Goal: Communication & Community: Ask a question

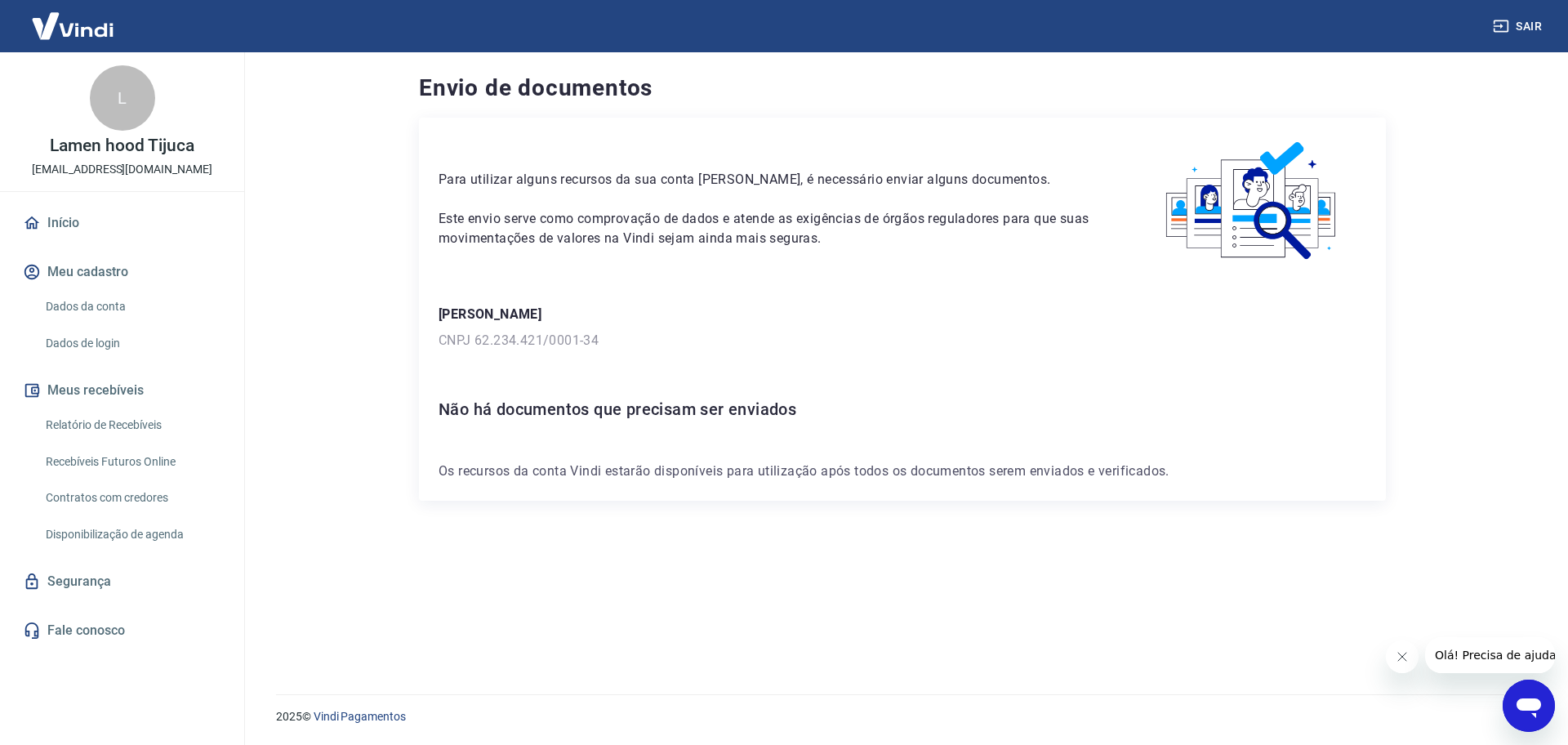
click at [1537, 713] on icon "Abrir janela de mensagens" at bounding box center [1528, 705] width 29 height 29
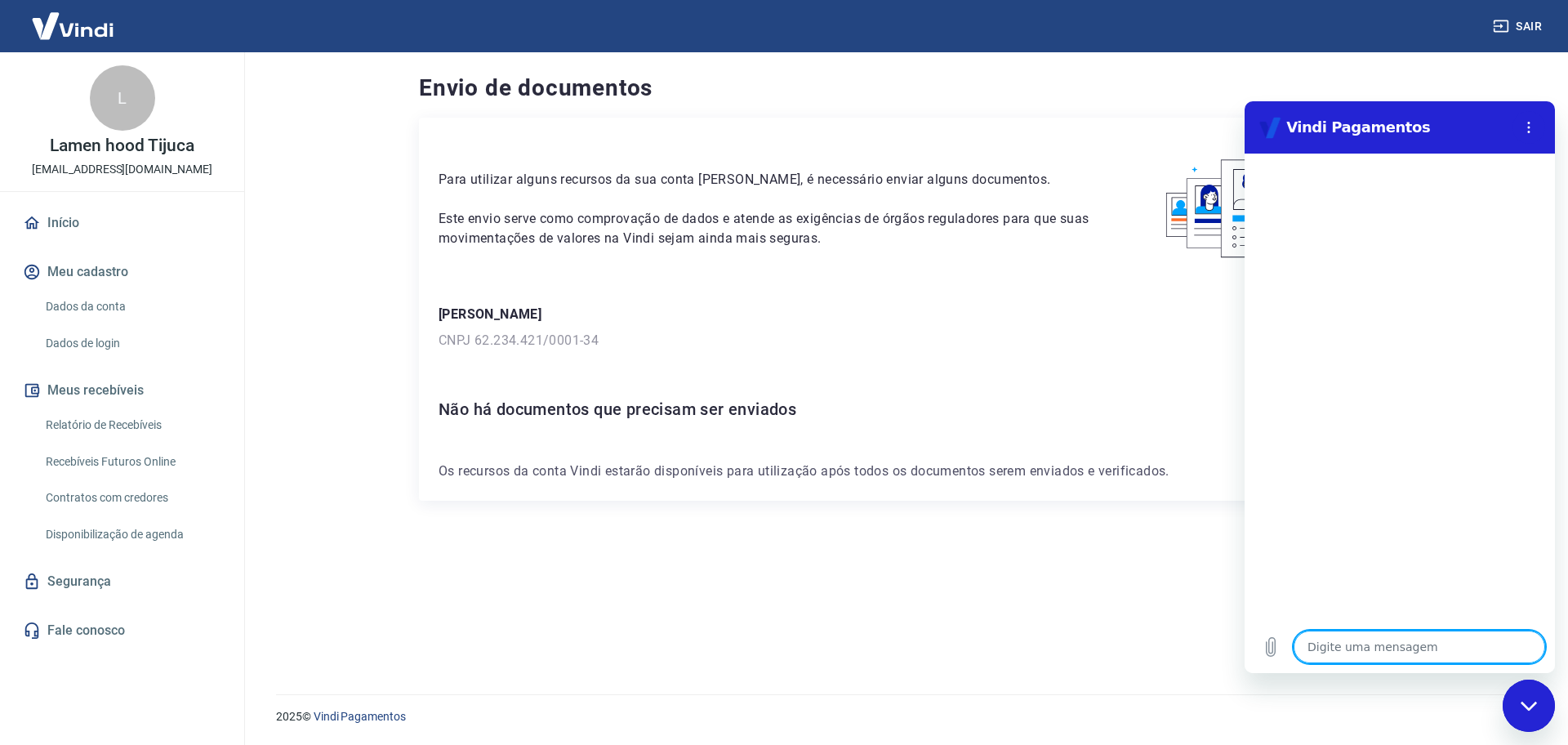
click at [1396, 656] on textarea at bounding box center [1420, 647] width 252 height 33
type textarea "F"
type textarea "x"
type textarea "Fa"
type textarea "x"
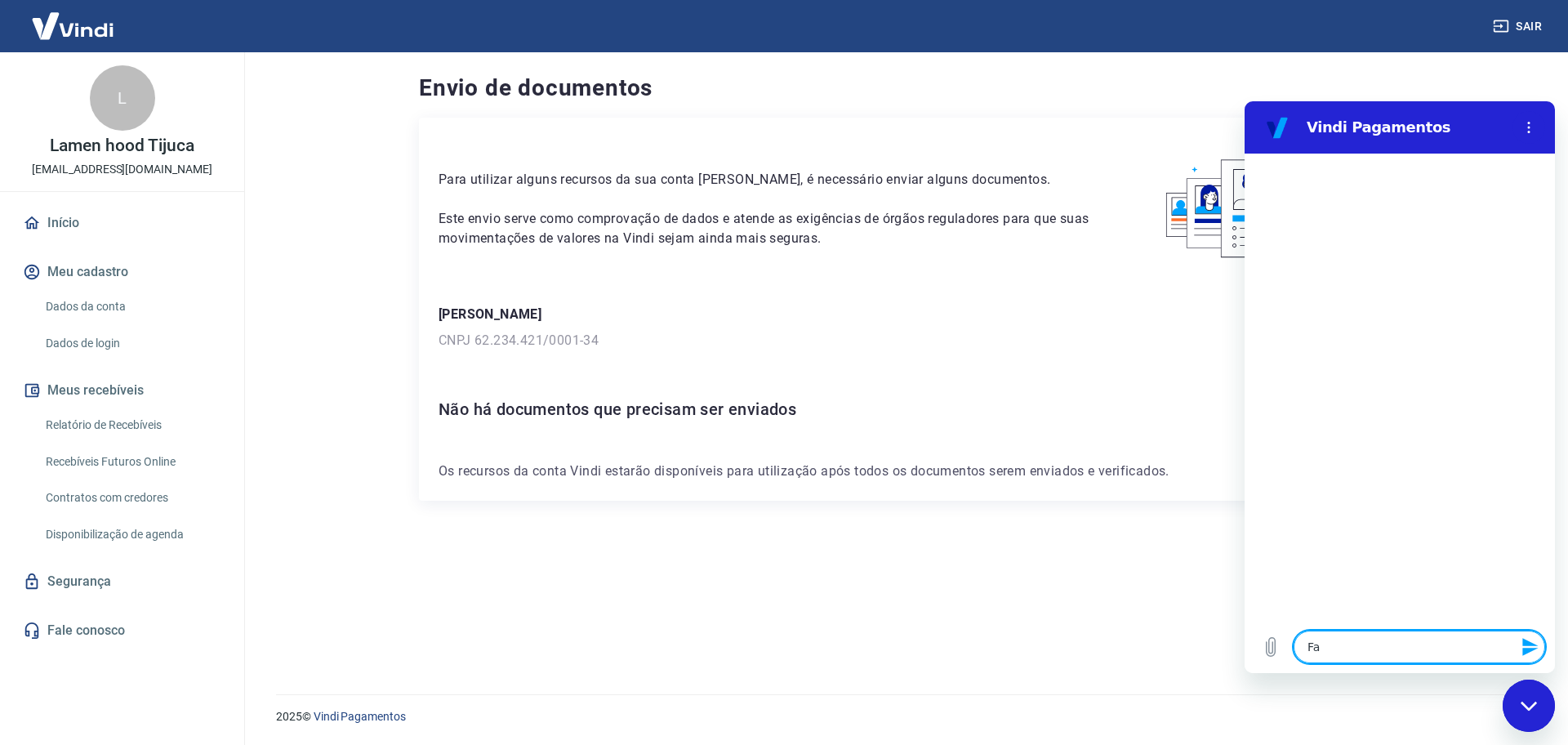
type textarea "Fal"
type textarea "x"
type textarea "Fala"
type textarea "x"
type textarea "Falar"
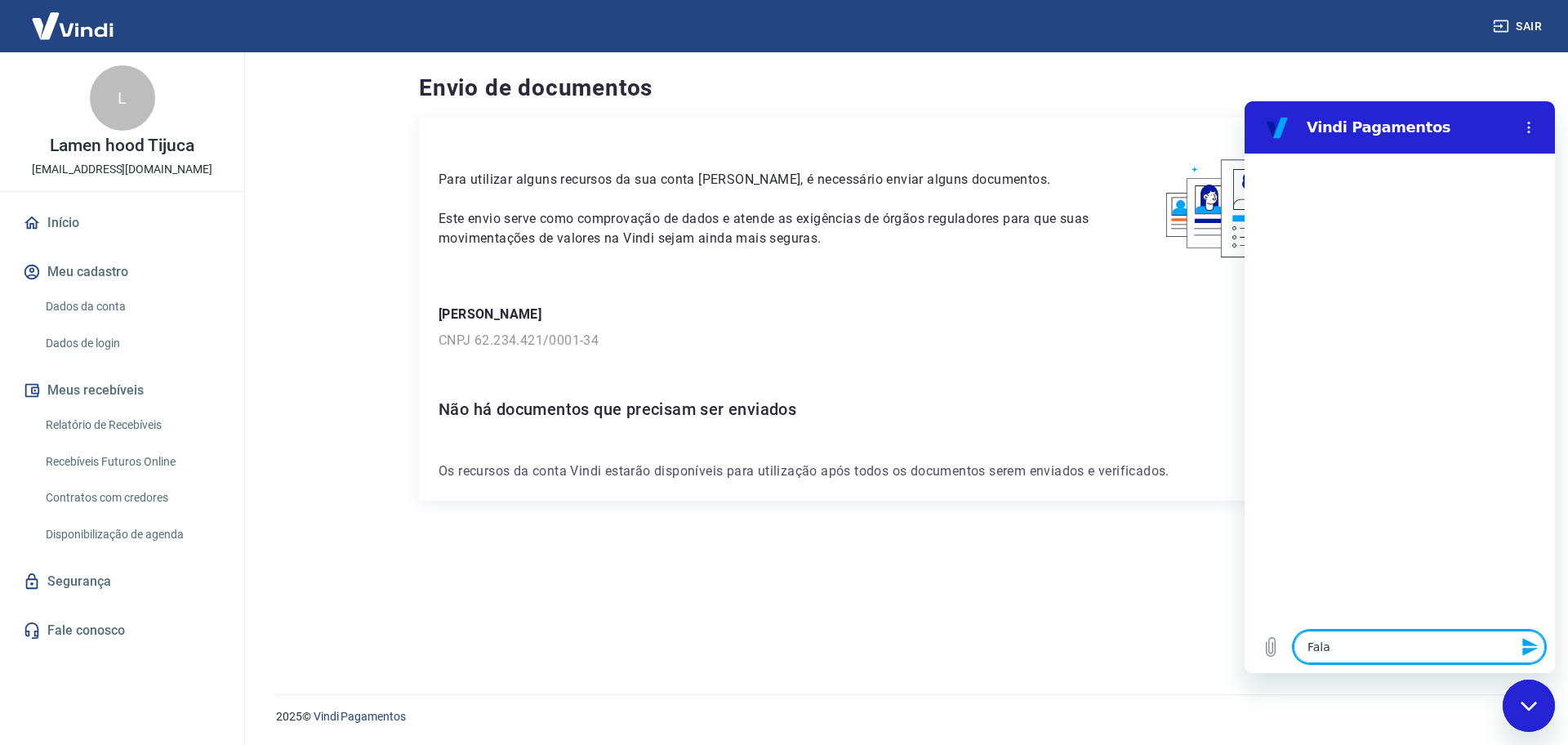
type textarea "x"
type textarea "Falar"
type textarea "x"
type textarea "Falar c"
type textarea "x"
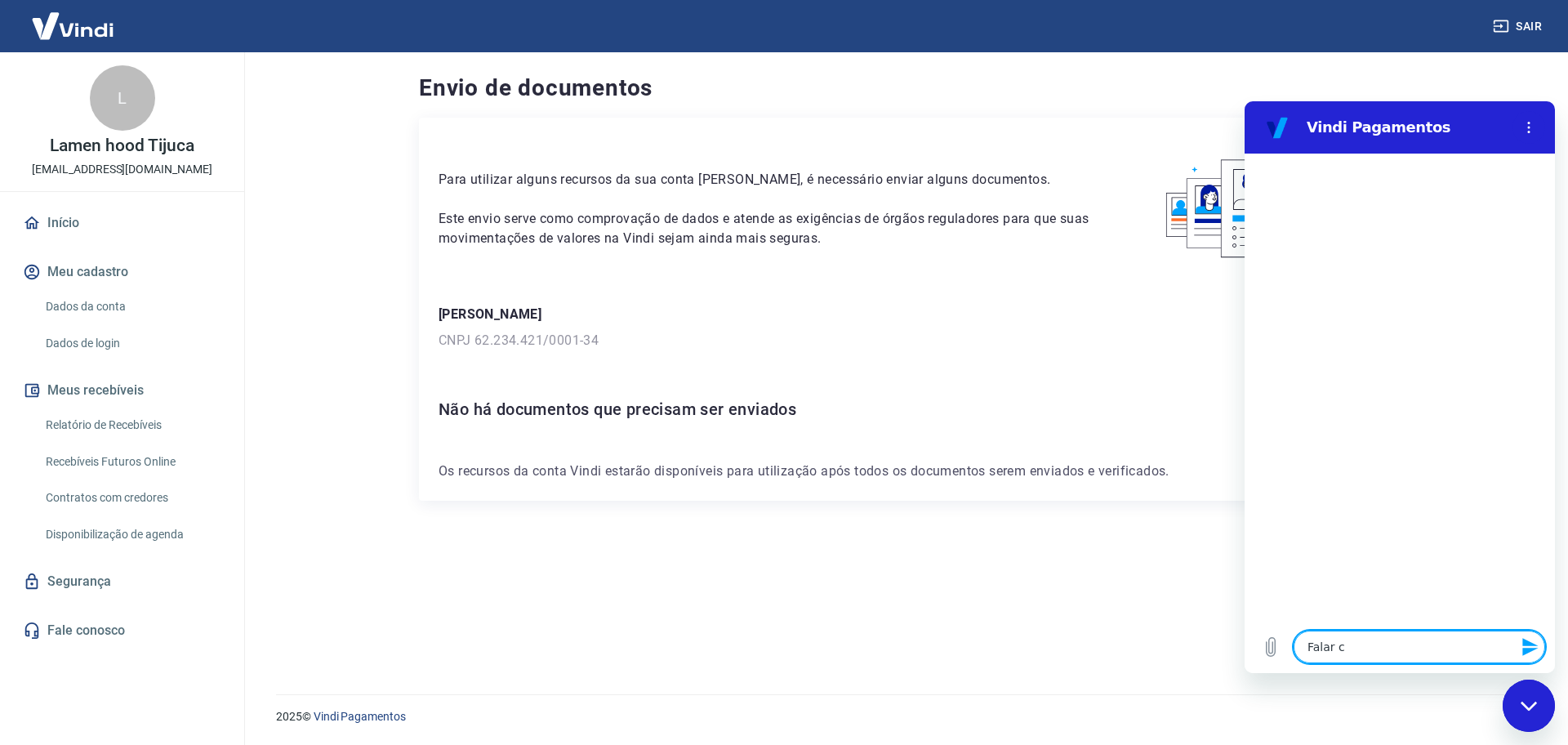
type textarea "Falar co"
type textarea "x"
type textarea "Falar com"
type textarea "x"
type textarea "Falar com"
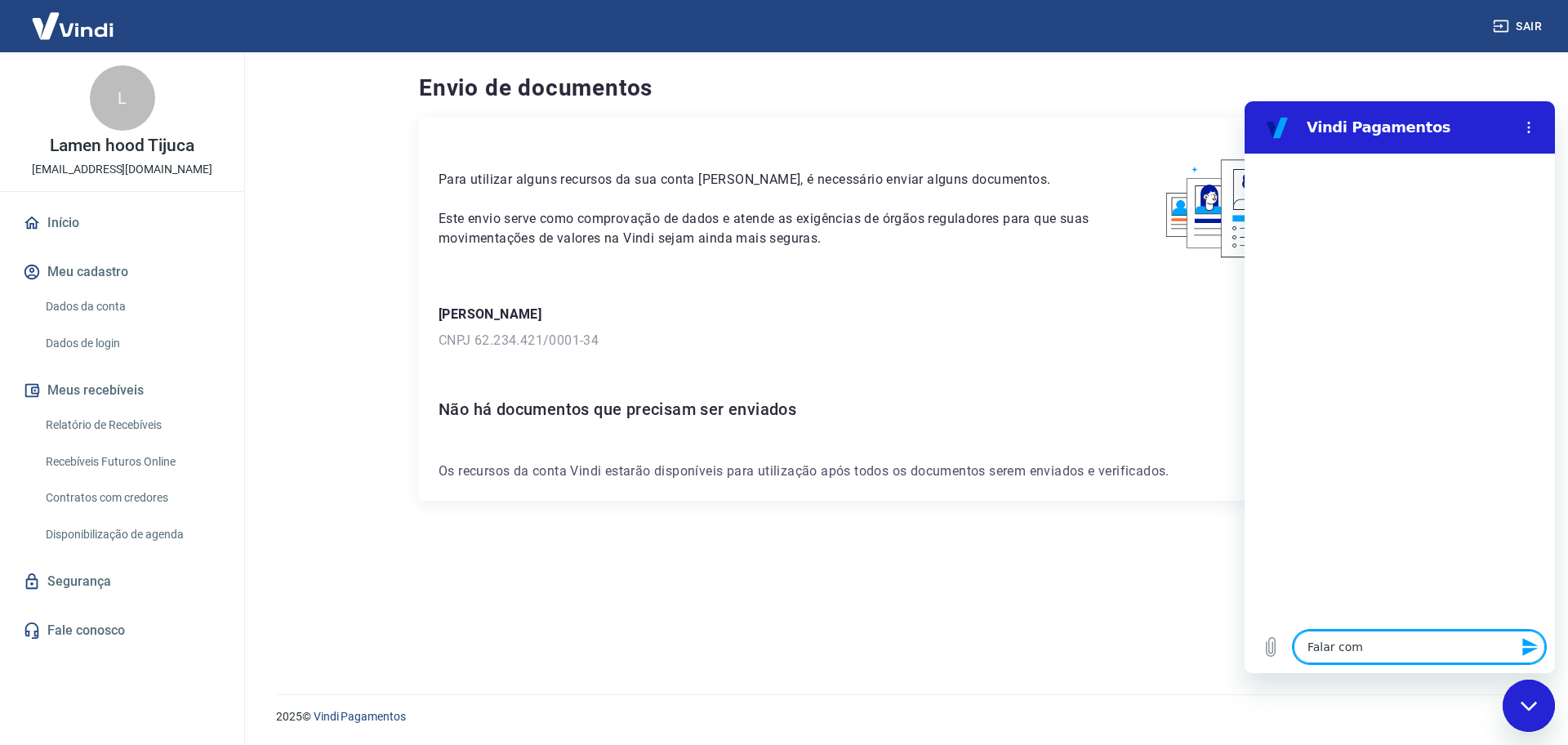
type textarea "x"
type textarea "Falar com a"
type textarea "x"
type textarea "Falar com at"
type textarea "x"
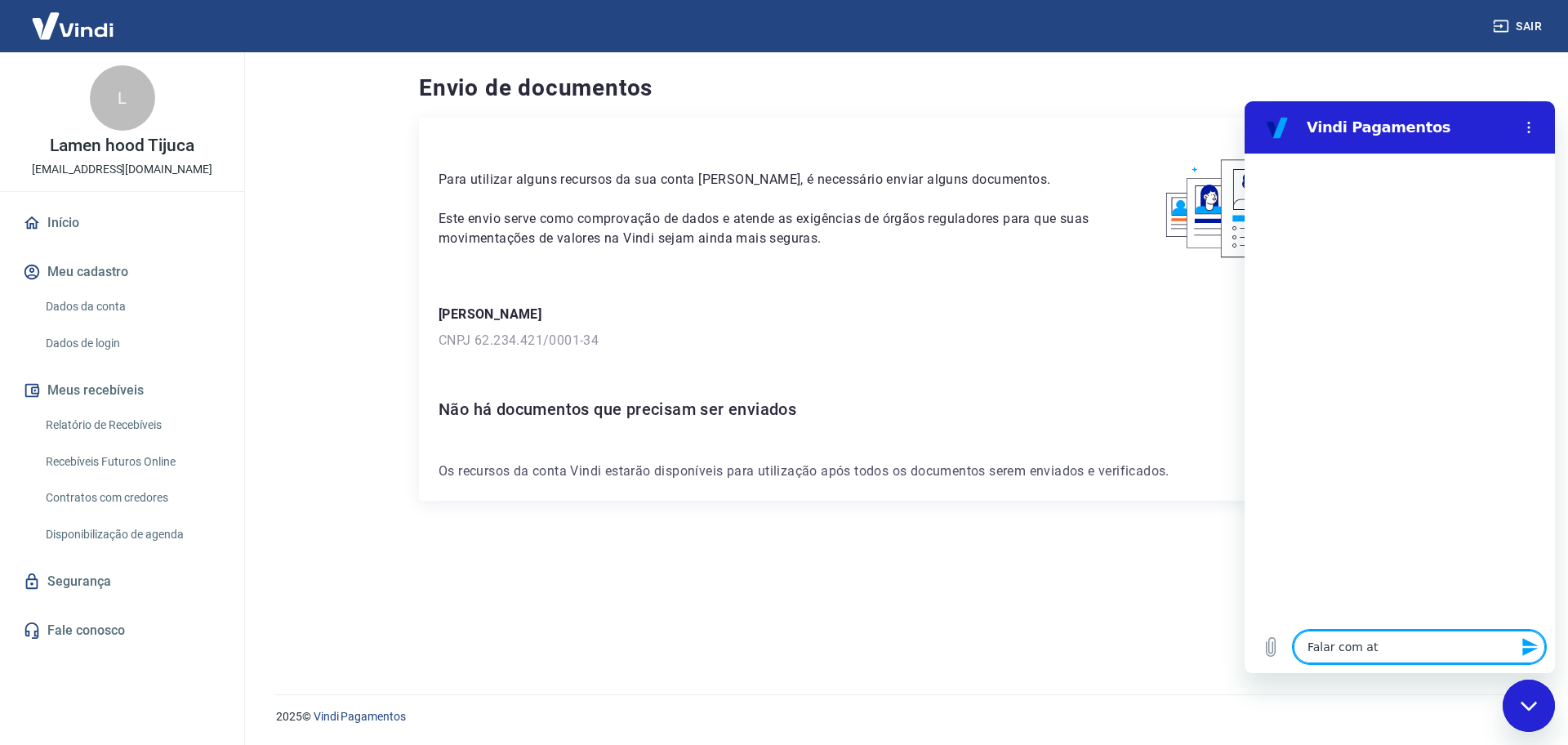
type textarea "Falar com ate"
type textarea "x"
type textarea "Falar com [GEOGRAPHIC_DATA]"
type textarea "x"
type textarea "Falar com atend"
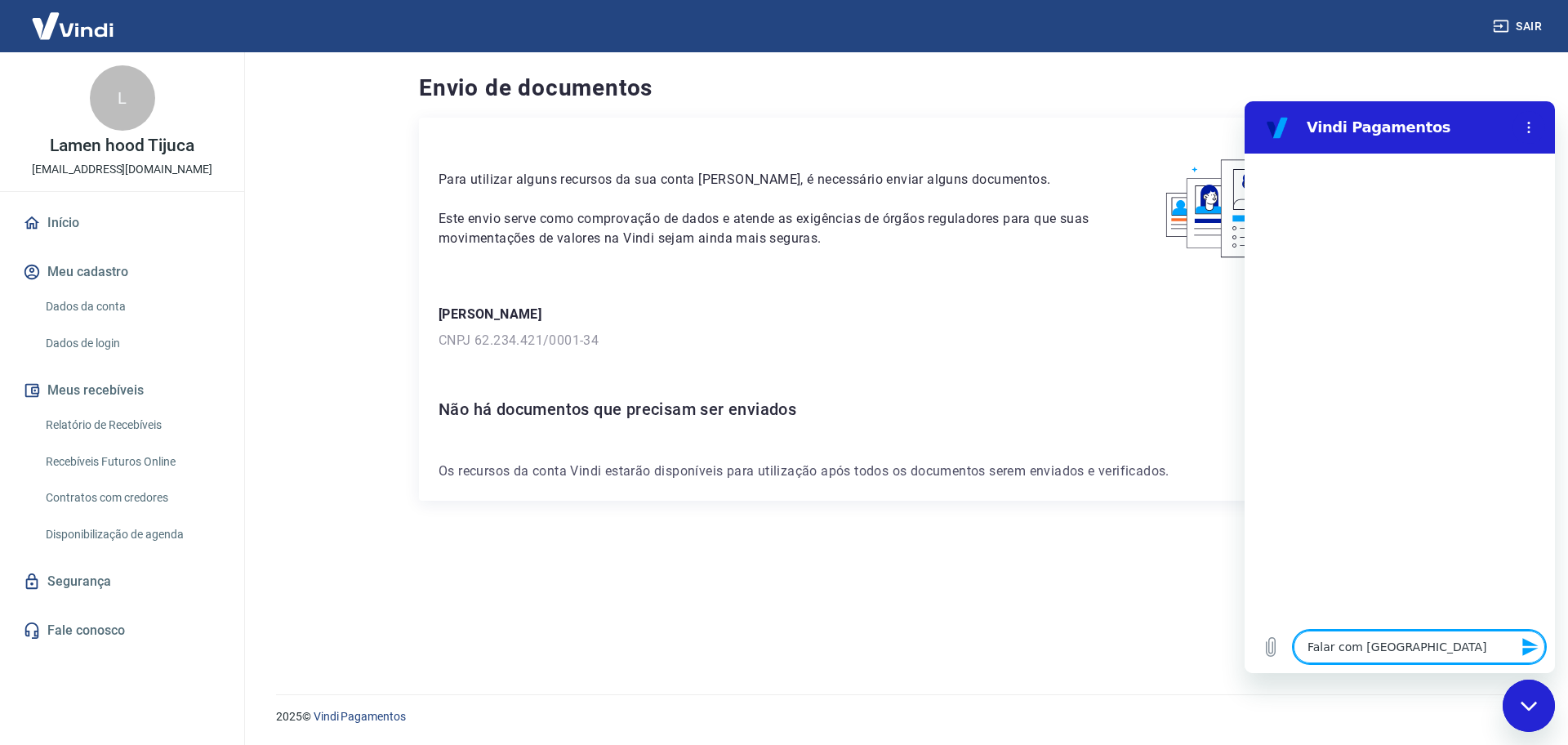
type textarea "x"
type textarea "Falar com atende"
type textarea "x"
type textarea "Falar com atenden"
type textarea "x"
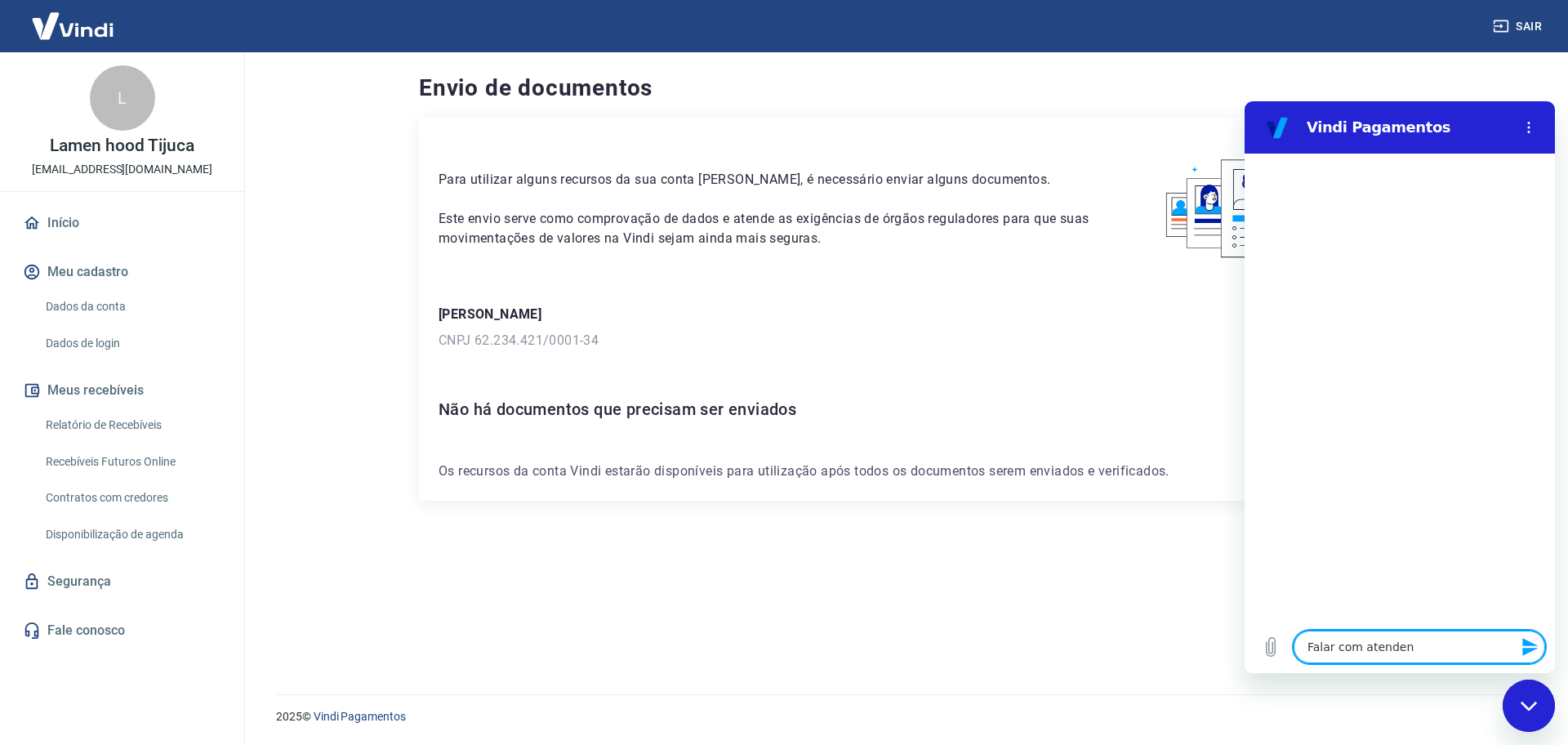
type textarea "Falar com atendent"
type textarea "x"
type textarea "Falar com atendente"
type textarea "x"
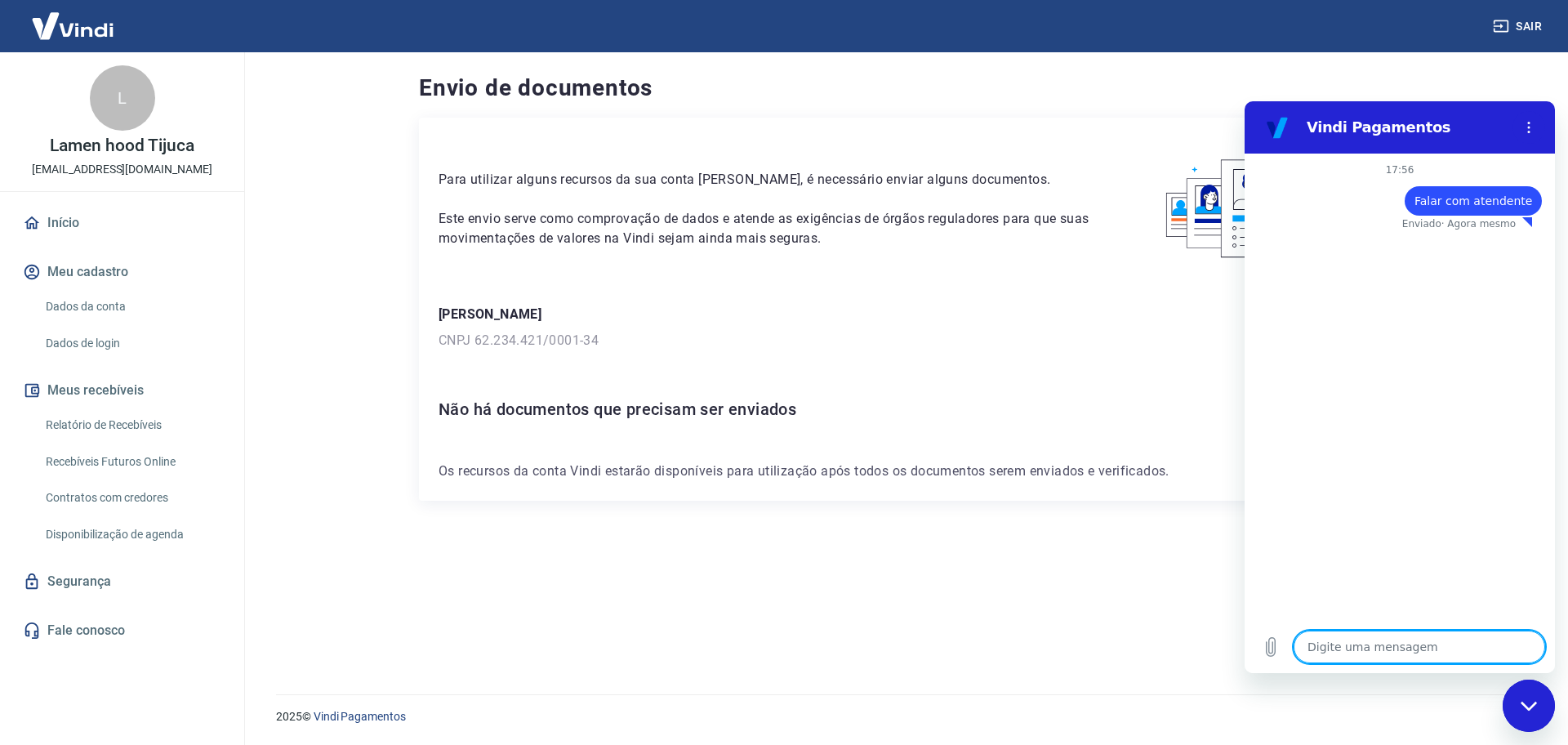
type textarea "Falar com atendente"
type textarea "x"
type textarea "Falar com atendente"
type textarea "x"
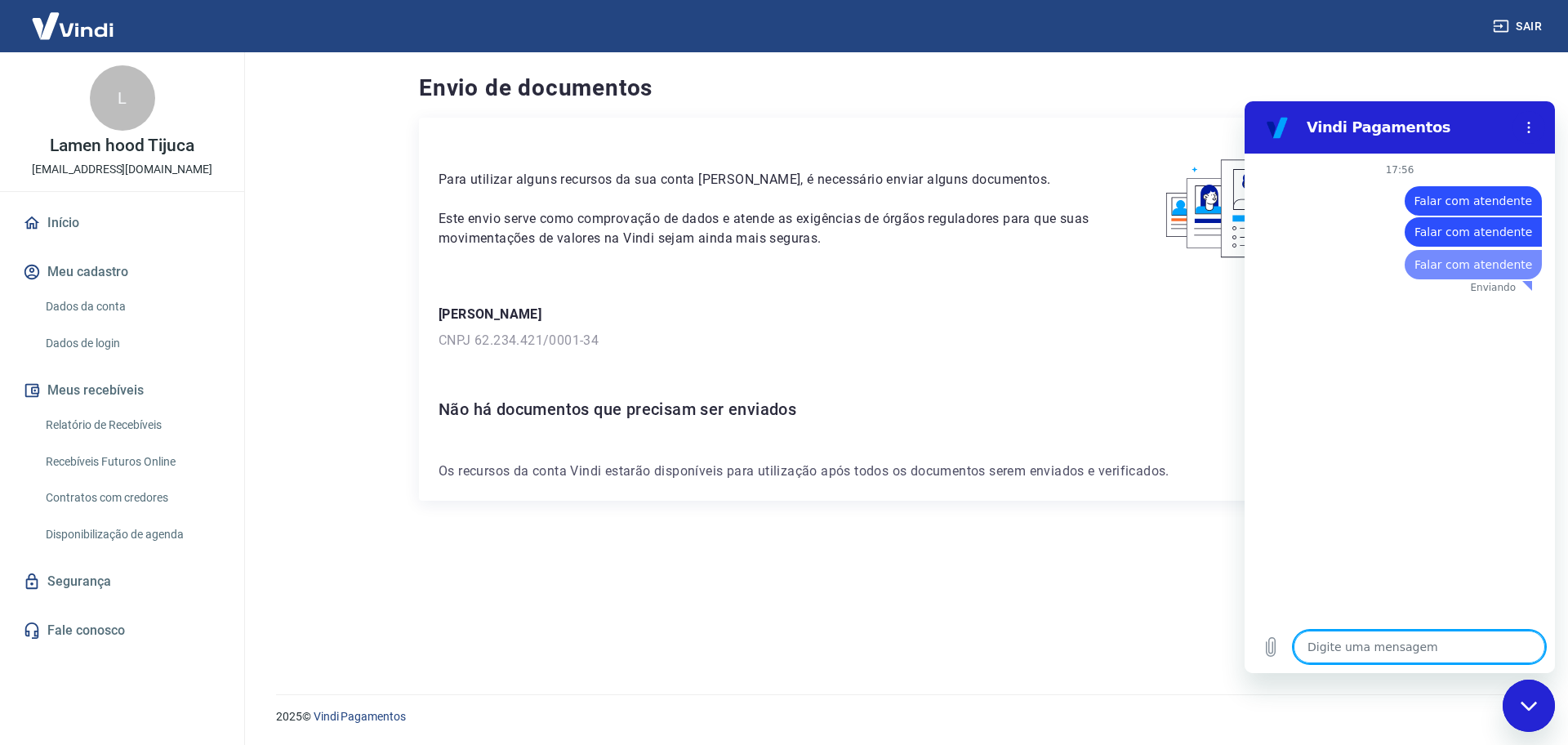
type textarea "x"
type textarea "Falar com atendente"
type textarea "x"
type textarea "Falar com atendente"
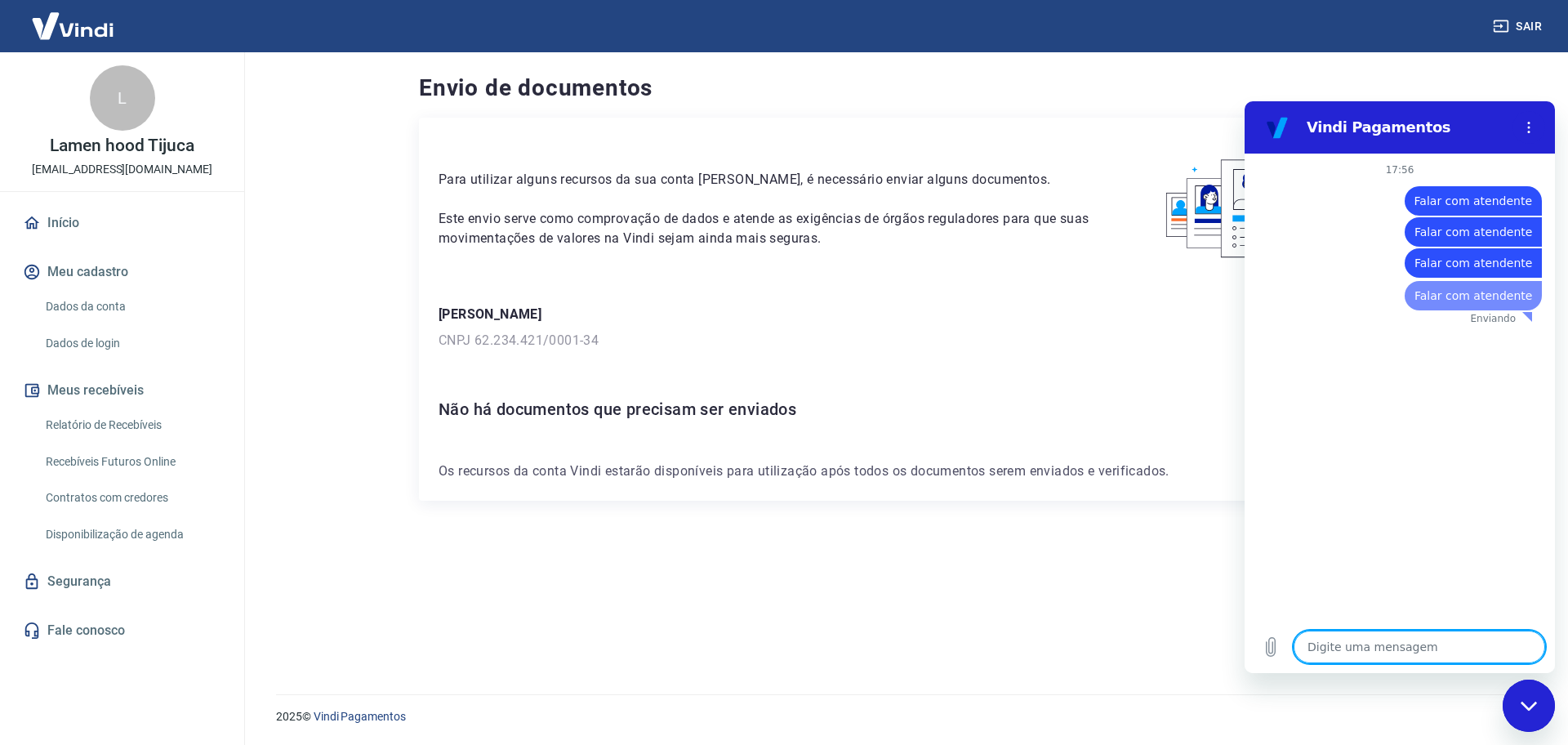
type textarea "x"
type textarea "Falar com atendente"
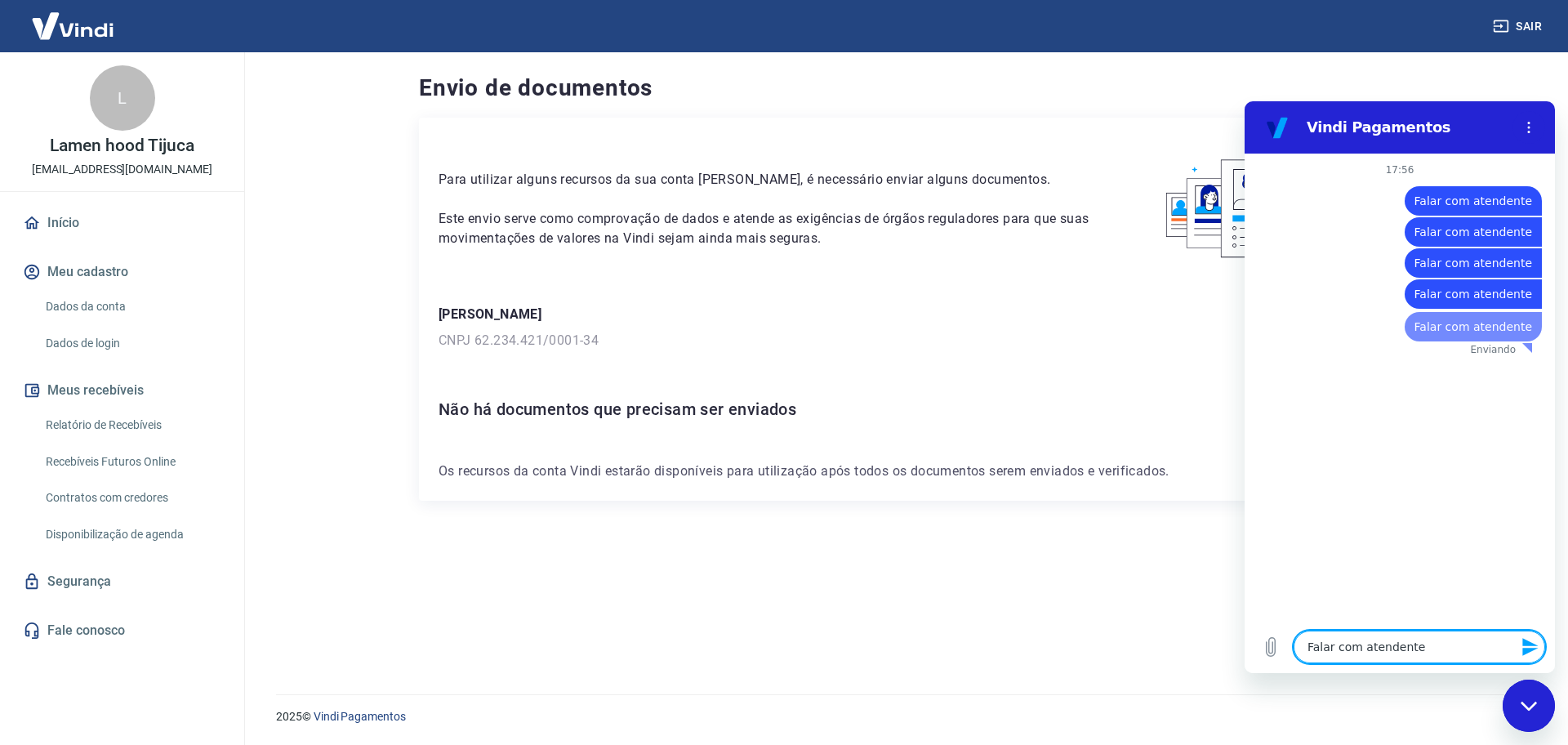
type textarea "x"
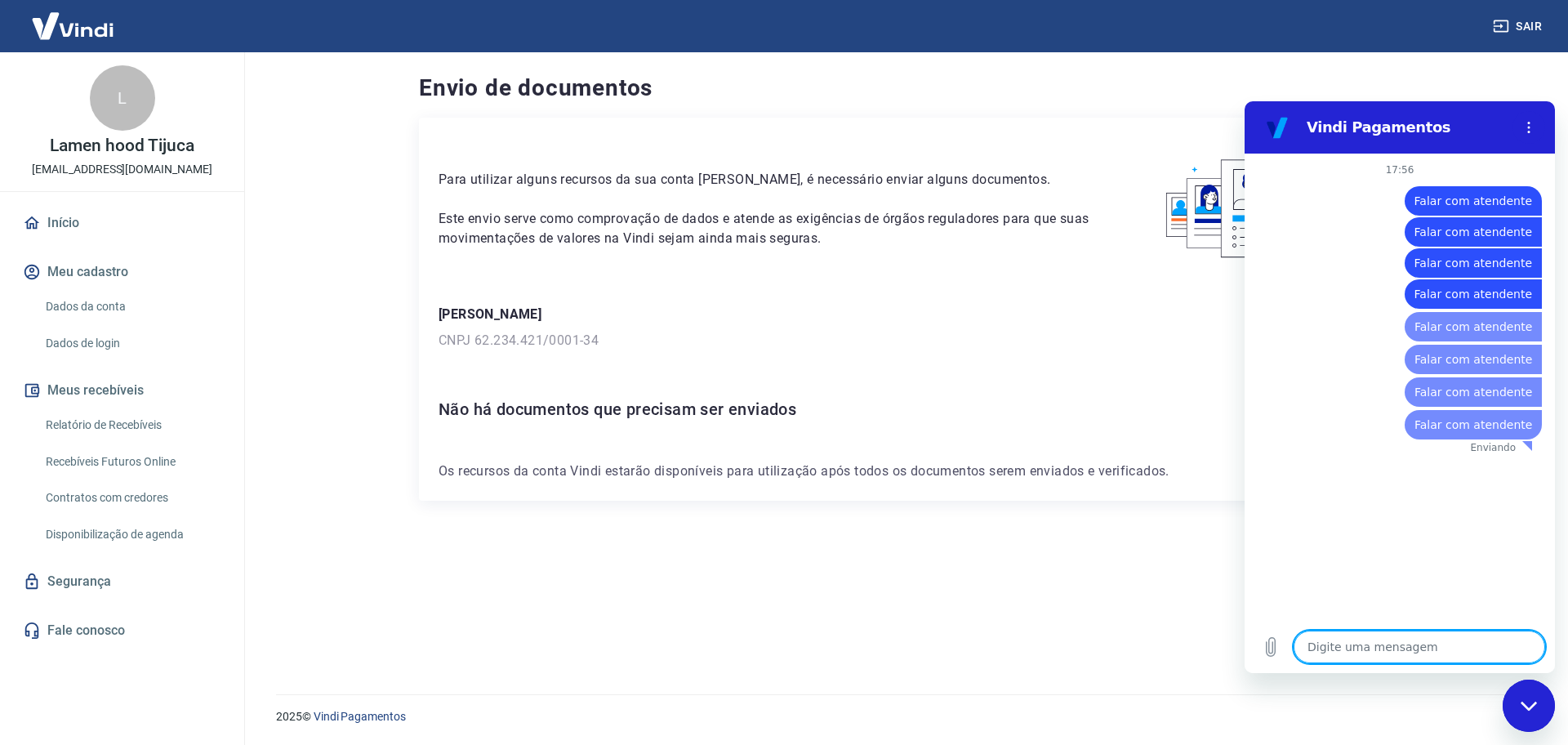
type textarea "Falar com atendente"
type textarea "x"
type textarea "Falar com atendente"
type textarea "x"
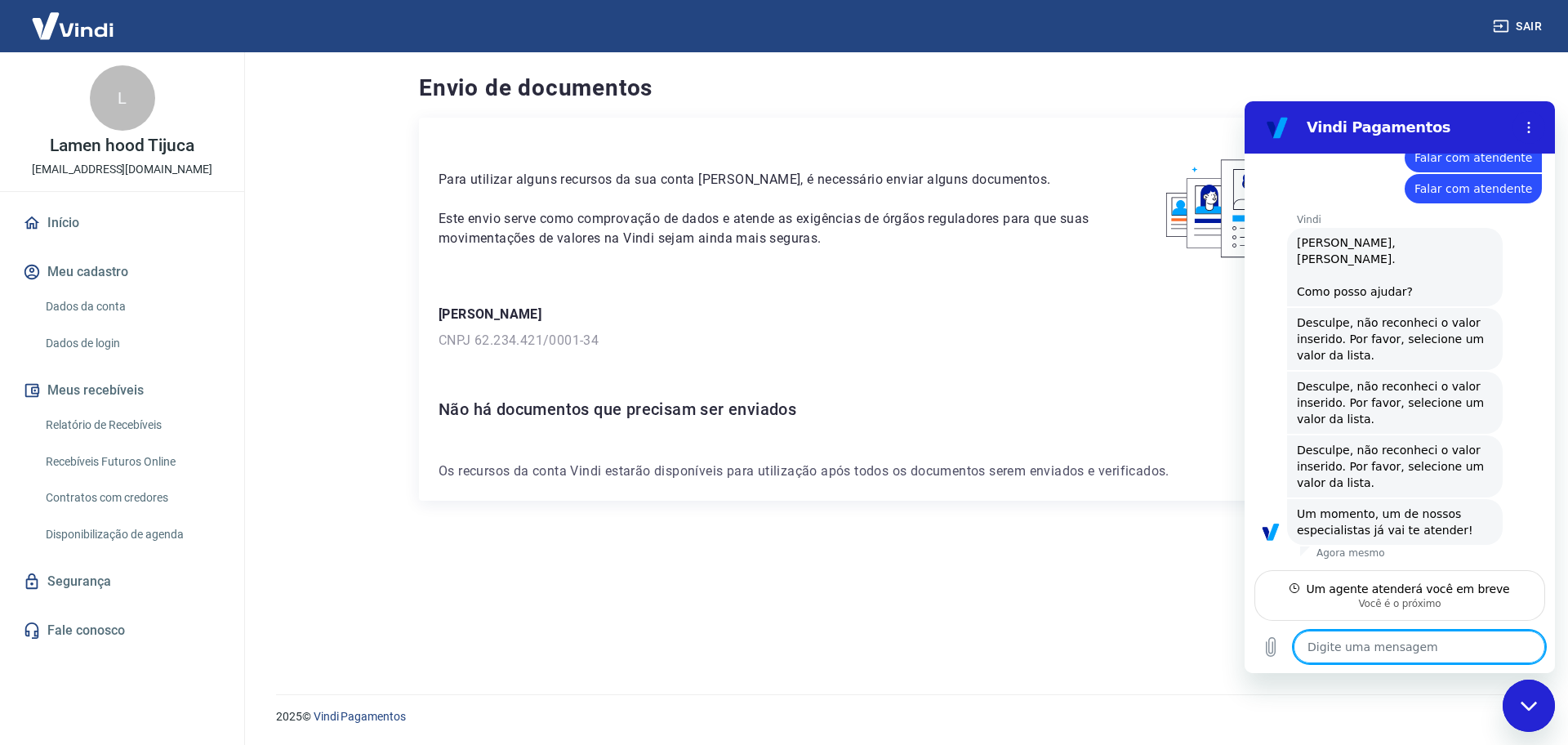
scroll to position [292, 0]
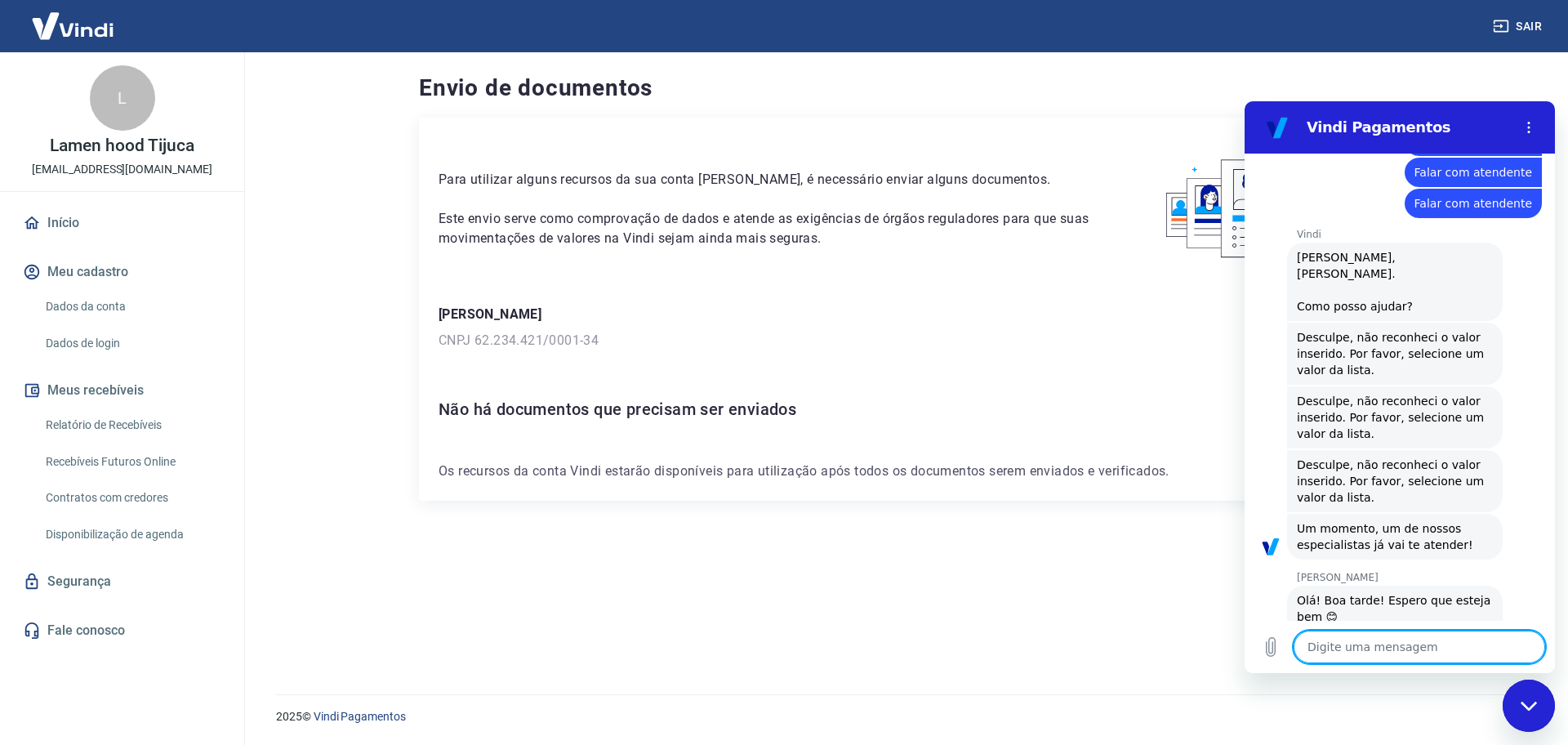
type textarea "x"
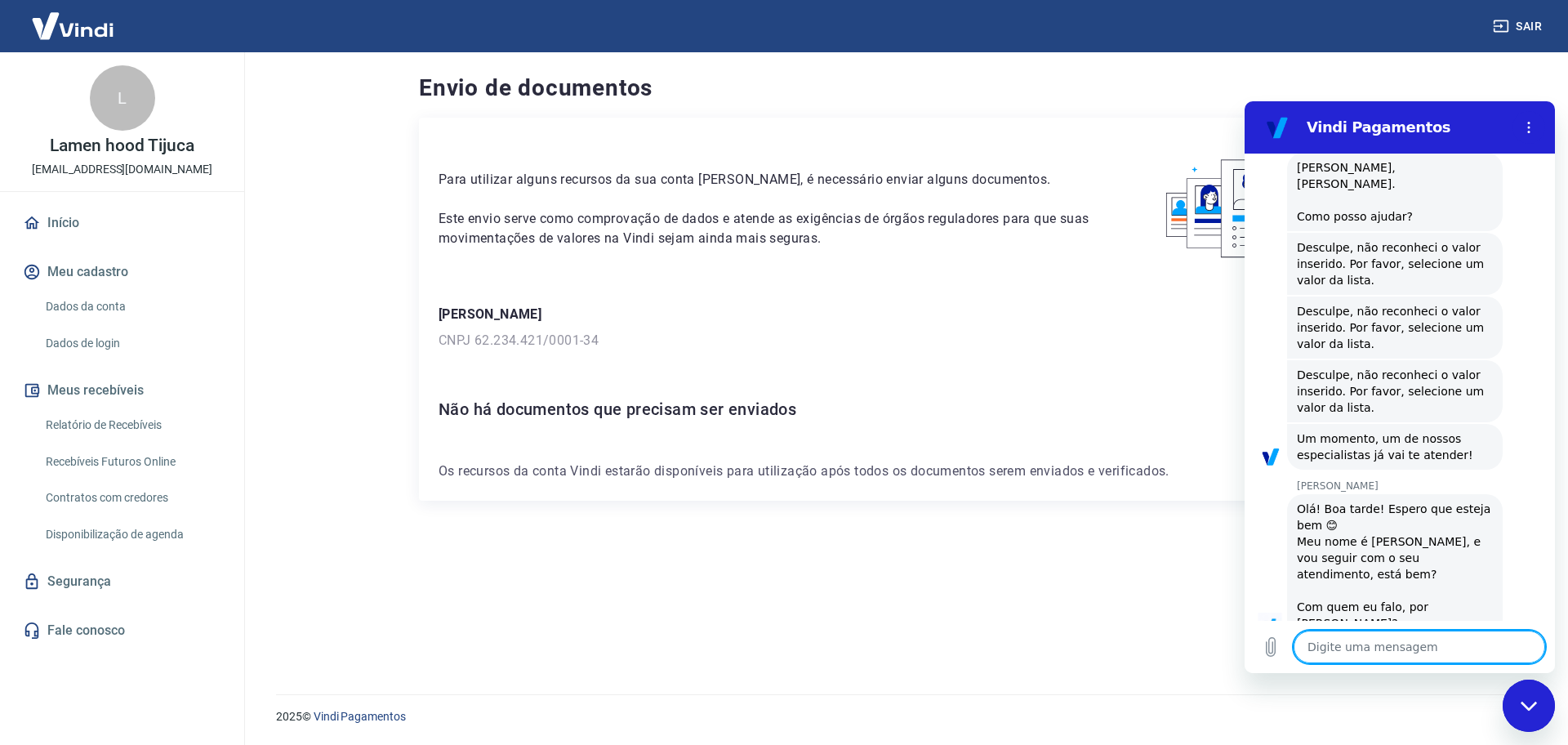
scroll to position [370, 0]
type textarea "O"
type textarea "x"
type textarea "Oi"
type textarea "x"
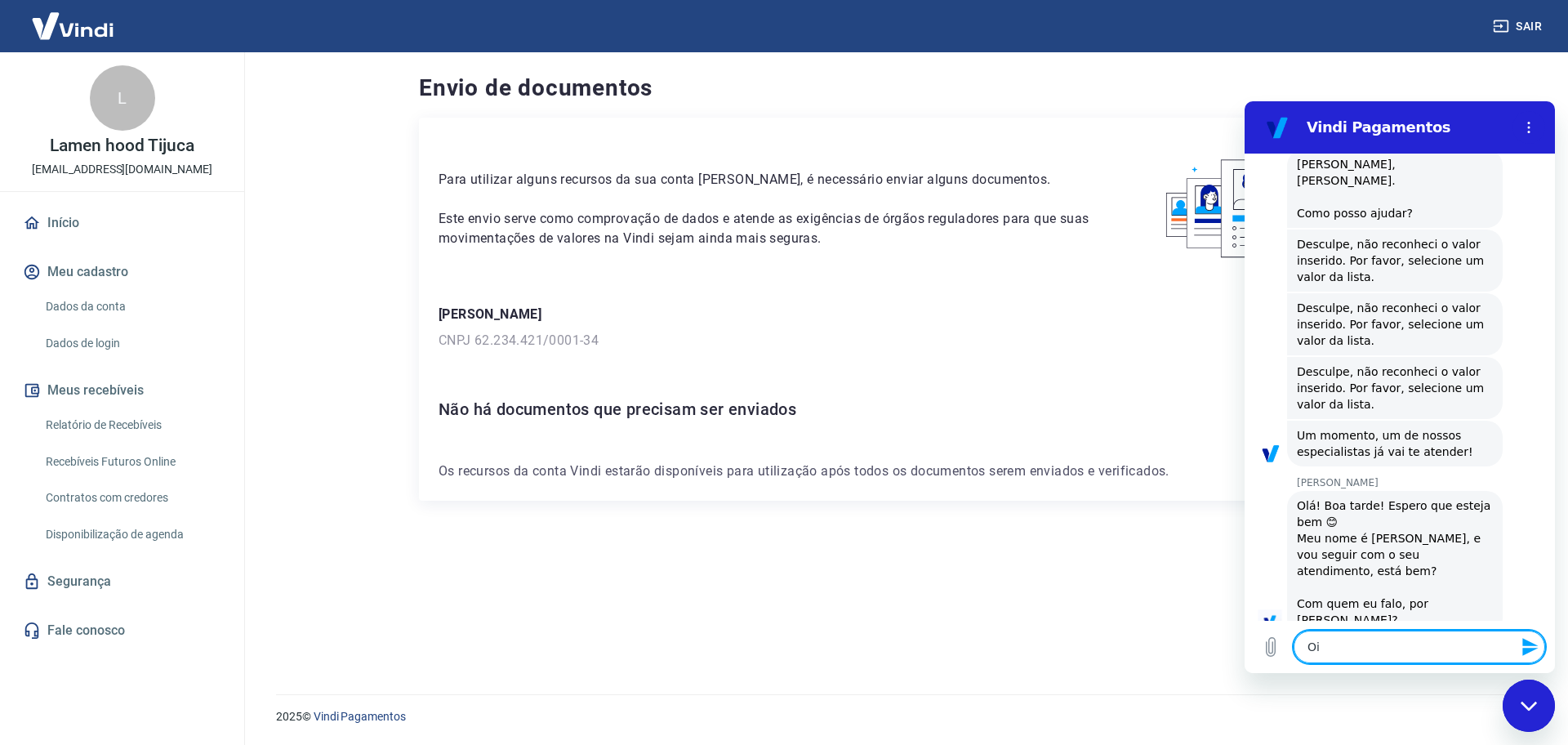
type textarea "Oi"
type textarea "x"
type textarea "Oi M"
type textarea "x"
type textarea "Oi Ma"
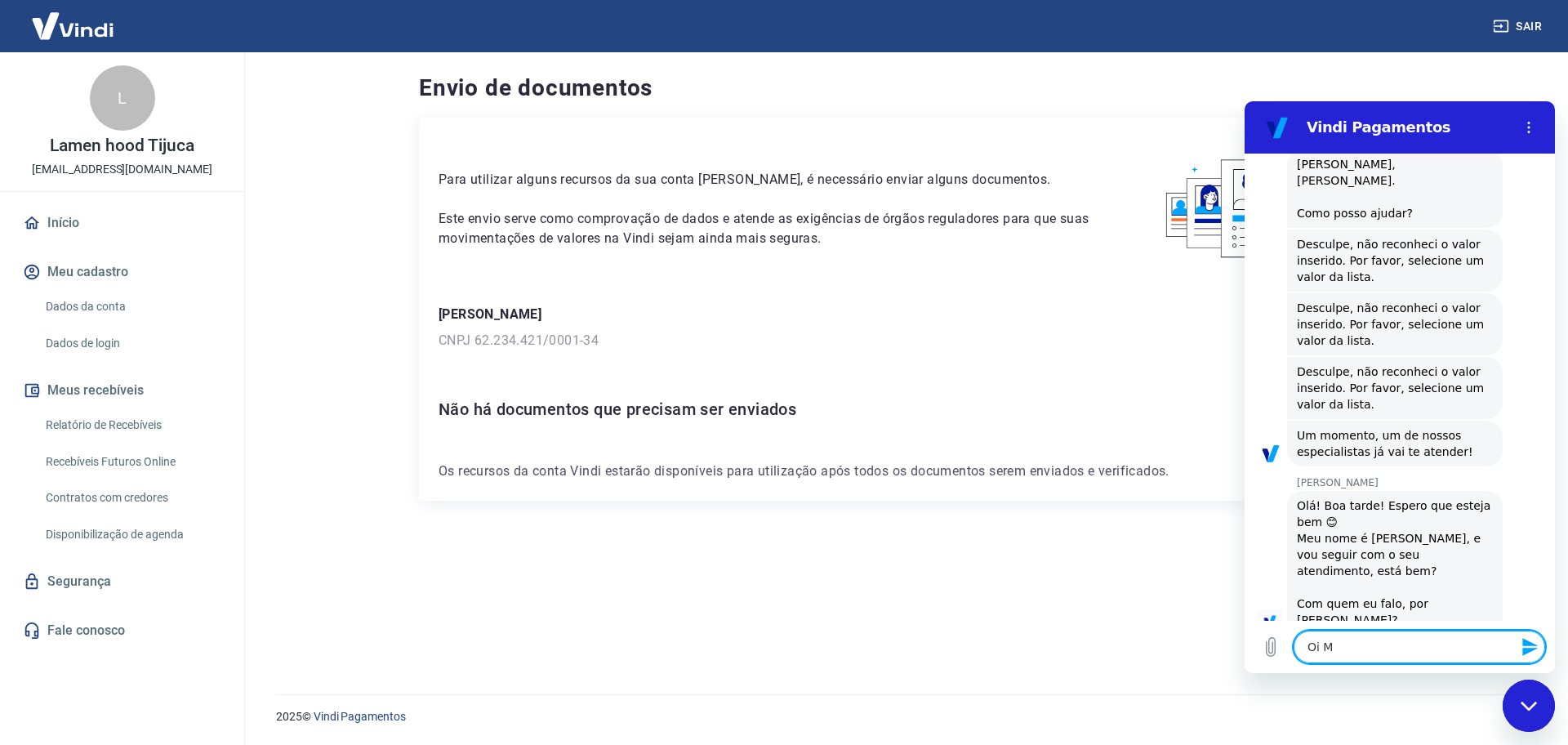
type textarea "x"
type textarea "Oi Mar"
type textarea "x"
type textarea "[PERSON_NAME]"
type textarea "x"
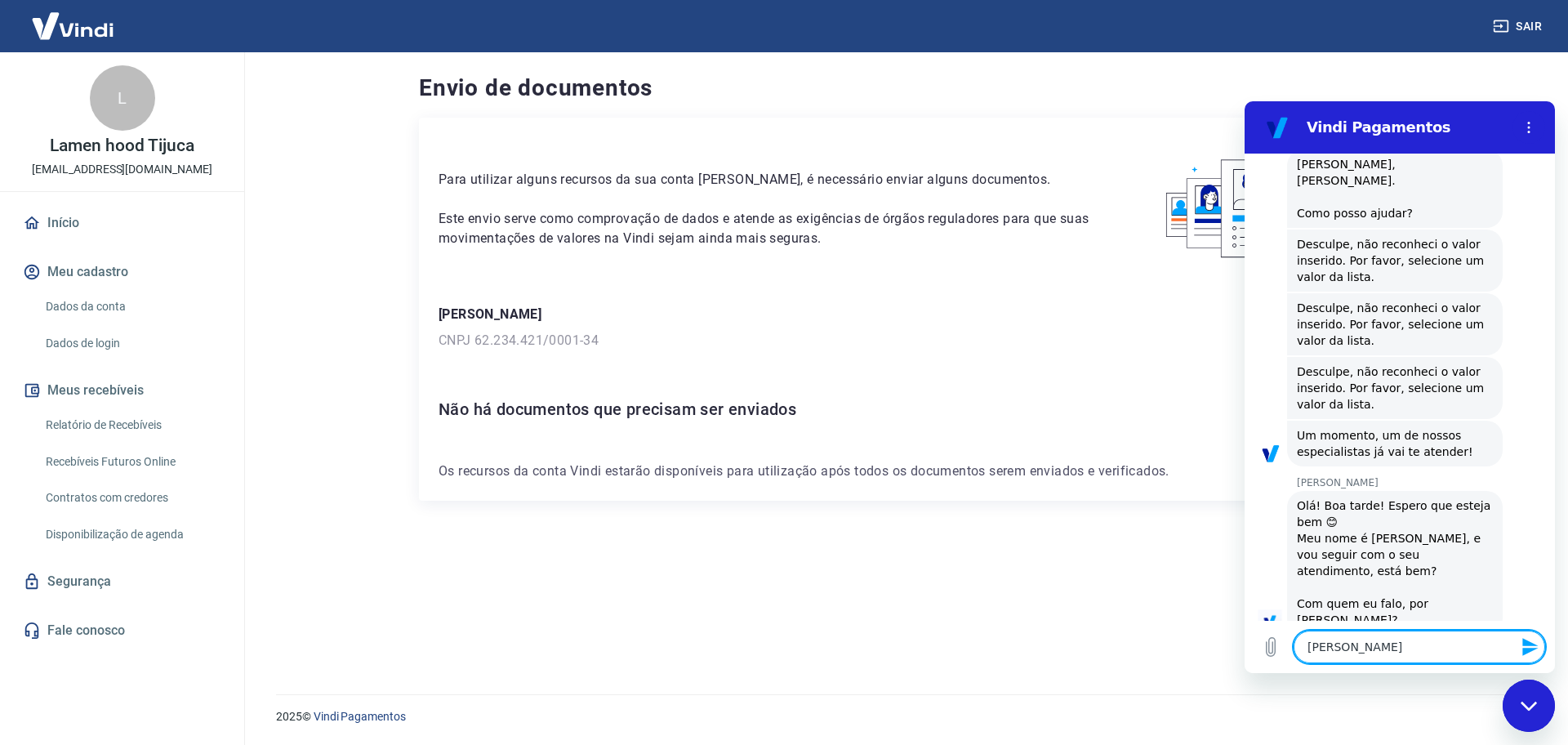
type textarea "[PERSON_NAME]"
type textarea "x"
type textarea "[PERSON_NAME]"
type textarea "x"
type textarea "[PERSON_NAME]"
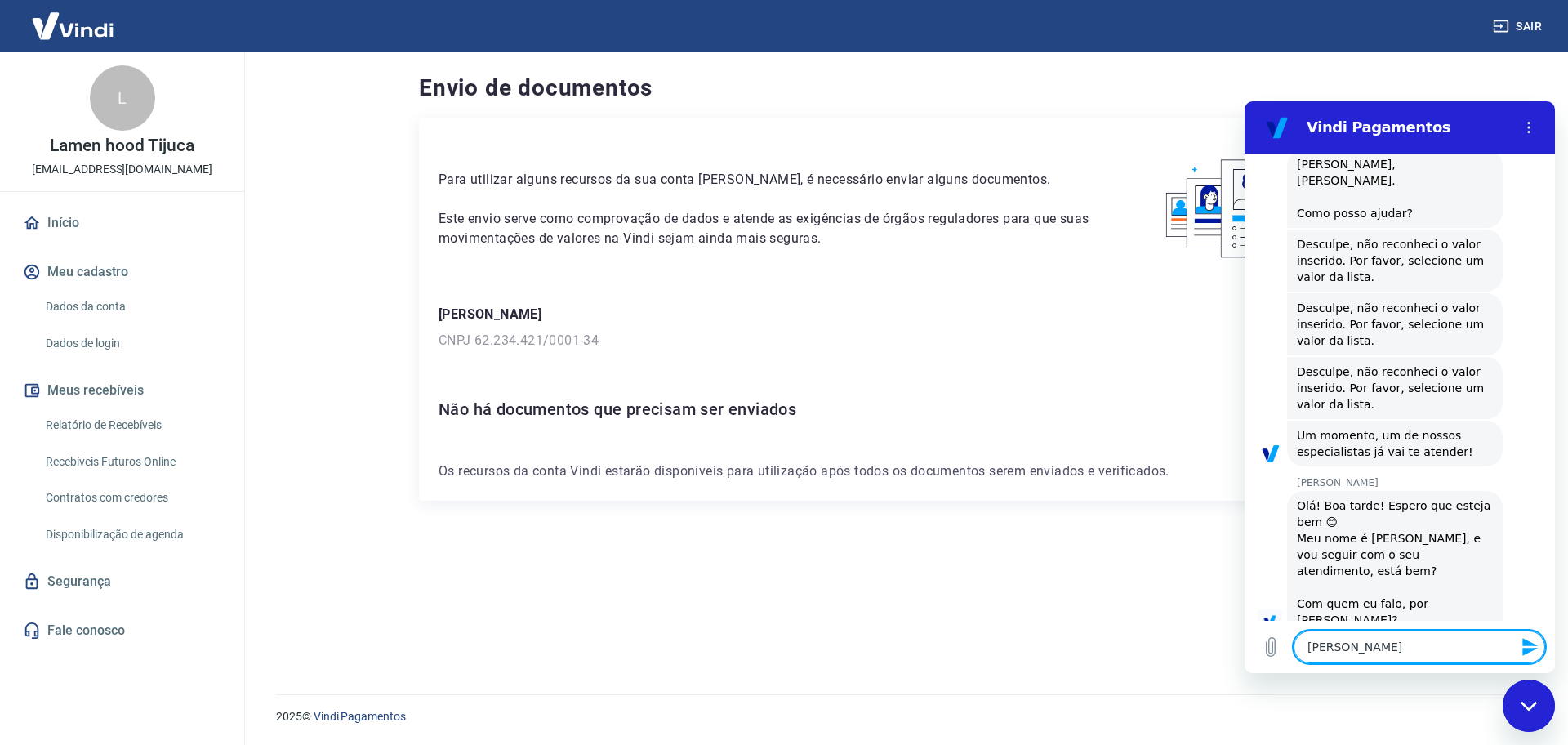
type textarea "x"
type textarea "[PERSON_NAME]"
type textarea "x"
type textarea "[PERSON_NAME]"
type textarea "x"
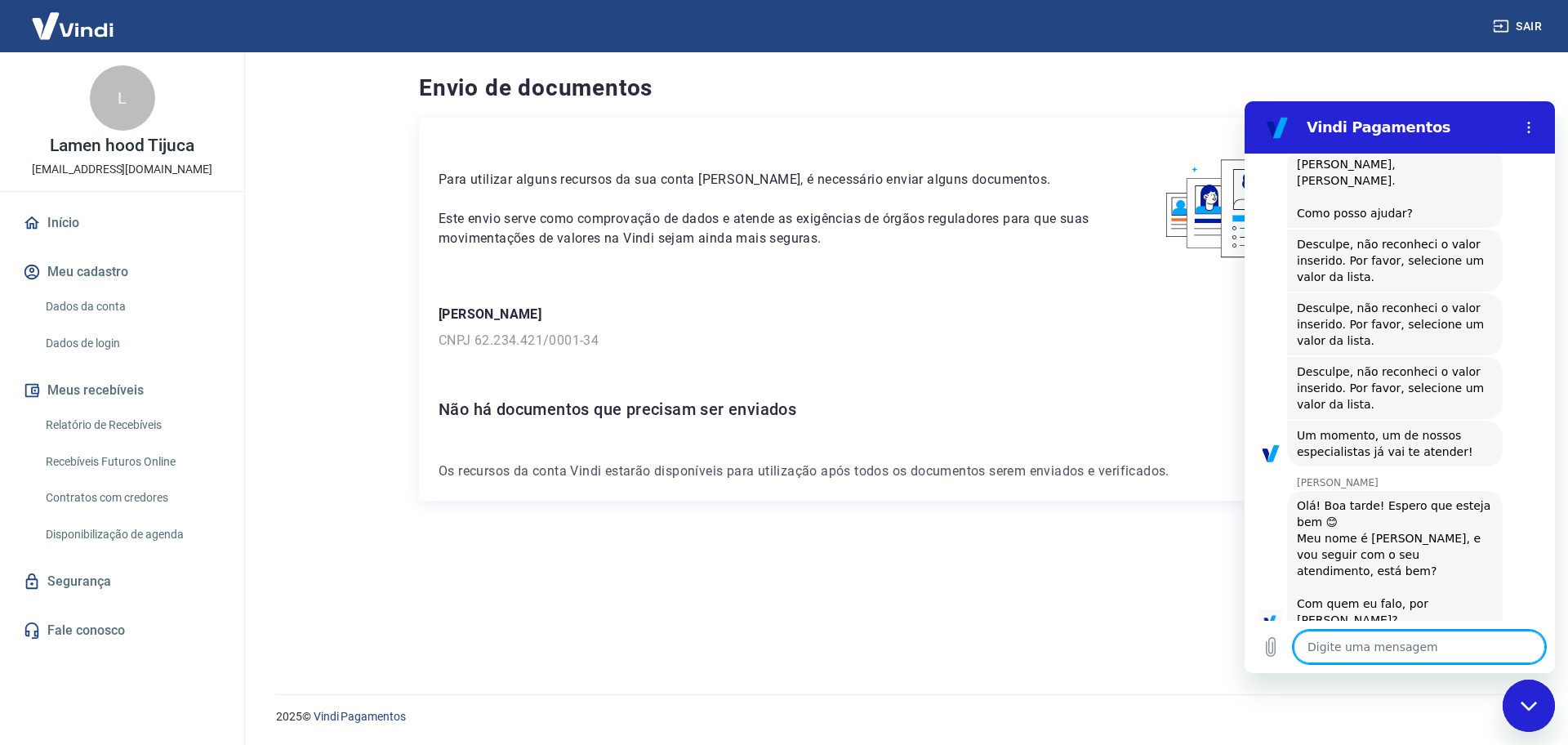
type textarea "x"
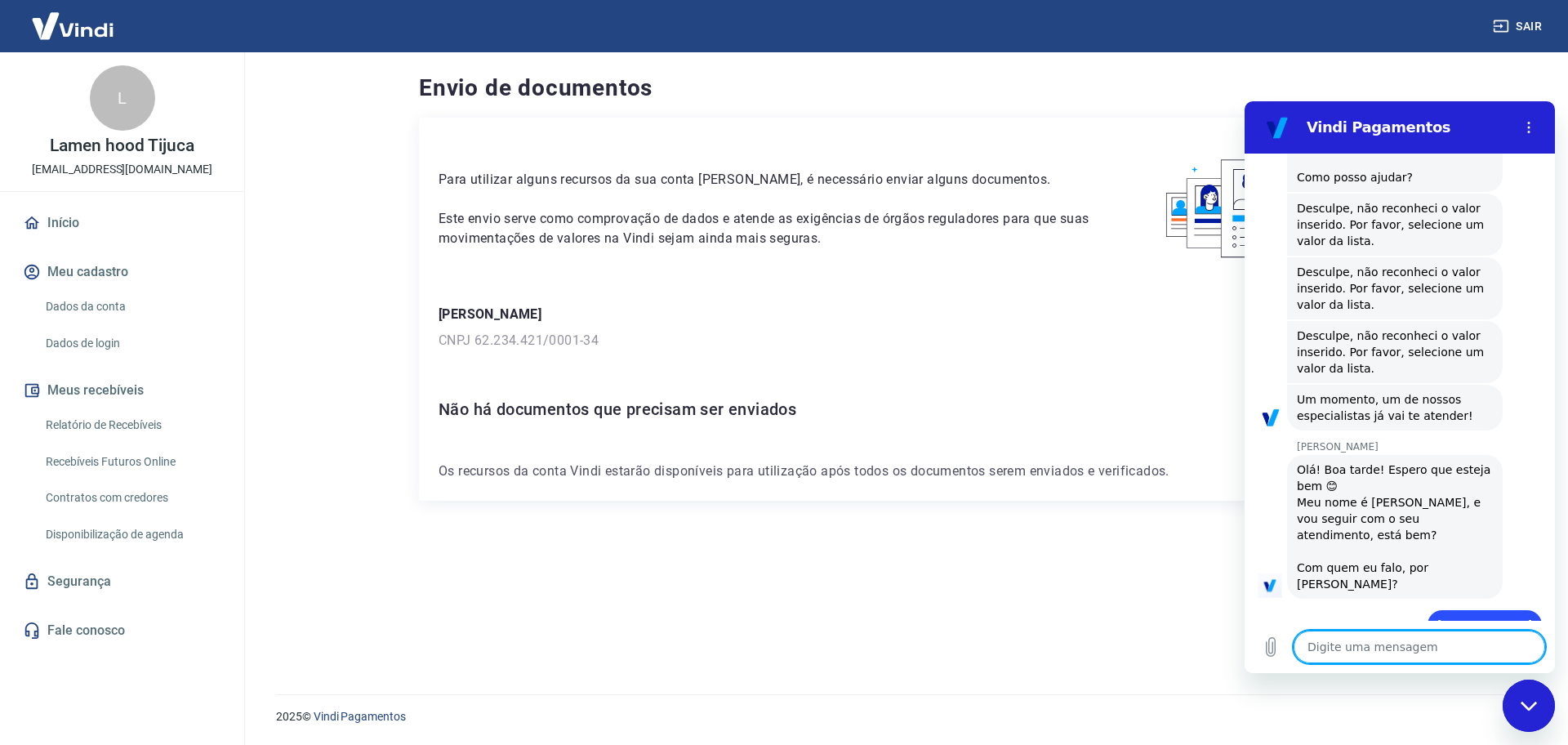
type textarea "T"
type textarea "x"
type textarea "Tu"
type textarea "x"
type textarea "Tud"
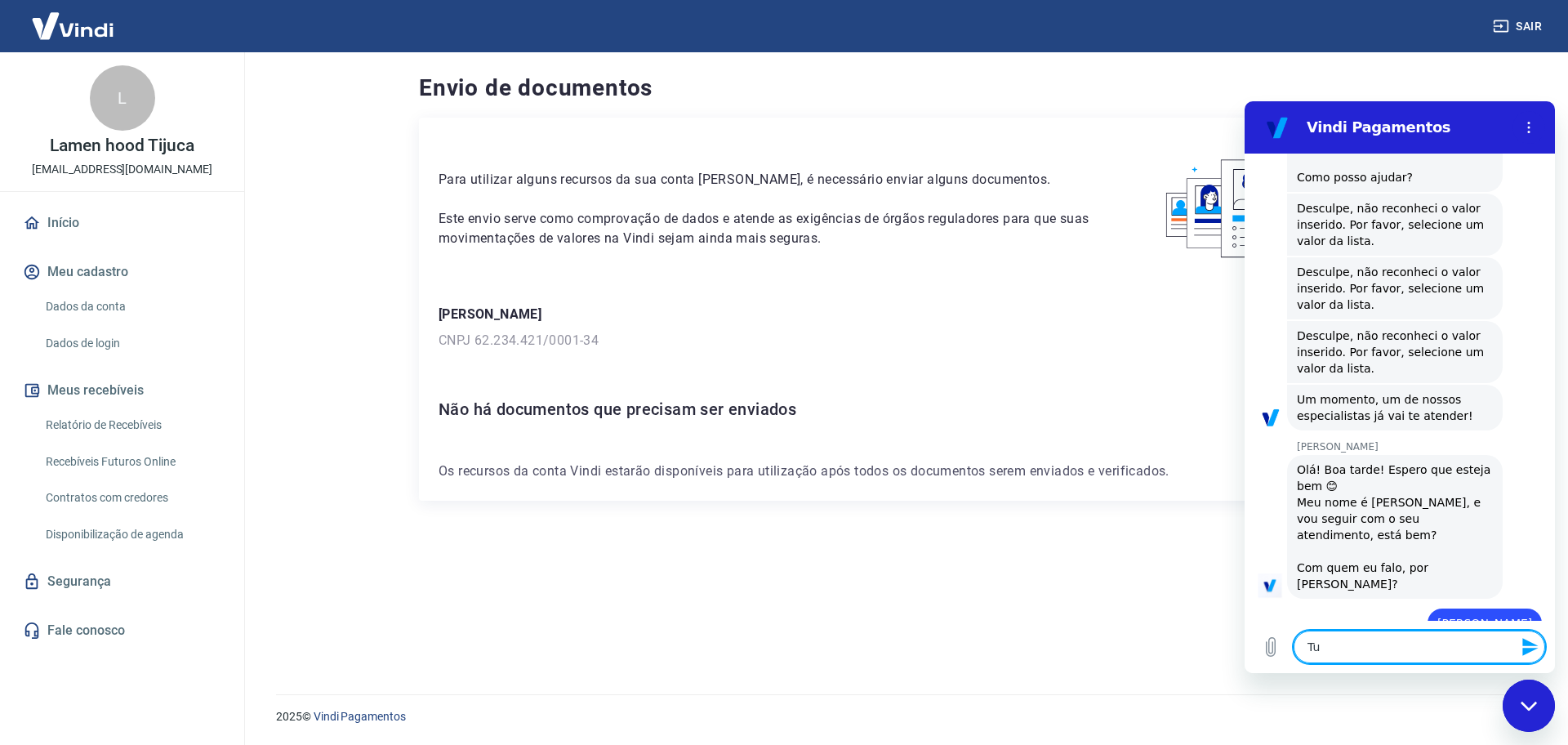
type textarea "x"
type textarea "Tudo"
type textarea "x"
type textarea "Tudo"
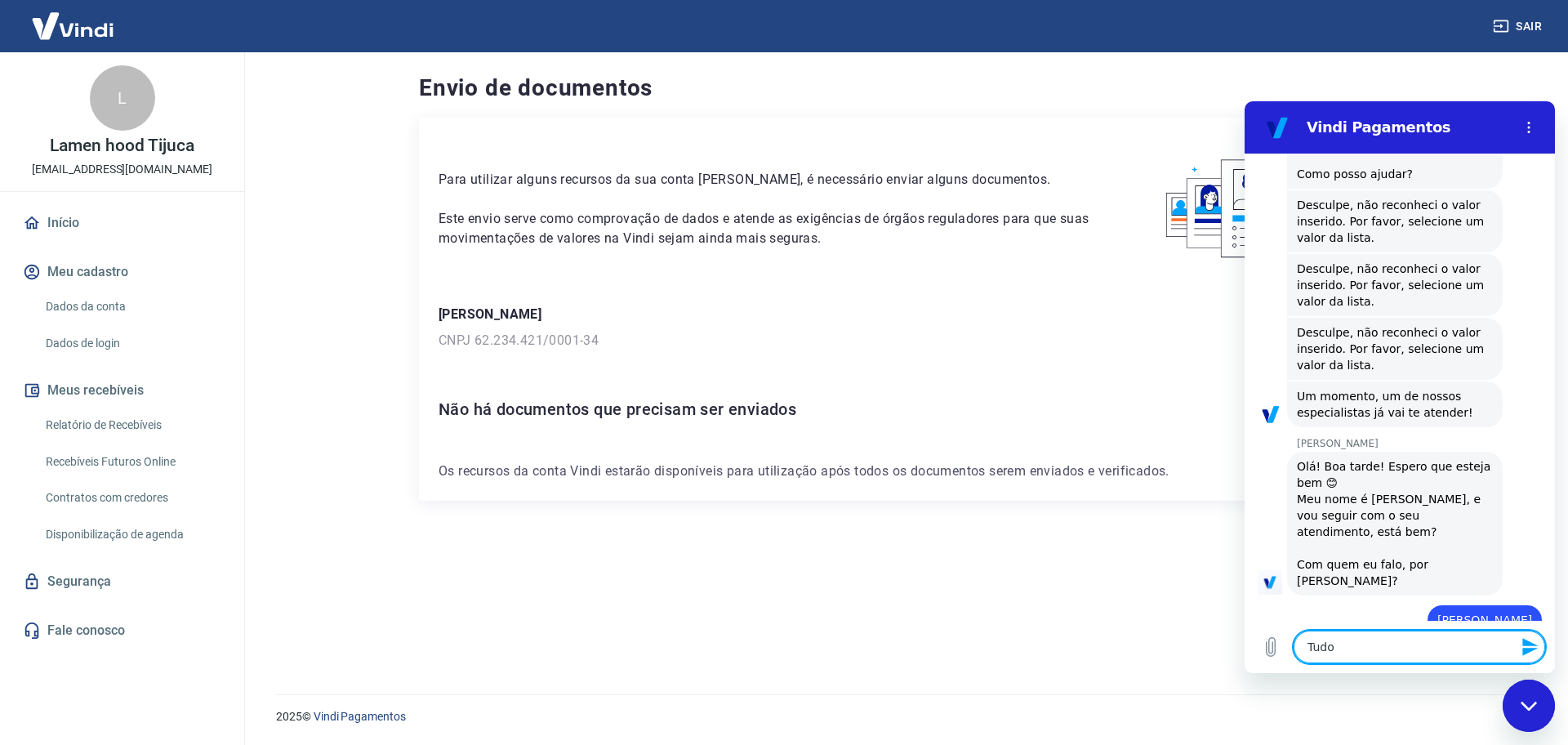
type textarea "x"
type textarea "Tudo b"
type textarea "x"
type textarea "Tudo be"
type textarea "x"
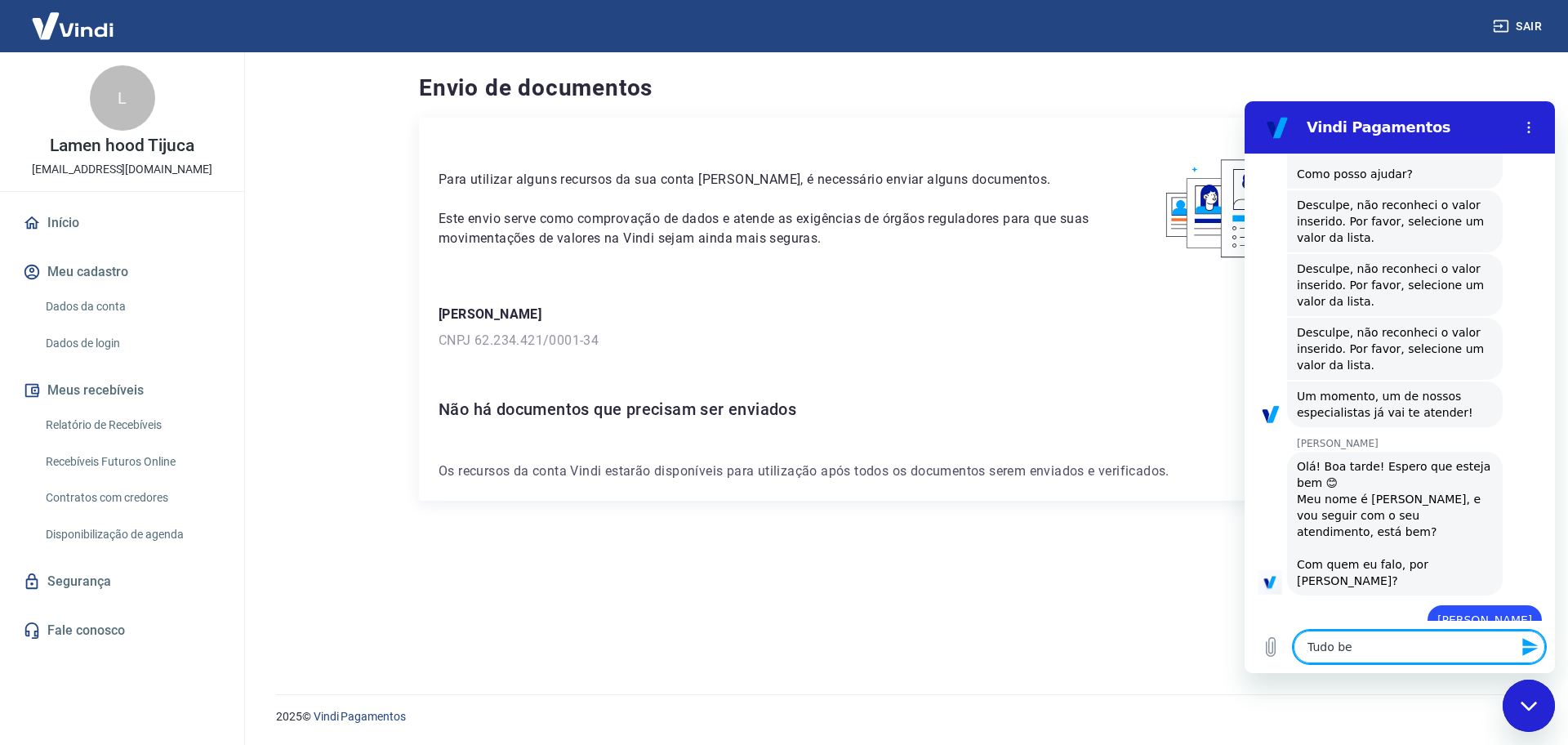
type textarea "Tudo bem"
type textarea "x"
type textarea "Tudo bem?"
type textarea "x"
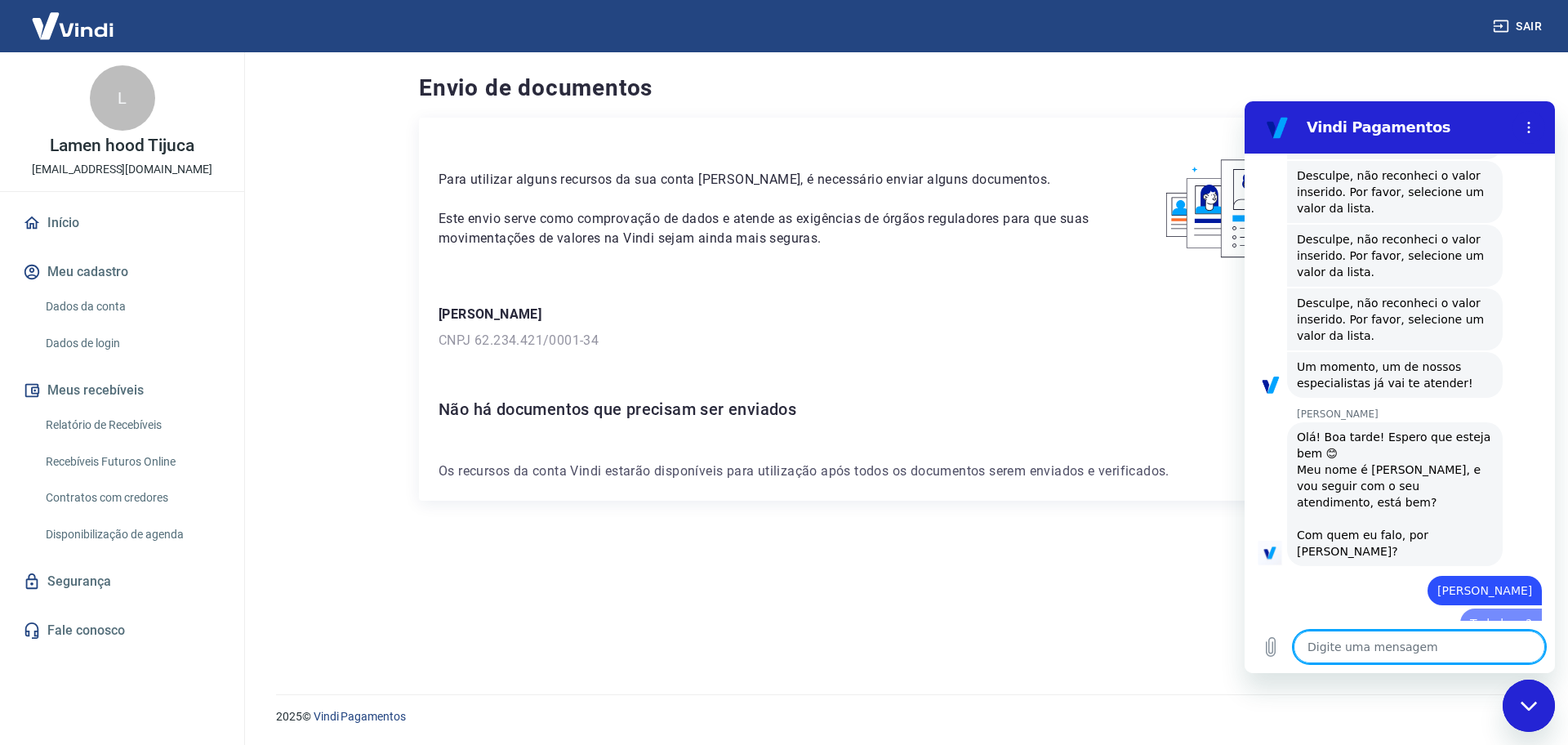
type textarea "x"
type textarea "V"
type textarea "x"
type textarea "Vo"
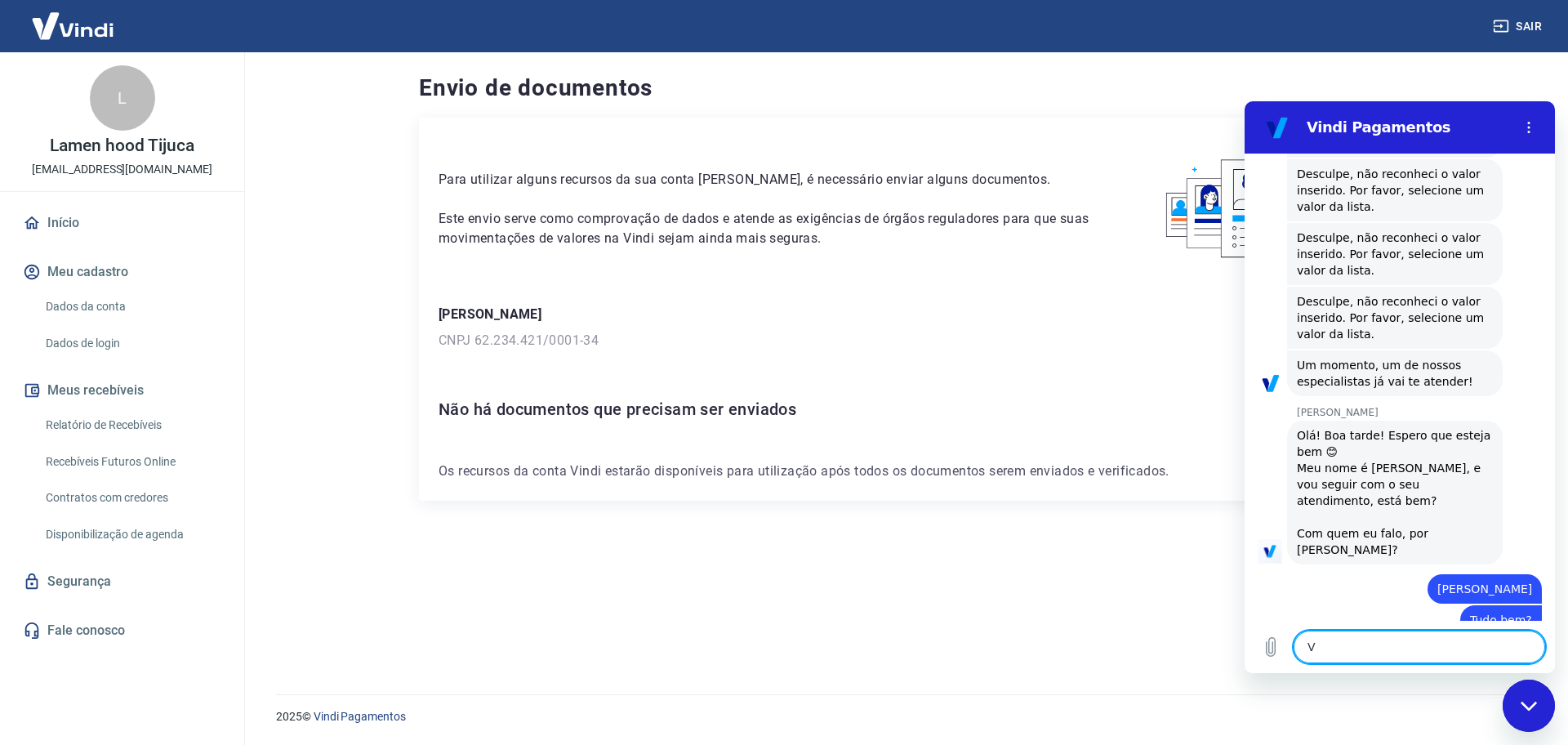
type textarea "x"
type textarea "Voc"
type textarea "x"
type textarea "Voc^^"
type textarea "x"
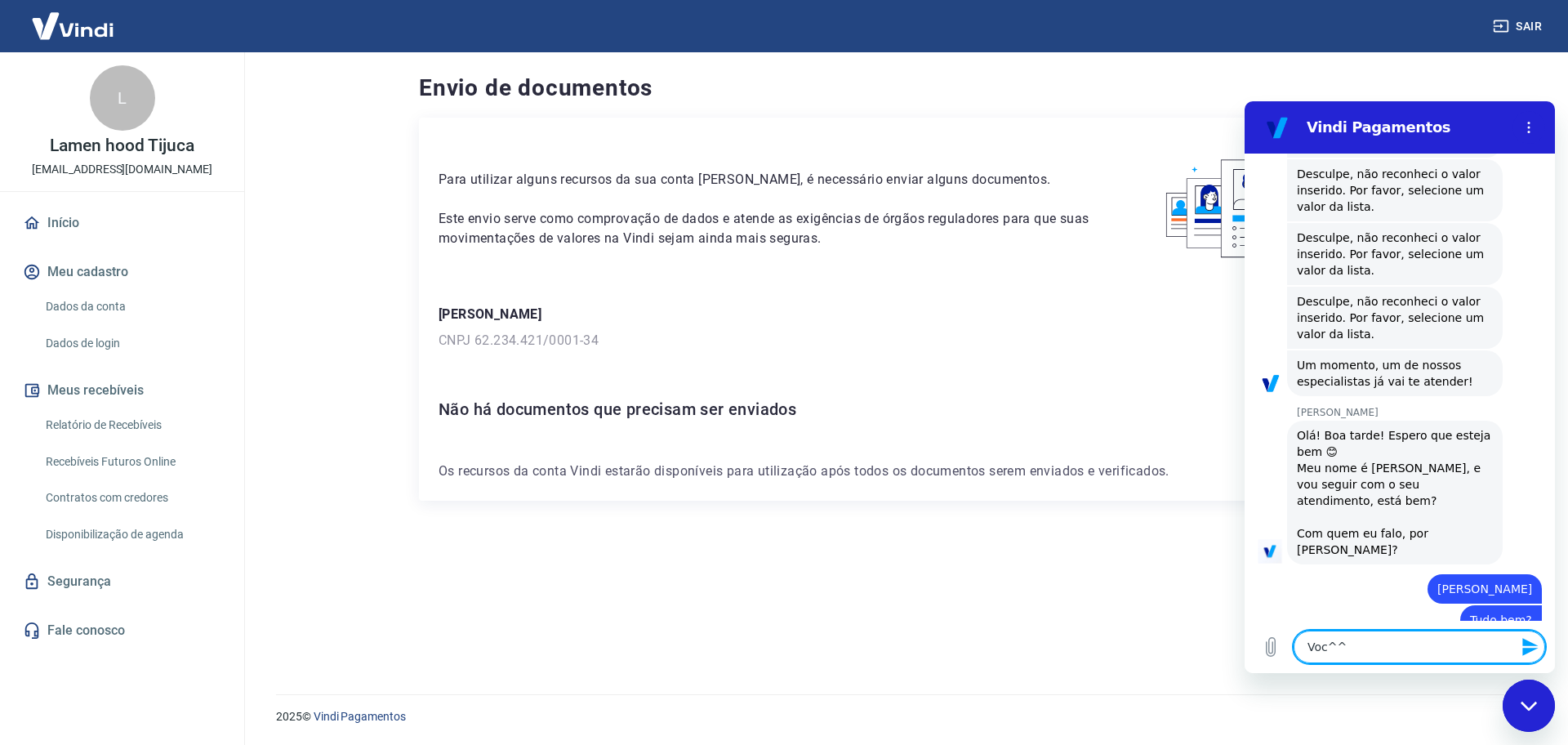
type textarea "Voc^^E"
type textarea "x"
type textarea "Voc^^"
type textarea "x"
type textarea "Voc^"
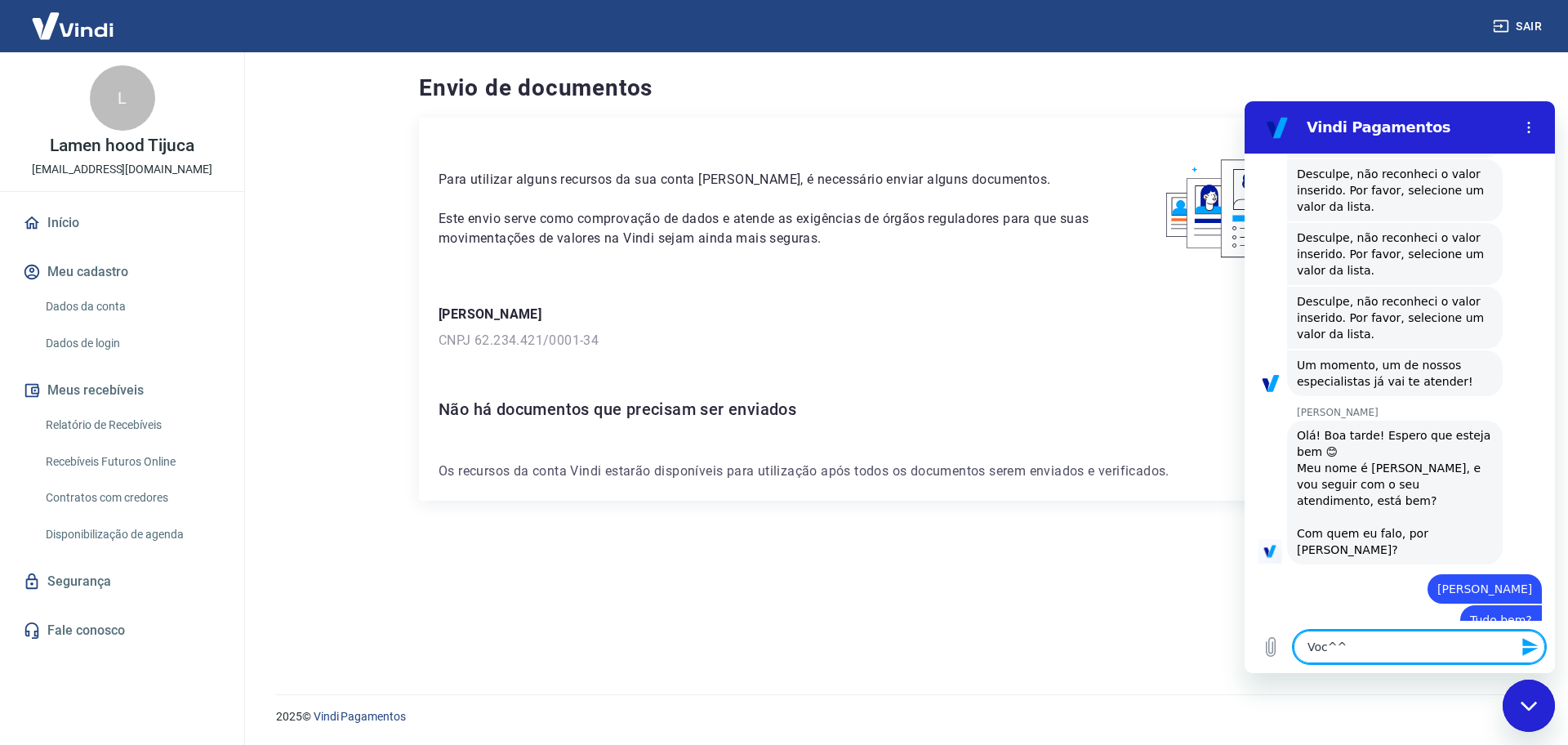
type textarea "x"
type textarea "Voc"
type textarea "x"
type textarea "Você"
type textarea "x"
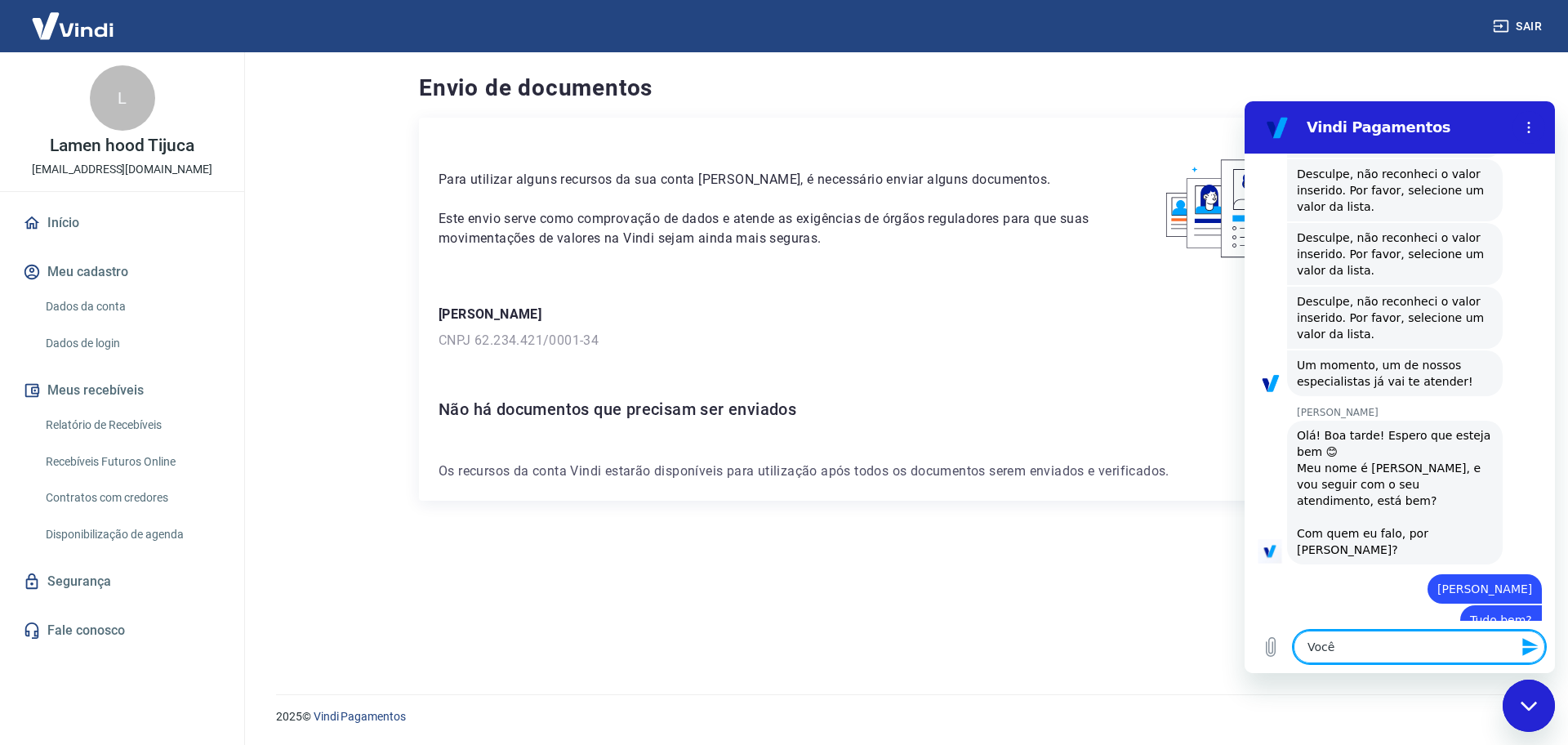
type textarea "Você"
type textarea "x"
type textarea "Você c"
type textarea "x"
type textarea "Você co"
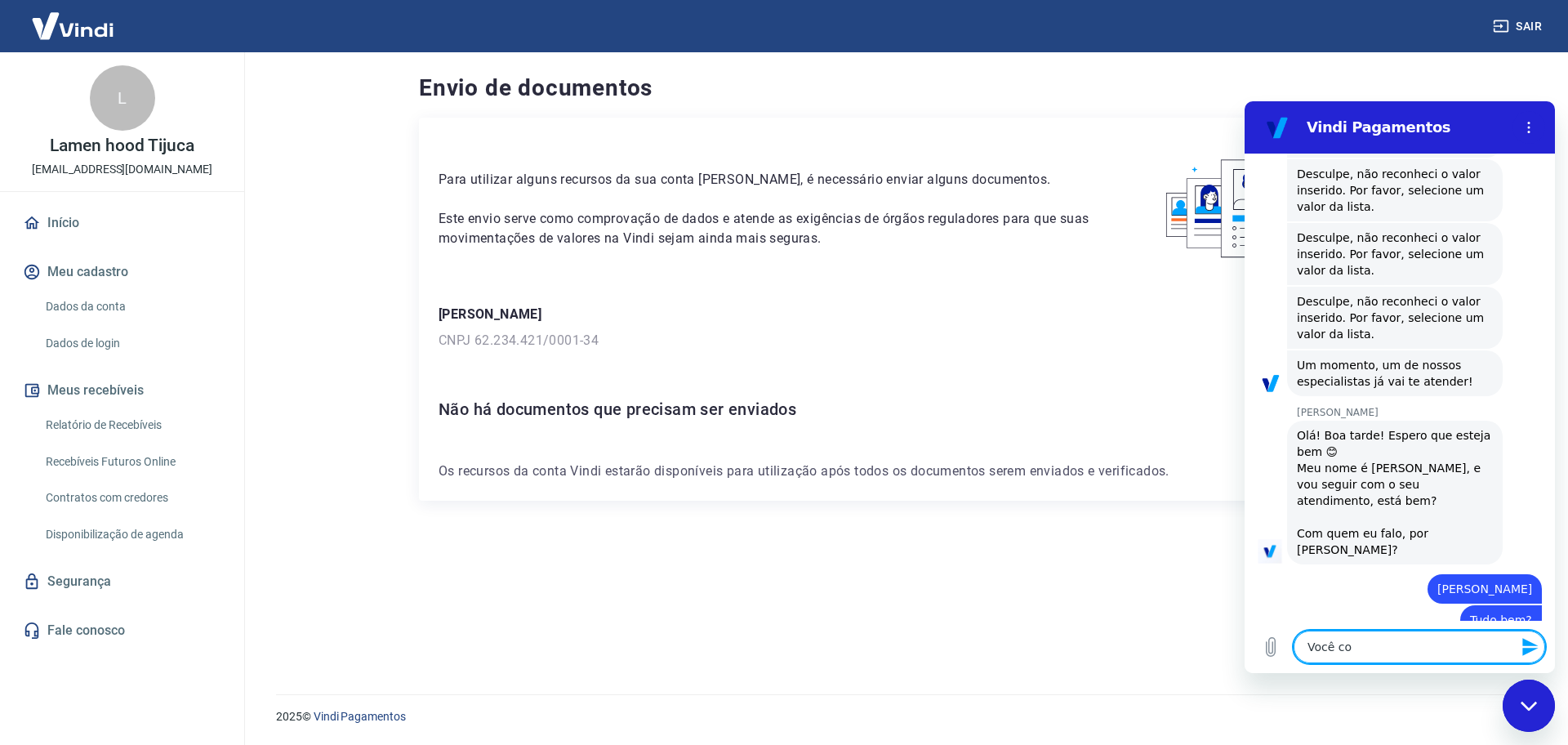
type textarea "x"
type textarea "Você con"
type textarea "x"
type textarea "Você cons"
type textarea "x"
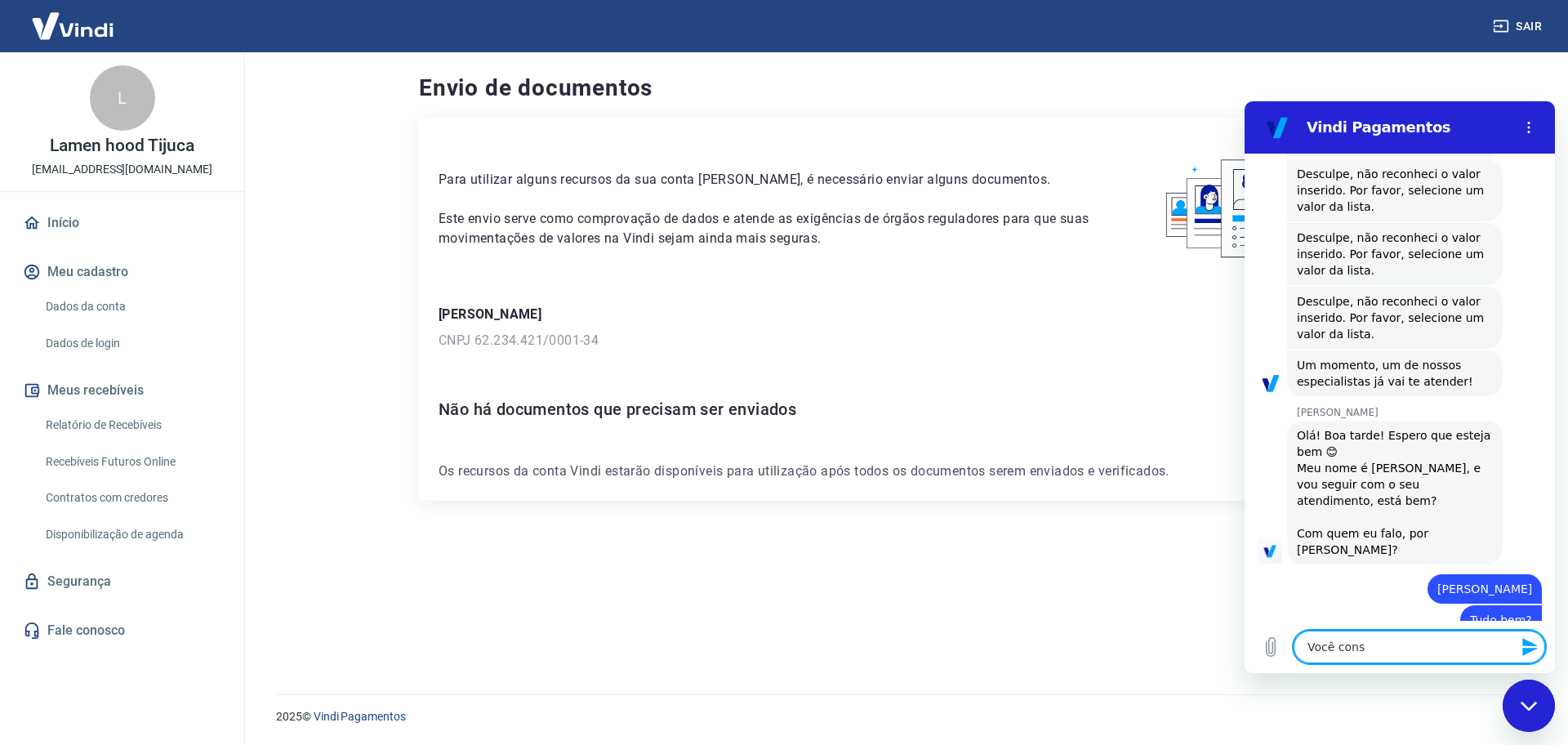
type textarea "Você conse"
type textarea "x"
type textarea "Você conseg"
type textarea "x"
type textarea "Você consegu"
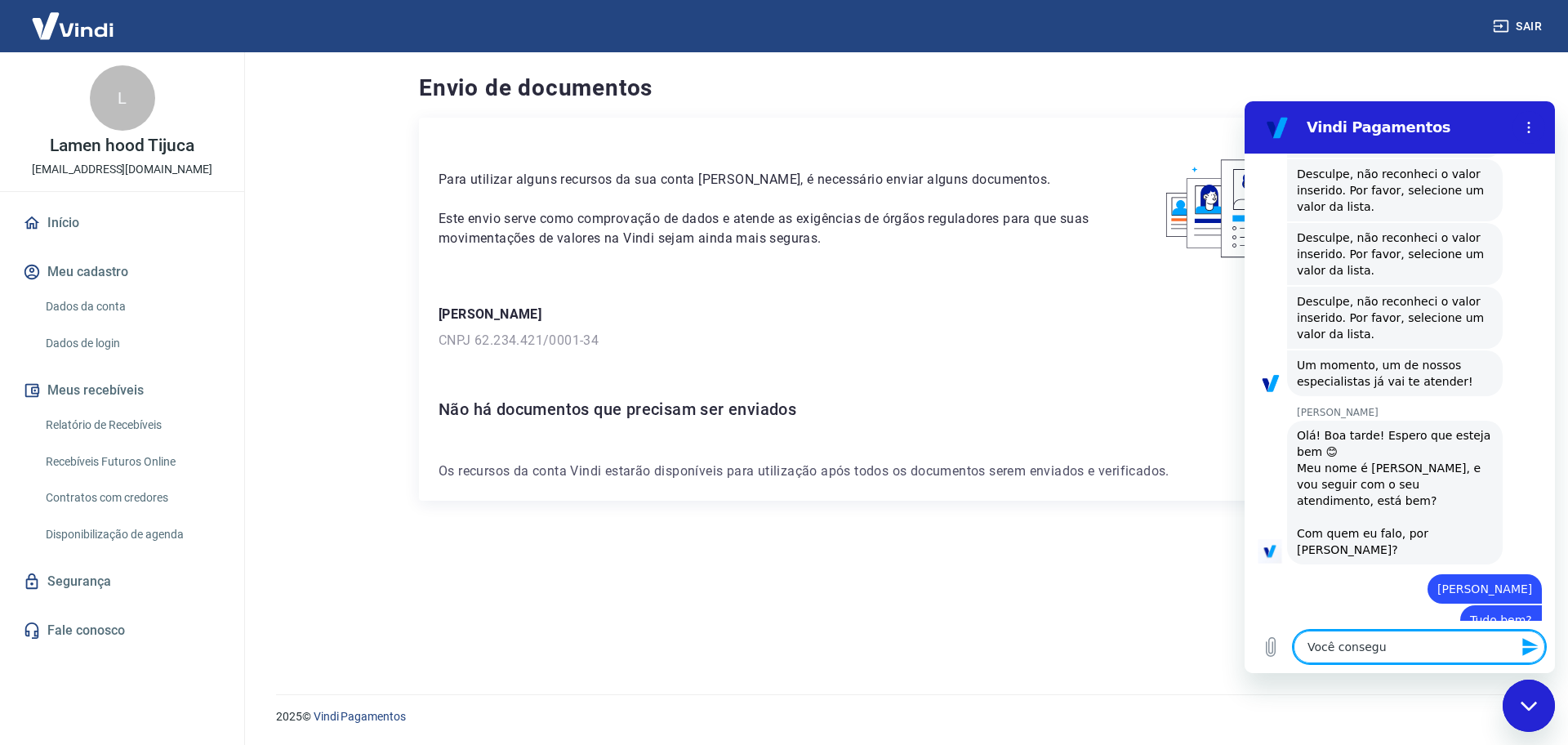
type textarea "x"
type textarea "Você consegue"
type textarea "x"
type textarea "Você consegue"
type textarea "x"
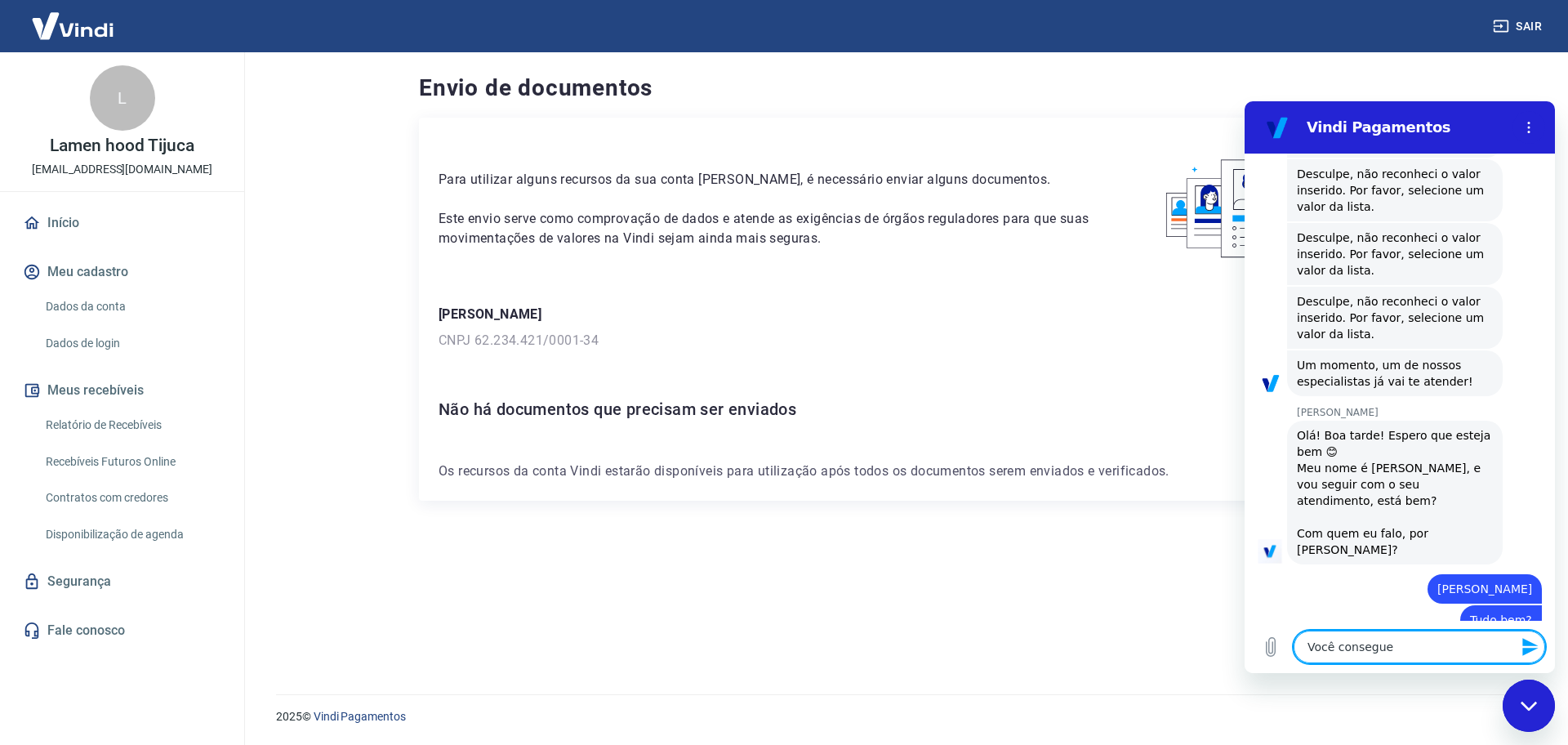
type textarea "Você consegue o"
type textarea "x"
type textarea "Você consegue ol"
type textarea "x"
type textarea "Você consegue olh"
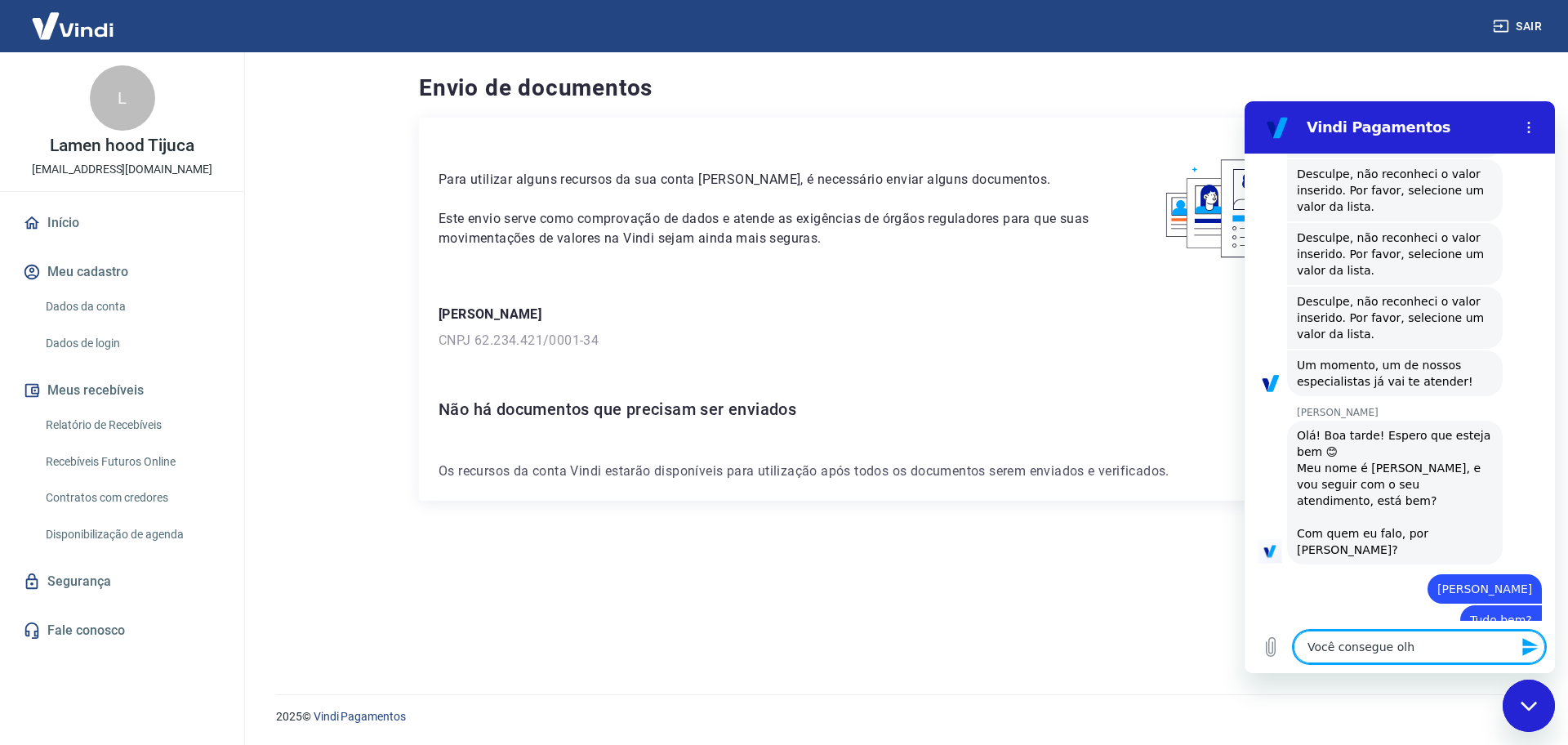
type textarea "x"
type textarea "Você consegue olha"
type textarea "x"
type textarea "Você consegue olhar"
type textarea "x"
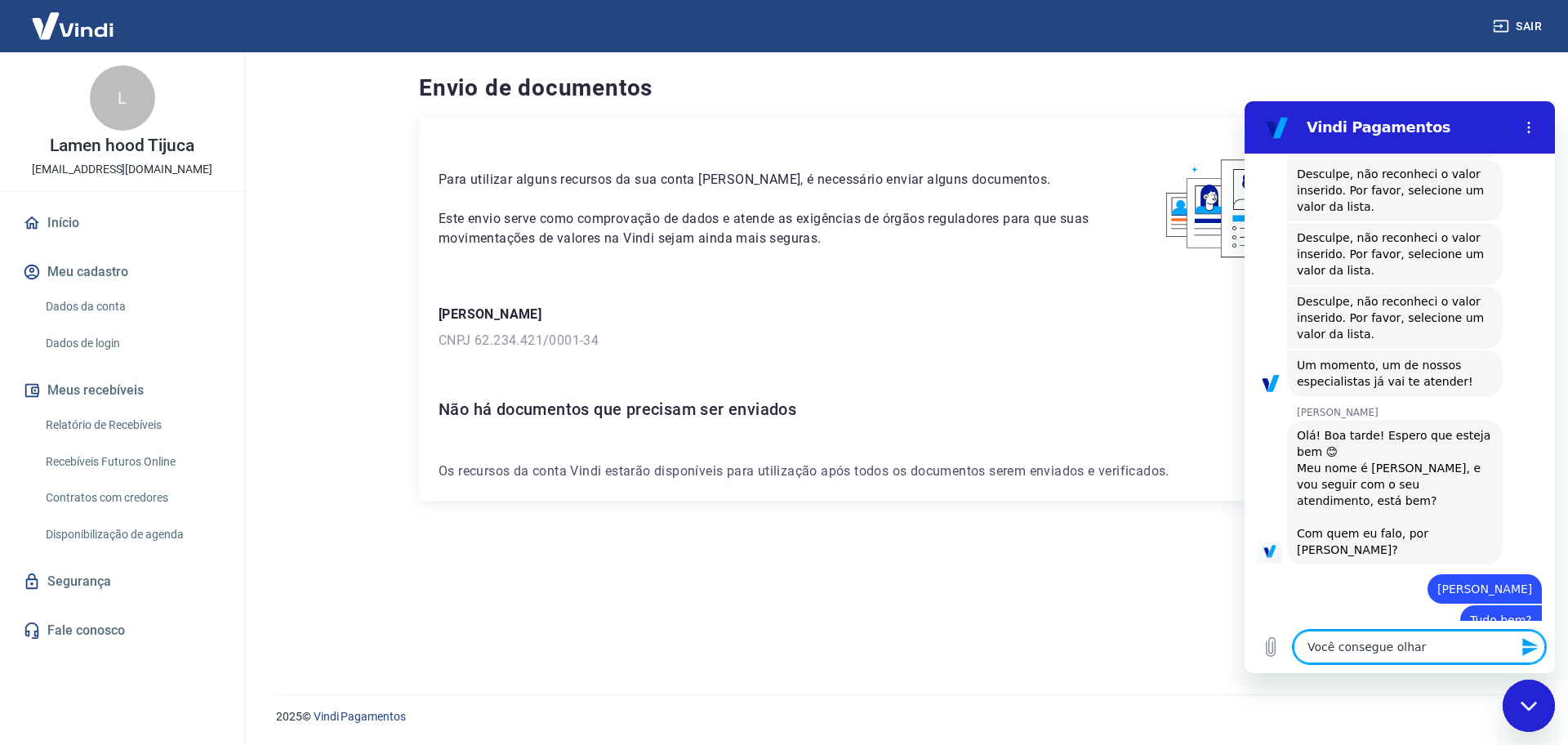
type textarea "Você consegue olhar"
type textarea "x"
type textarea "Você consegue olhar m"
type textarea "x"
type textarea "Você consegue olhar me"
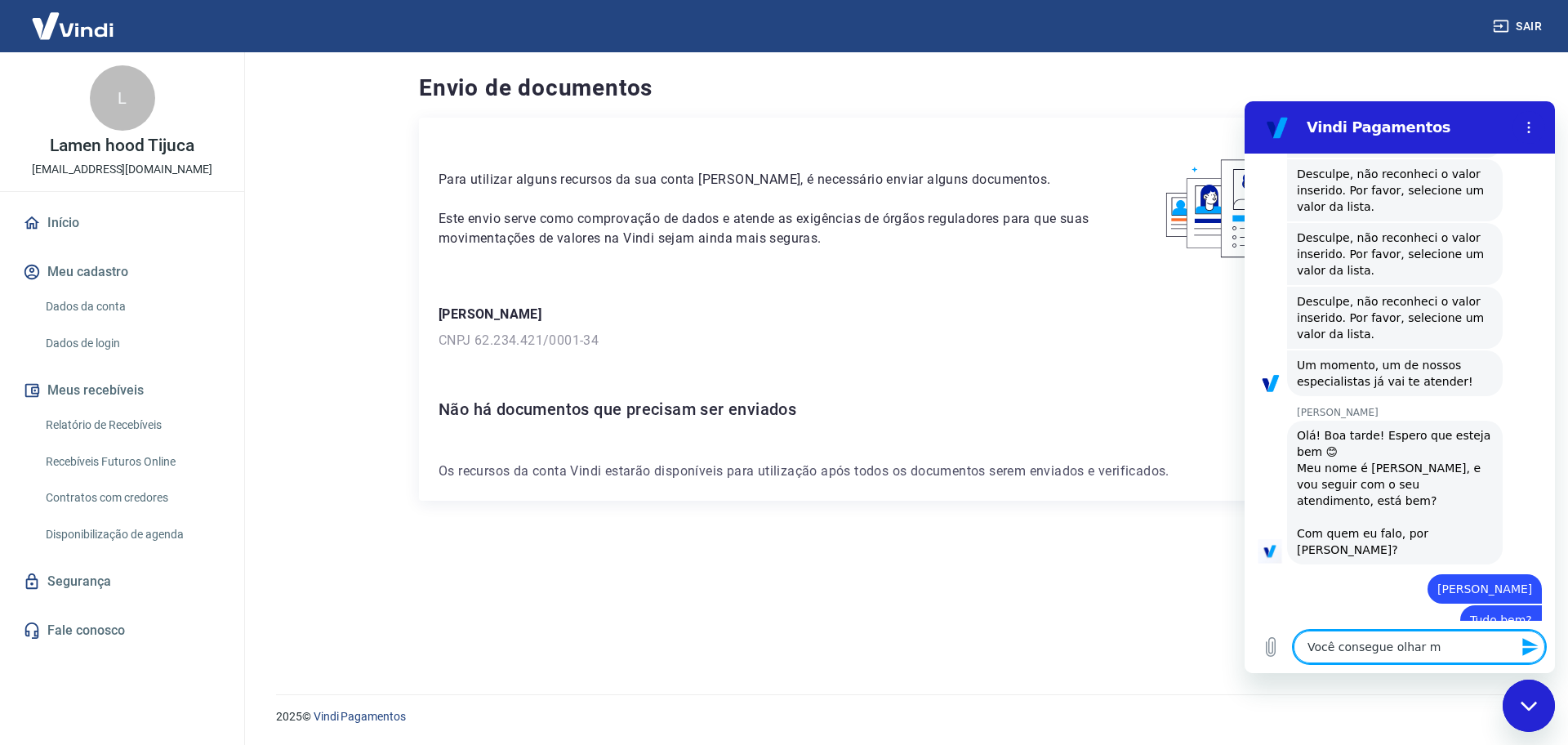
type textarea "x"
type textarea "Você consegue olhar meu"
type textarea "x"
type textarea "Você consegue olhar meu"
type textarea "x"
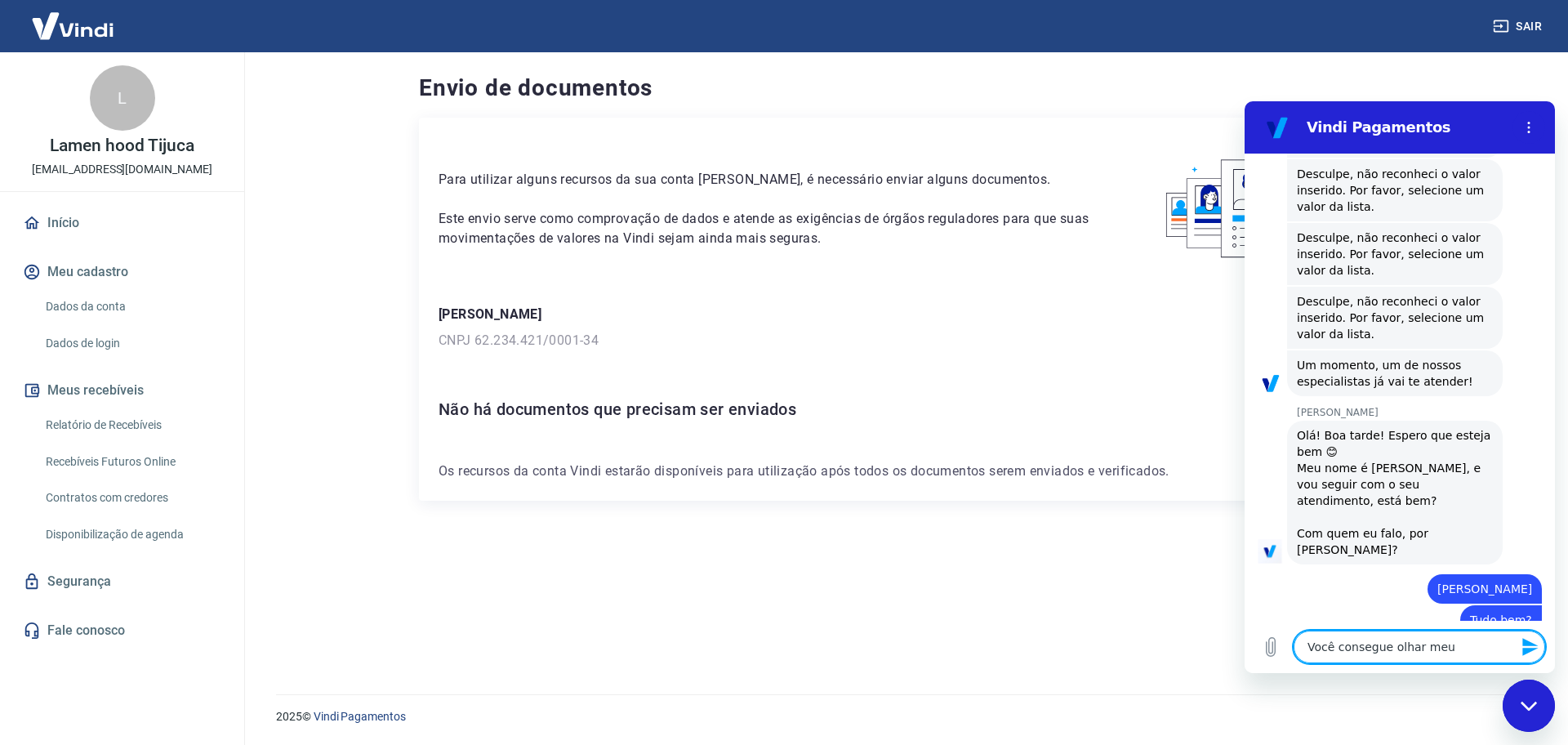
type textarea "Você consegue olhar meu c"
type textarea "x"
type textarea "Você consegue olhar meu ca"
type textarea "x"
type textarea "Você consegue olhar meu cas"
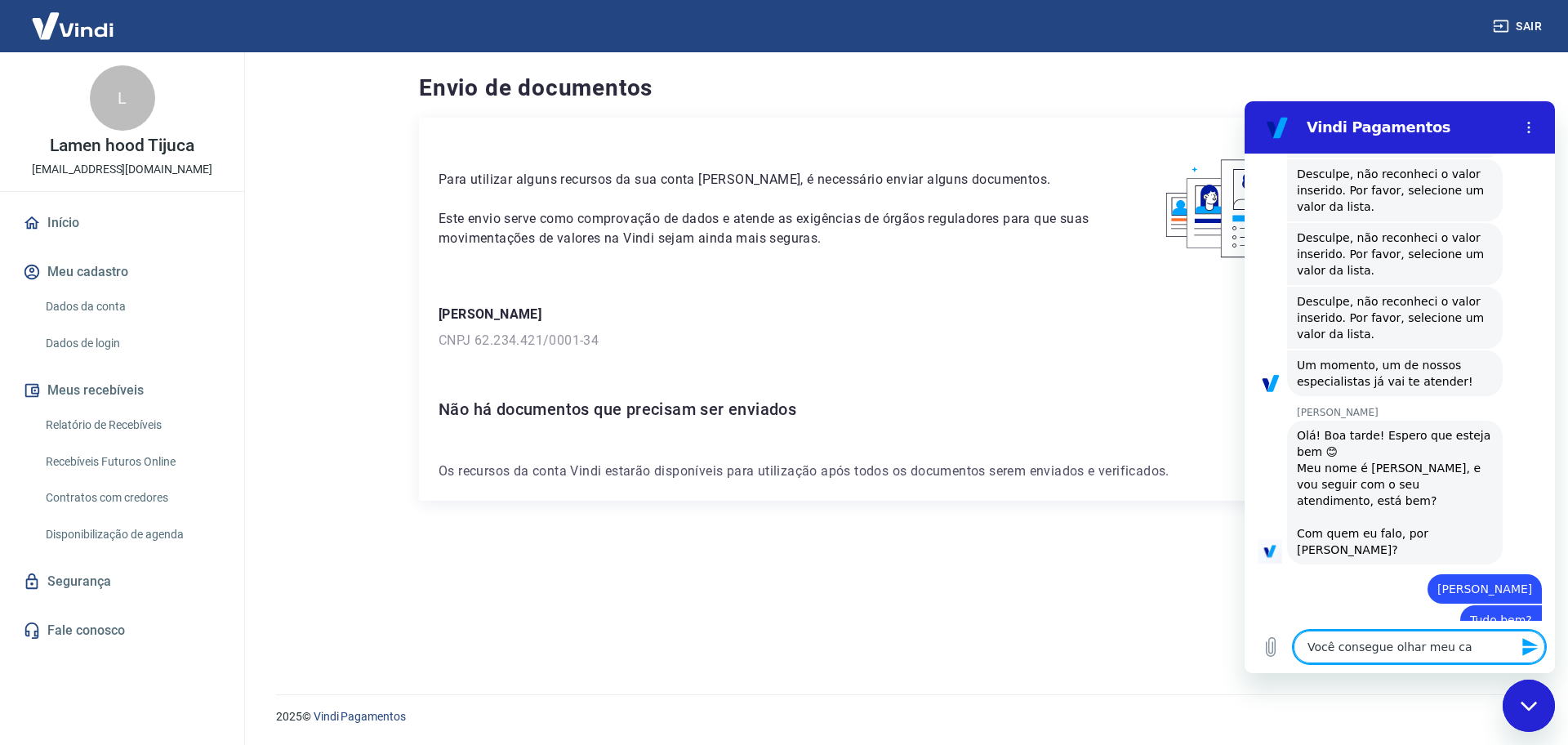
type textarea "x"
type textarea "Você consegue olhar meu caso"
type textarea "x"
type textarea "Você consegue olhar meu caso?"
type textarea "x"
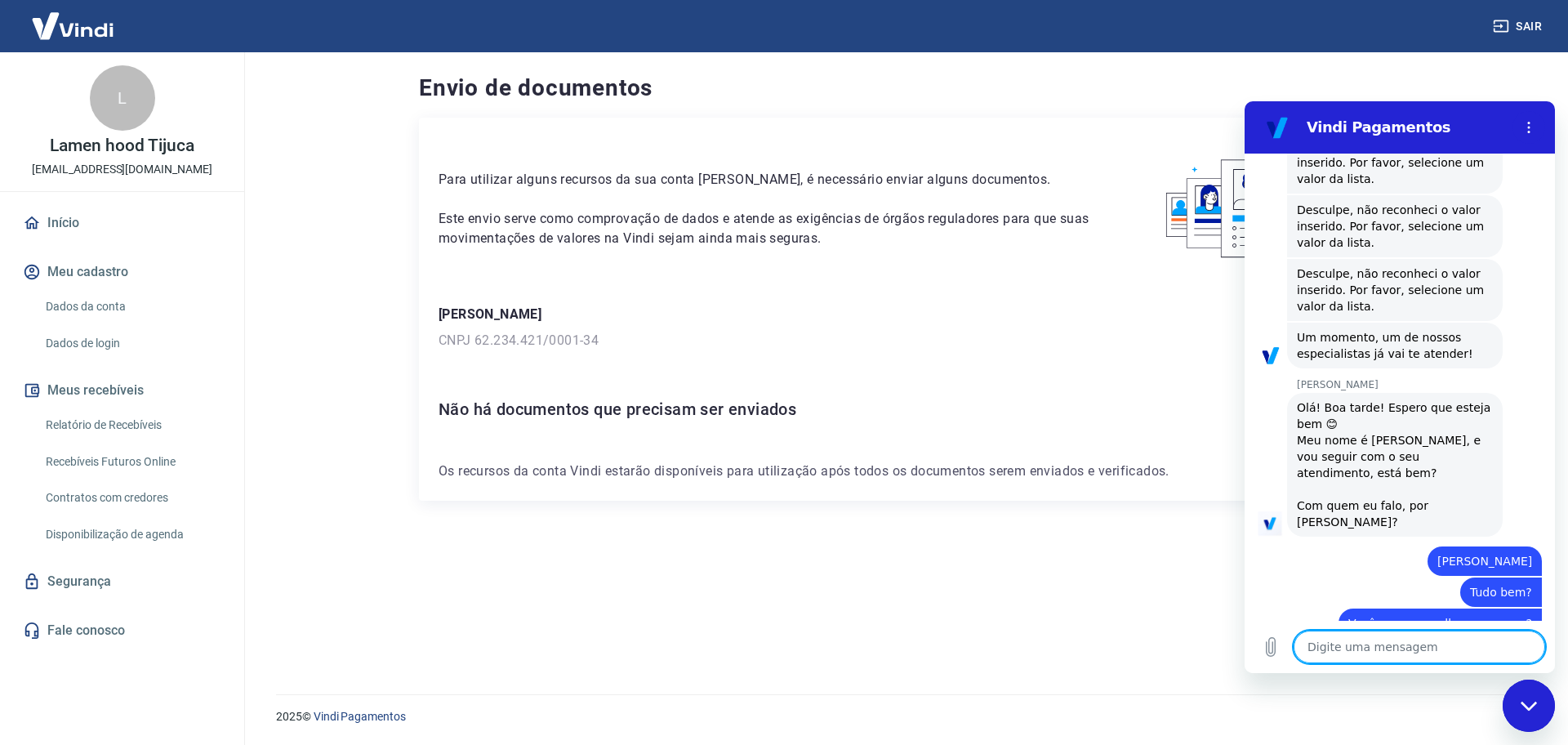
scroll to position [472, 0]
type textarea "x"
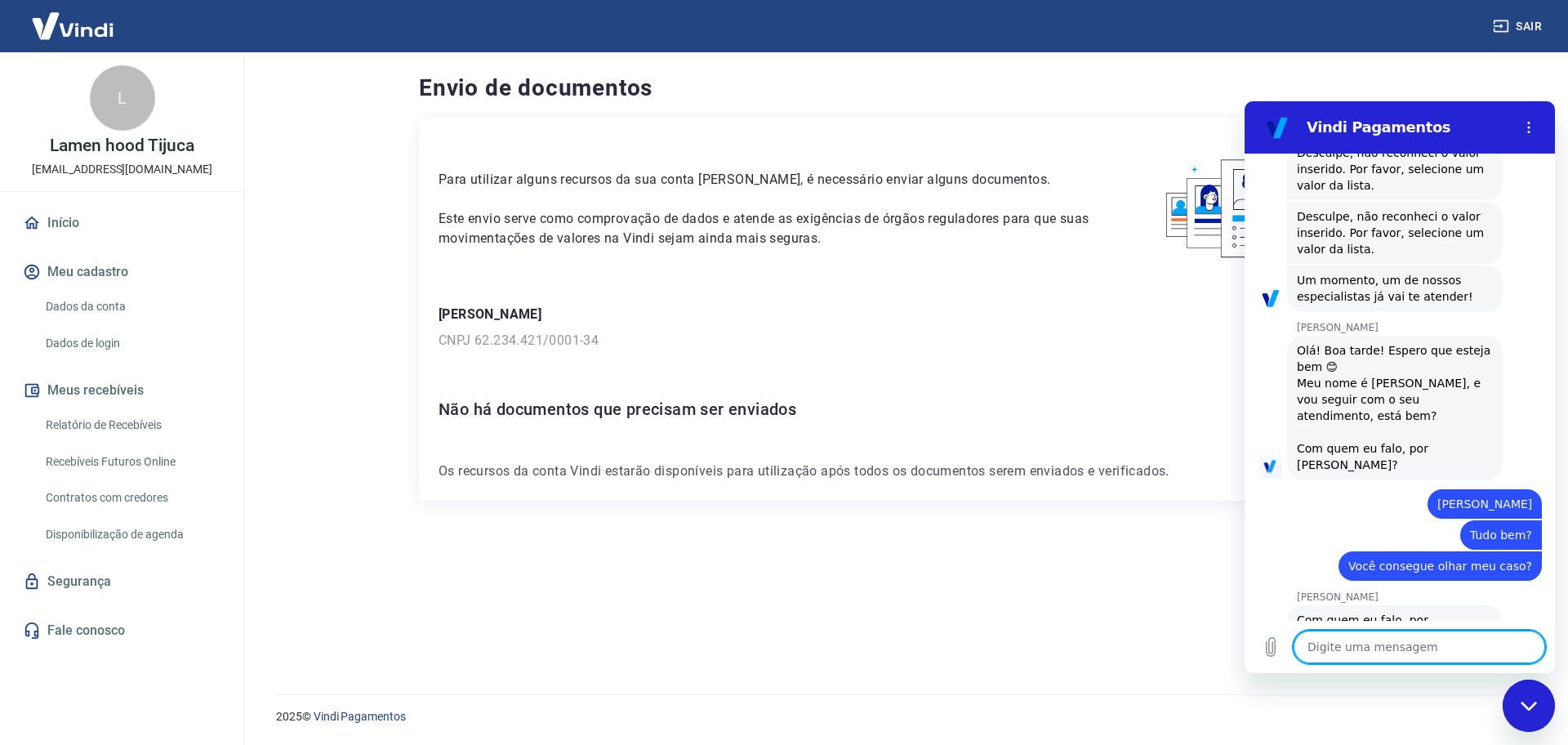
type textarea "L"
type textarea "x"
type textarea "Lu"
type textarea "x"
type textarea "Lui"
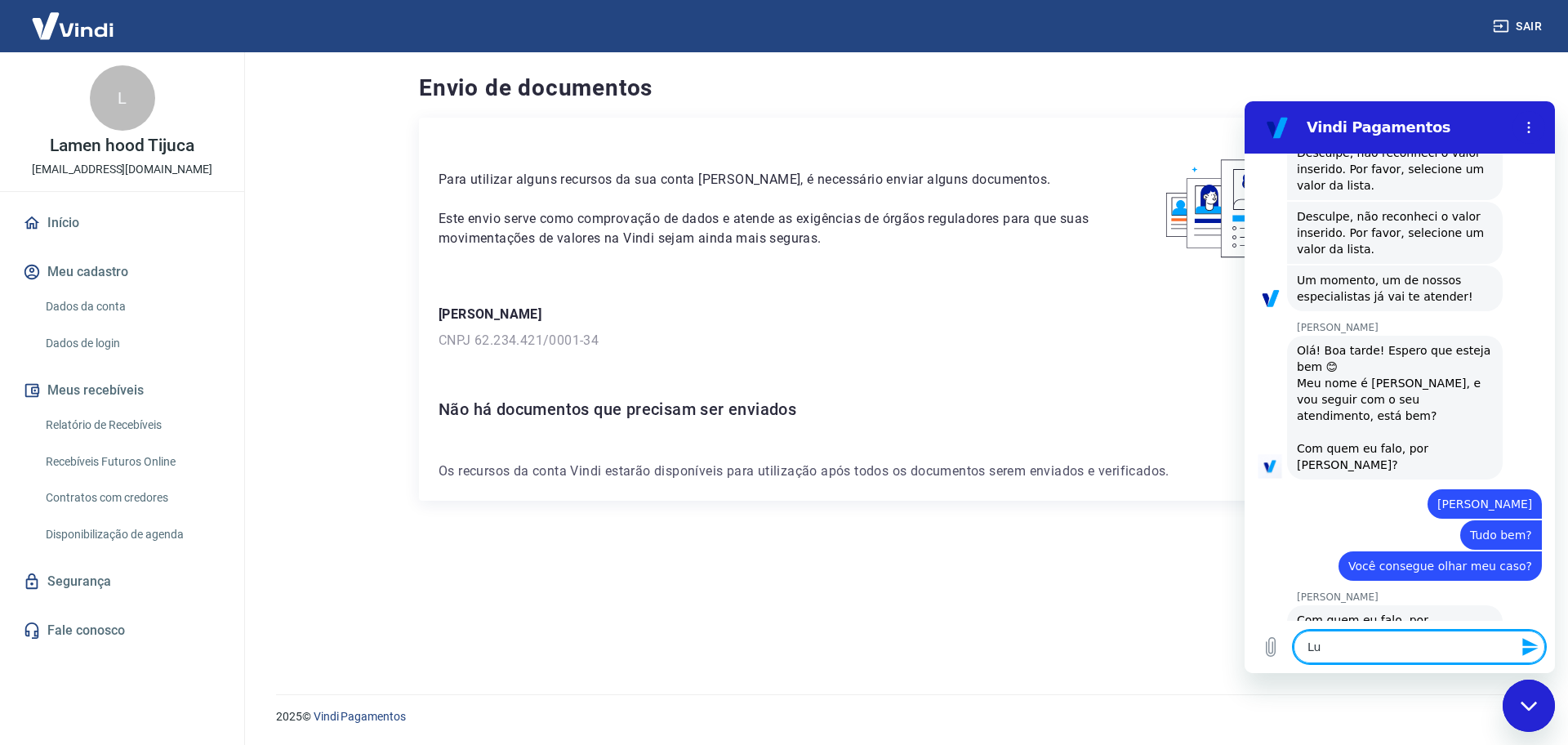
type textarea "x"
type textarea "[PERSON_NAME]"
type textarea "x"
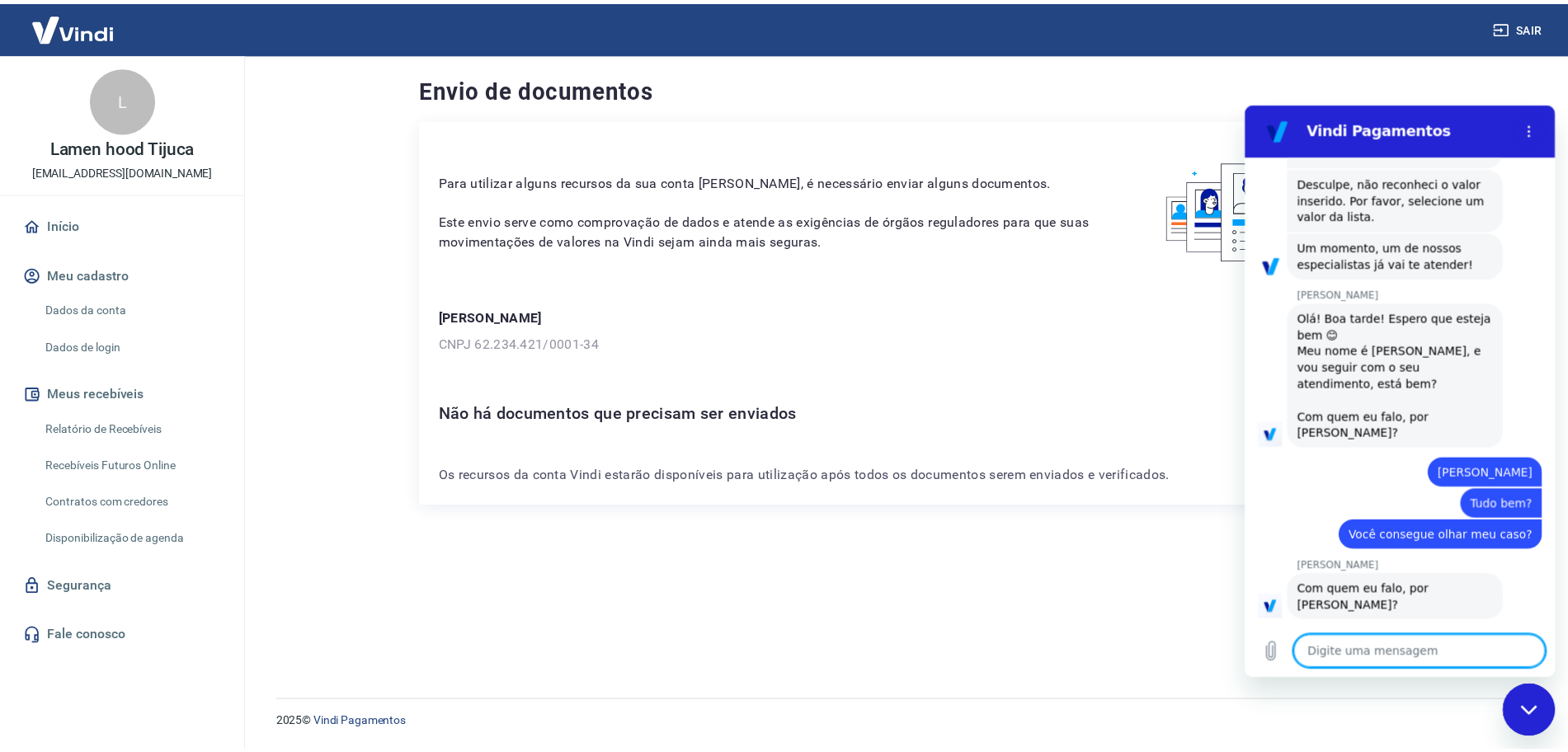
scroll to position [570, 0]
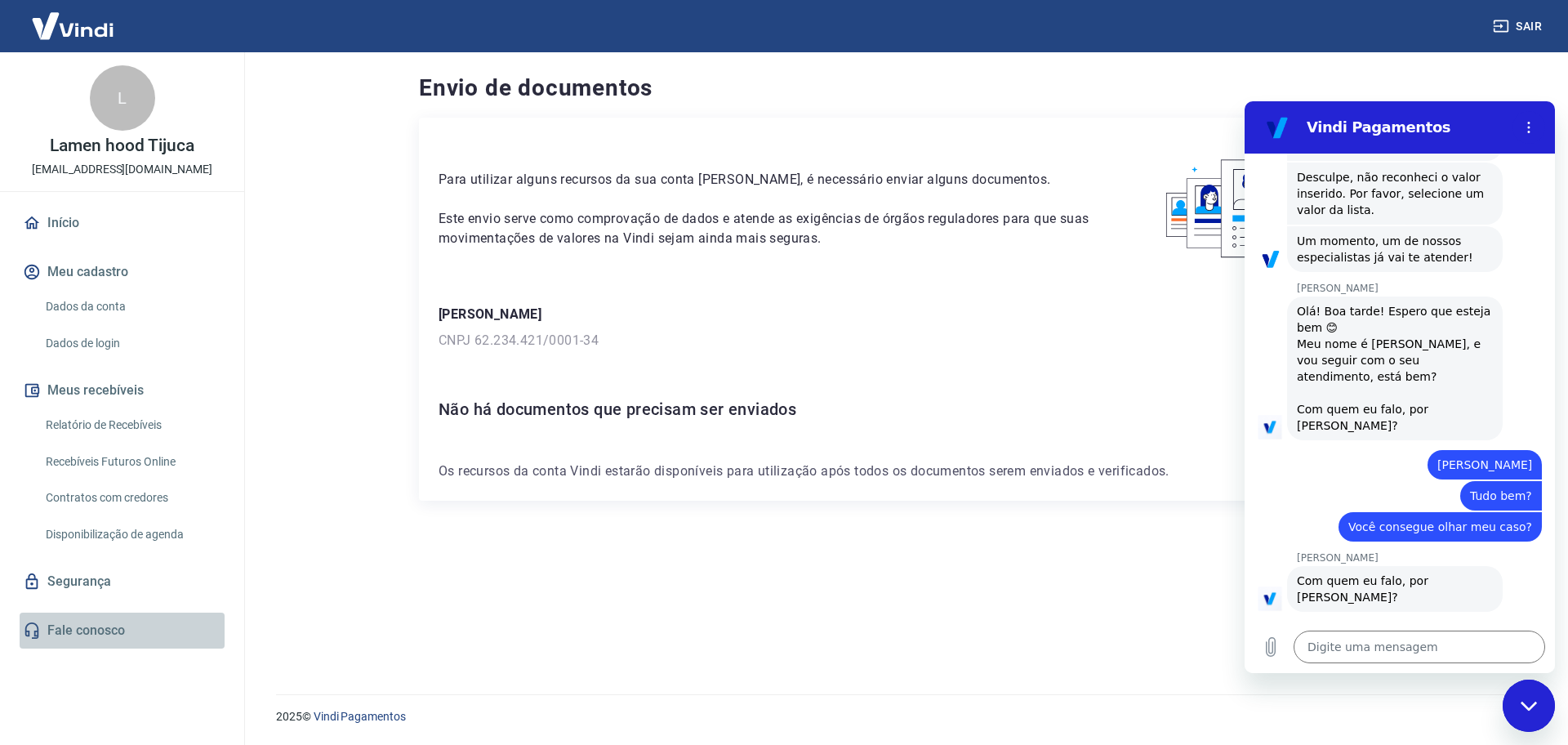
click at [75, 625] on link "Fale conosco" at bounding box center [122, 631] width 205 height 36
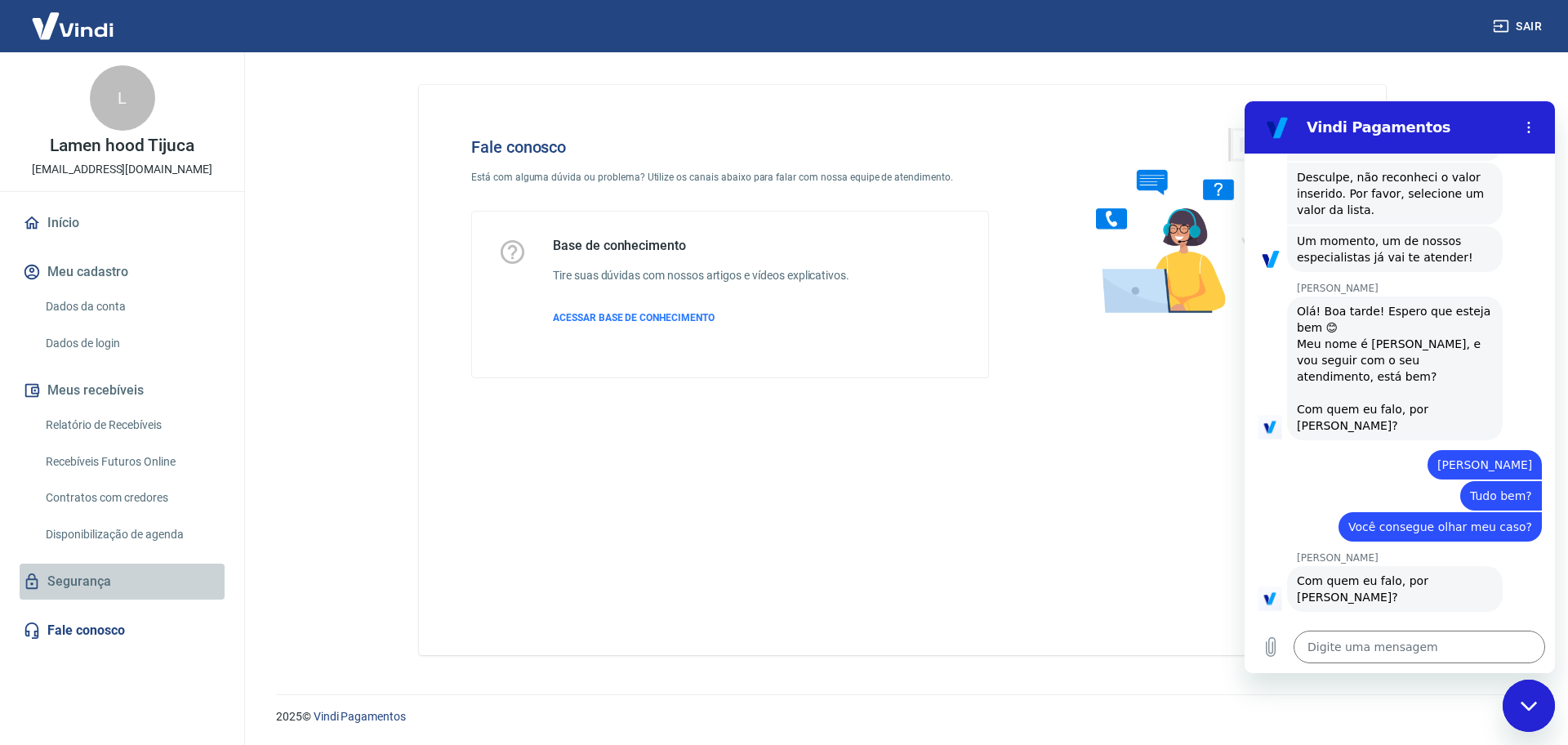
click at [90, 581] on link "Segurança" at bounding box center [122, 582] width 205 height 36
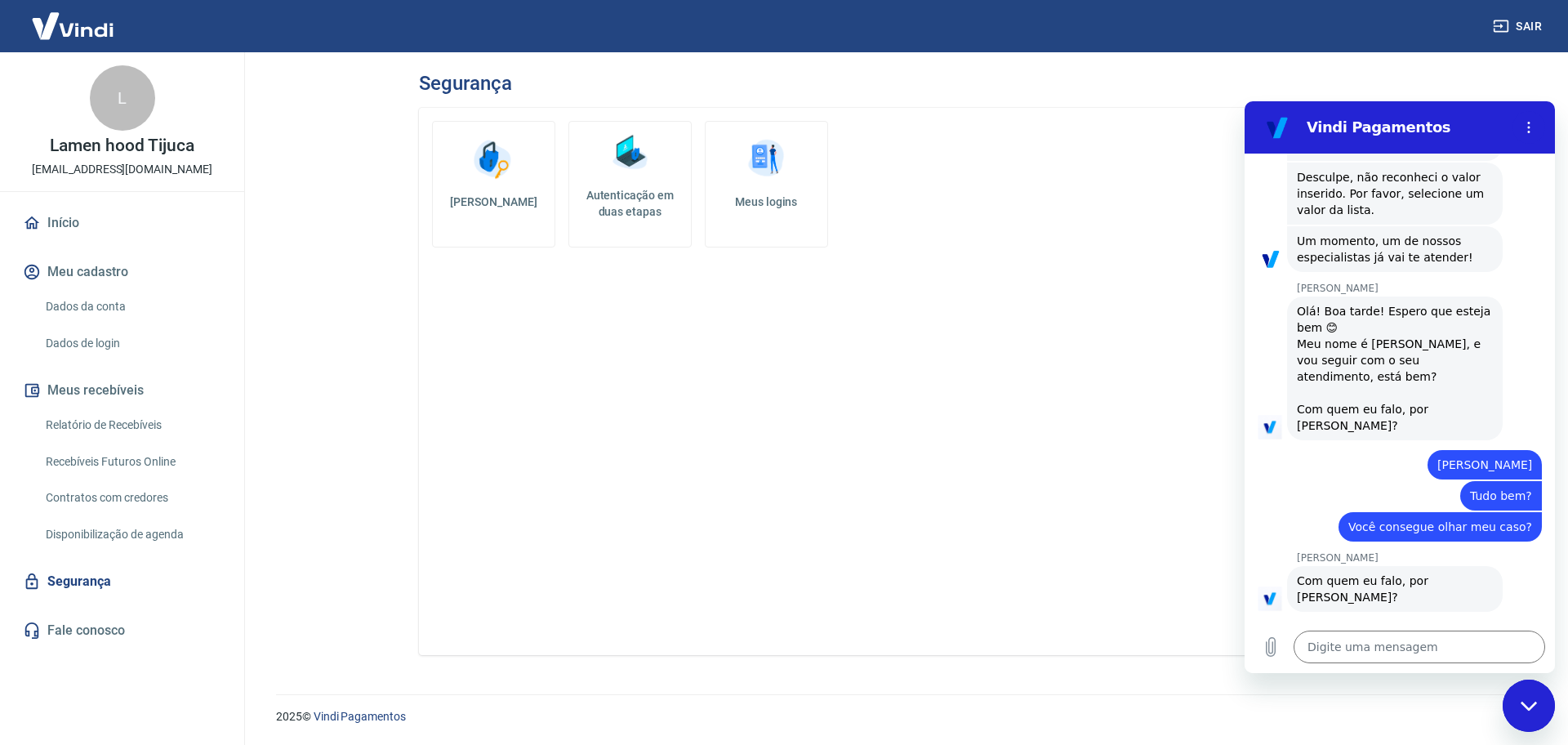
click at [111, 214] on link "Início" at bounding box center [122, 223] width 205 height 36
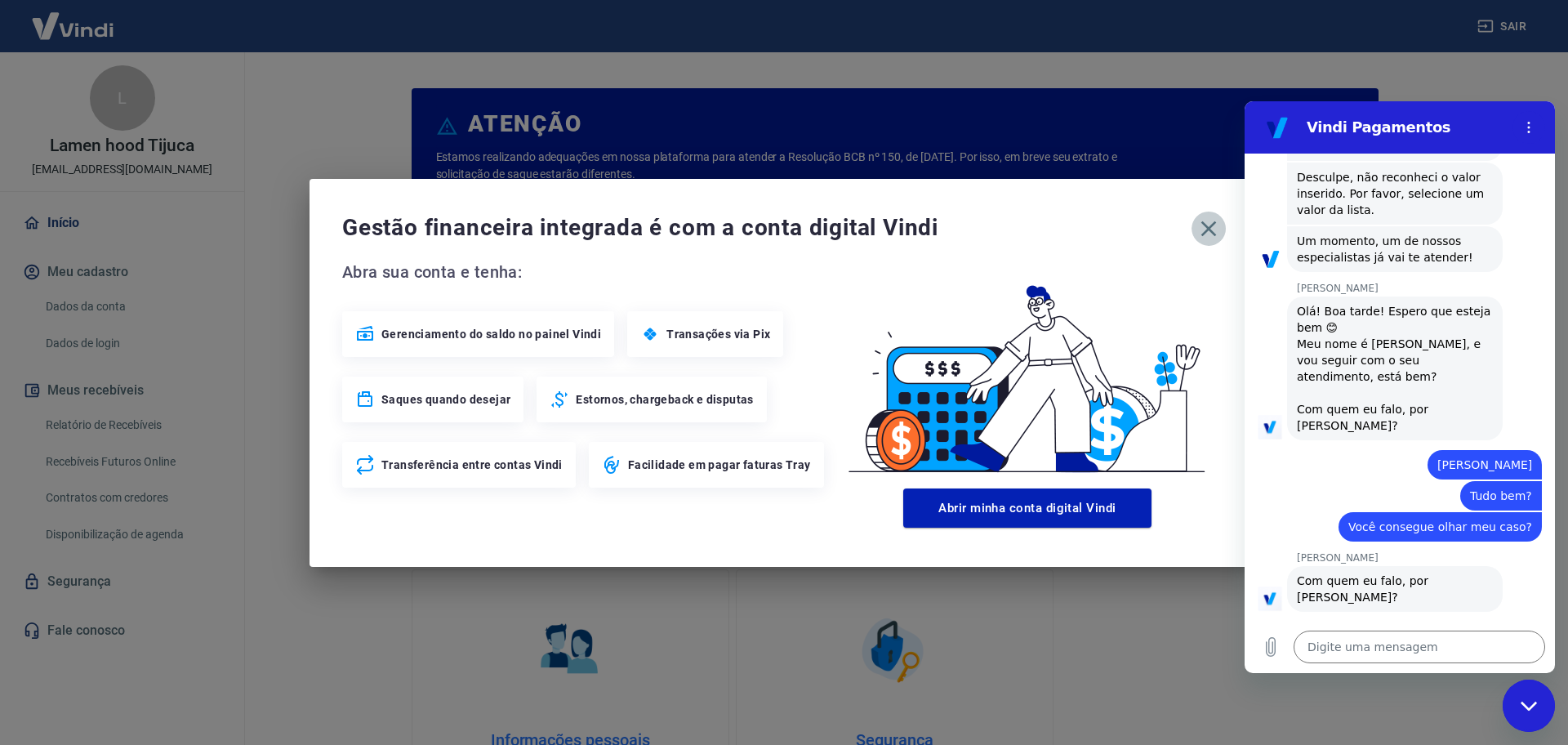
click at [1203, 229] on icon "button" at bounding box center [1209, 229] width 27 height 27
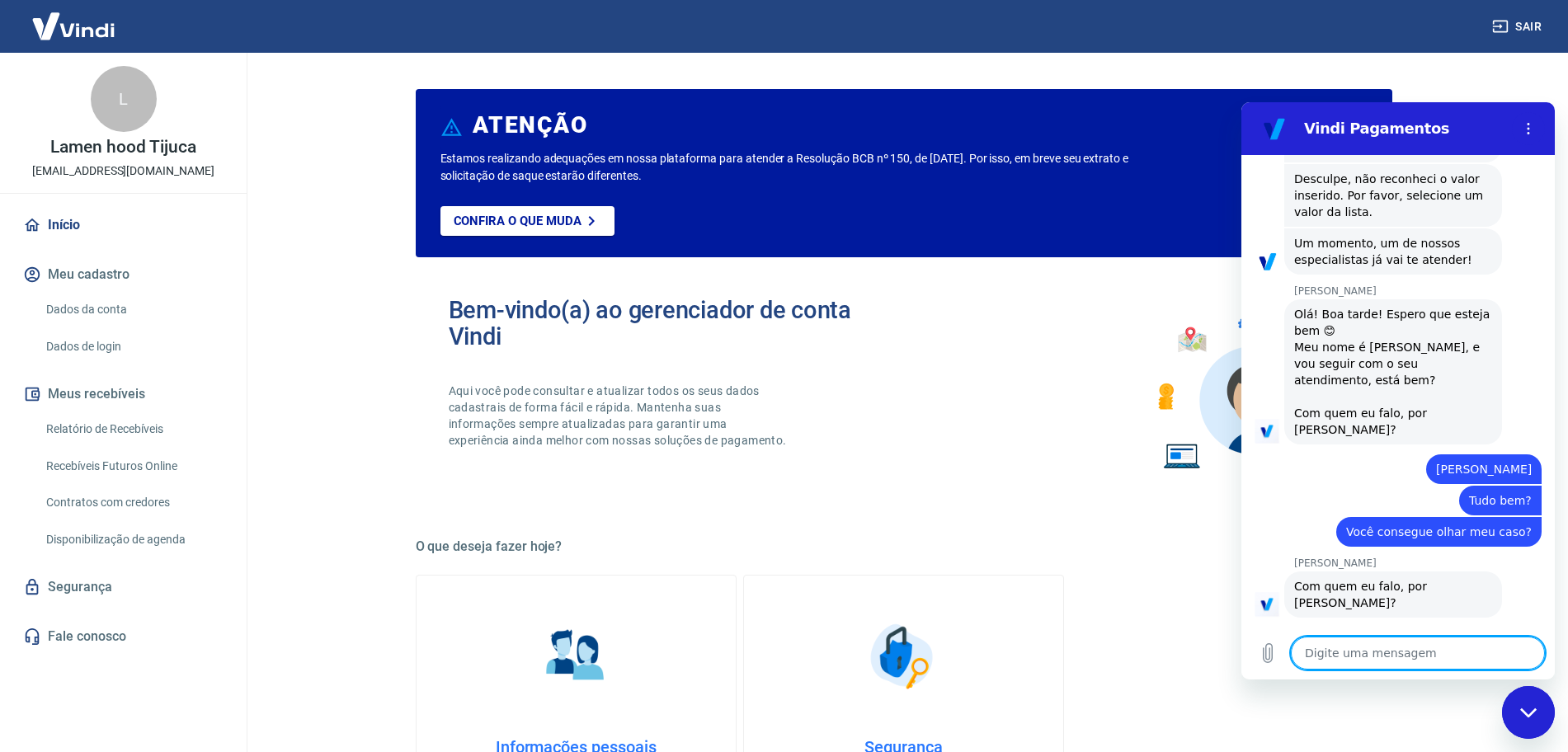
click at [1445, 659] on textarea at bounding box center [1417, 653] width 254 height 33
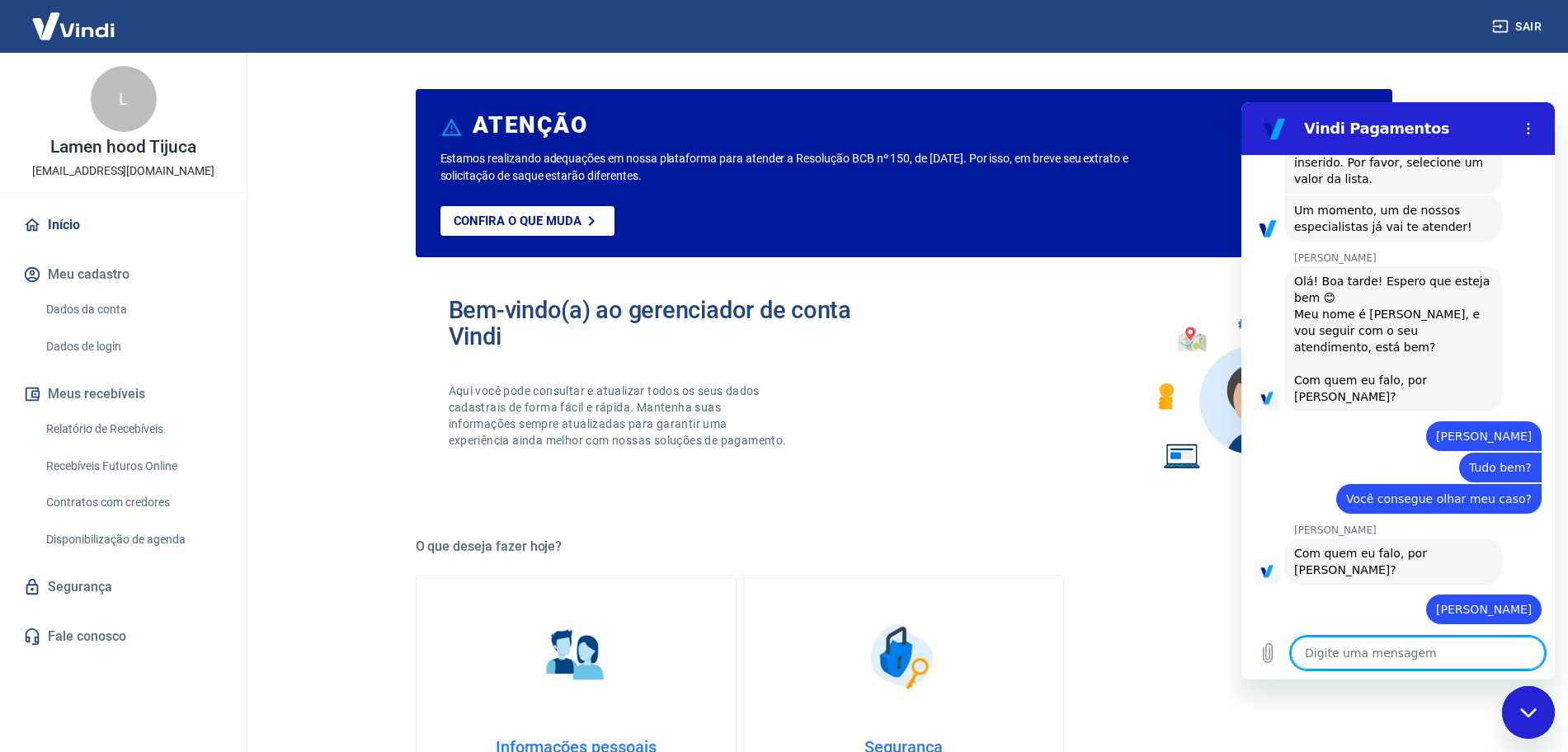
scroll to position [601, 0]
click at [1429, 660] on textarea at bounding box center [1417, 653] width 254 height 33
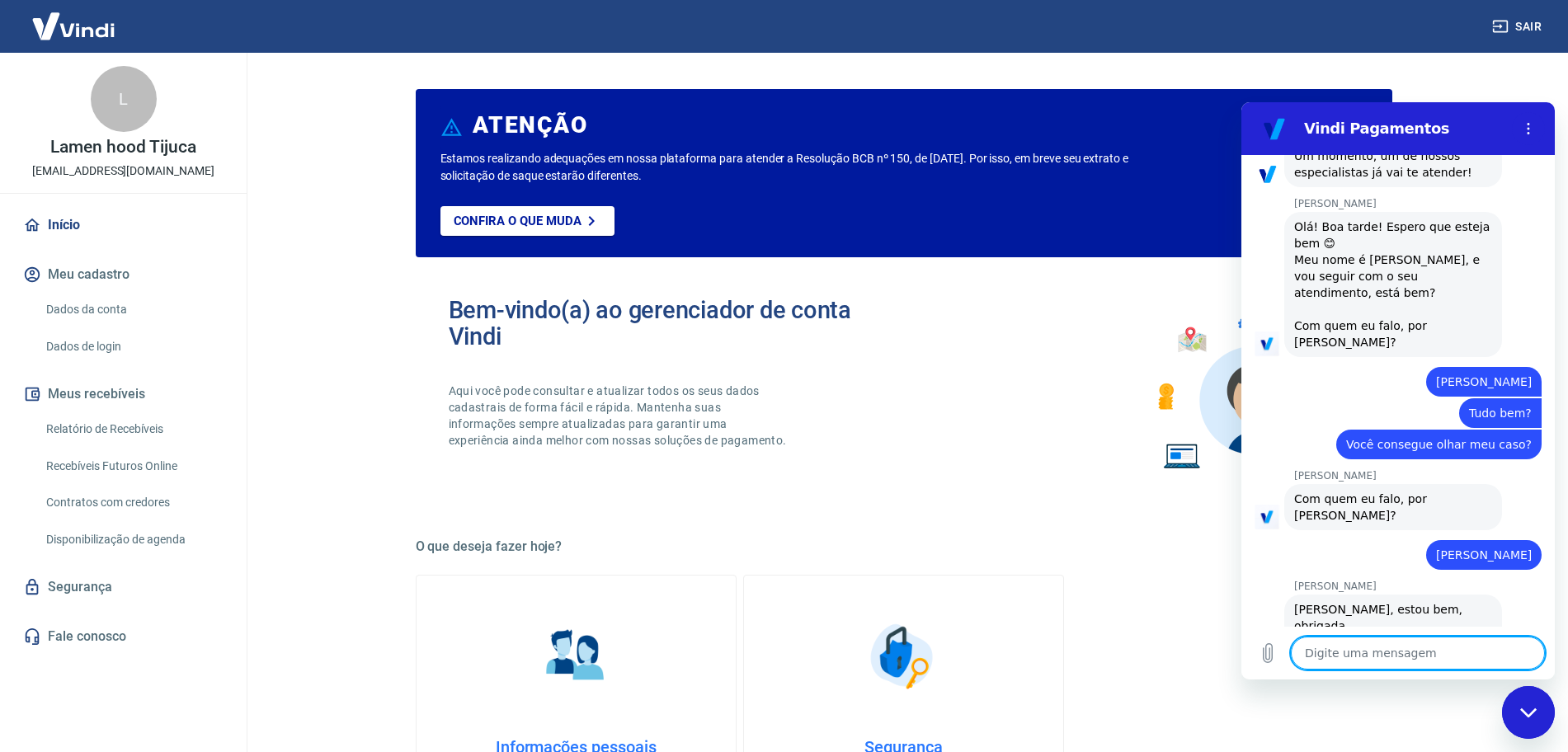
type textarea "x"
type textarea "O"
type textarea "x"
type textarea "O"
type textarea "x"
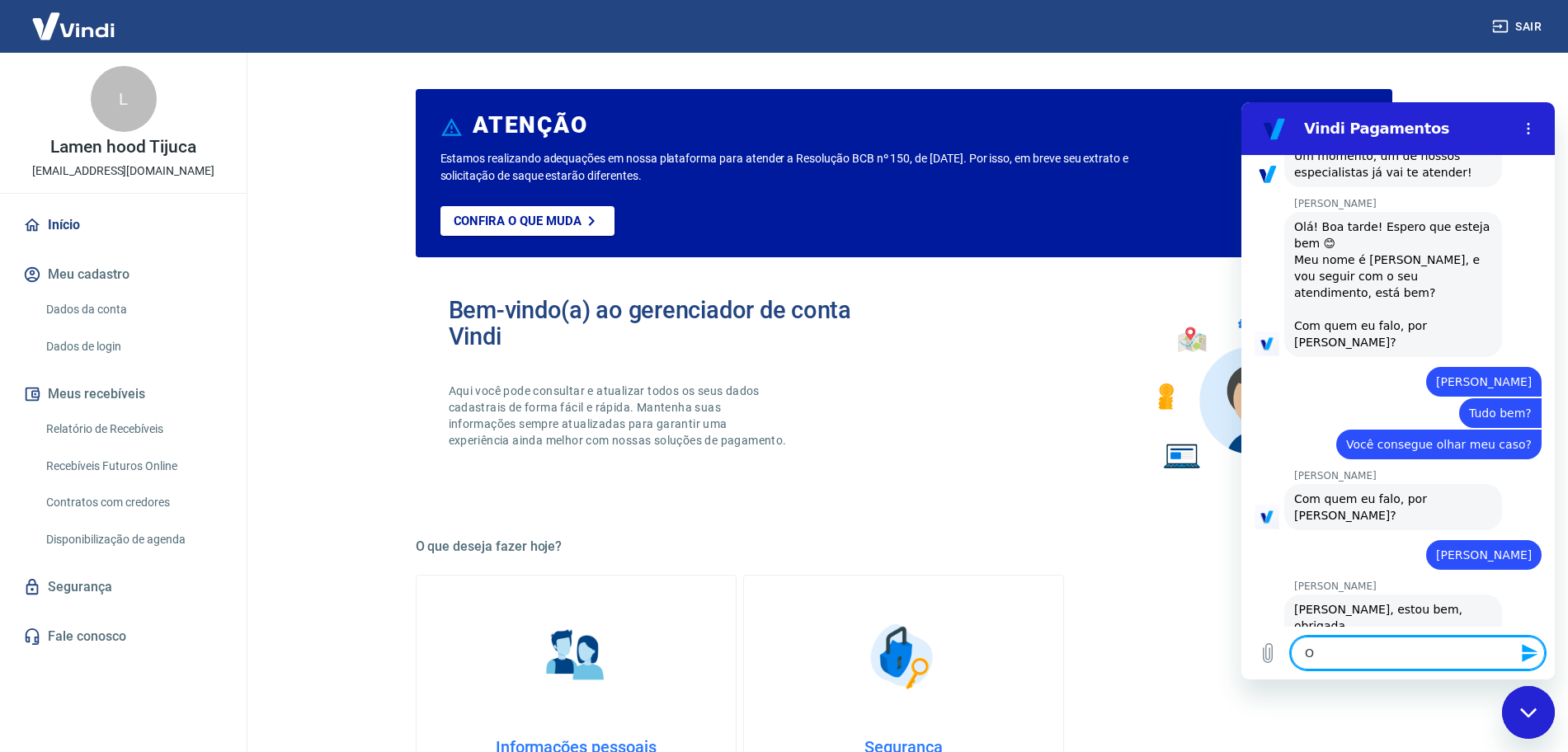
type textarea "O p"
type textarea "x"
type textarea "O pr"
type textarea "x"
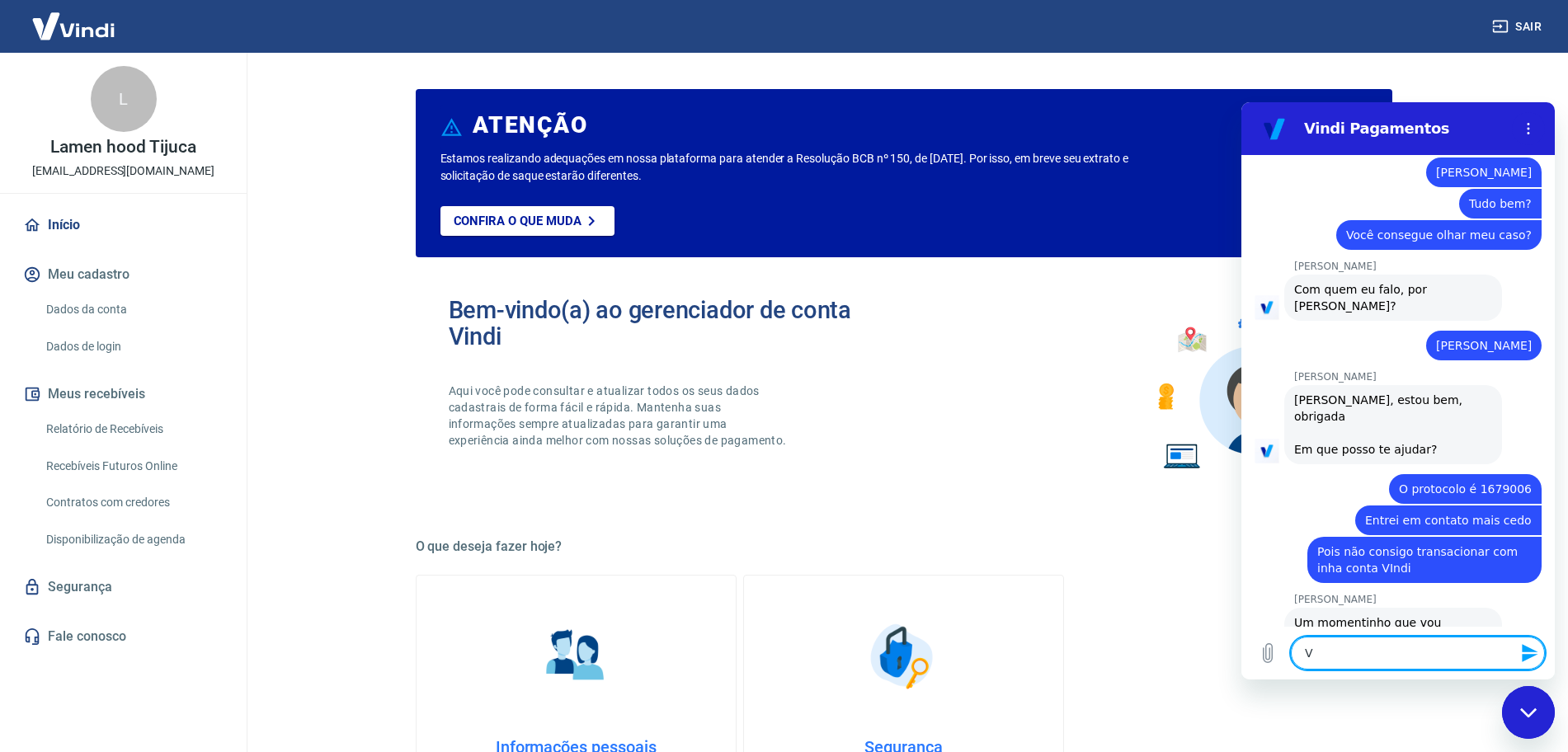
scroll to position [871, 0]
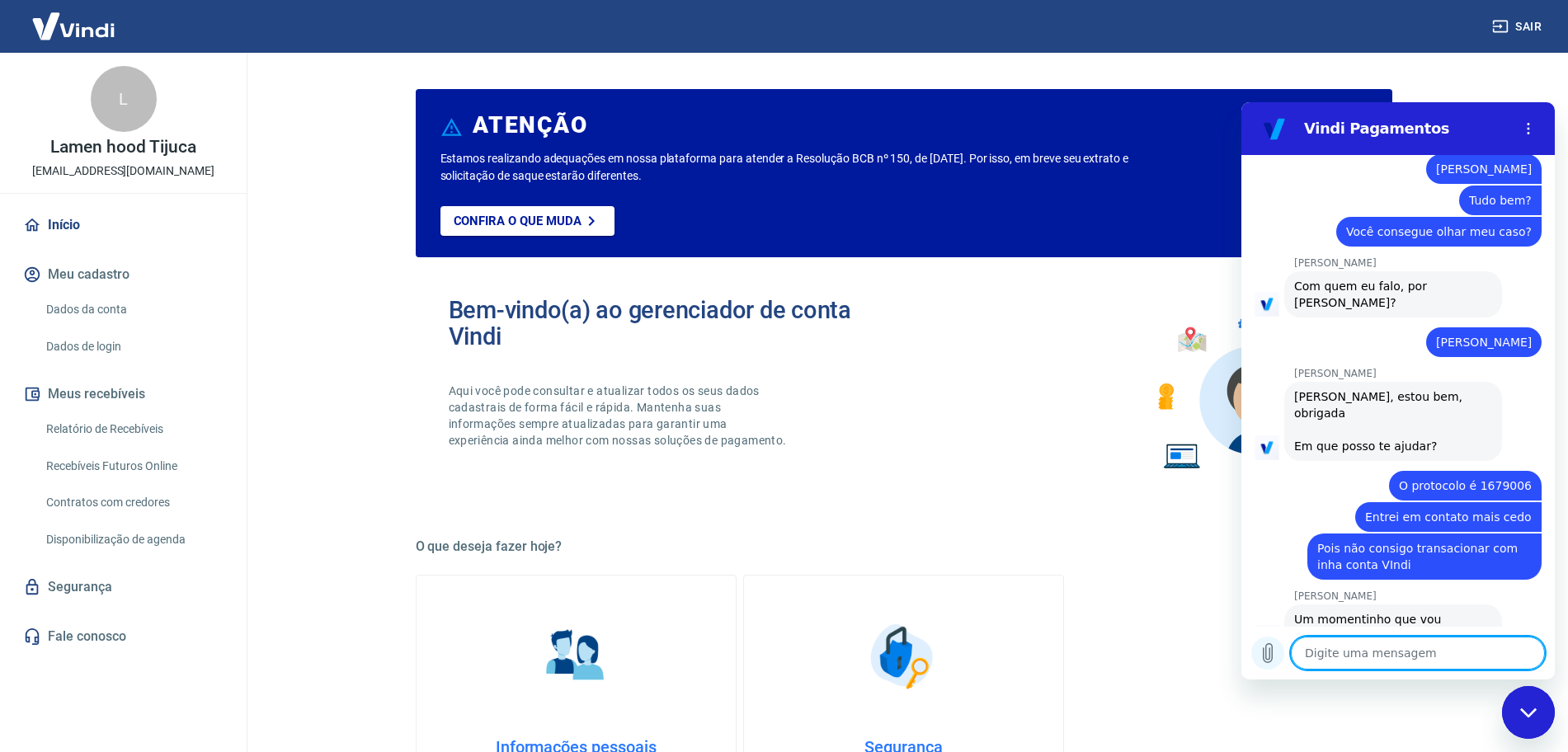
click at [1267, 657] on icon "Carregar arquivo" at bounding box center [1267, 653] width 20 height 20
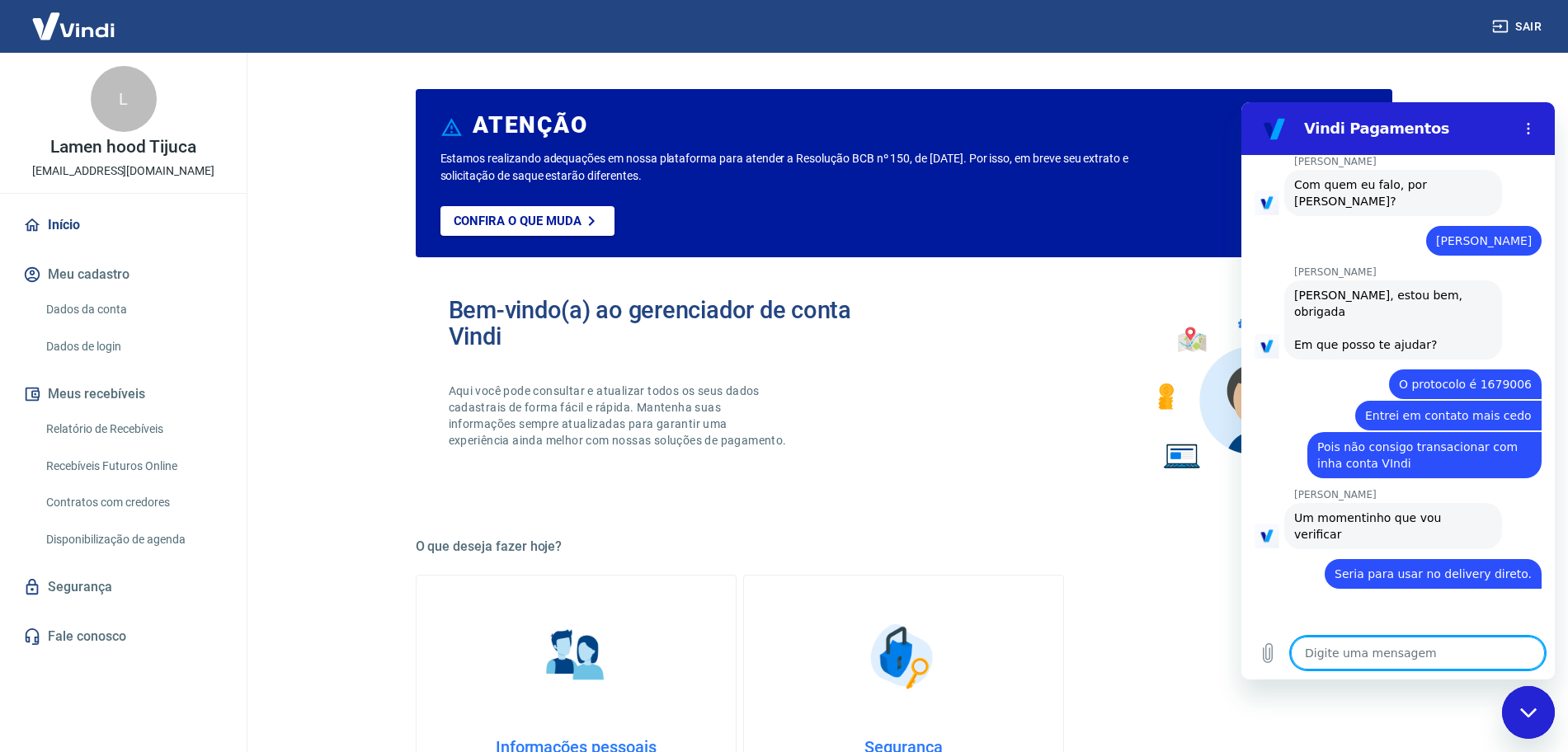
scroll to position [972, 0]
click at [1346, 657] on textarea at bounding box center [1417, 653] width 254 height 33
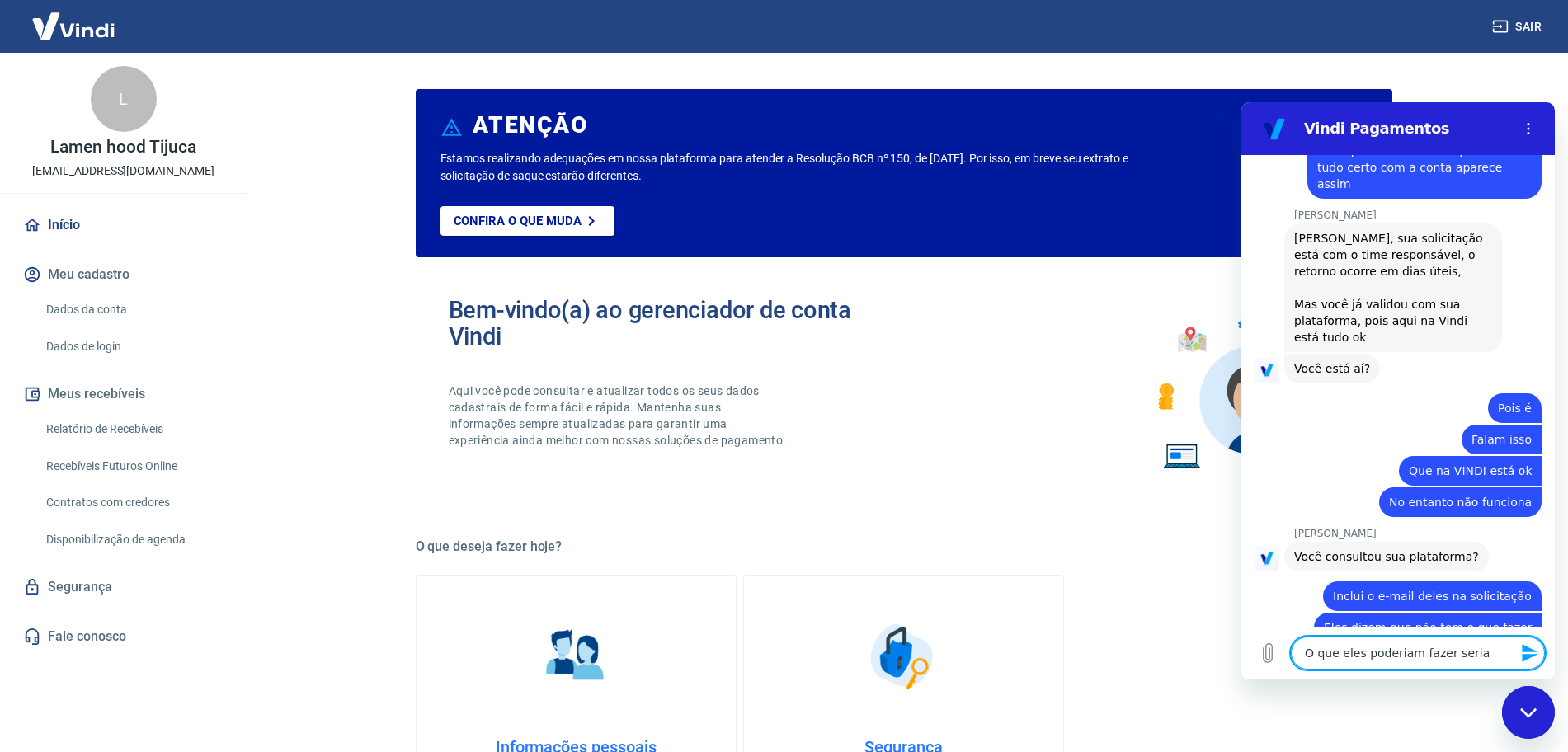
scroll to position [1547, 0]
drag, startPoint x: 1346, startPoint y: 657, endPoint x: 1182, endPoint y: 423, distance: 285.7
click html "Vindi Pagamentos 17:56 diz: Falar com atendente Enviado · 17:56 diz: Falar com …"
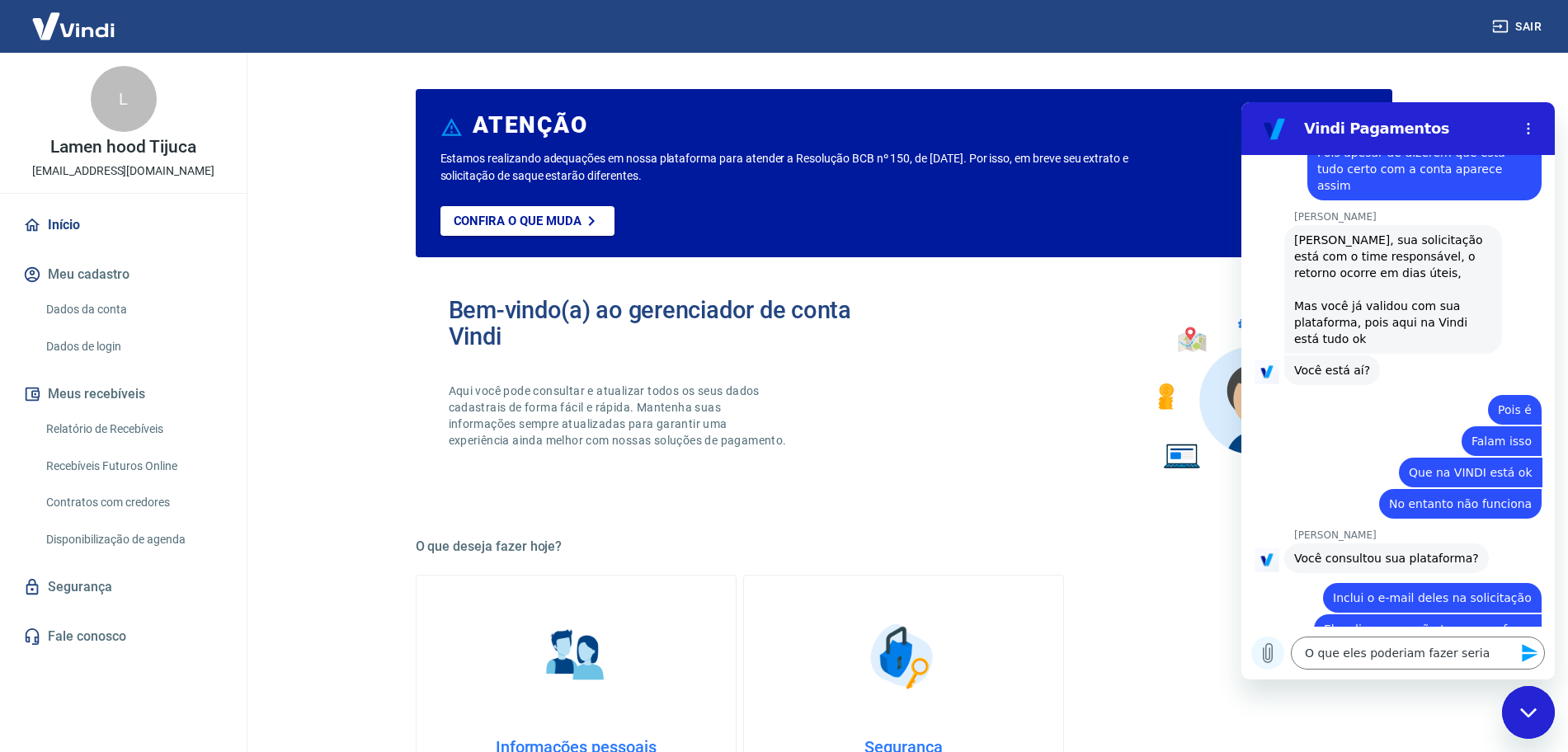
click at [1267, 649] on icon "Carregar arquivo" at bounding box center [1267, 653] width 20 height 20
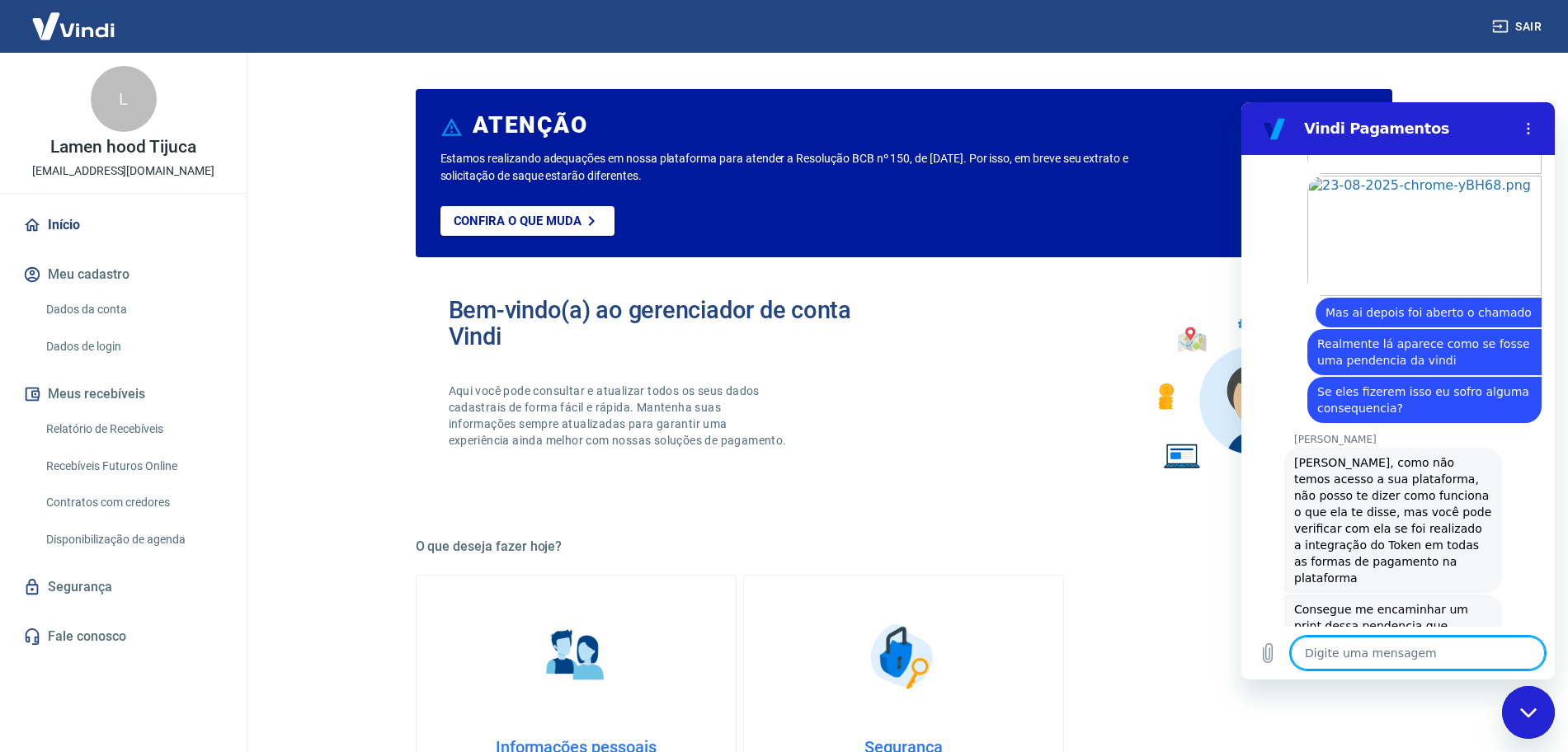
scroll to position [2367, 0]
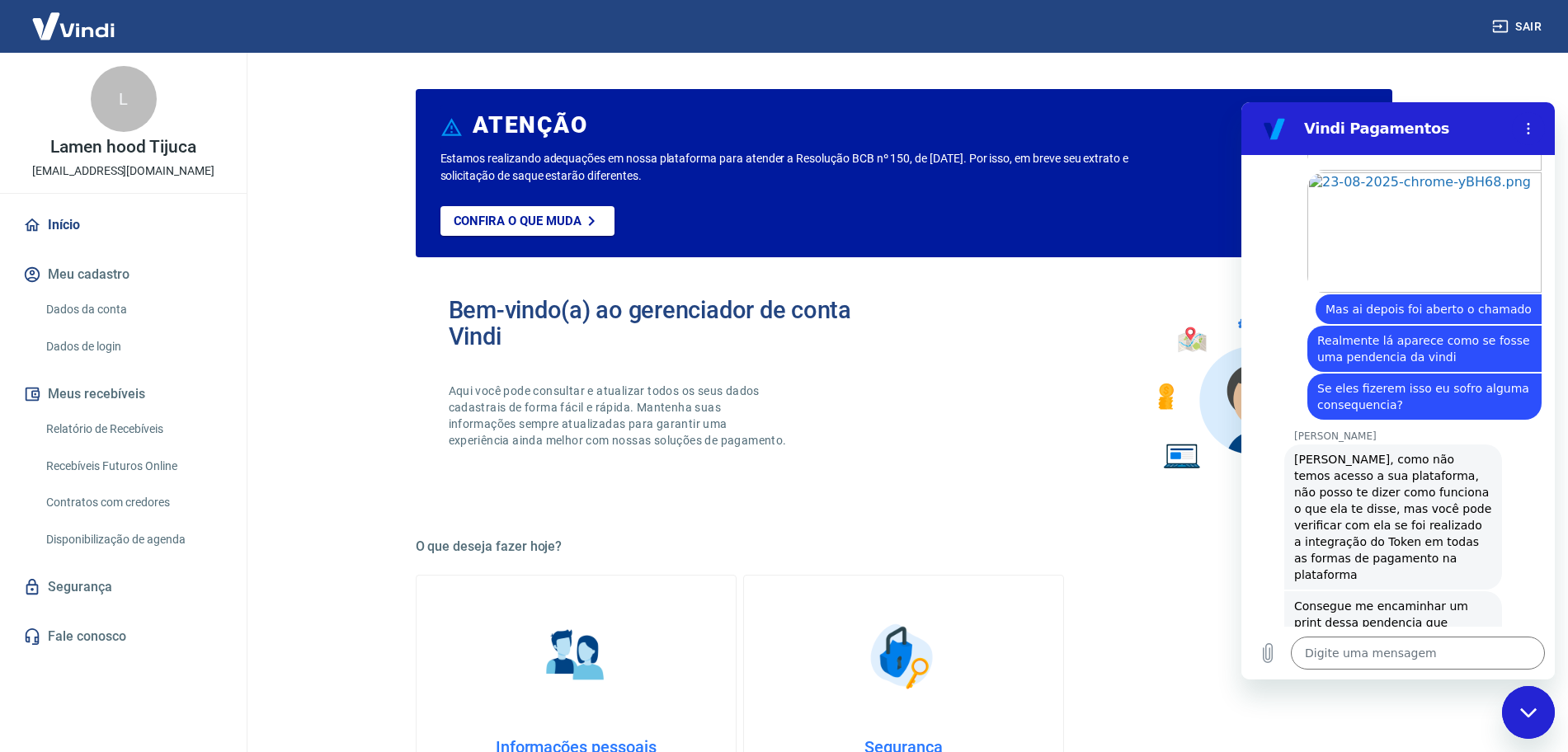
click at [1384, 685] on div "diz: Oi" at bounding box center [1391, 705] width 301 height 39
click at [1191, 610] on div "Informações pessoais Gestão de dados cadastrais, envio de documentos, alteração…" at bounding box center [904, 710] width 977 height 270
click at [1268, 657] on icon "Carregar arquivo" at bounding box center [1267, 653] width 20 height 20
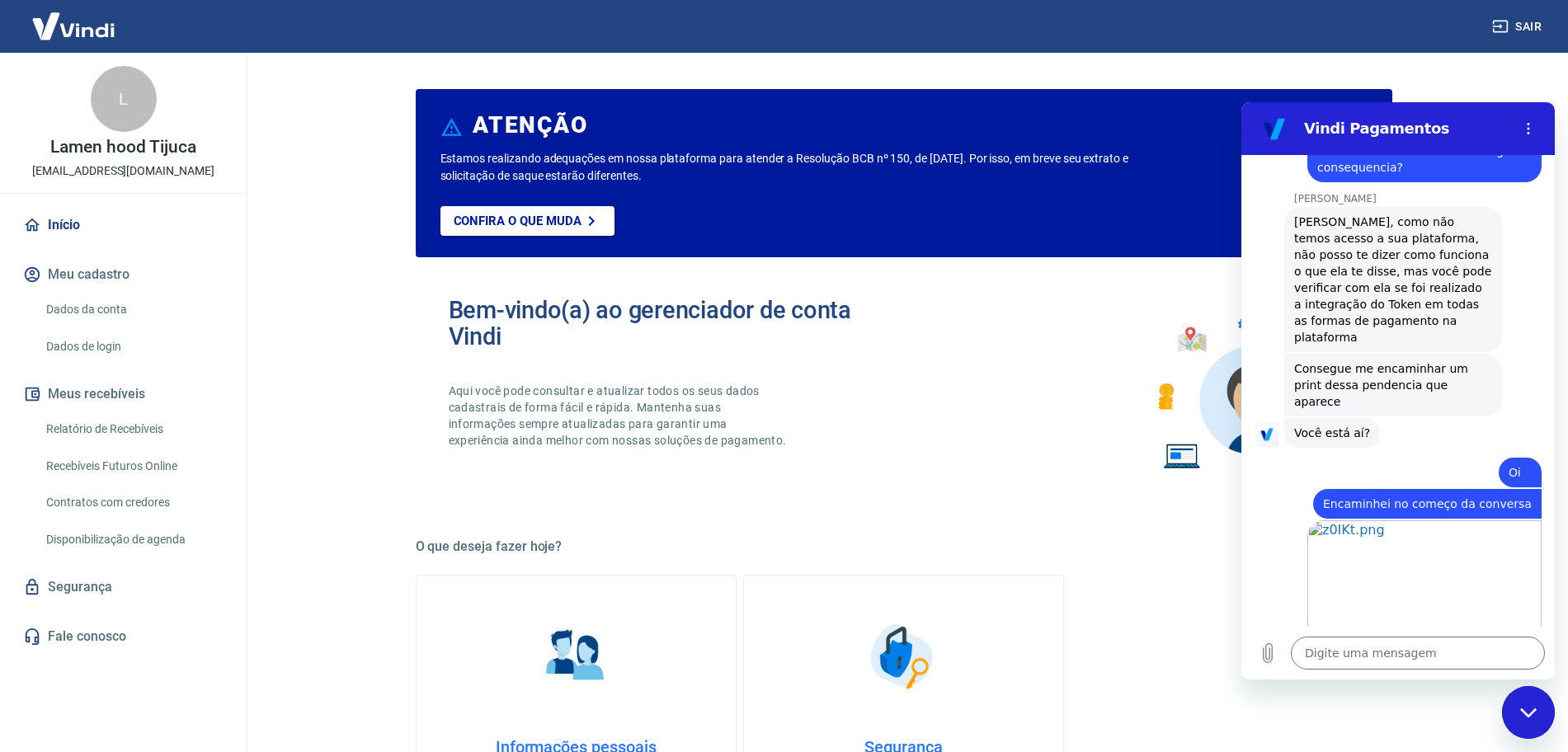
scroll to position [2607, 0]
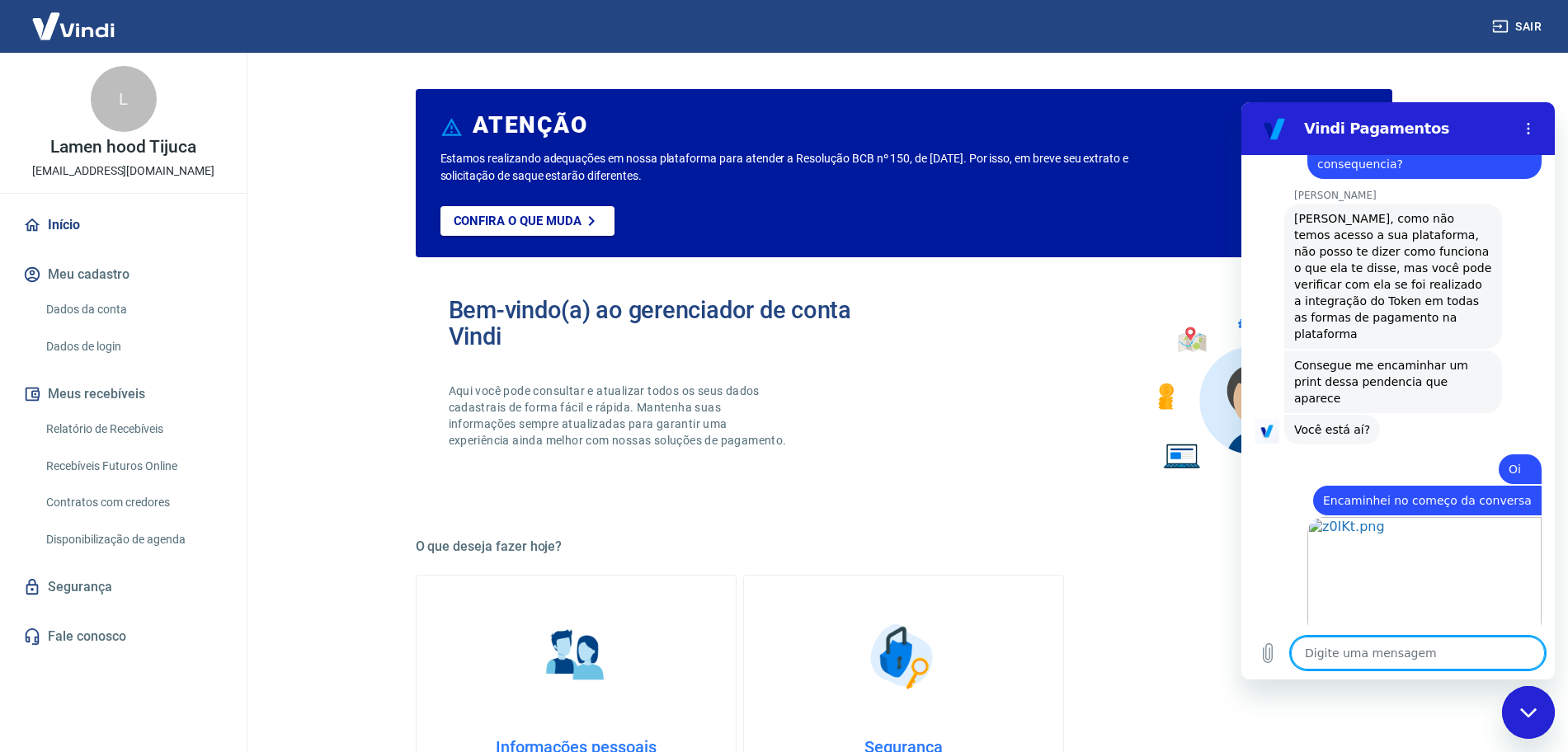
click at [1335, 653] on textarea at bounding box center [1417, 653] width 254 height 33
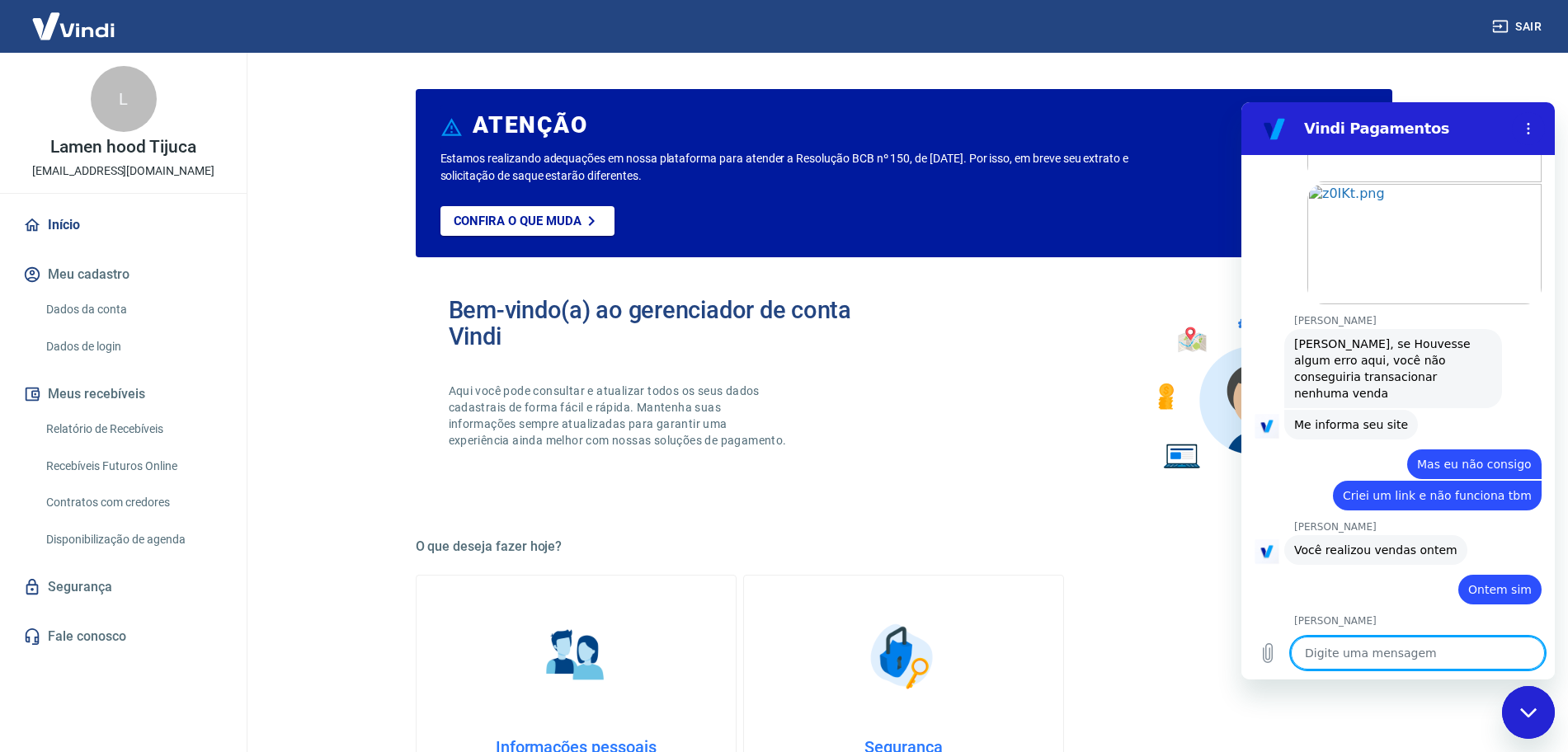
scroll to position [3068, 0]
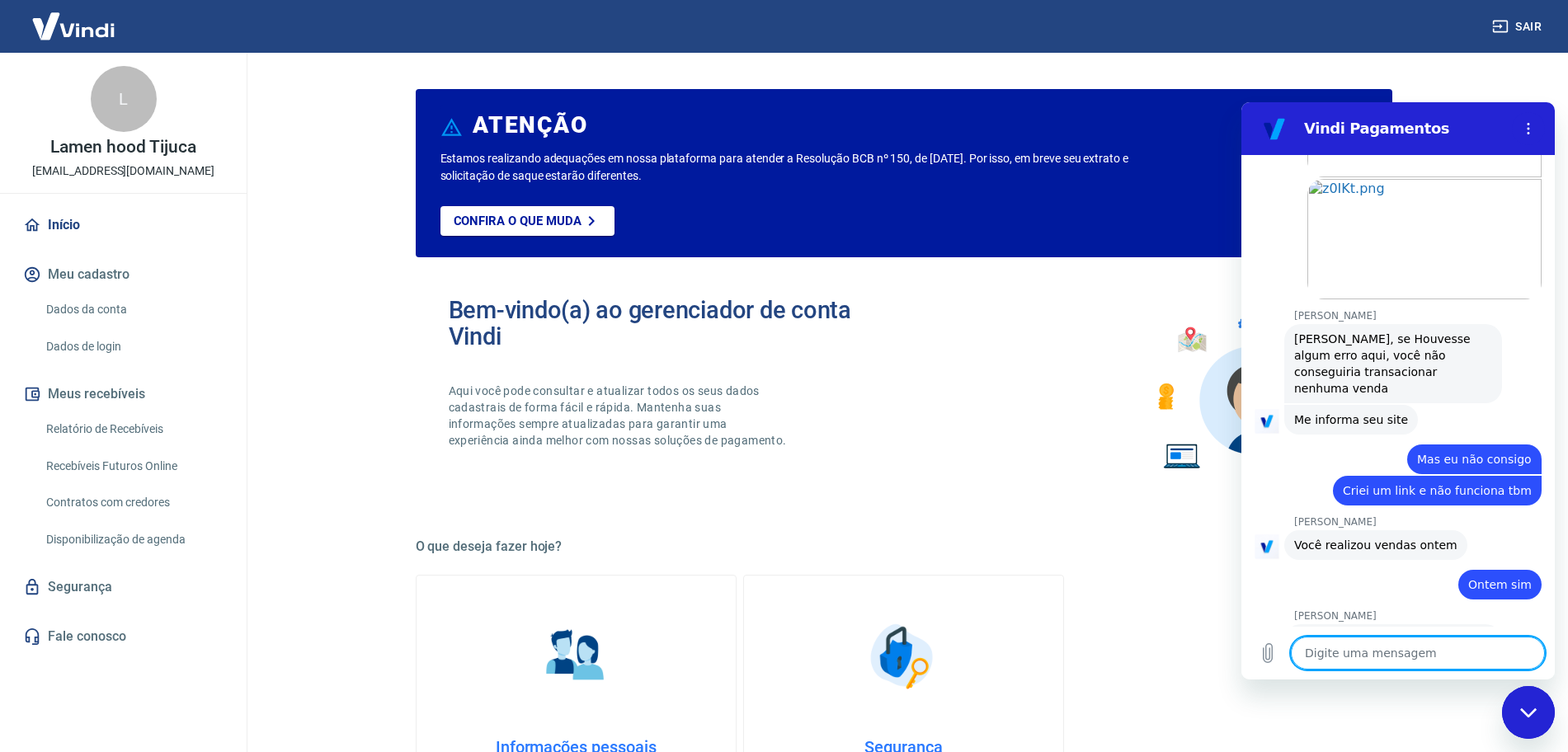
paste textarea "[URL][DOMAIN_NAME]"
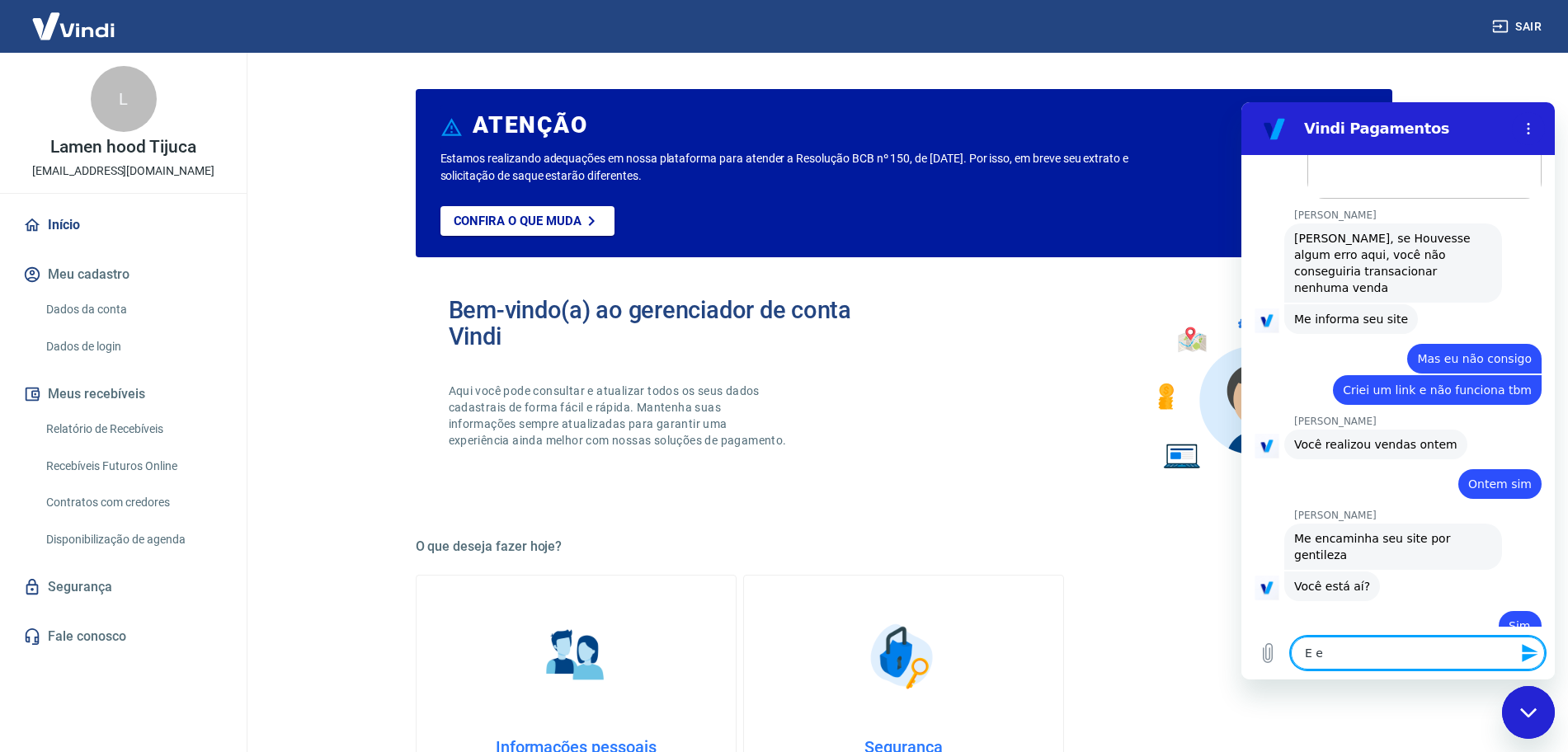
scroll to position [3171, 0]
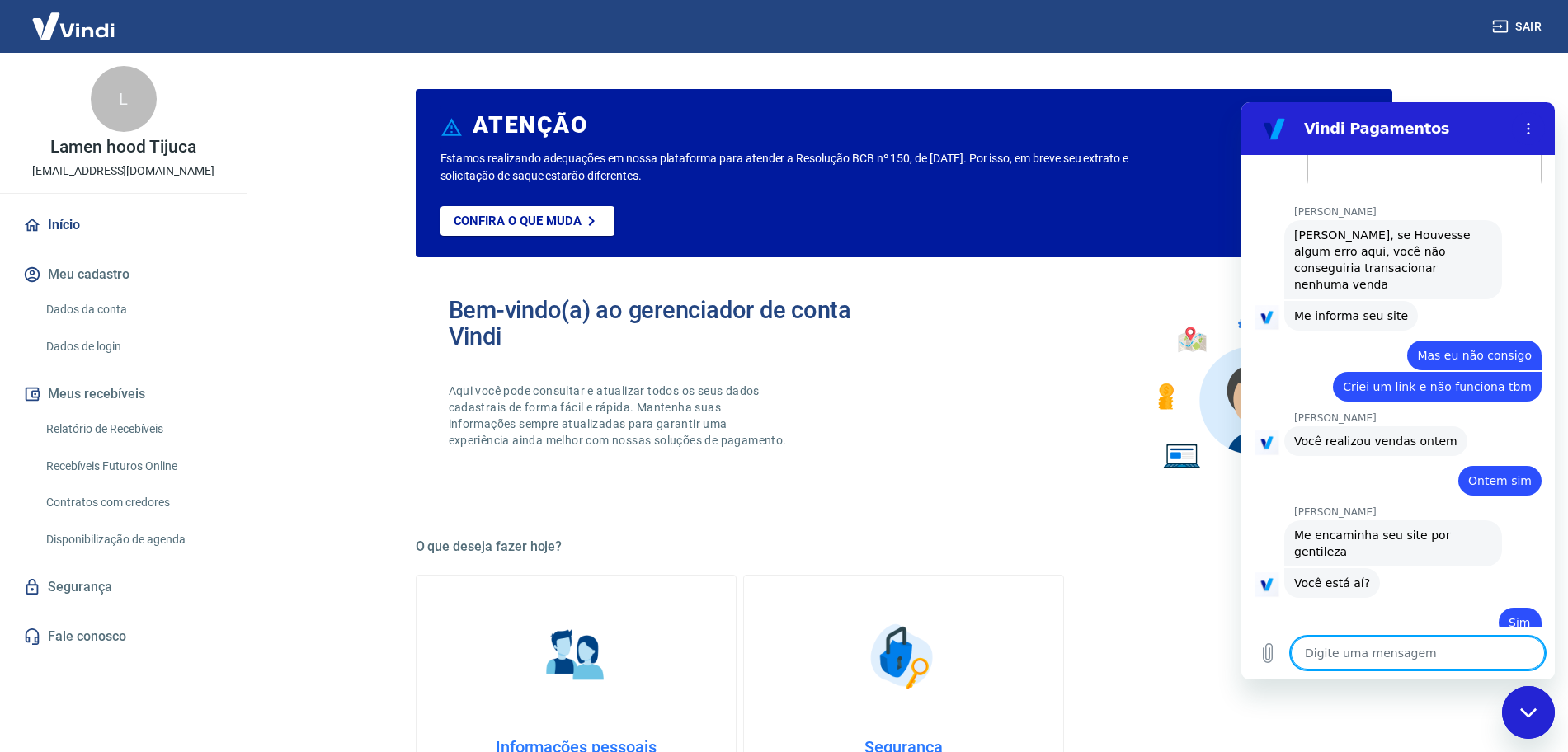
paste textarea "[URL][DOMAIN_NAME]"
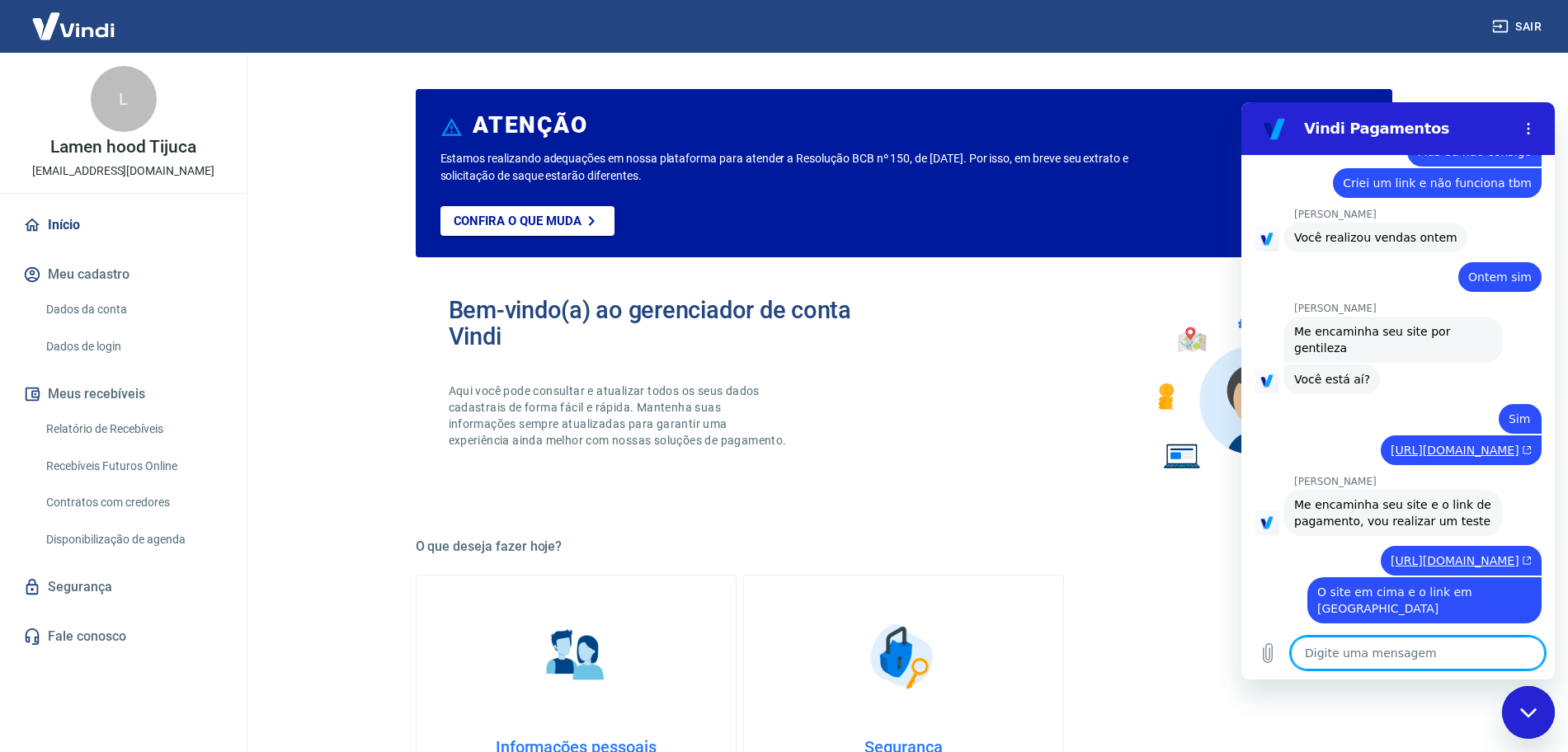
scroll to position [3379, 0]
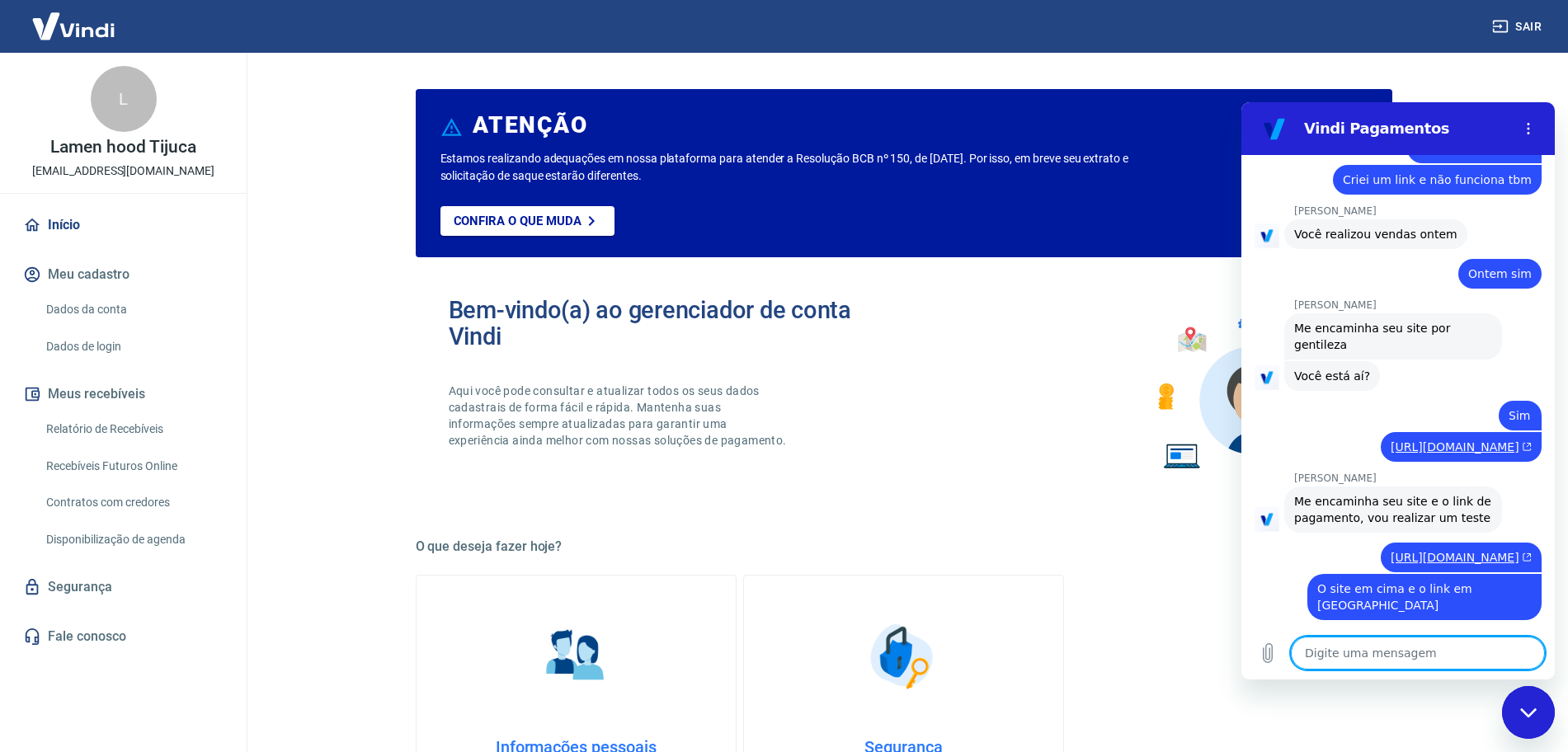
click at [1536, 710] on icon "Fechar janela de mensagens" at bounding box center [1528, 713] width 17 height 11
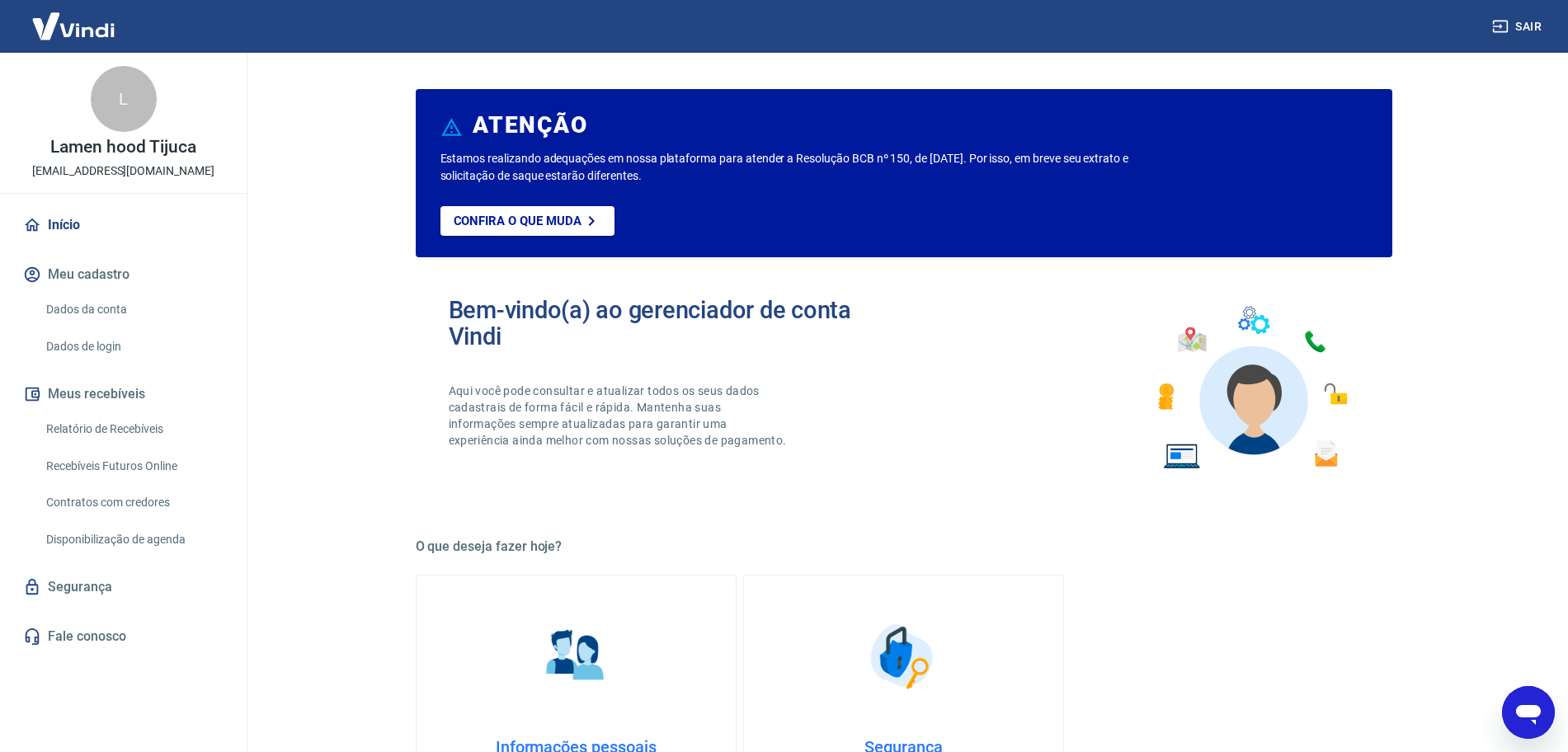
click at [1535, 705] on icon "Abrir janela de mensagens" at bounding box center [1528, 712] width 29 height 29
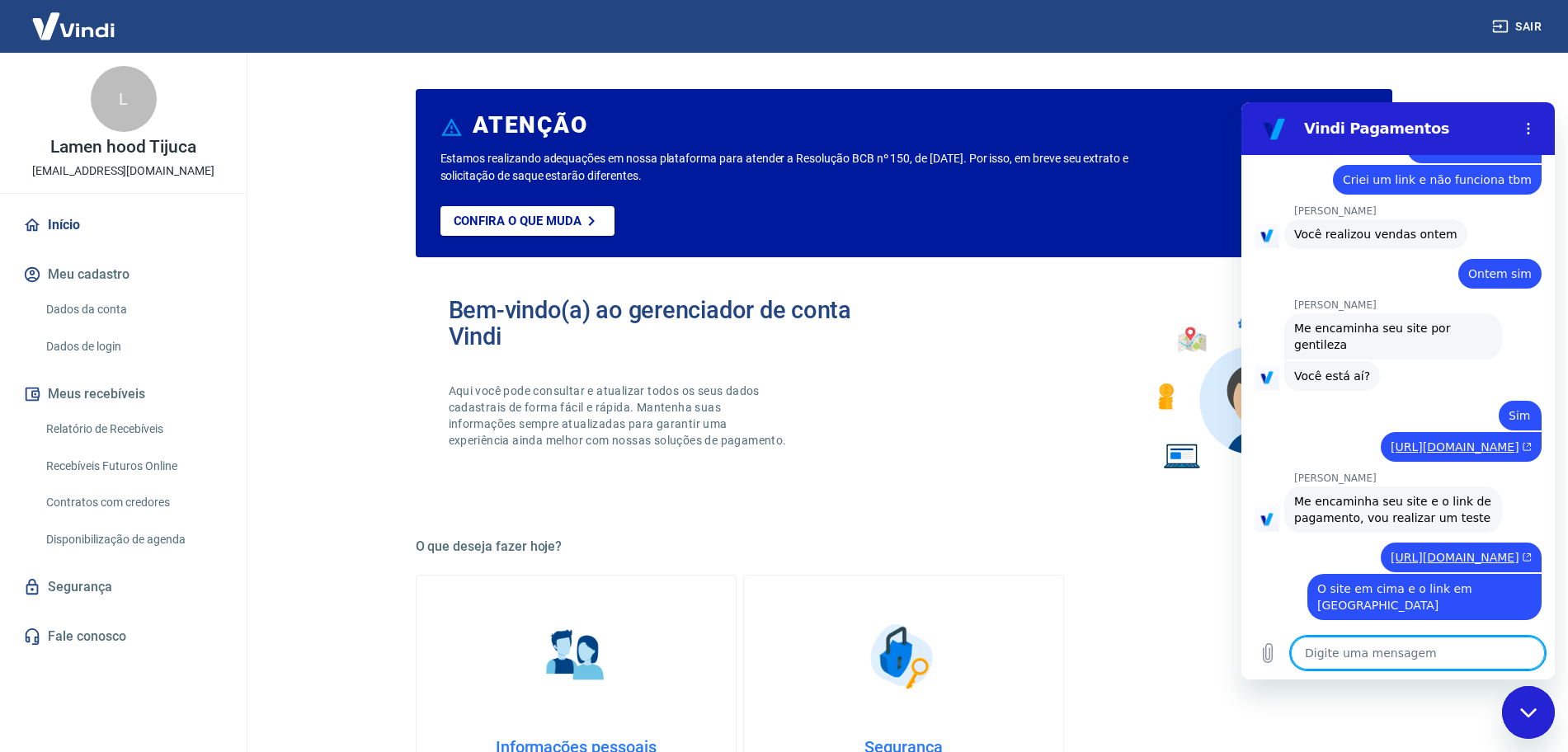
scroll to position [0, 0]
click at [1523, 723] on div "Fechar janela de mensagens" at bounding box center [1528, 712] width 49 height 49
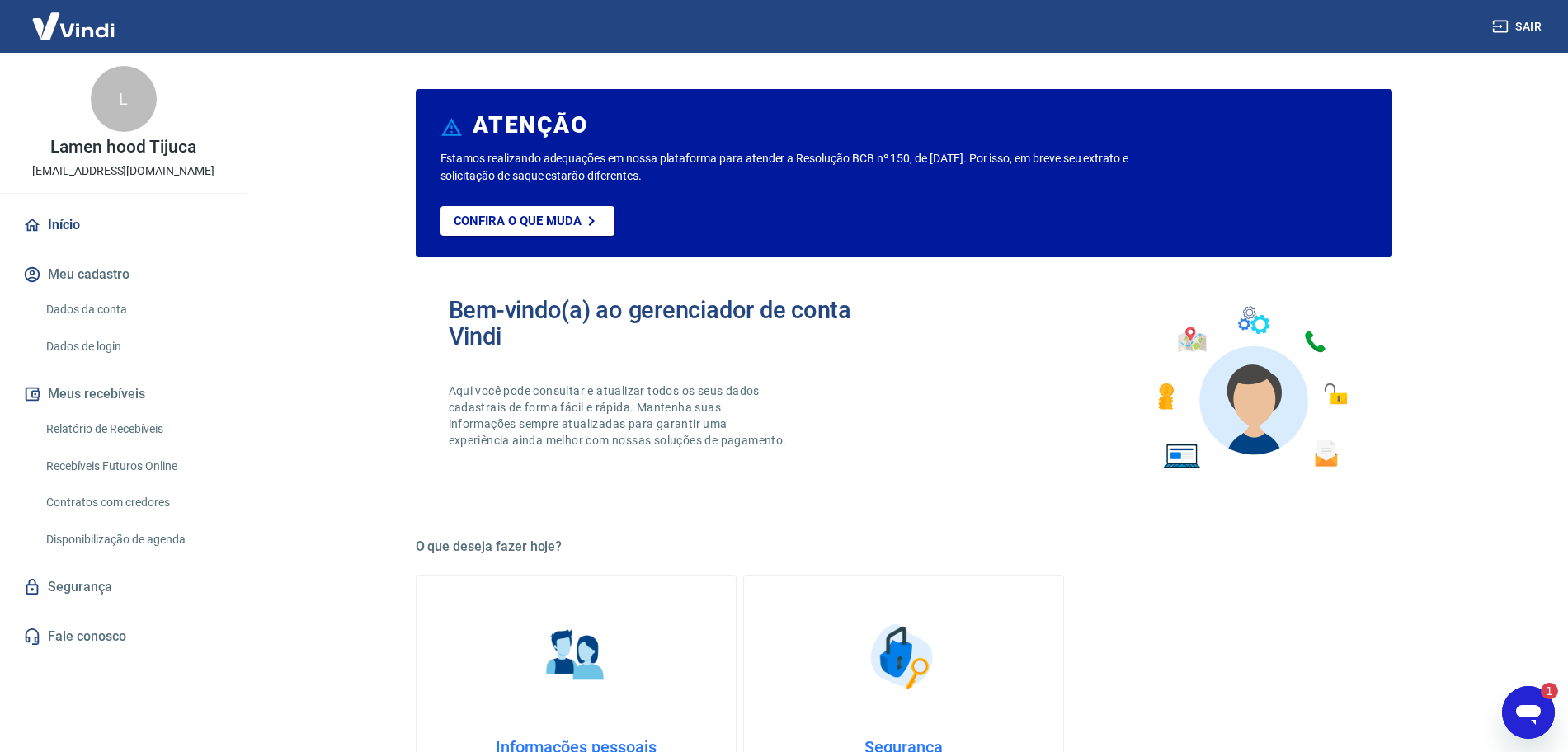
click at [1540, 736] on div "Abrir janela de mensagens, 1 mensagem não lida" at bounding box center [1528, 712] width 49 height 49
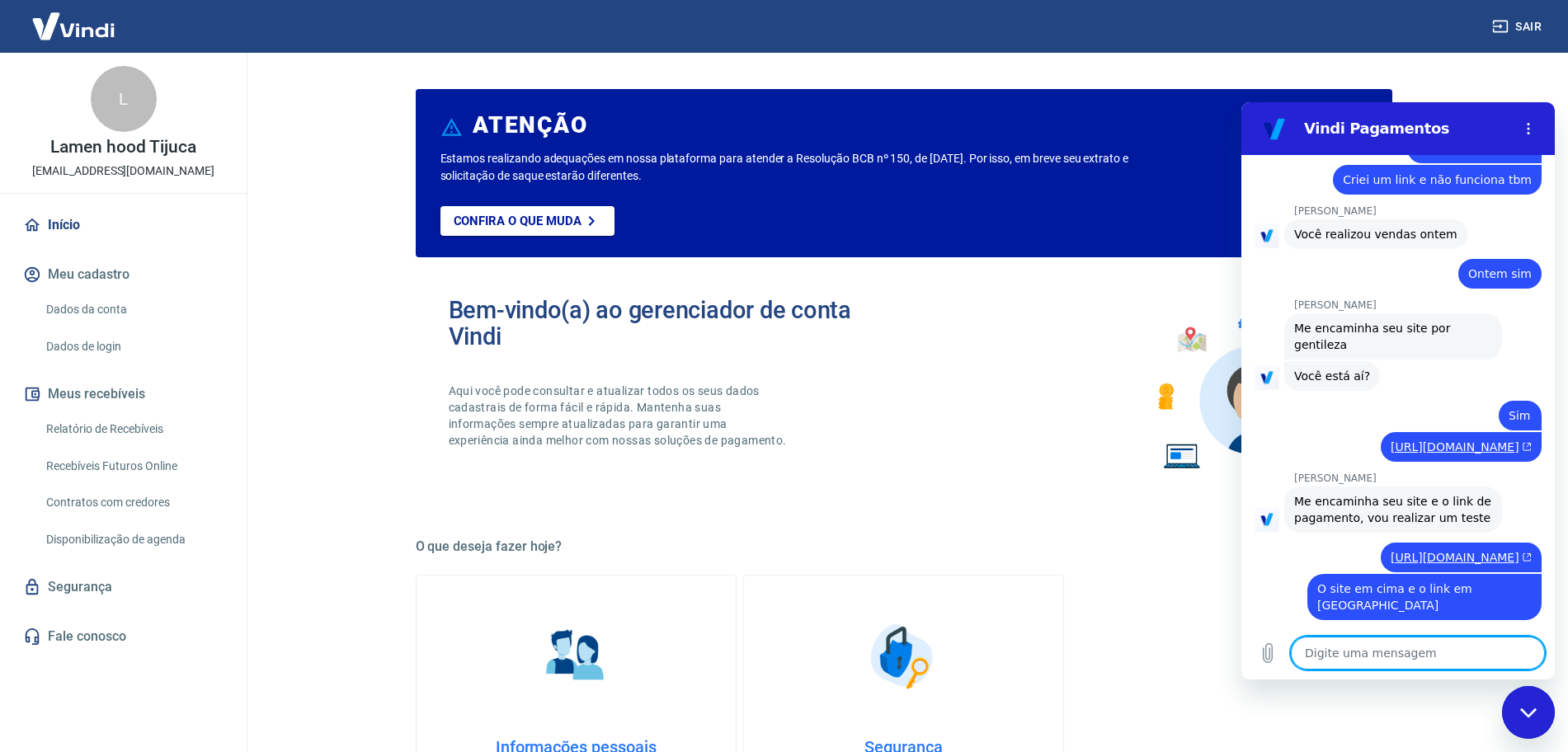
scroll to position [3459, 0]
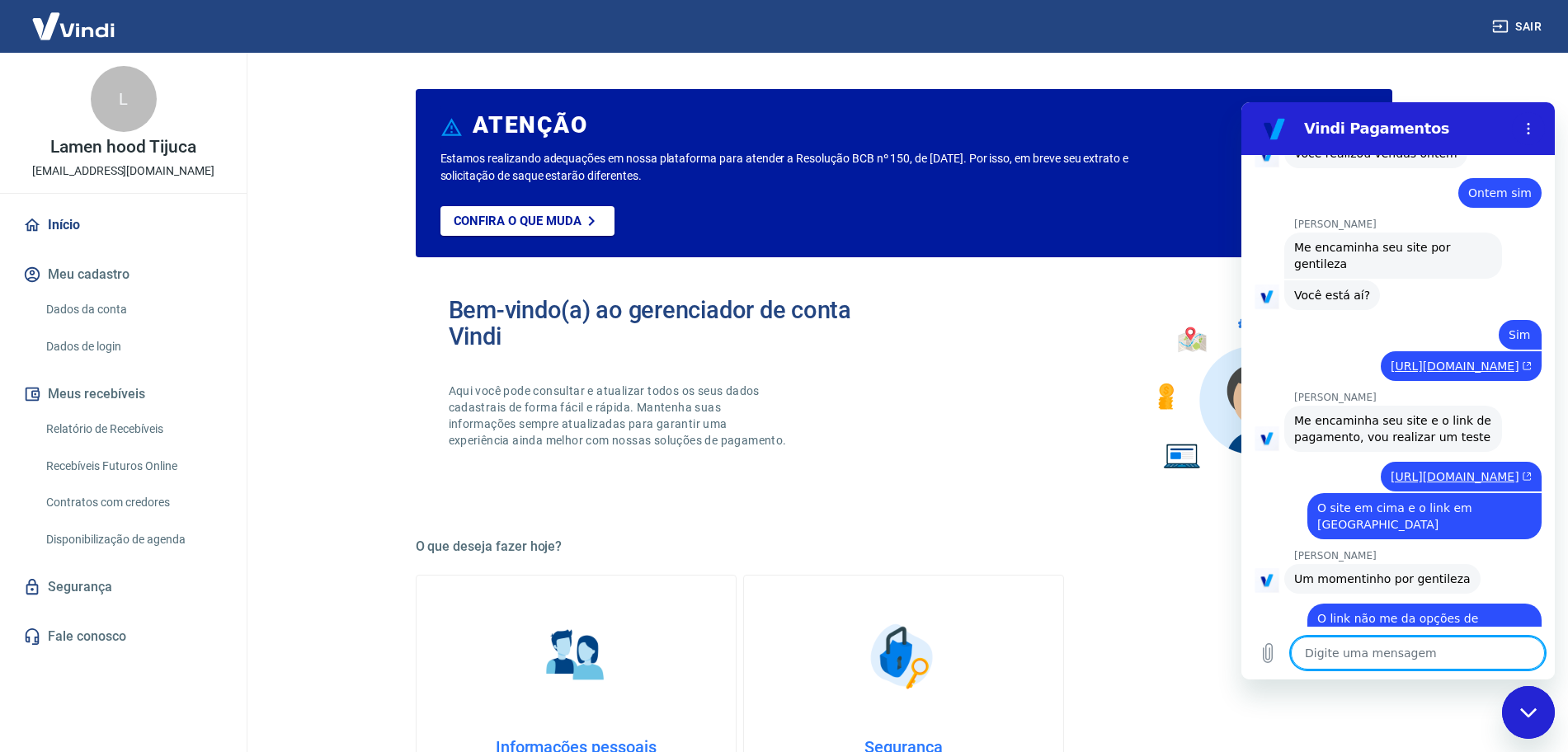
click at [1469, 667] on textarea at bounding box center [1417, 653] width 254 height 33
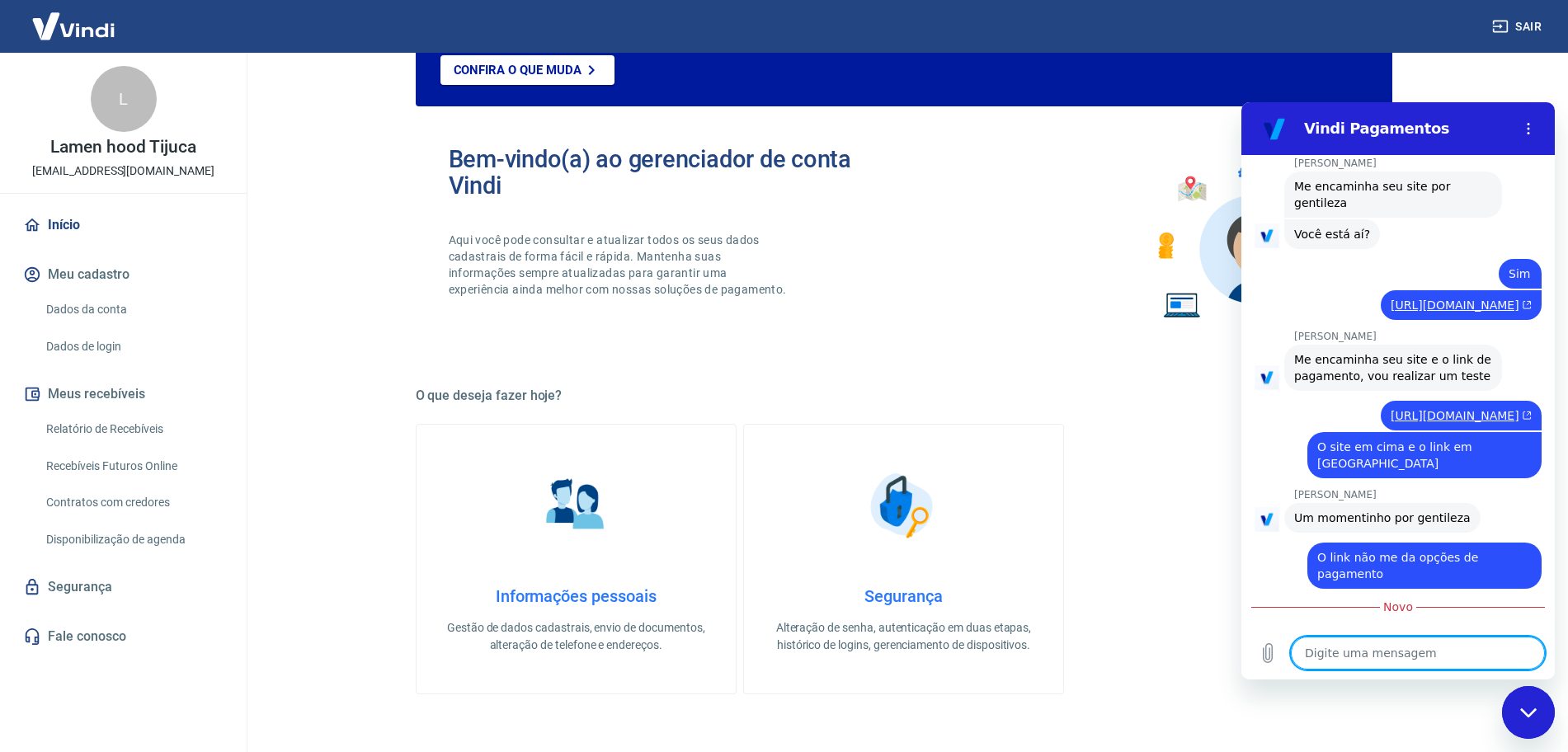
scroll to position [3524, 0]
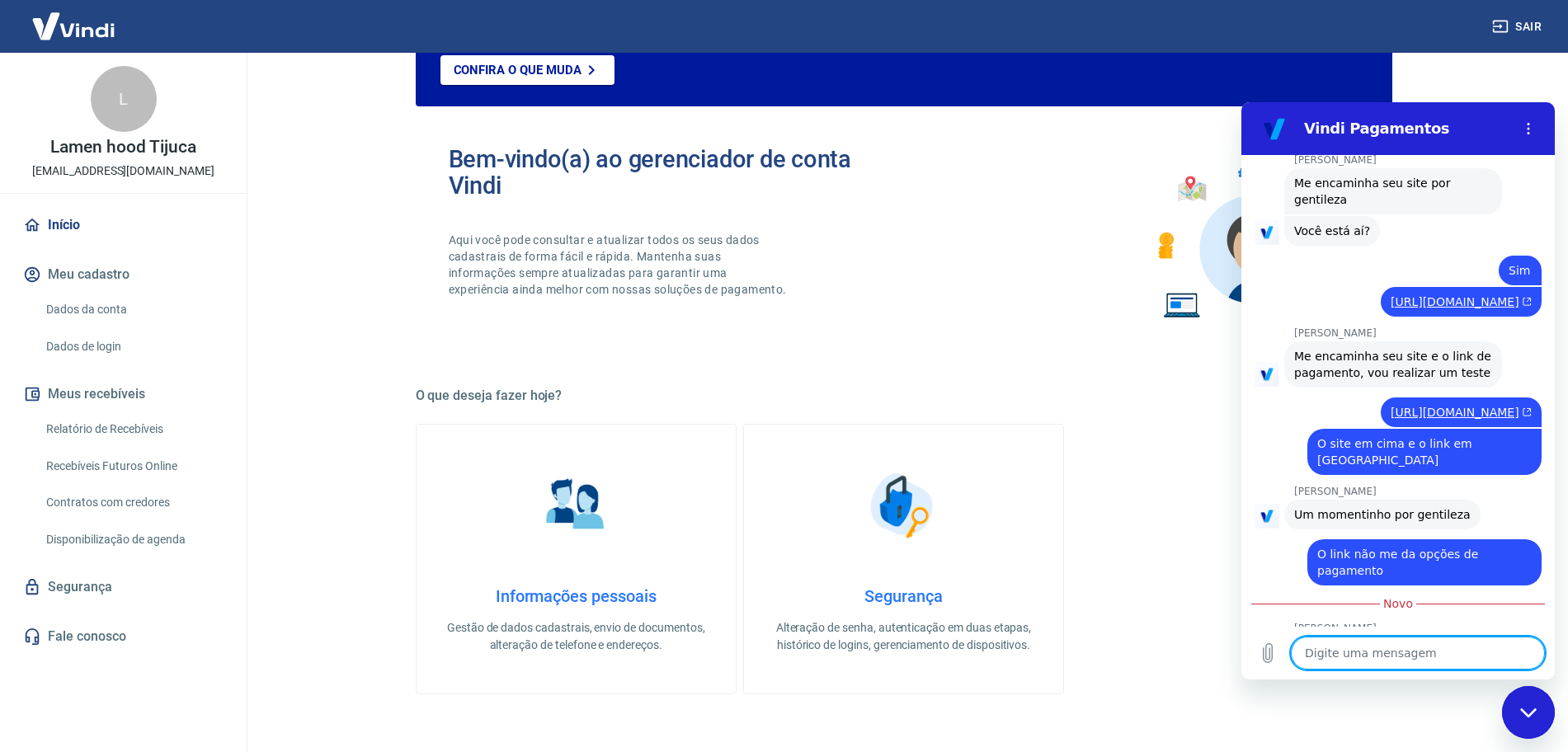
click at [1359, 654] on textarea at bounding box center [1417, 653] width 254 height 33
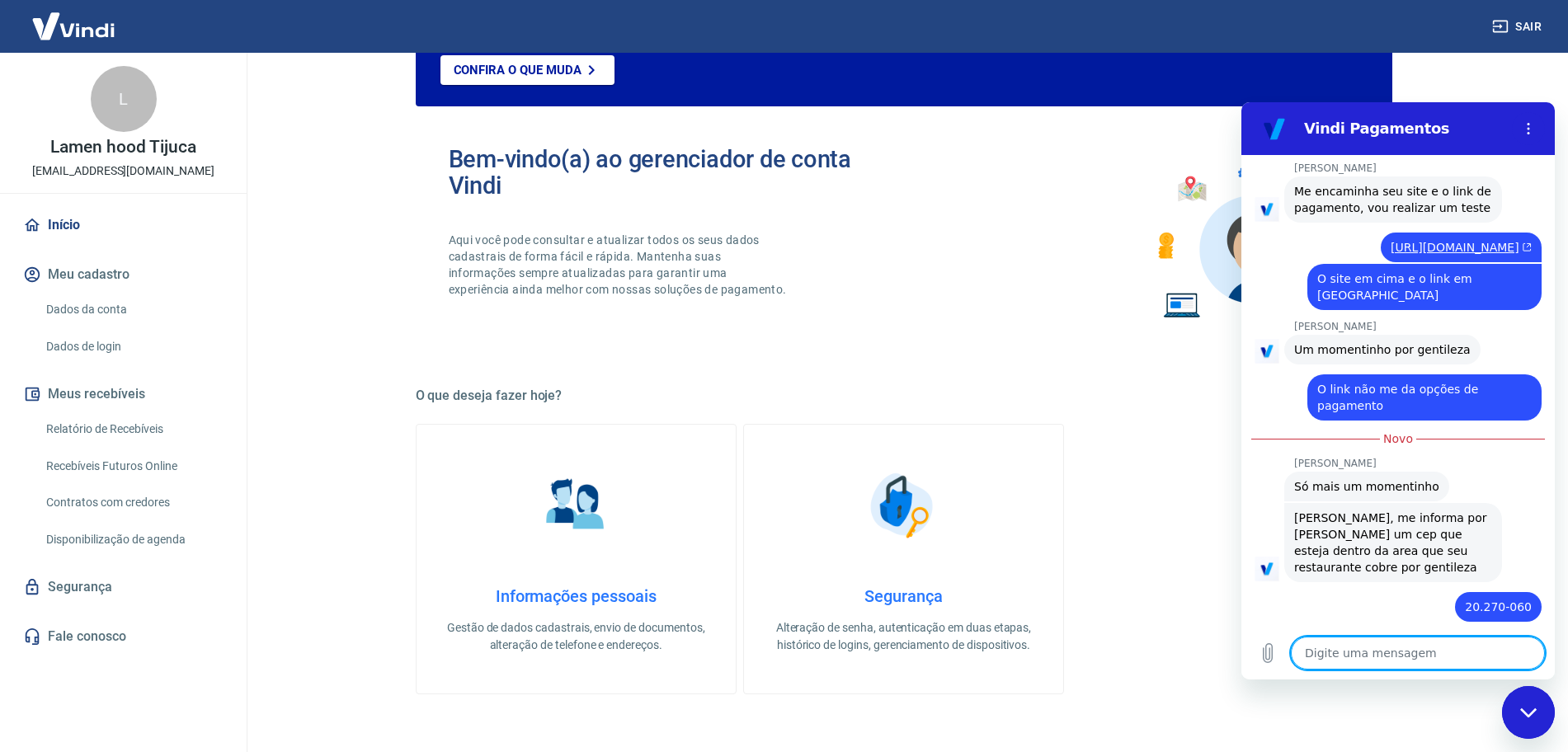
scroll to position [3764, 0]
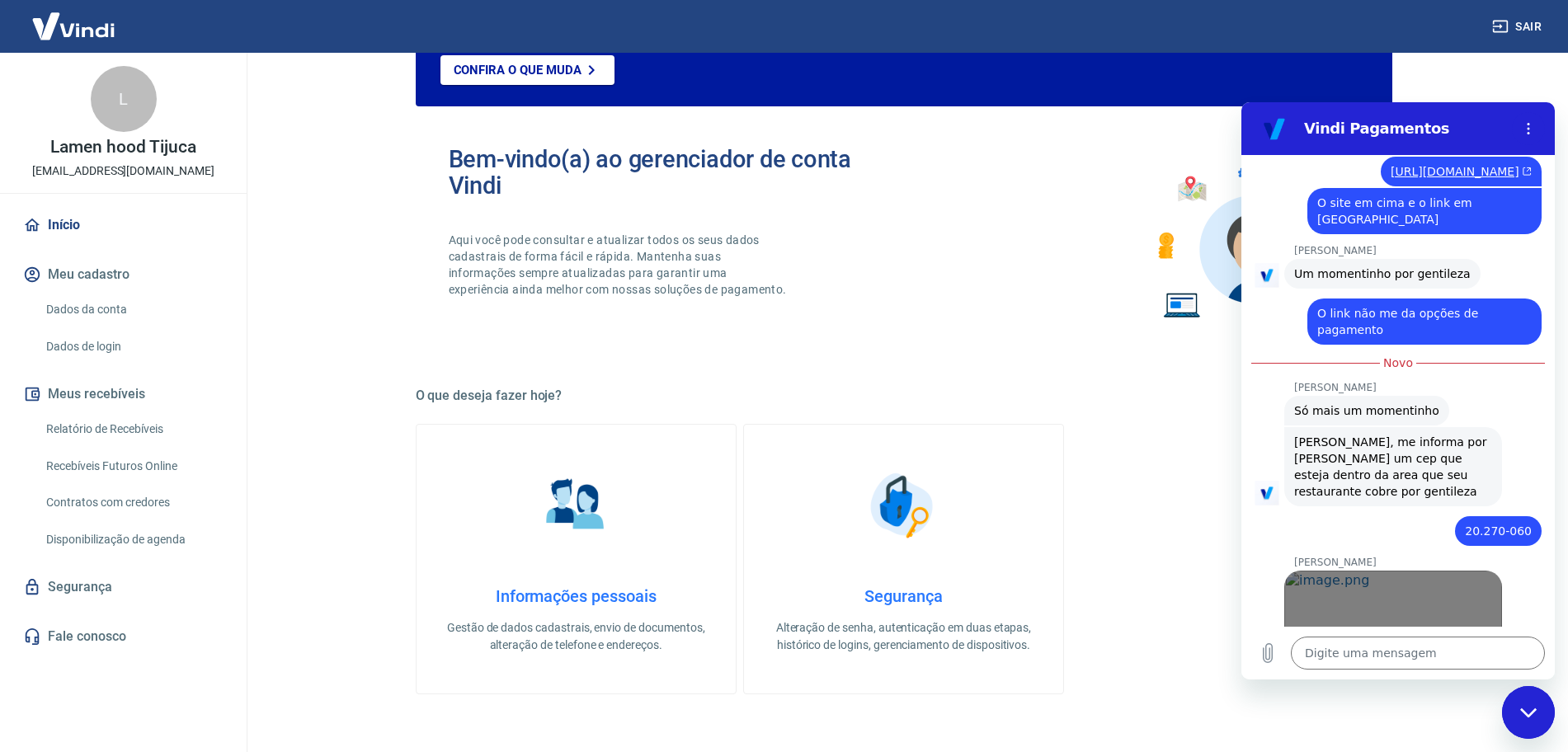
click at [1421, 571] on link "Abrir em [GEOGRAPHIC_DATA]" at bounding box center [1393, 631] width 218 height 120
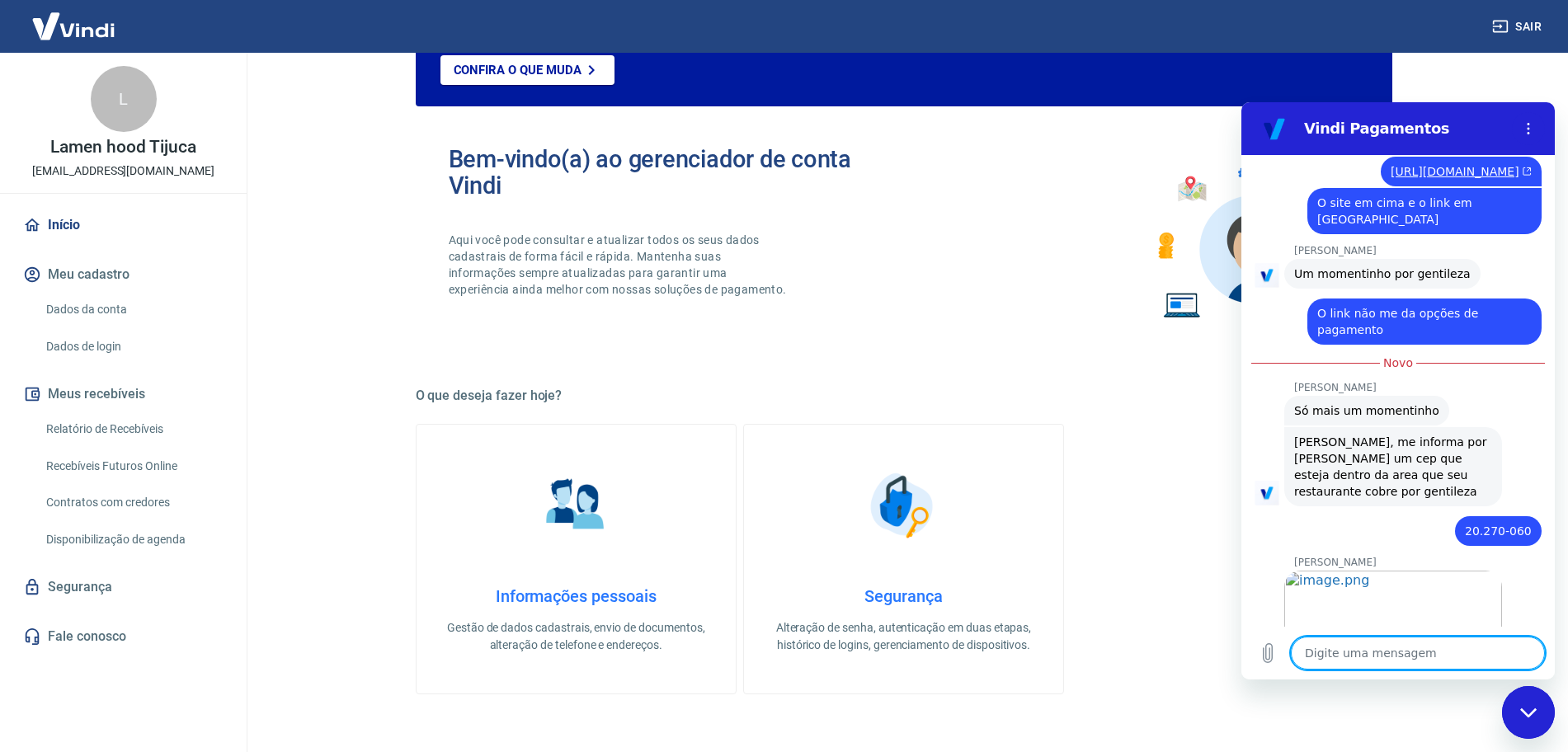
click at [1344, 663] on textarea at bounding box center [1417, 653] width 254 height 33
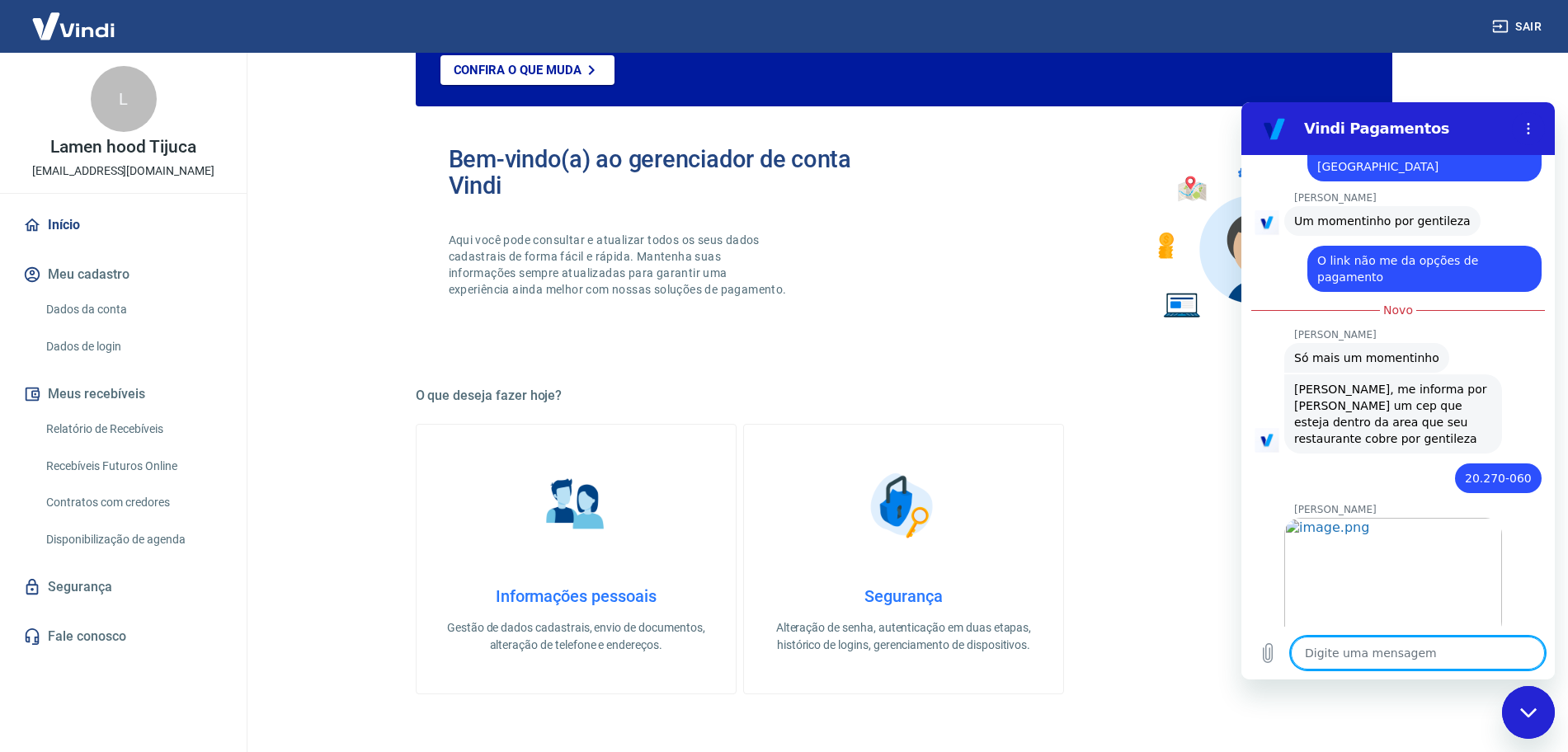
scroll to position [3821, 0]
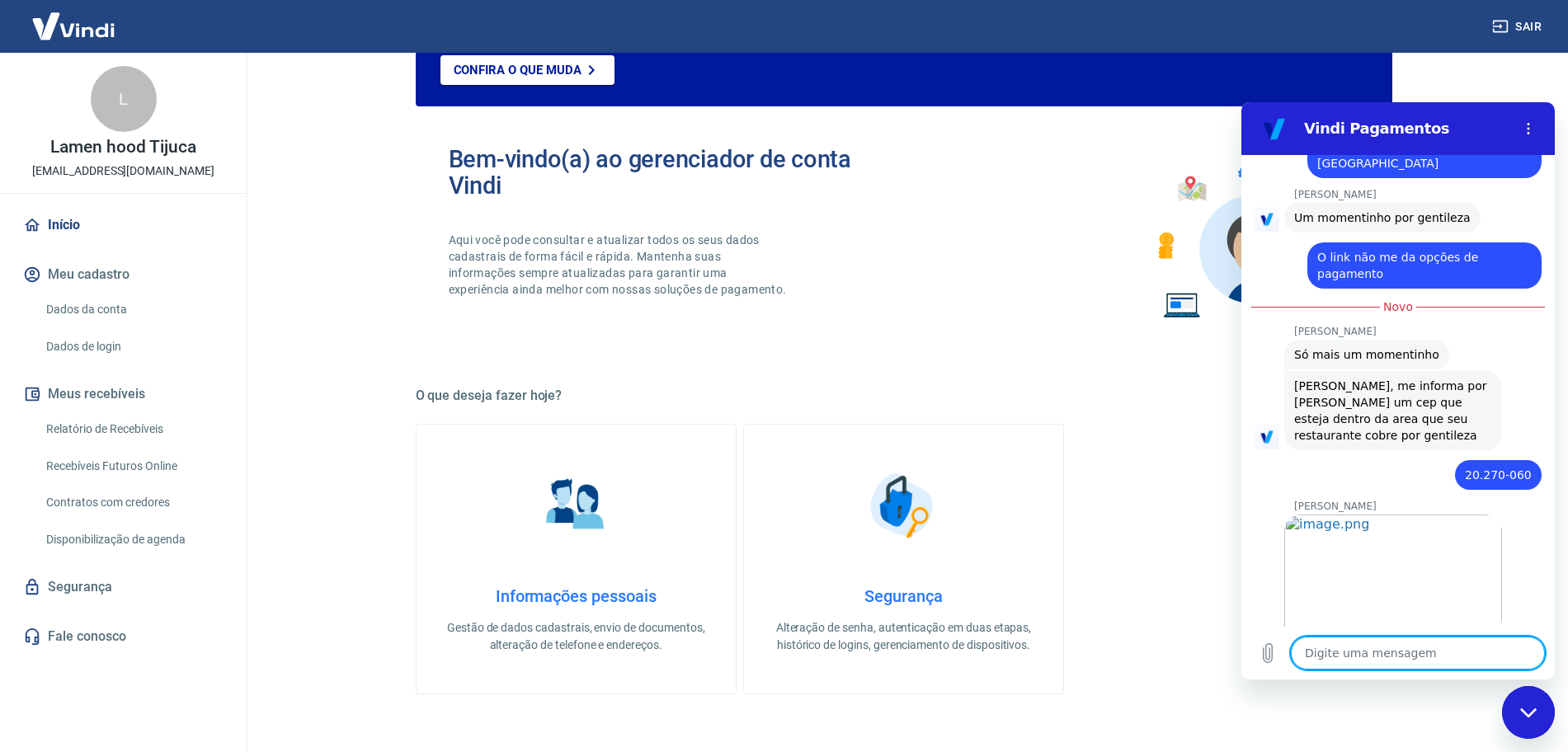
click at [1325, 660] on textarea at bounding box center [1417, 653] width 254 height 33
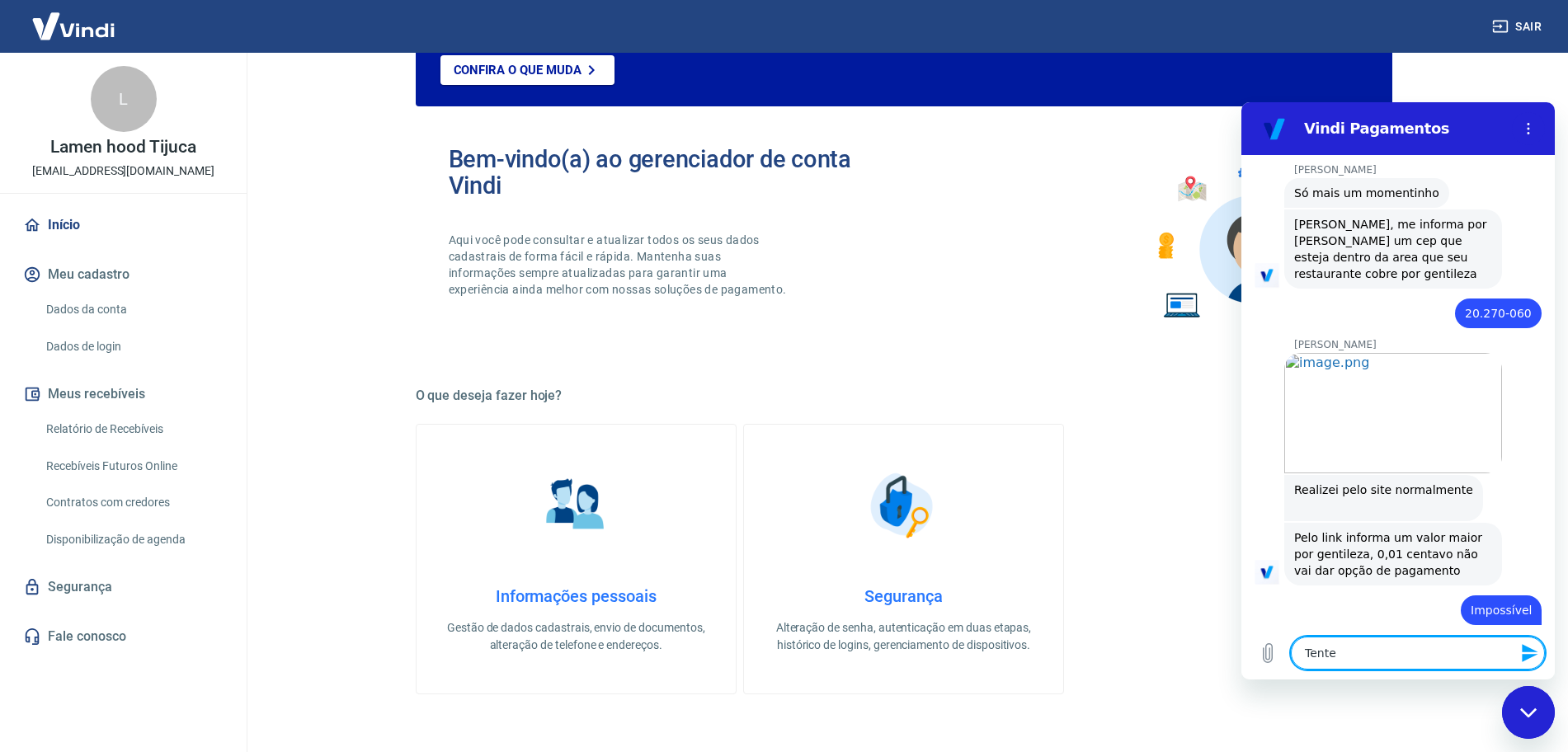
scroll to position [3986, 0]
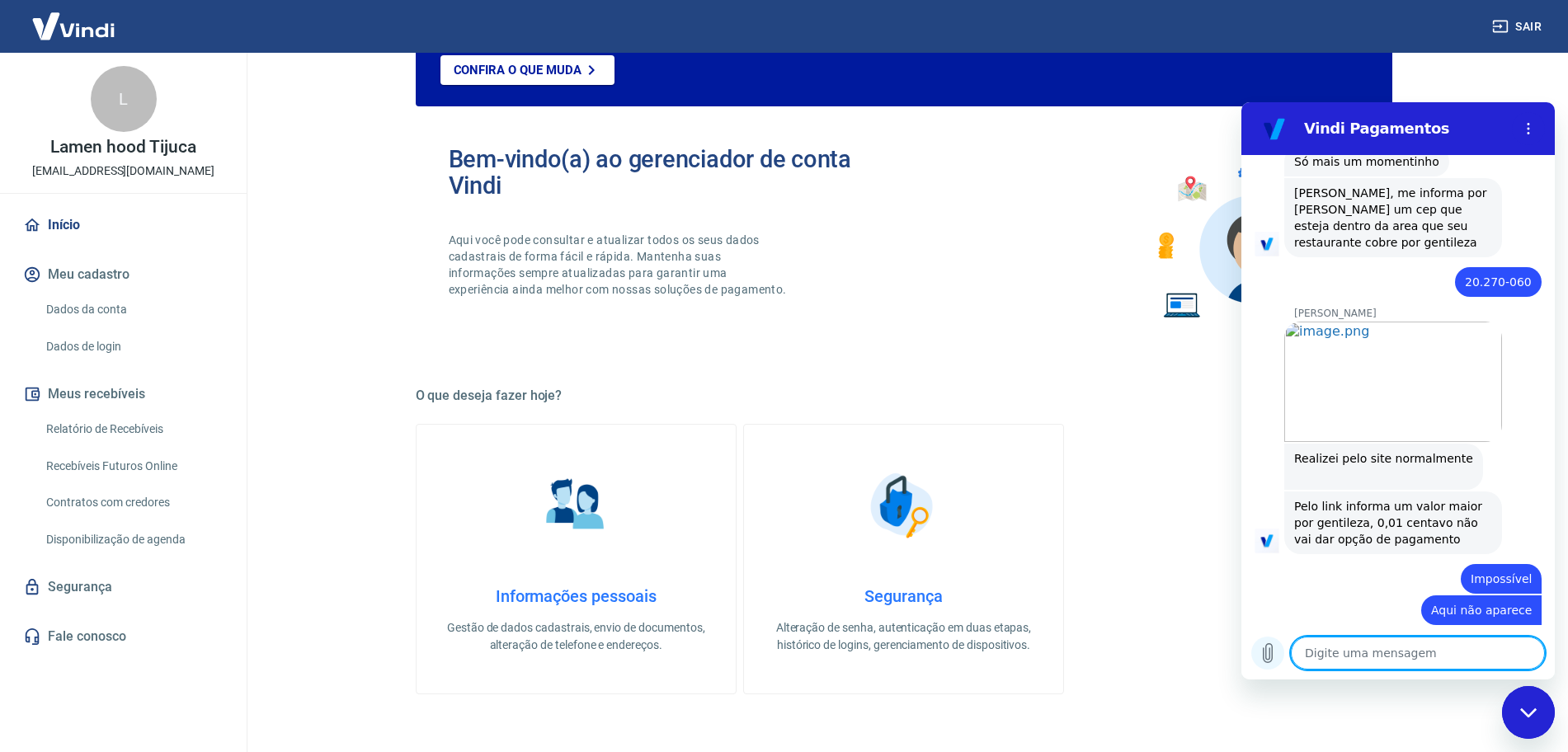
click at [1266, 650] on icon "Carregar arquivo" at bounding box center [1268, 653] width 9 height 19
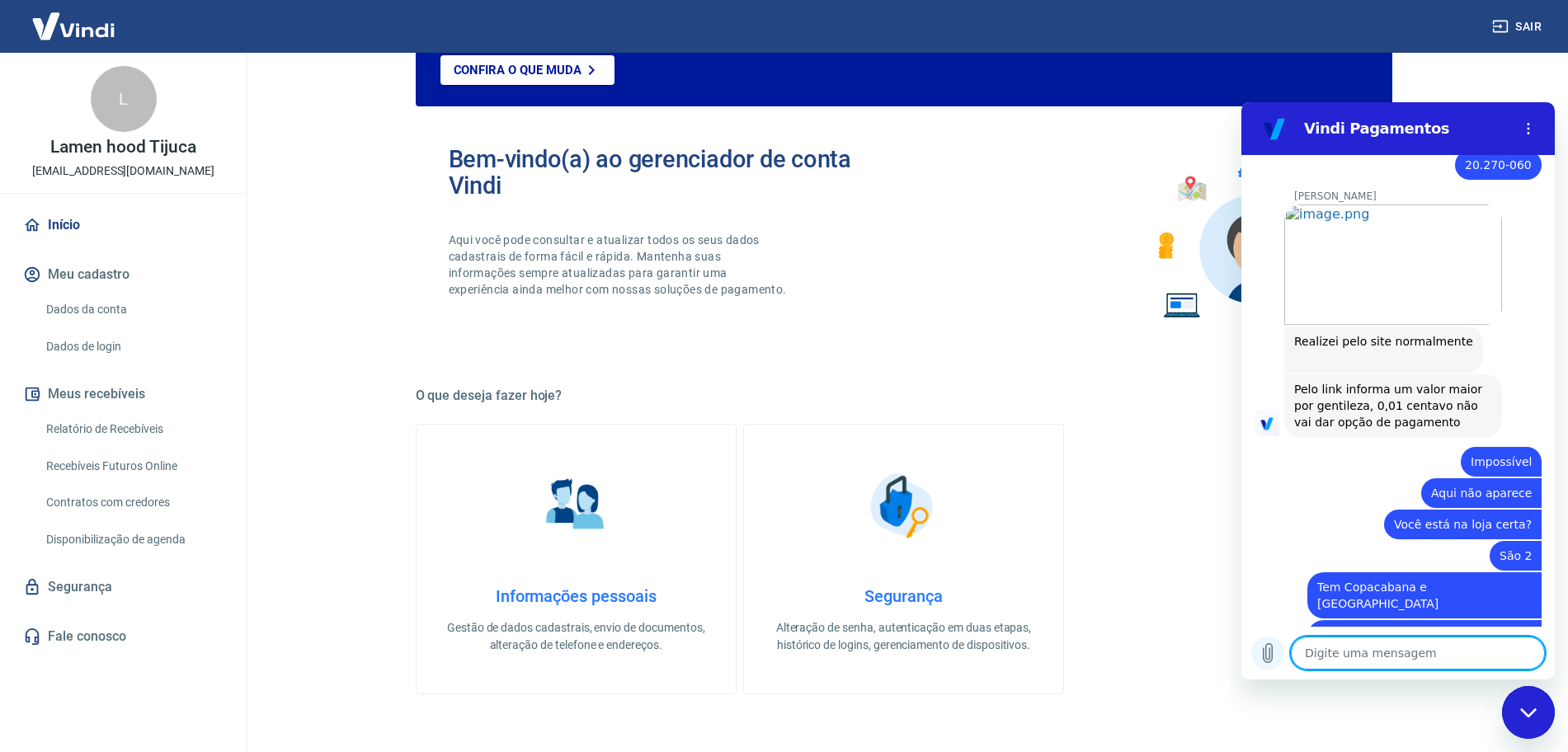
scroll to position [4129, 0]
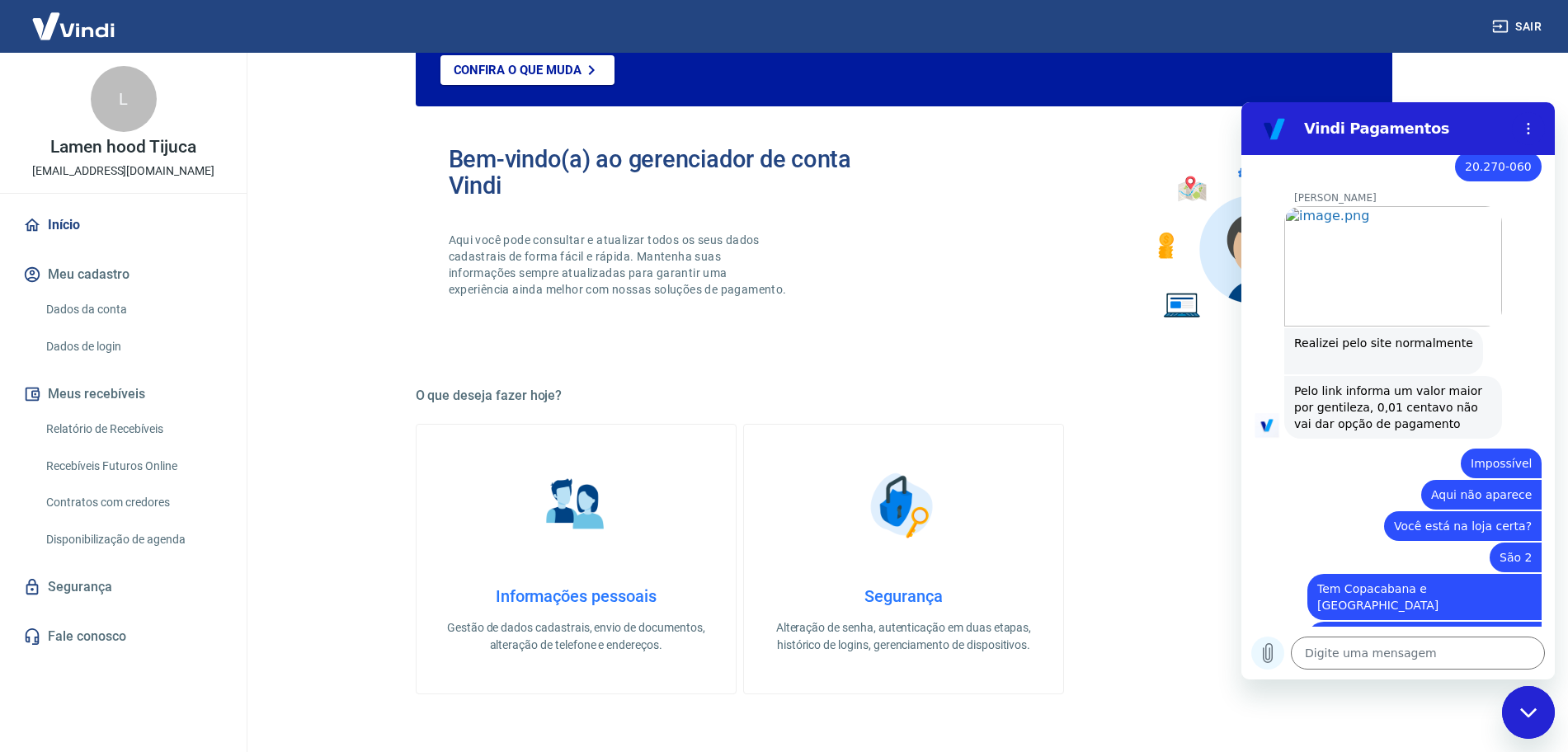
click at [1269, 654] on icon "Carregar arquivo" at bounding box center [1268, 653] width 9 height 19
click at [1320, 541] on div "diz: São 2" at bounding box center [1391, 557] width 301 height 31
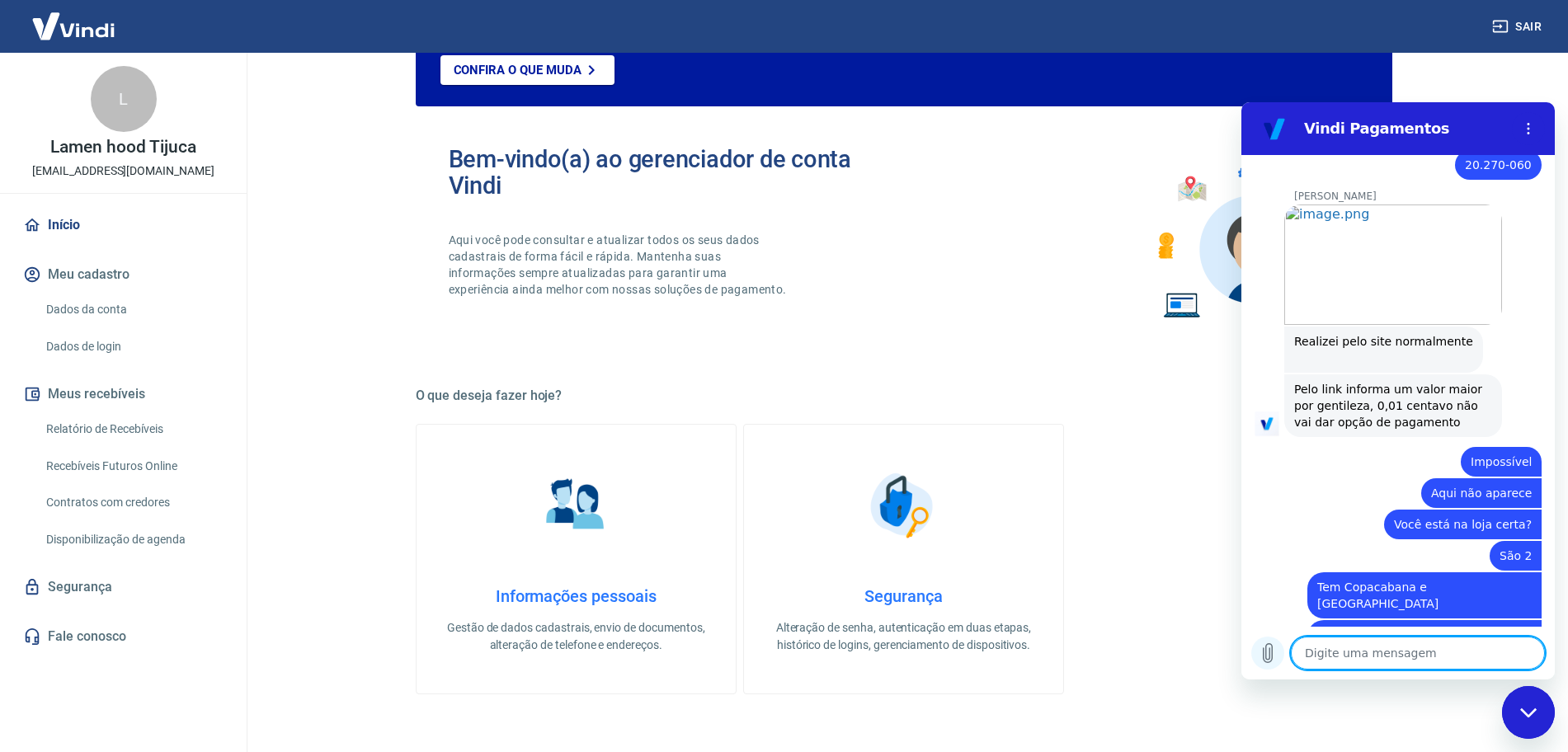
click at [1263, 658] on icon "Carregar arquivo" at bounding box center [1267, 653] width 20 height 20
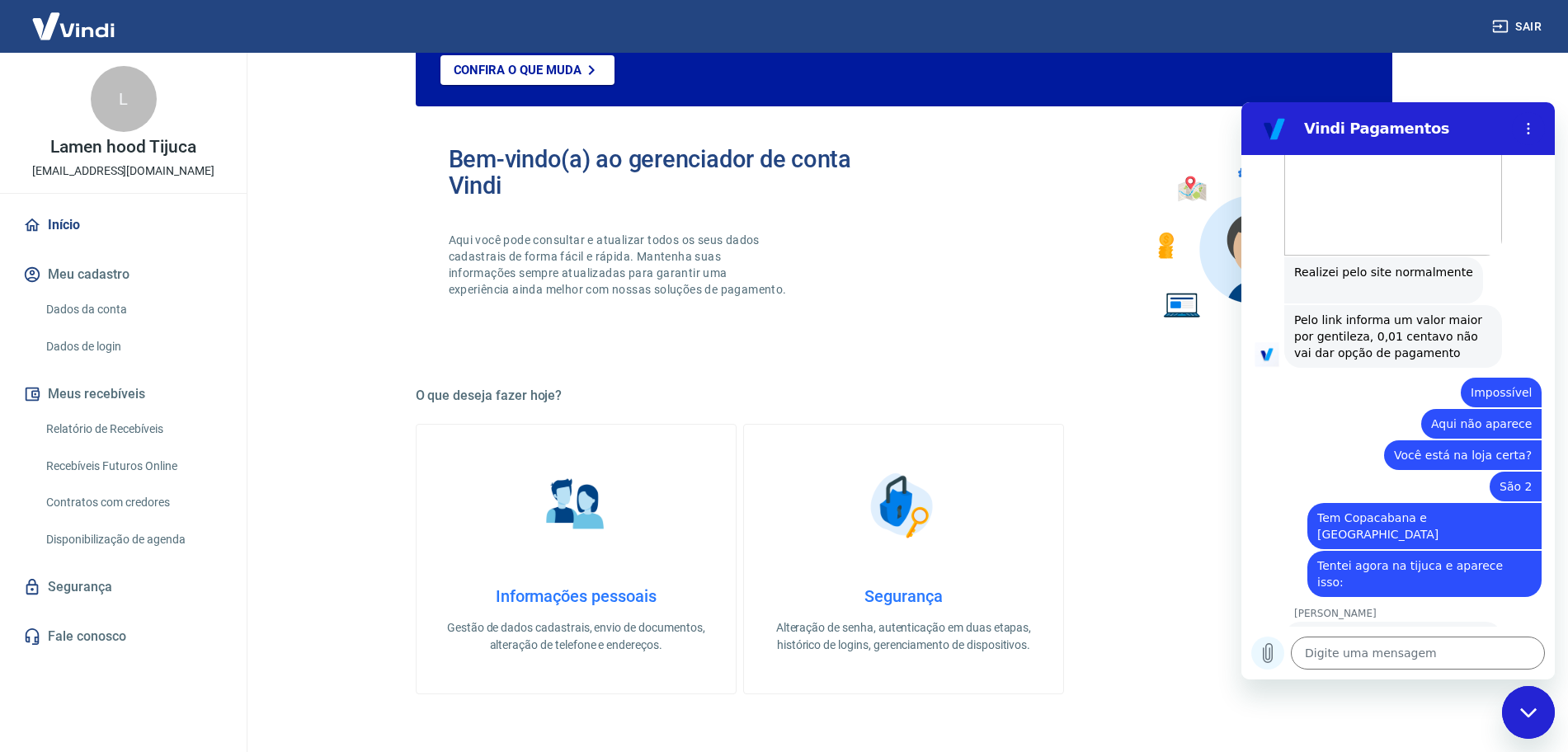
scroll to position [4202, 0]
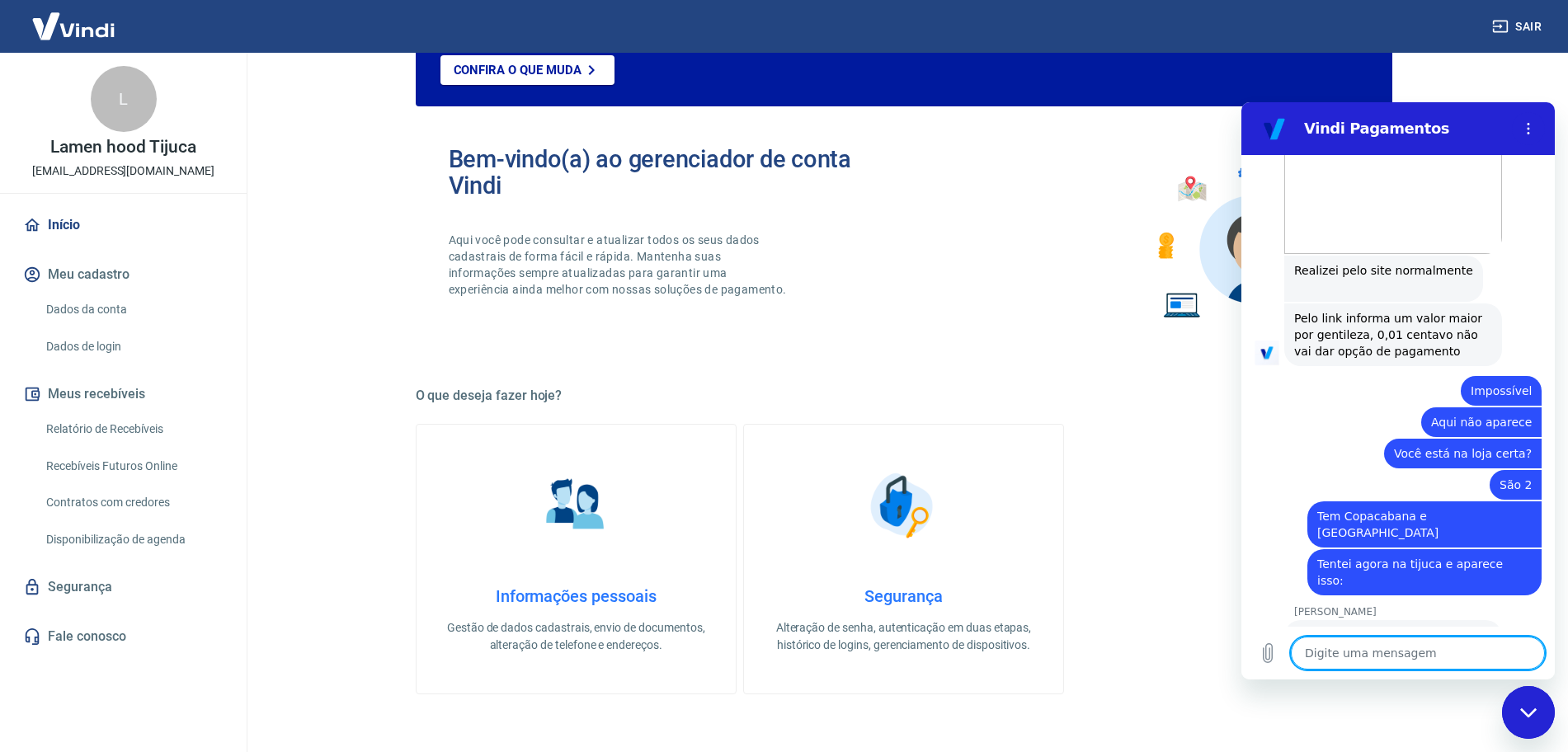
click at [1323, 660] on textarea at bounding box center [1417, 653] width 254 height 33
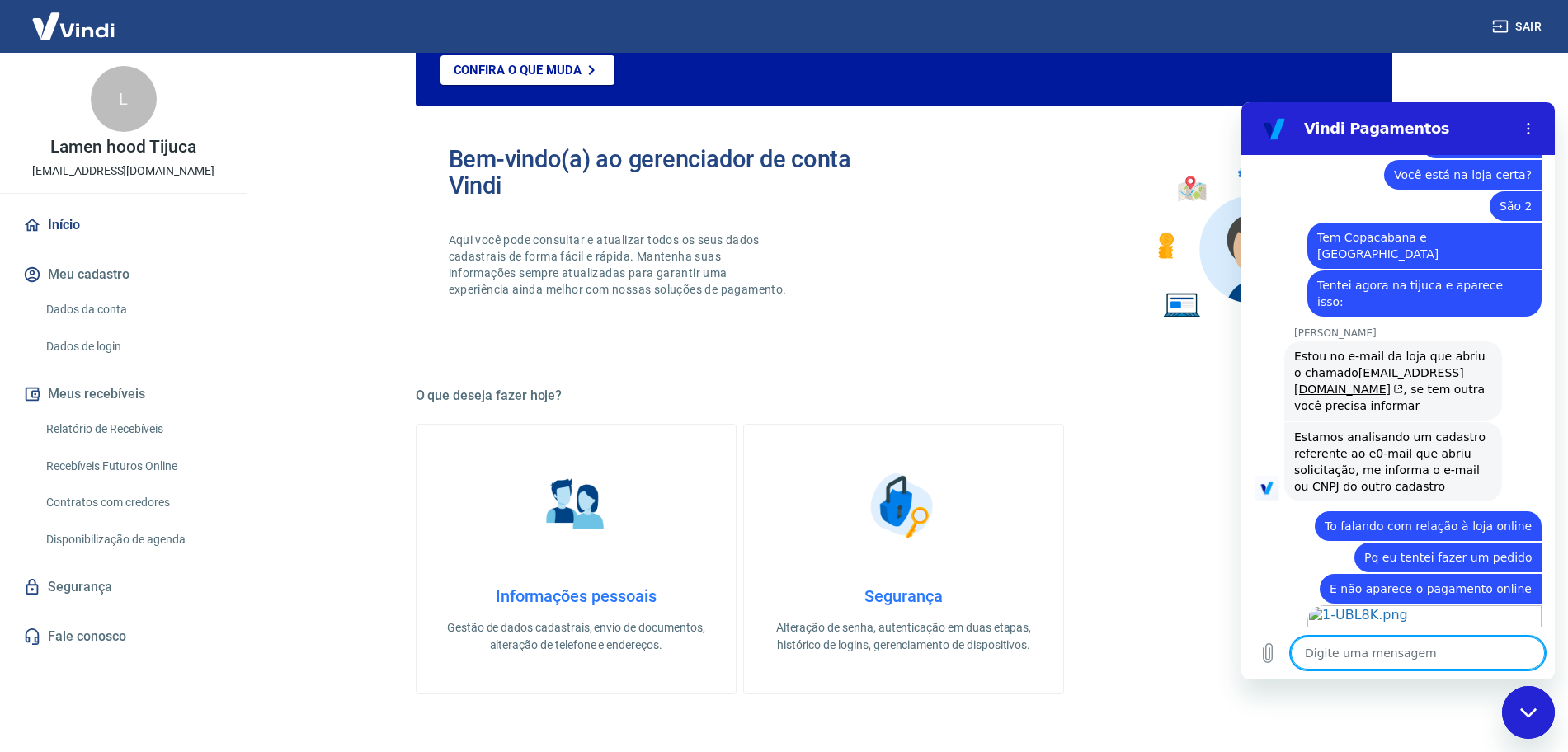
scroll to position [4603, 0]
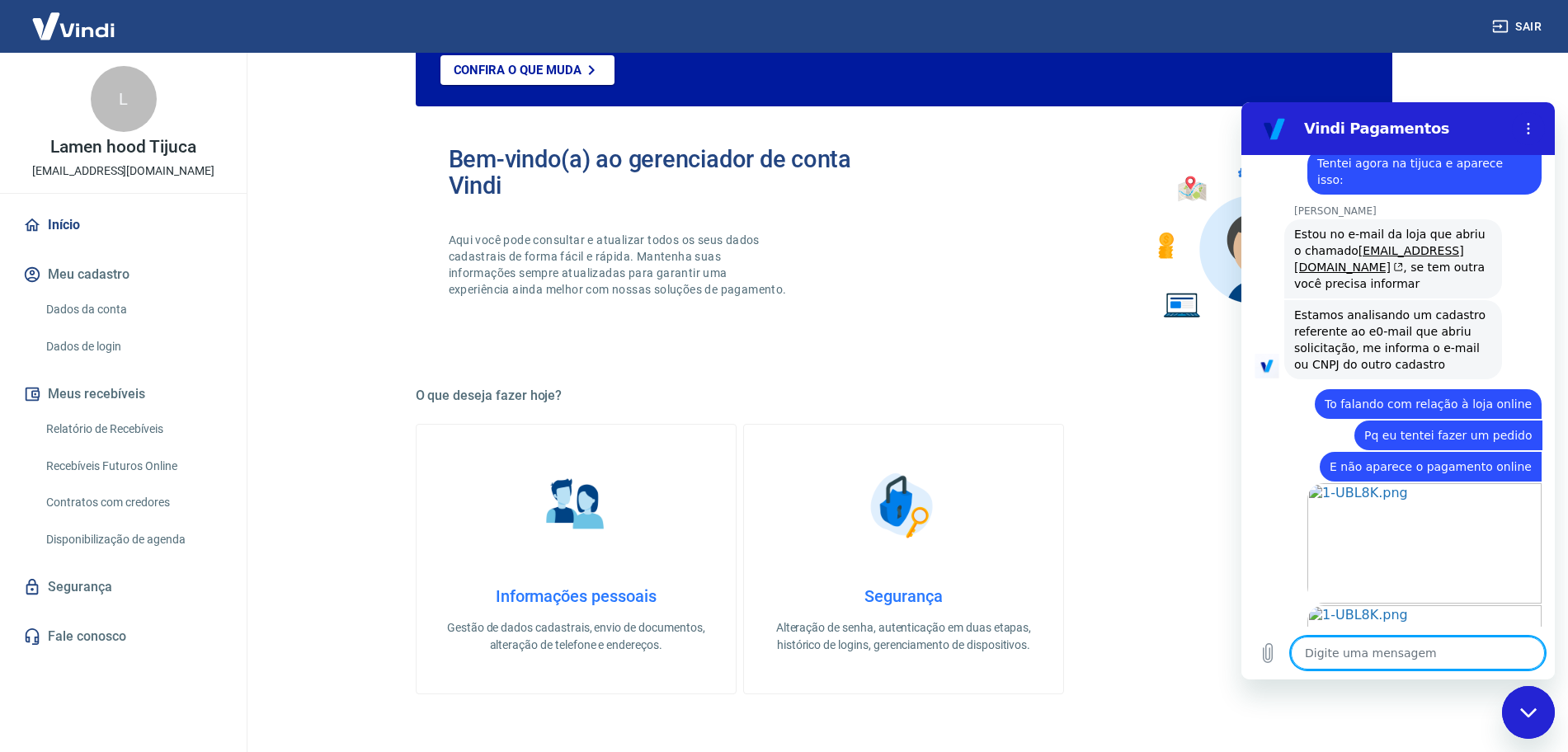
click at [1420, 665] on textarea at bounding box center [1417, 653] width 254 height 33
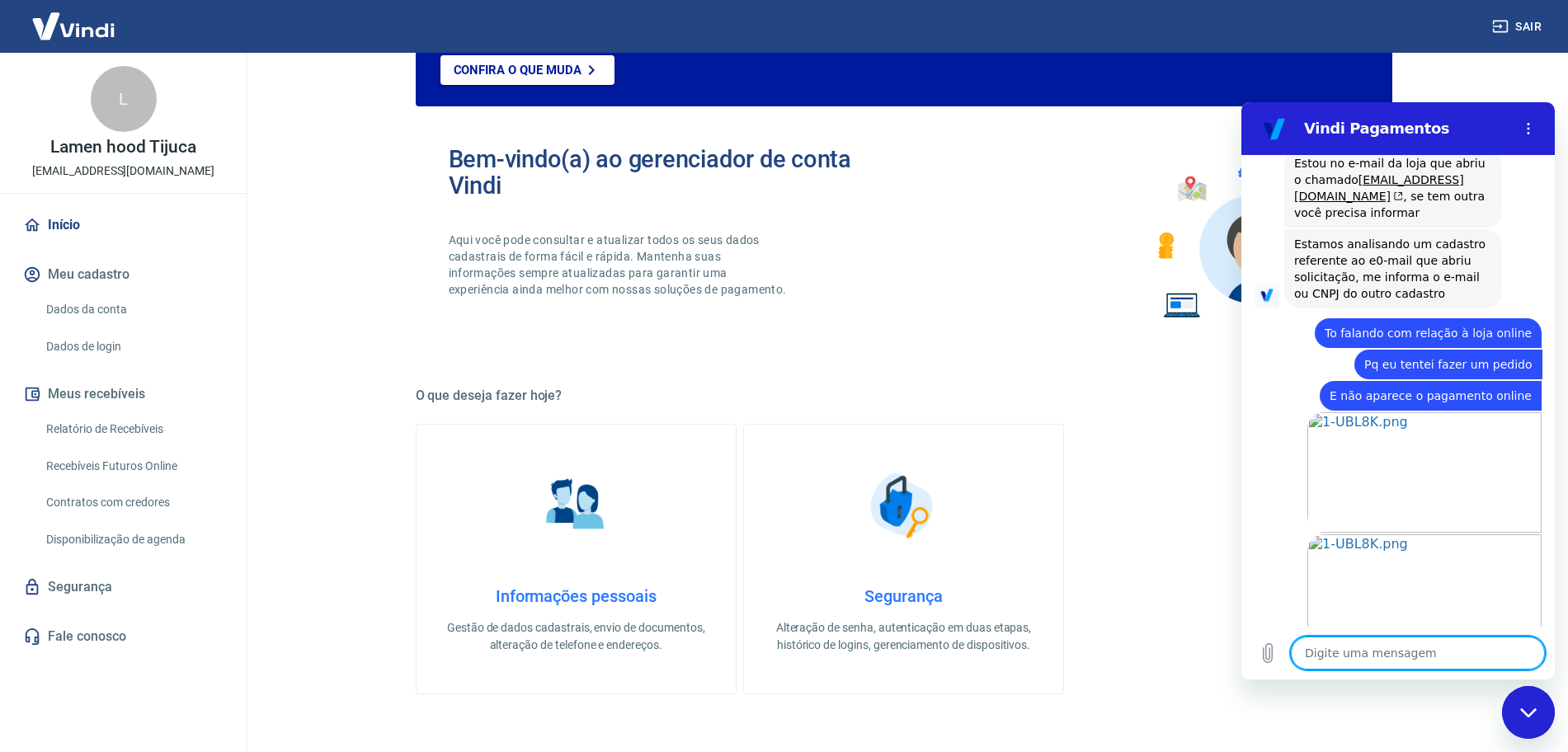
scroll to position [4706, 0]
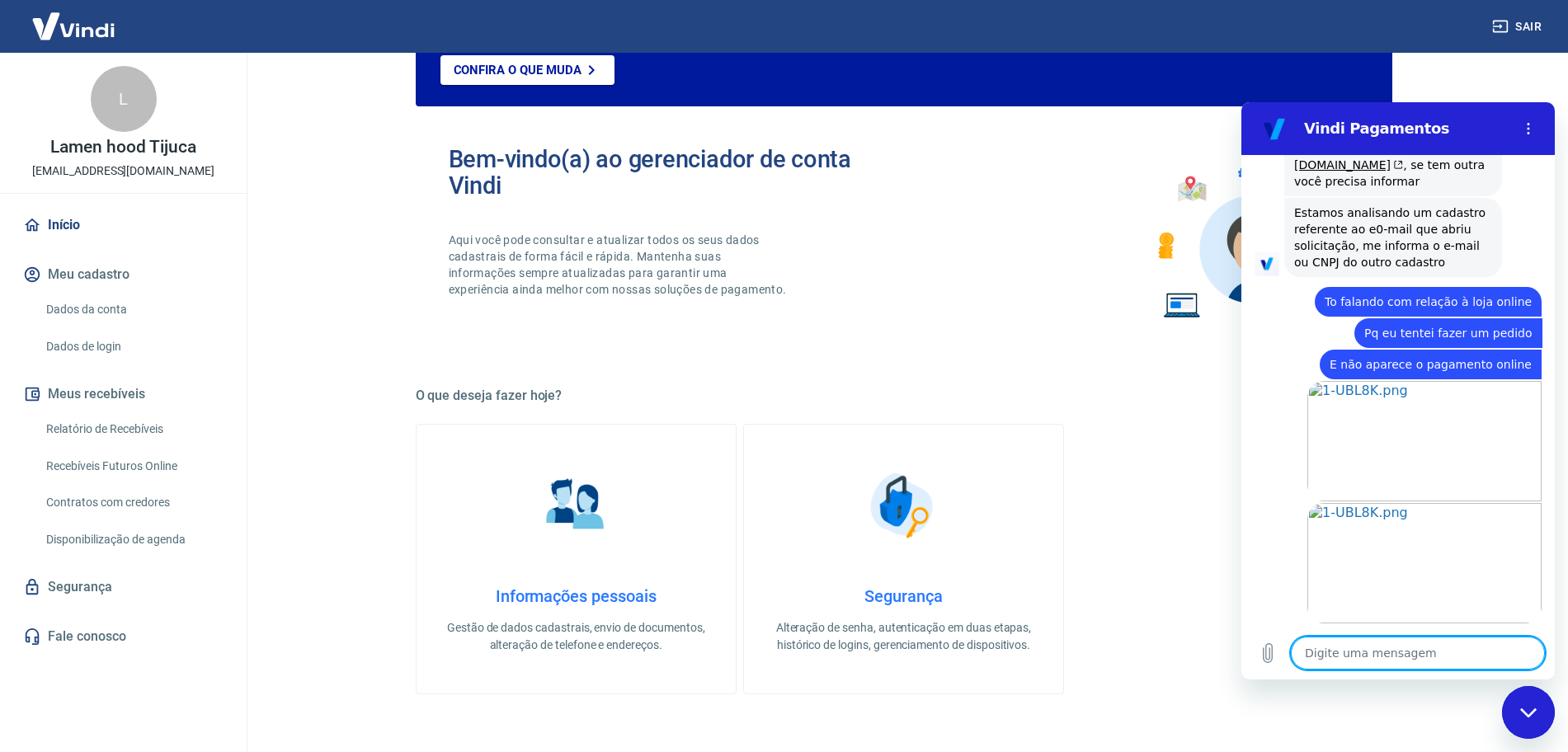
paste textarea "[URL][DOMAIN_NAME]"
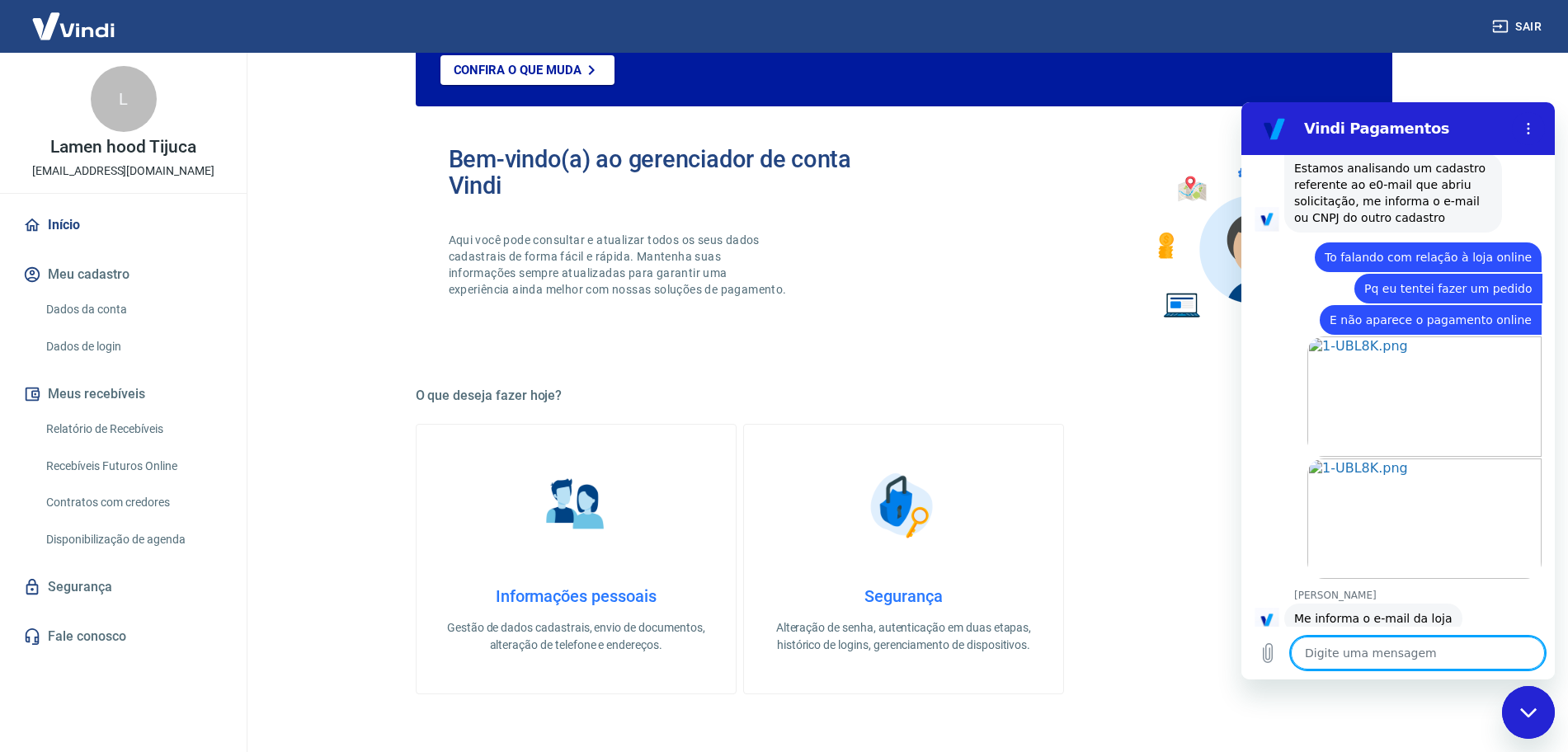
scroll to position [4753, 0]
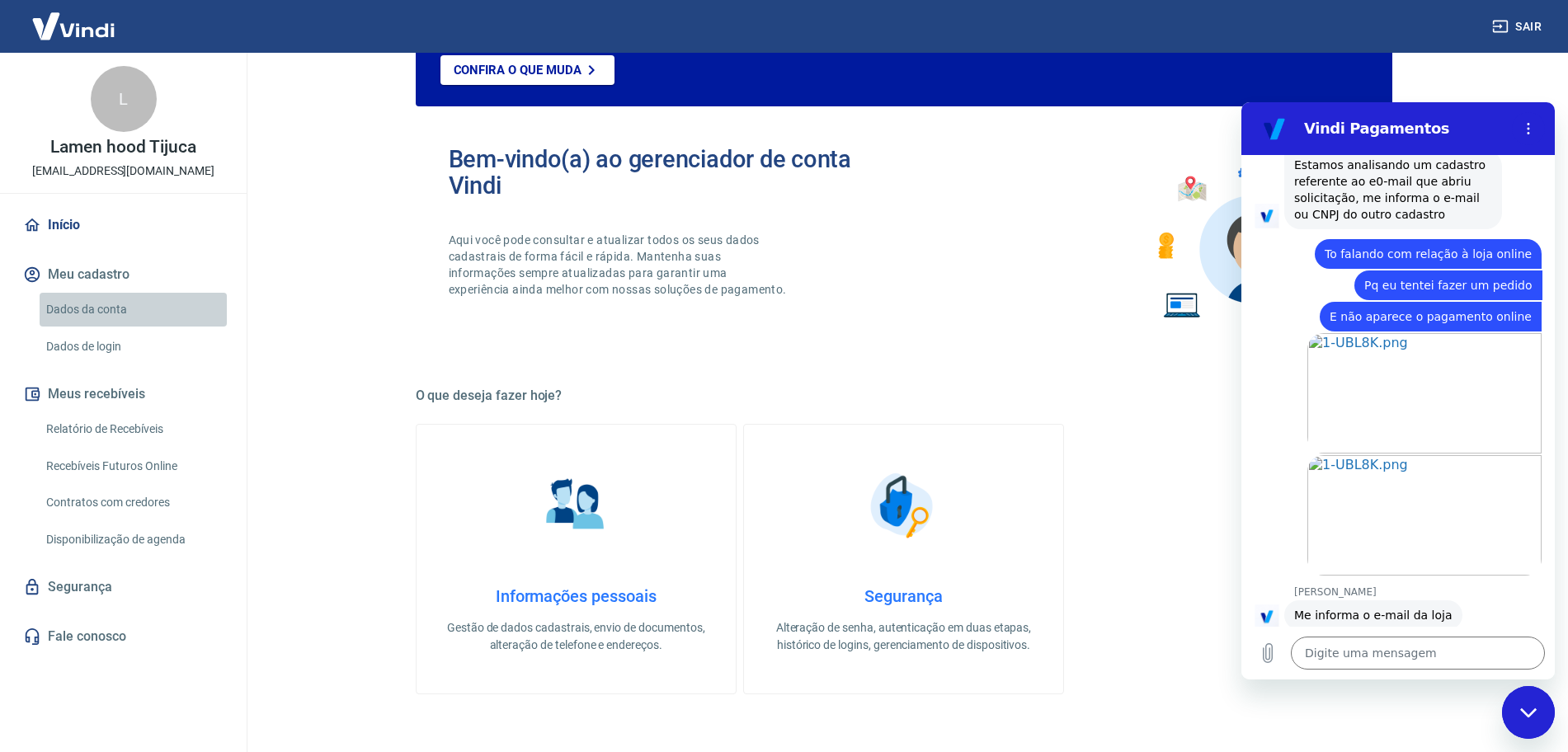
click at [104, 310] on link "Dados da conta" at bounding box center [133, 310] width 187 height 34
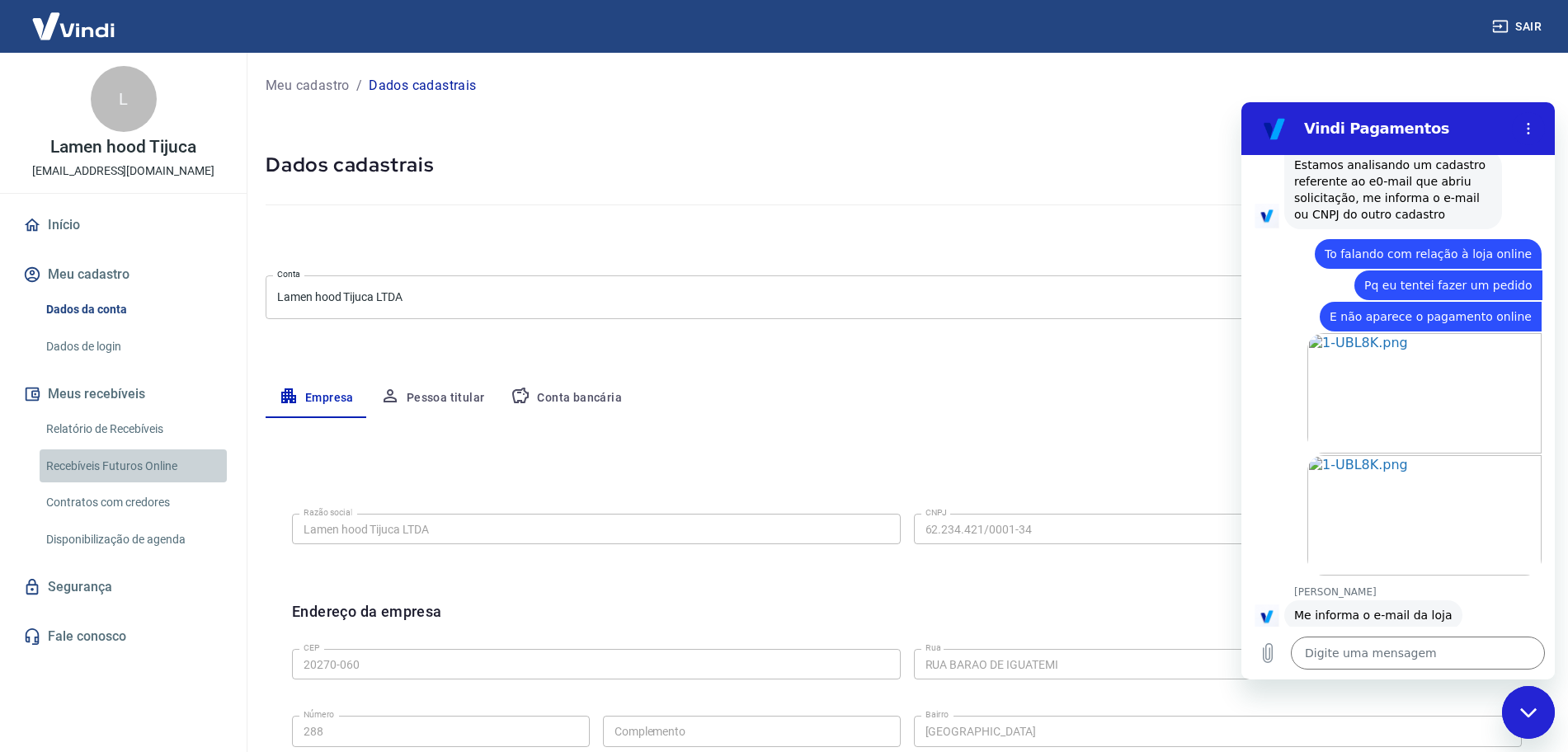
click at [130, 462] on link "Recebíveis Futuros Online" at bounding box center [133, 467] width 187 height 34
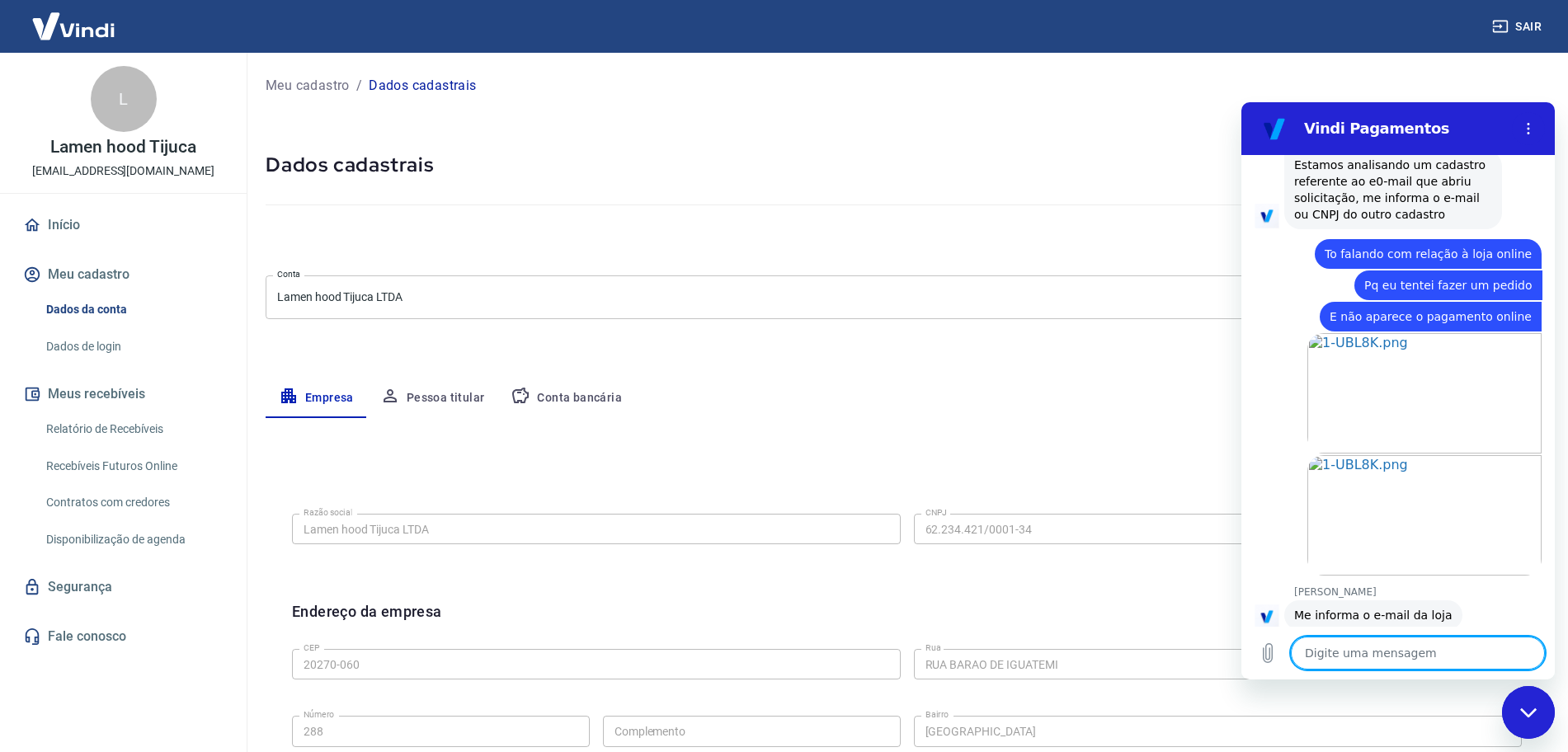
scroll to position [4855, 0]
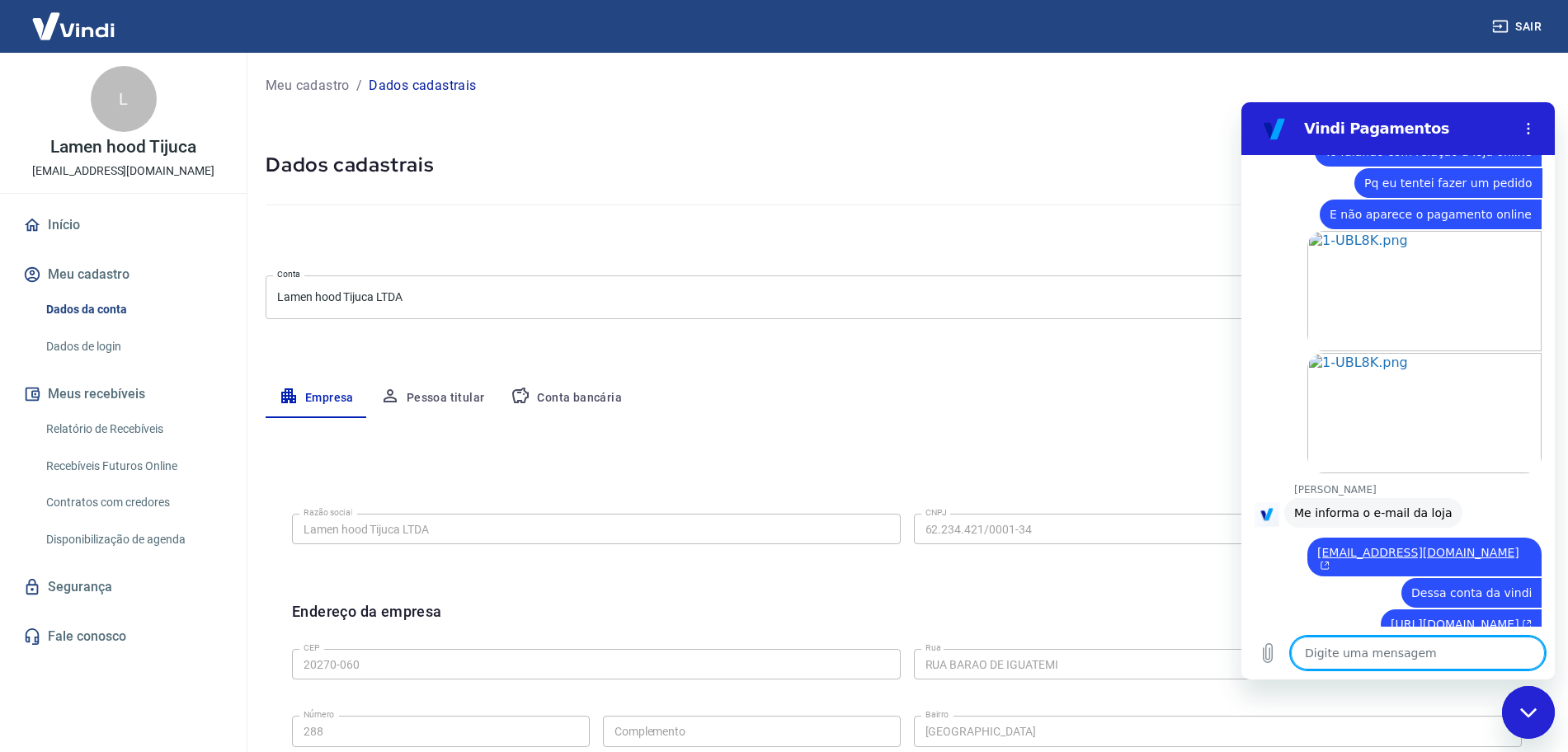
click at [60, 223] on link "Início" at bounding box center [123, 225] width 207 height 37
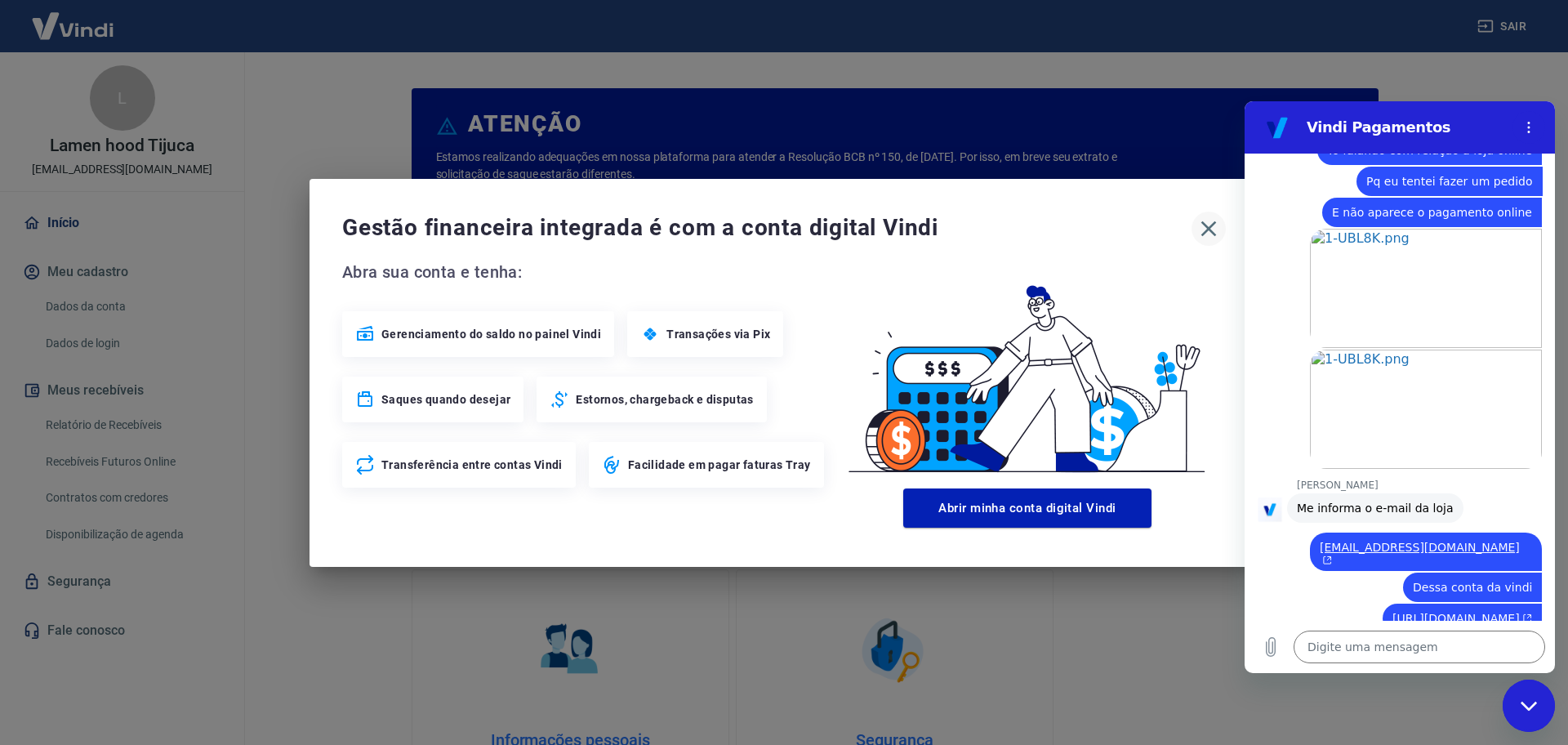
click at [1212, 221] on icon "button" at bounding box center [1209, 229] width 27 height 27
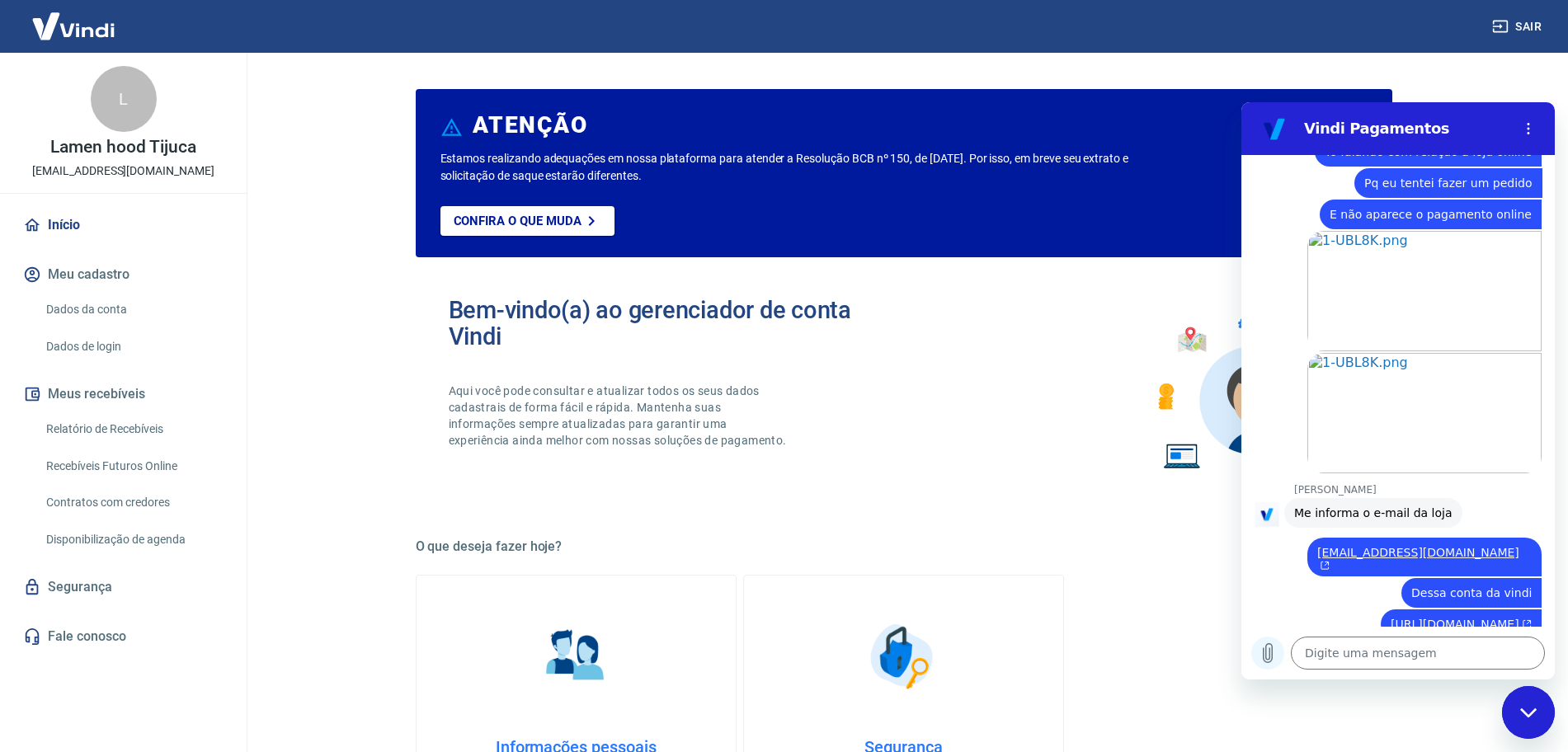
scroll to position [4863, 0]
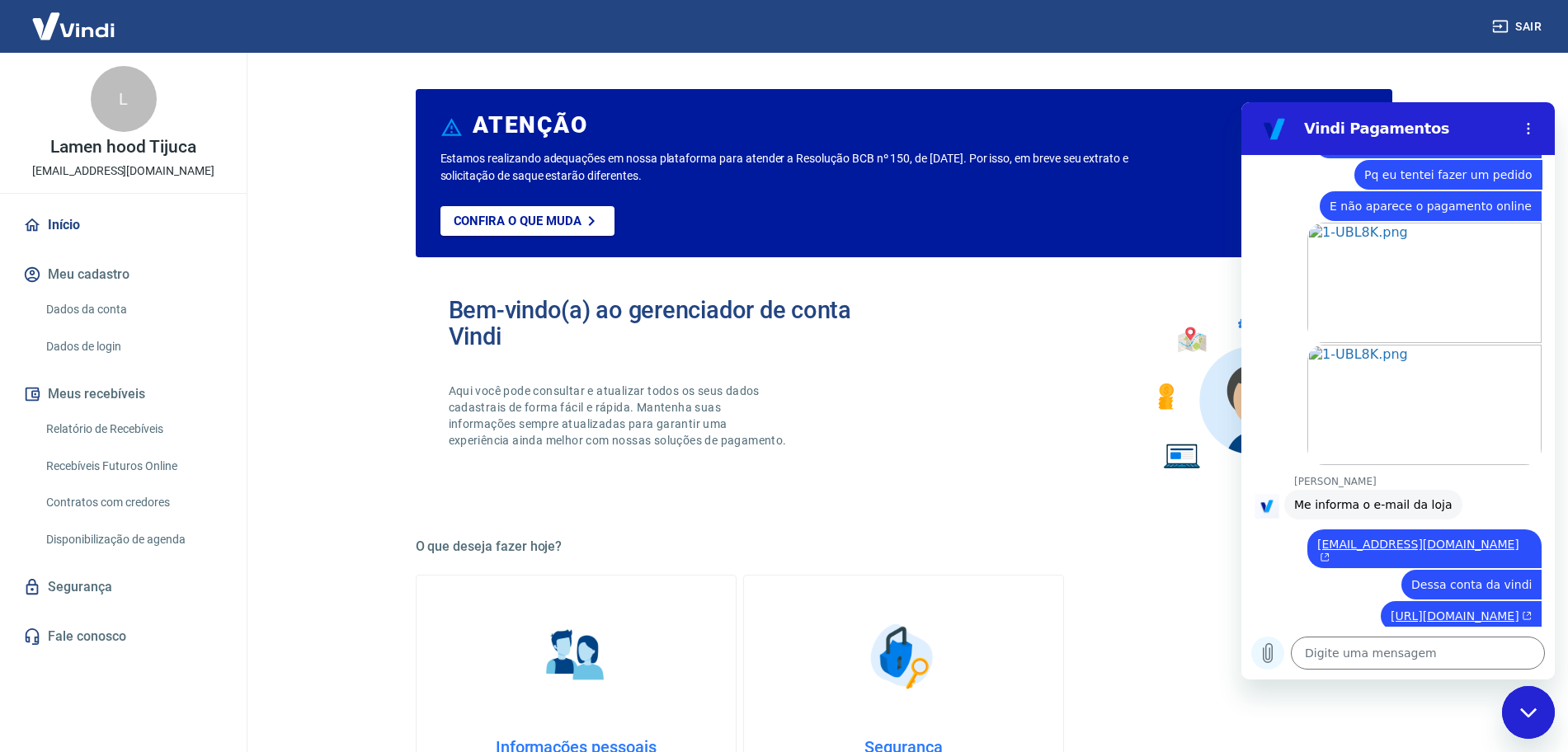
click at [1265, 649] on icon "Carregar arquivo" at bounding box center [1267, 653] width 20 height 20
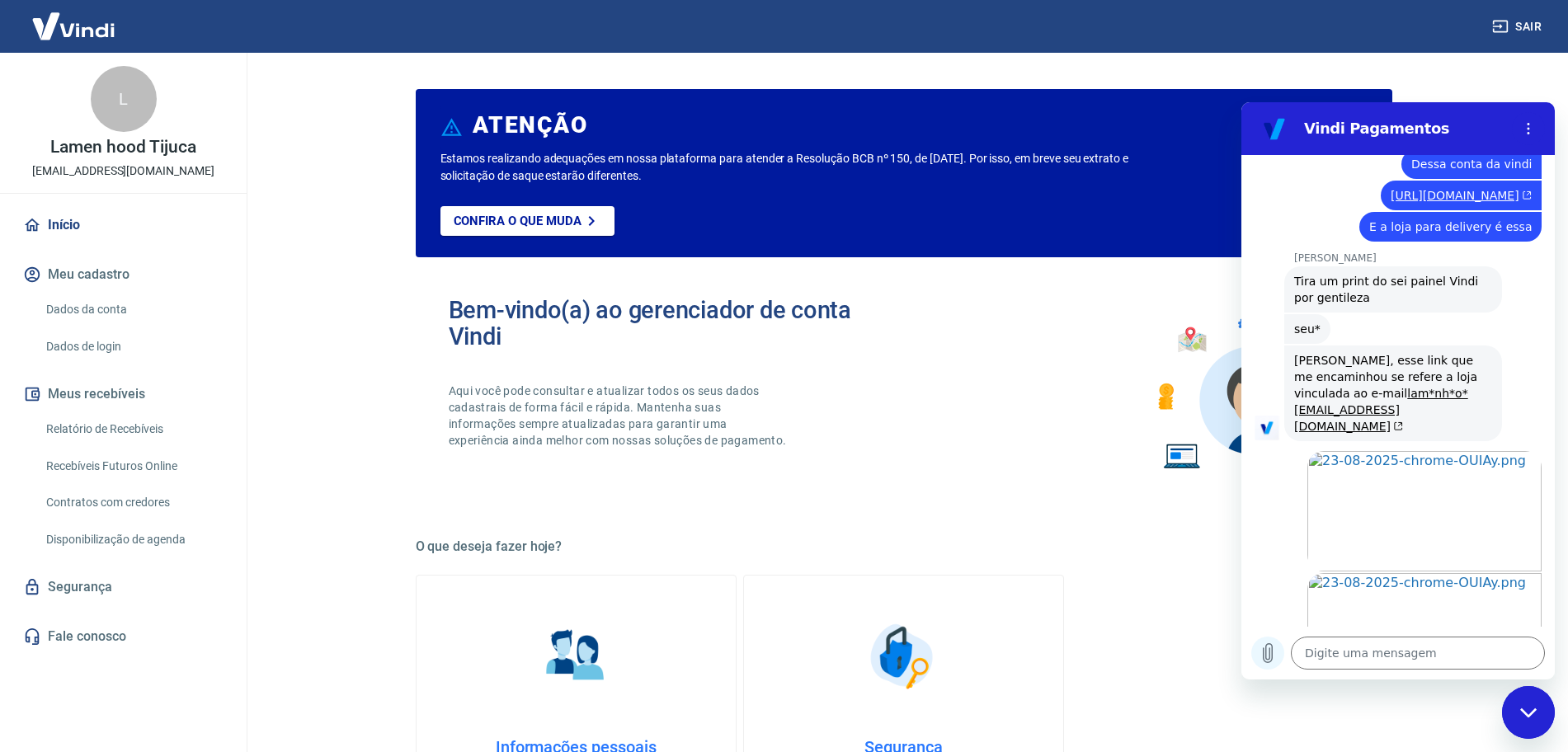
scroll to position [5285, 0]
click at [1267, 650] on icon "Carregar arquivo" at bounding box center [1267, 653] width 20 height 20
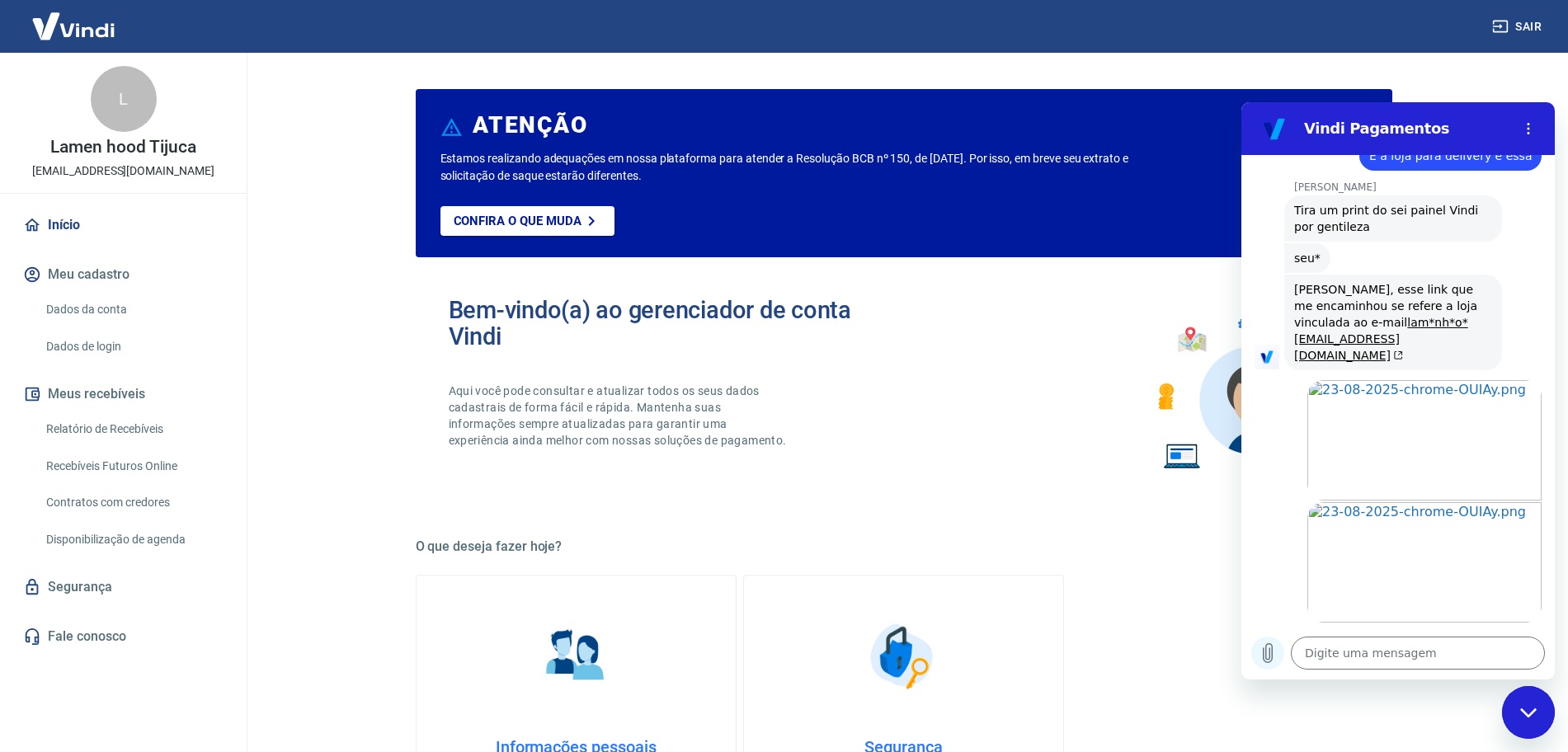
scroll to position [5357, 0]
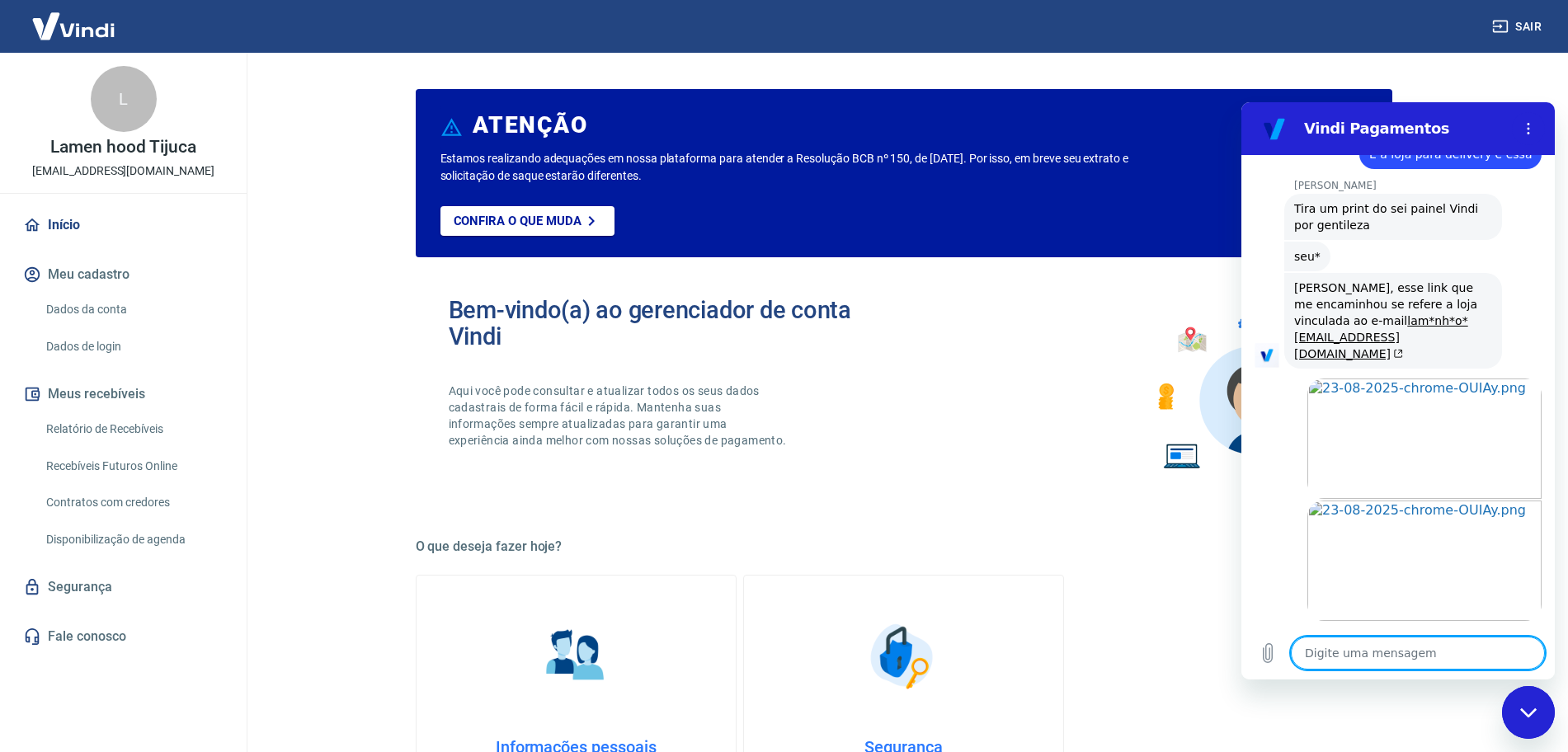
click at [1354, 657] on textarea at bounding box center [1417, 653] width 254 height 33
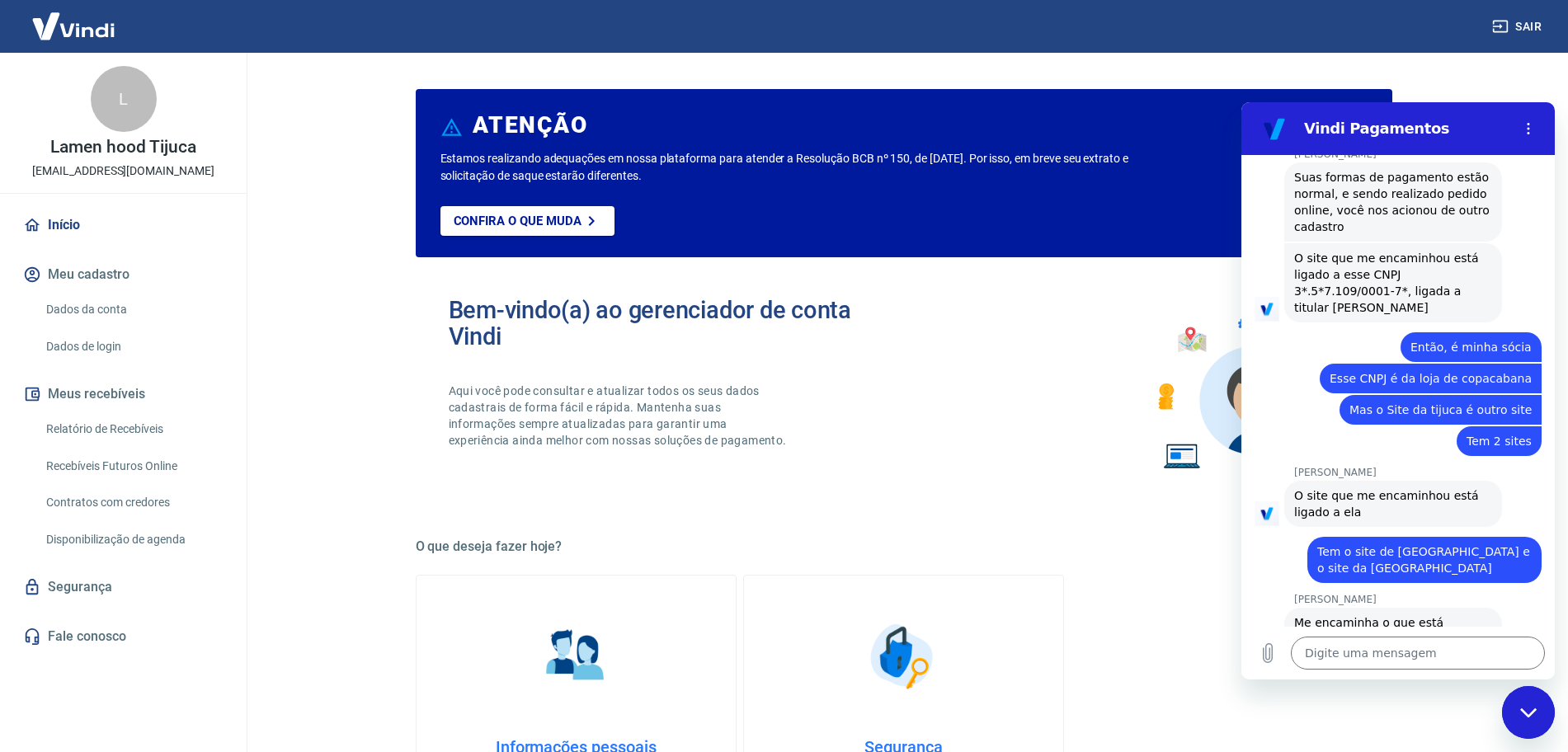
scroll to position [5895, 0]
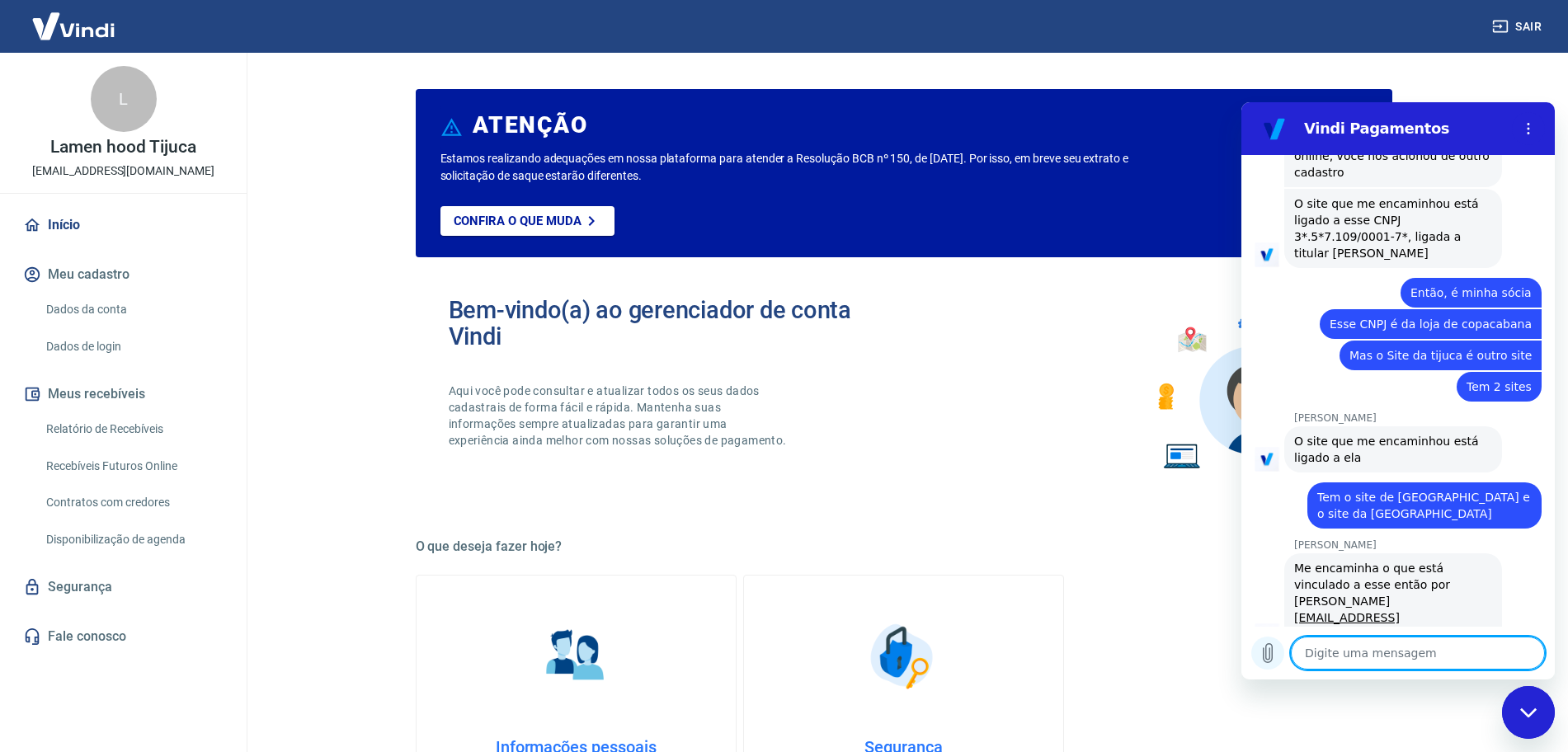
click at [1267, 655] on icon "Carregar arquivo" at bounding box center [1267, 653] width 20 height 20
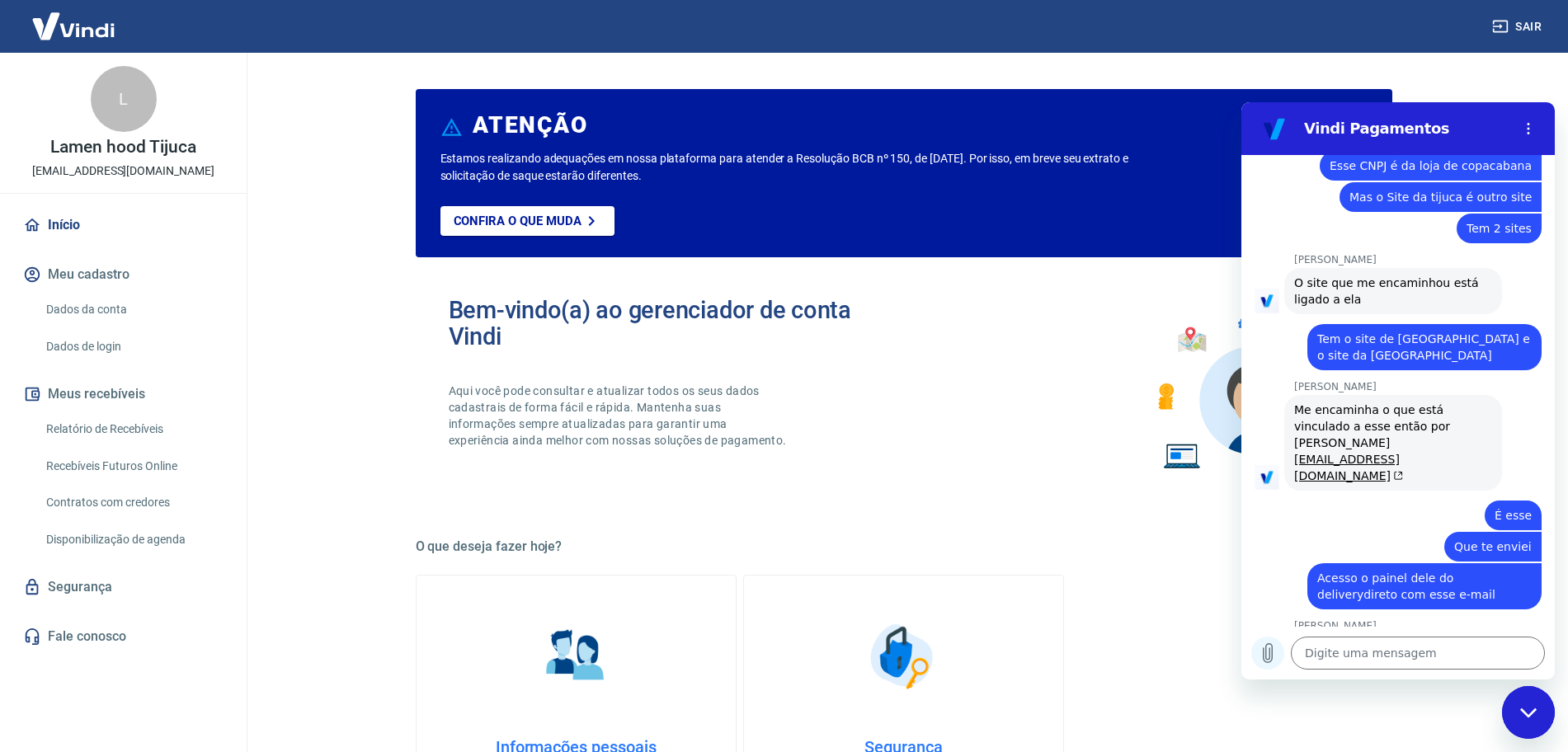
click at [1271, 655] on icon "Carregar arquivo" at bounding box center [1267, 653] width 20 height 20
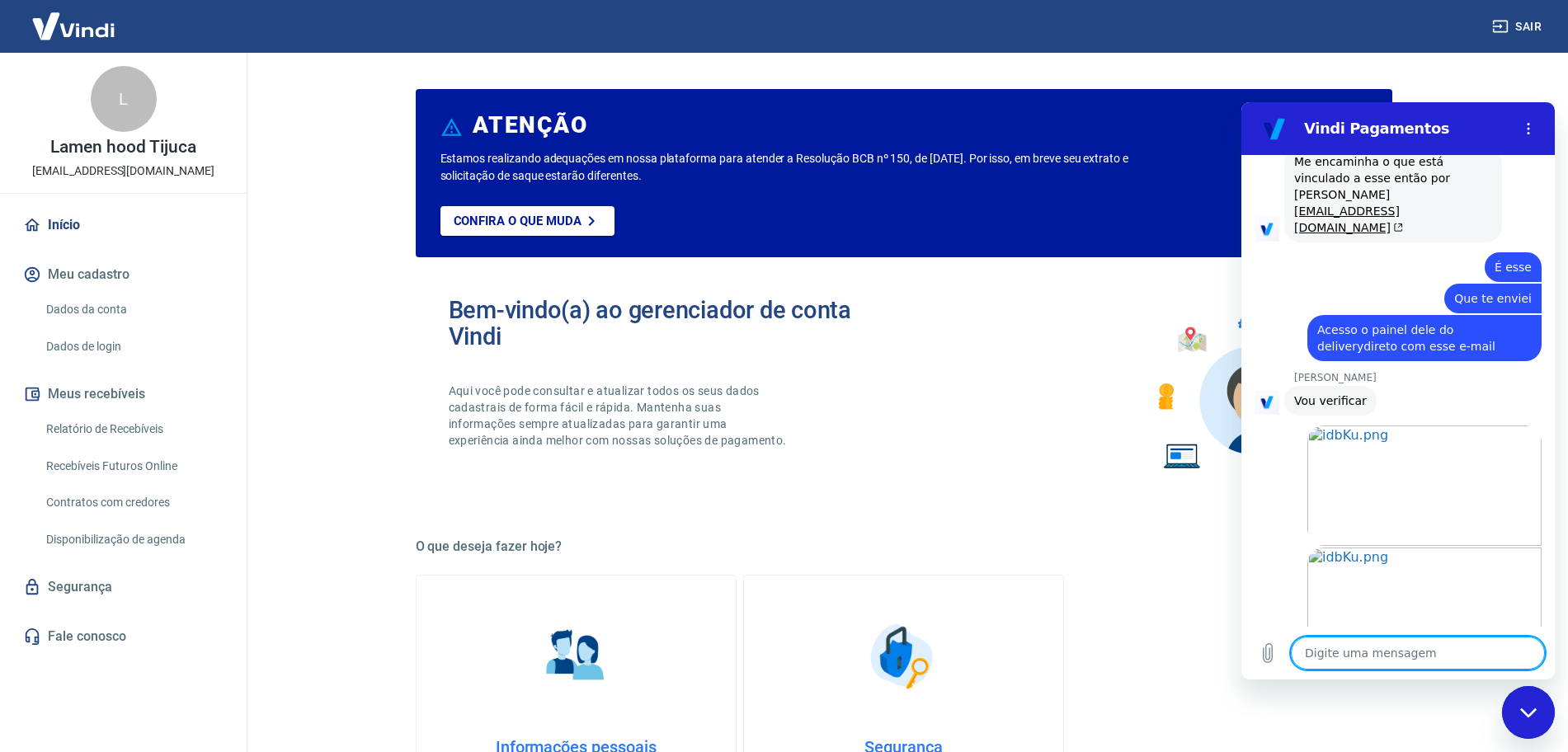
scroll to position [6314, 0]
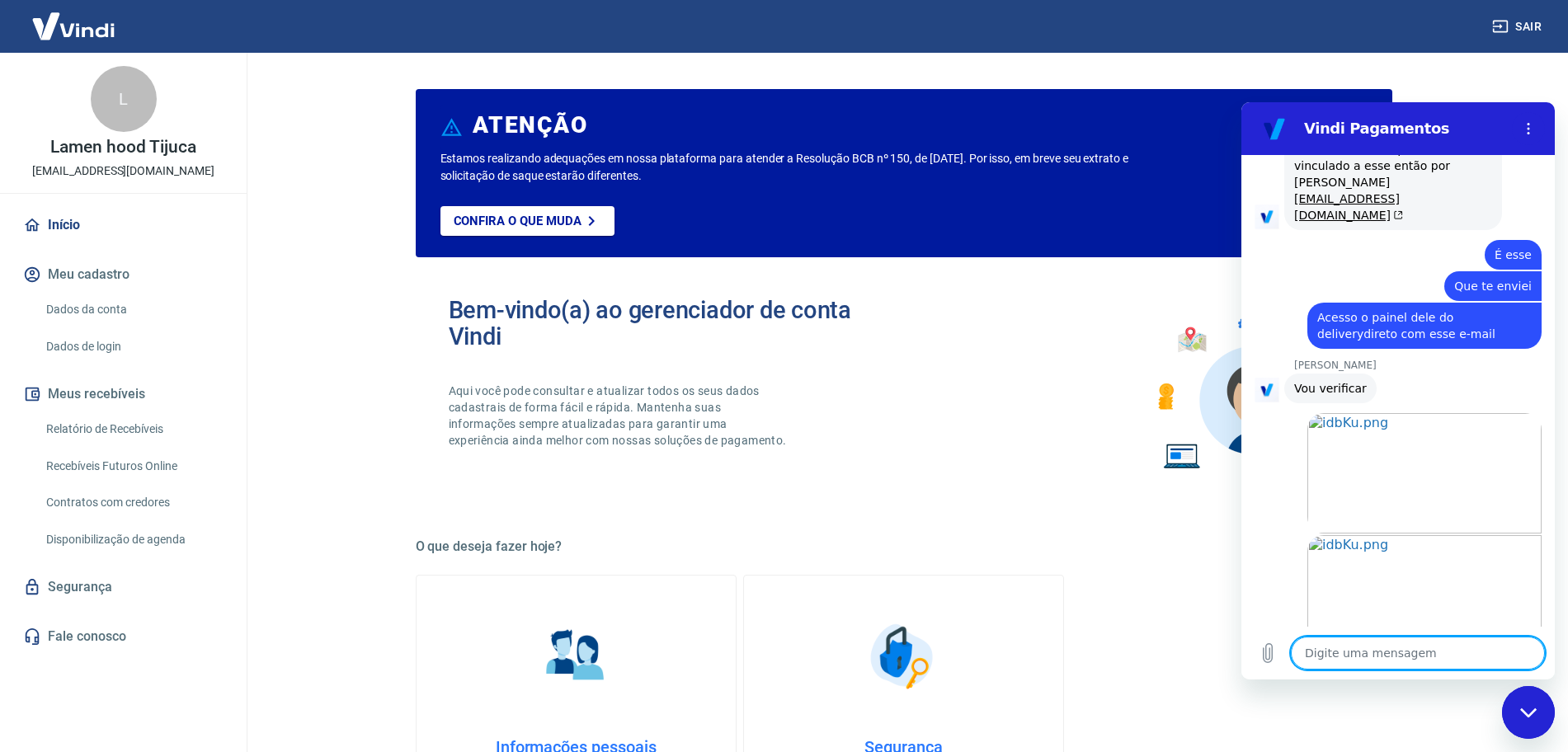
click at [1366, 649] on textarea at bounding box center [1417, 653] width 254 height 33
paste textarea "[URL][DOMAIN_NAME]"
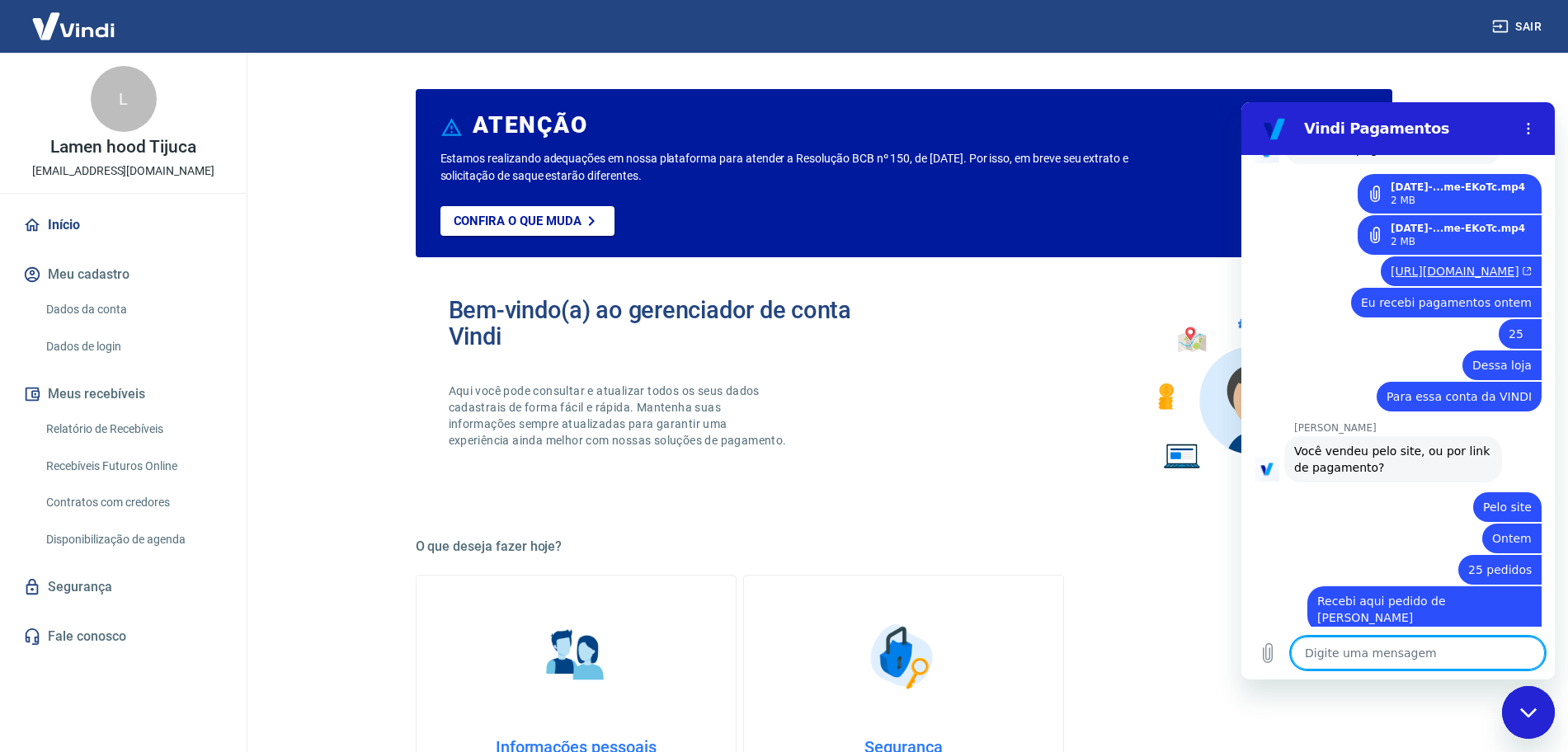
scroll to position [6982, 0]
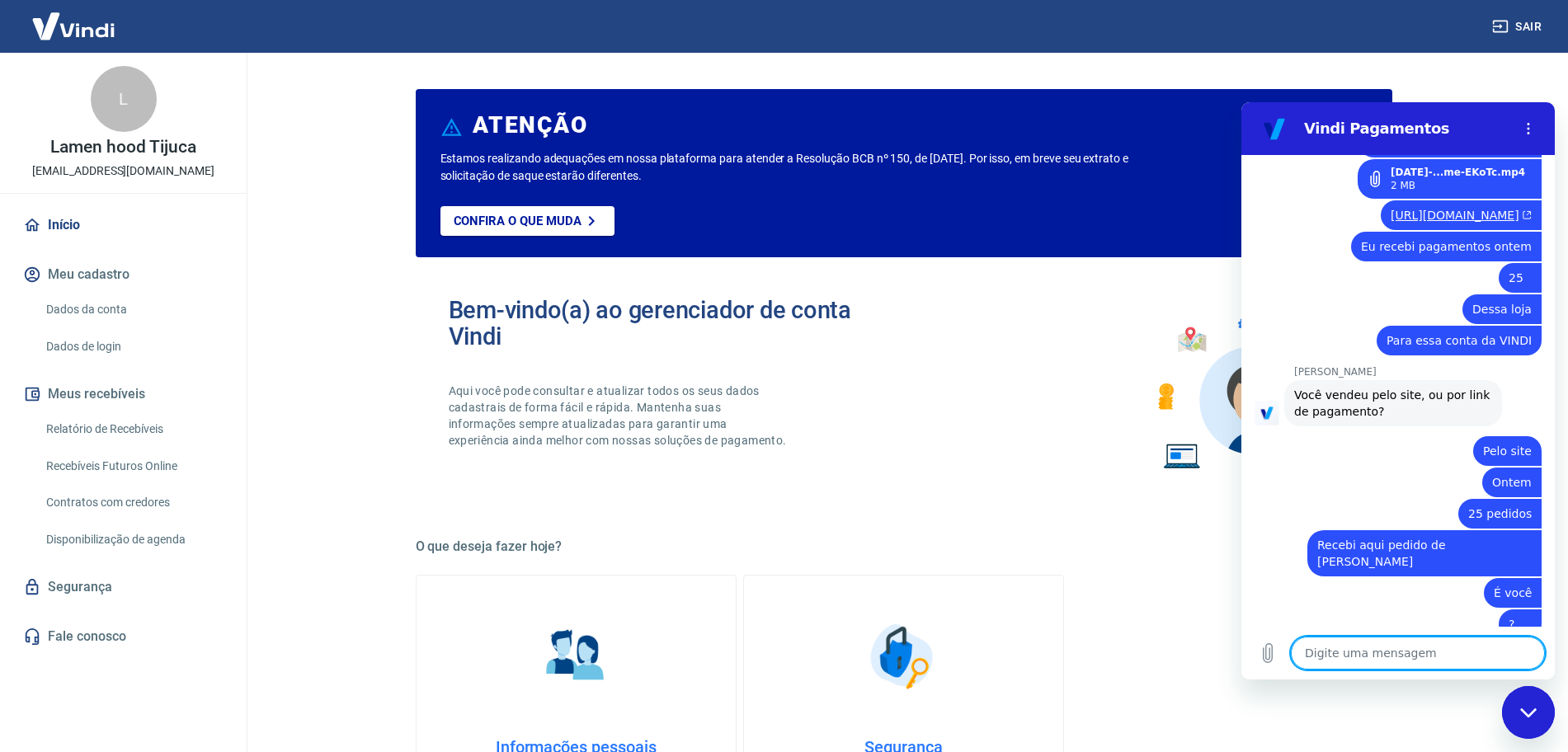
paste textarea "[URL][DOMAIN_NAME]"
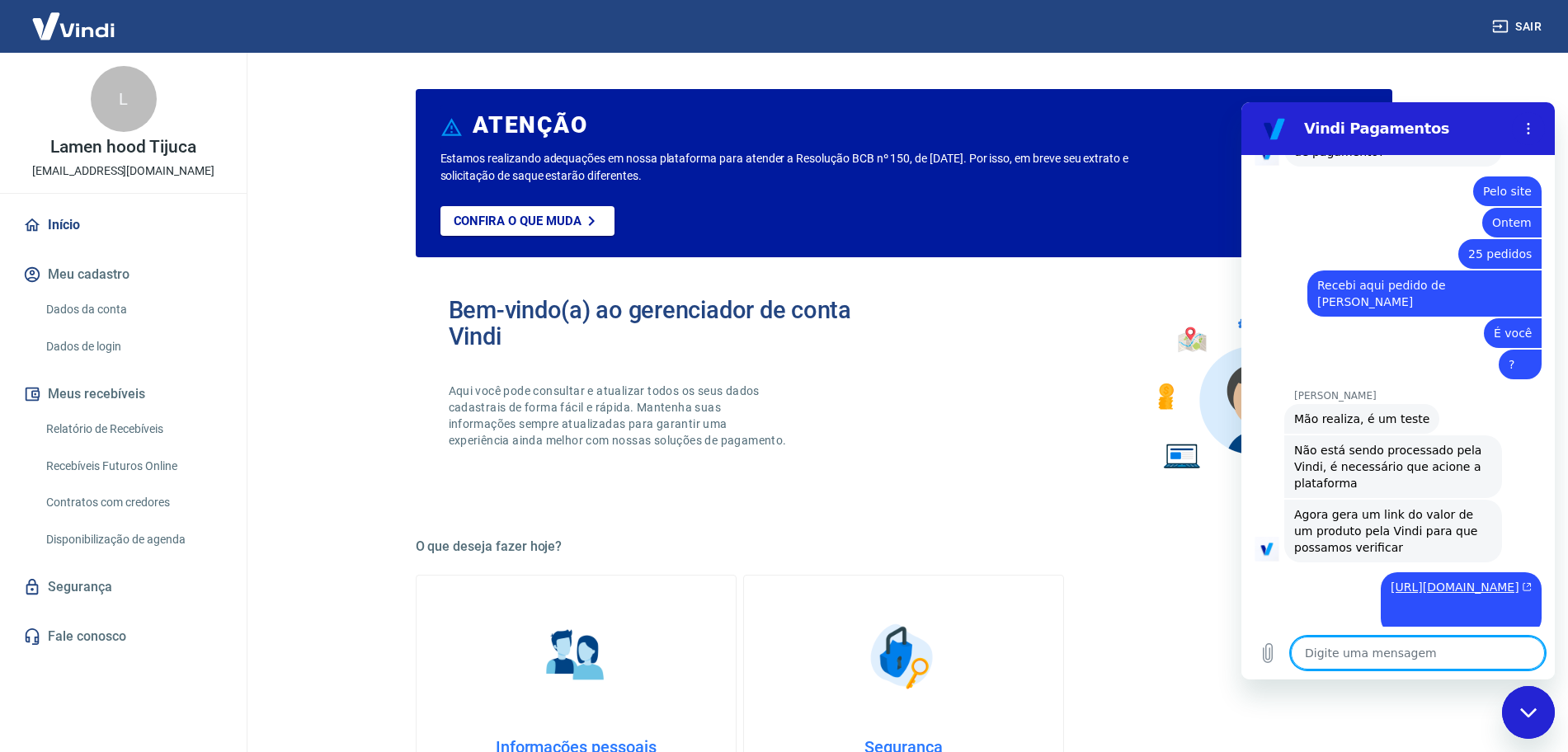
scroll to position [7312, 0]
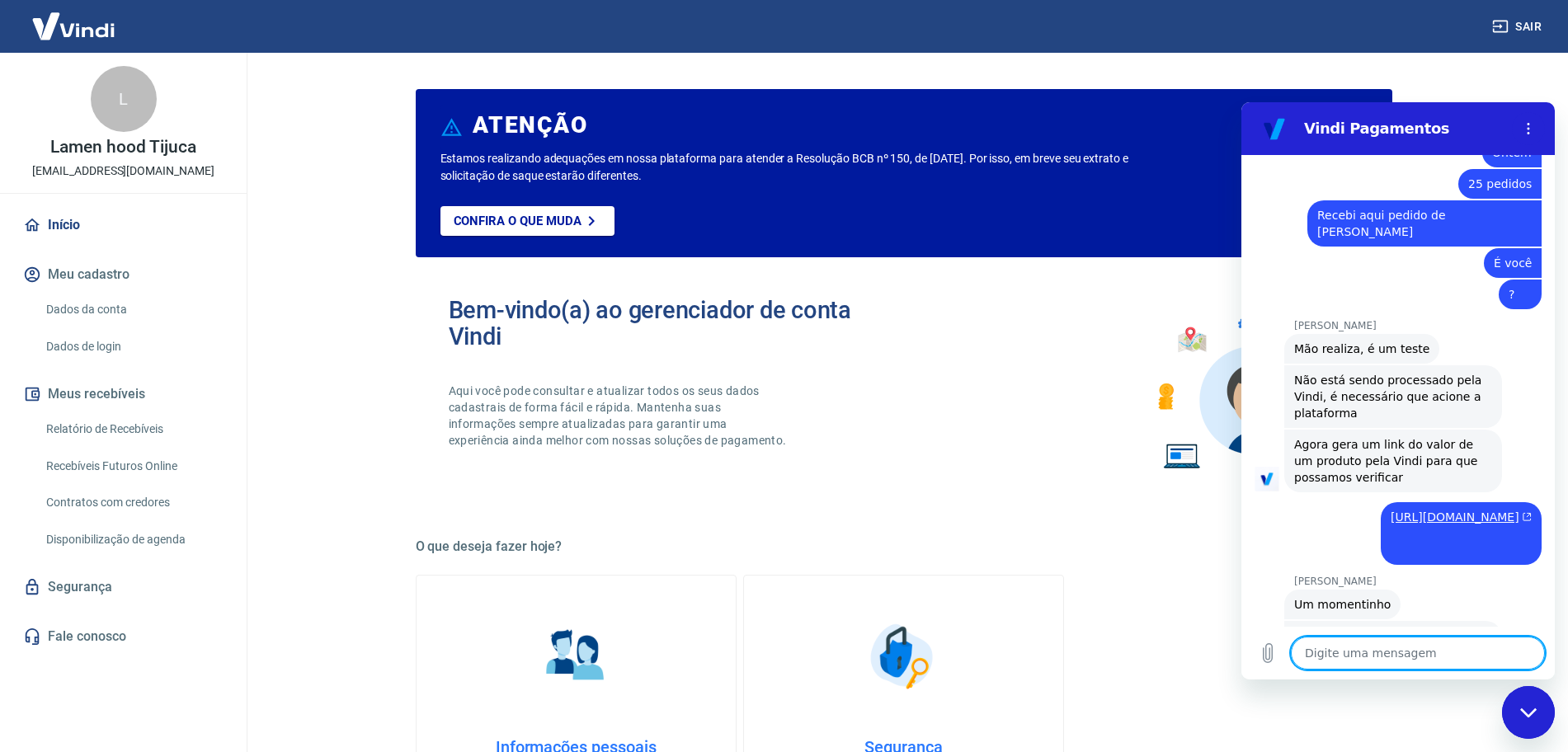
click at [1381, 655] on textarea at bounding box center [1417, 653] width 254 height 33
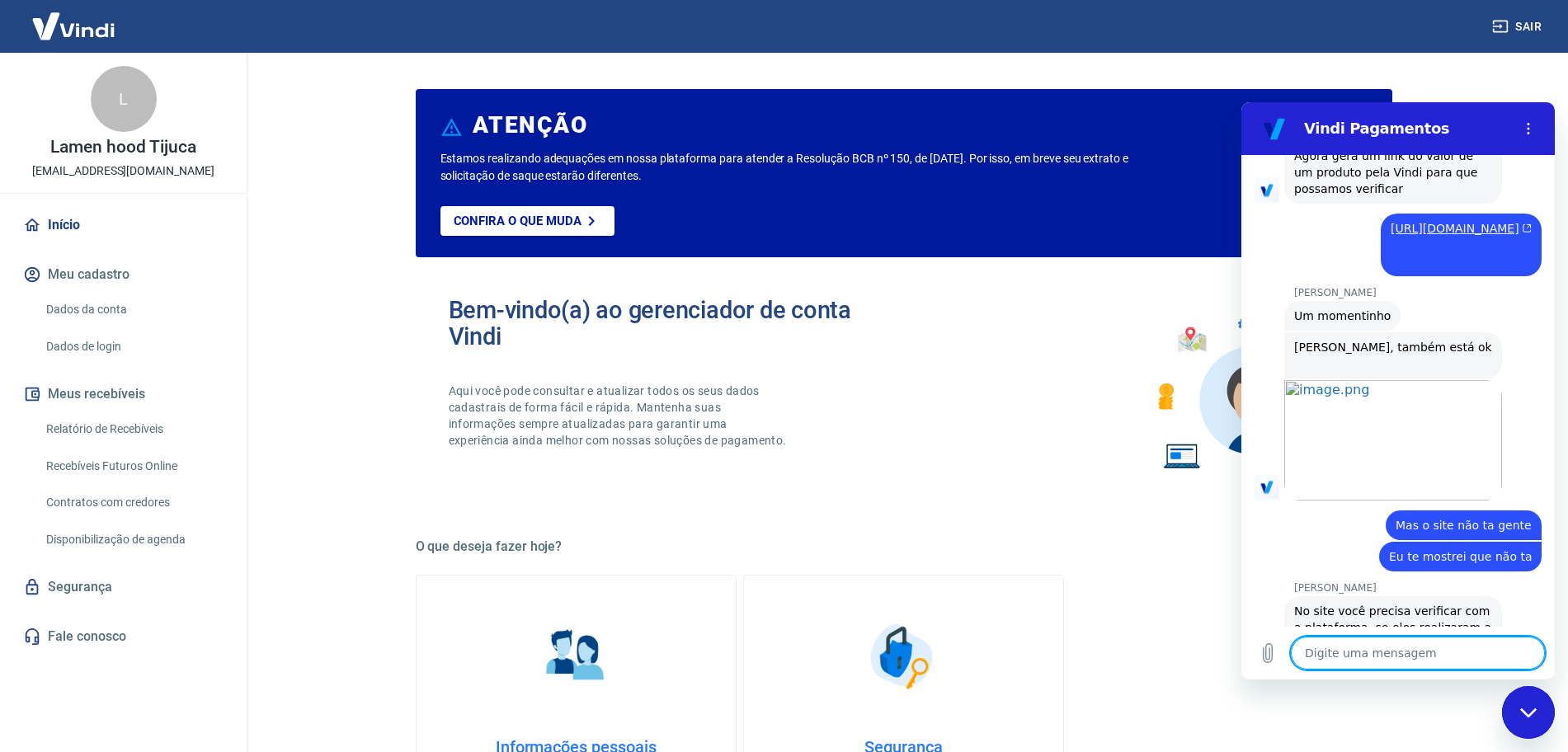
scroll to position [7640, 0]
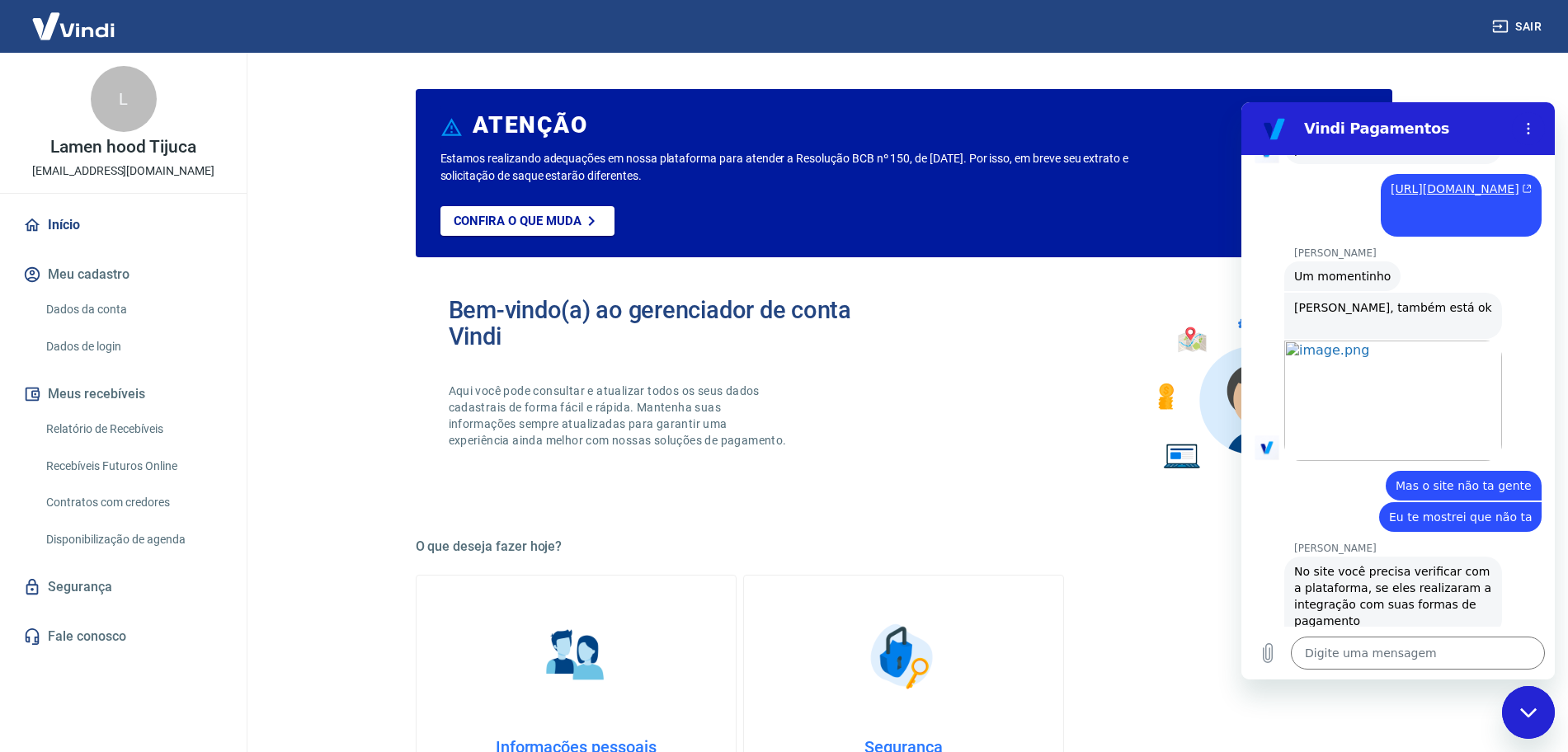
click at [1365, 638] on link "Abrir em [GEOGRAPHIC_DATA]" at bounding box center [1393, 698] width 218 height 120
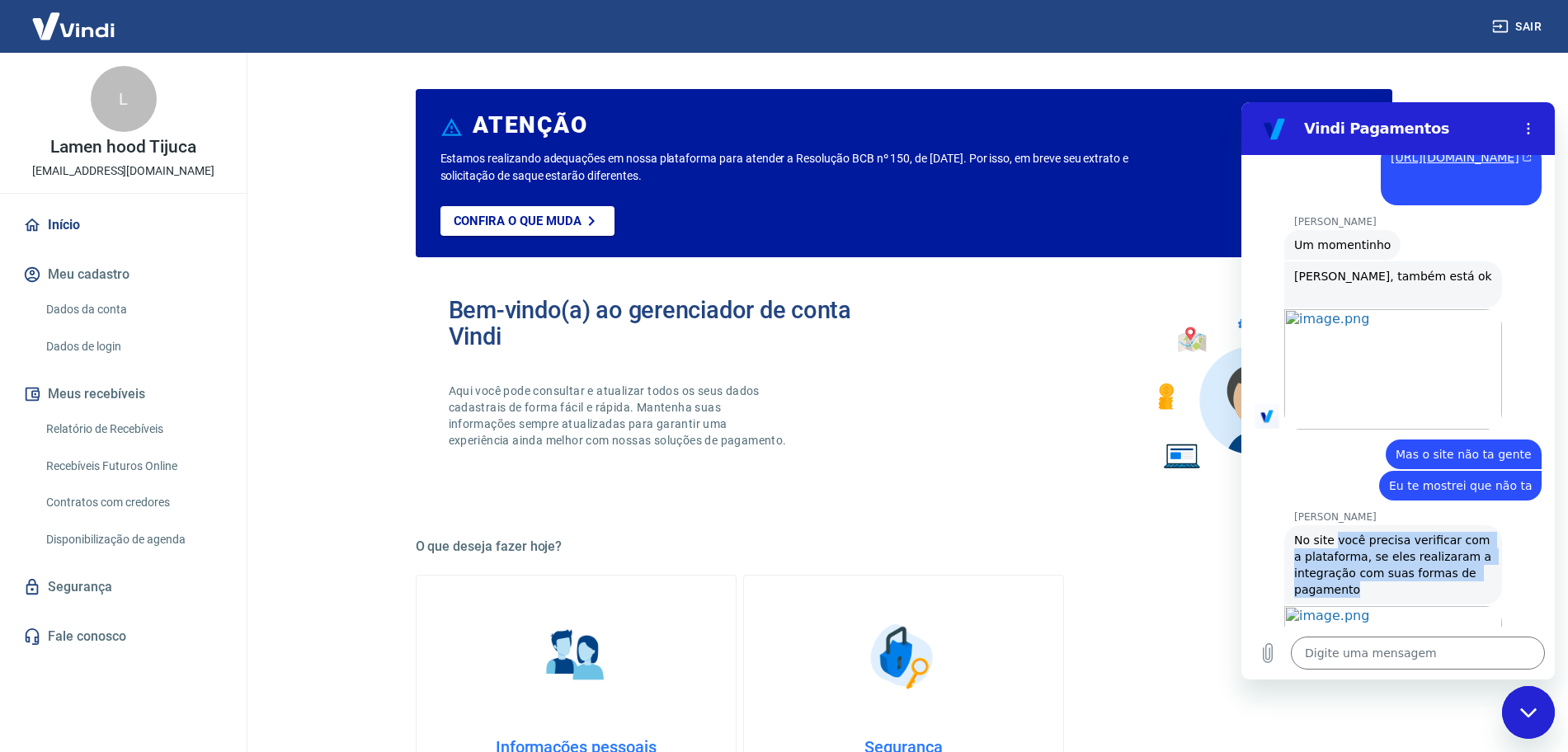
drag, startPoint x: 1335, startPoint y: 350, endPoint x: 1362, endPoint y: 398, distance: 55.1
click at [1362, 525] on div "[PERSON_NAME] diz: No site você precisa verificar com a plataforma, se eles rea…" at bounding box center [1393, 565] width 218 height 79
copy span "você precisa verificar com a plataforma, se eles realizaram a integração com su…"
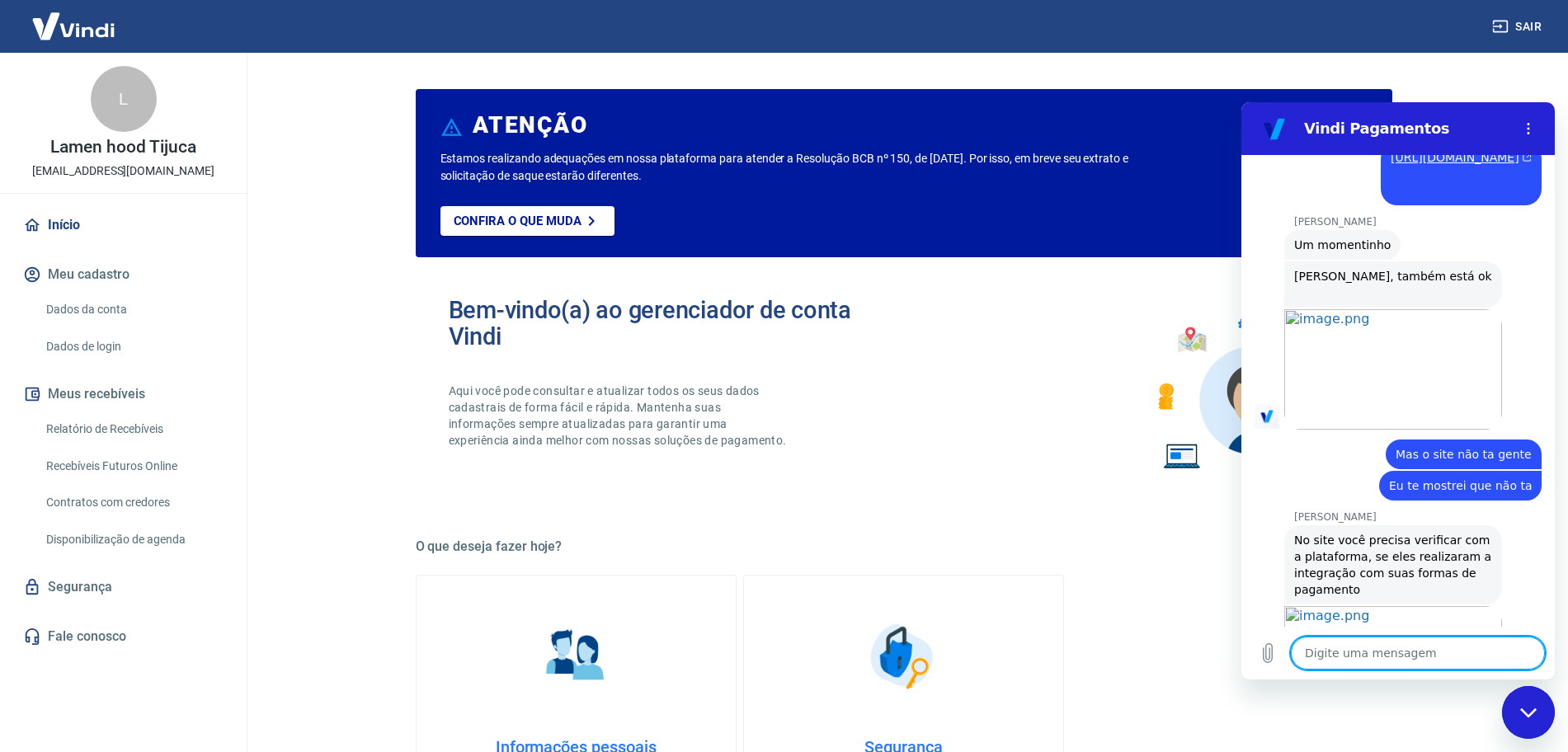
scroll to position [7728, 0]
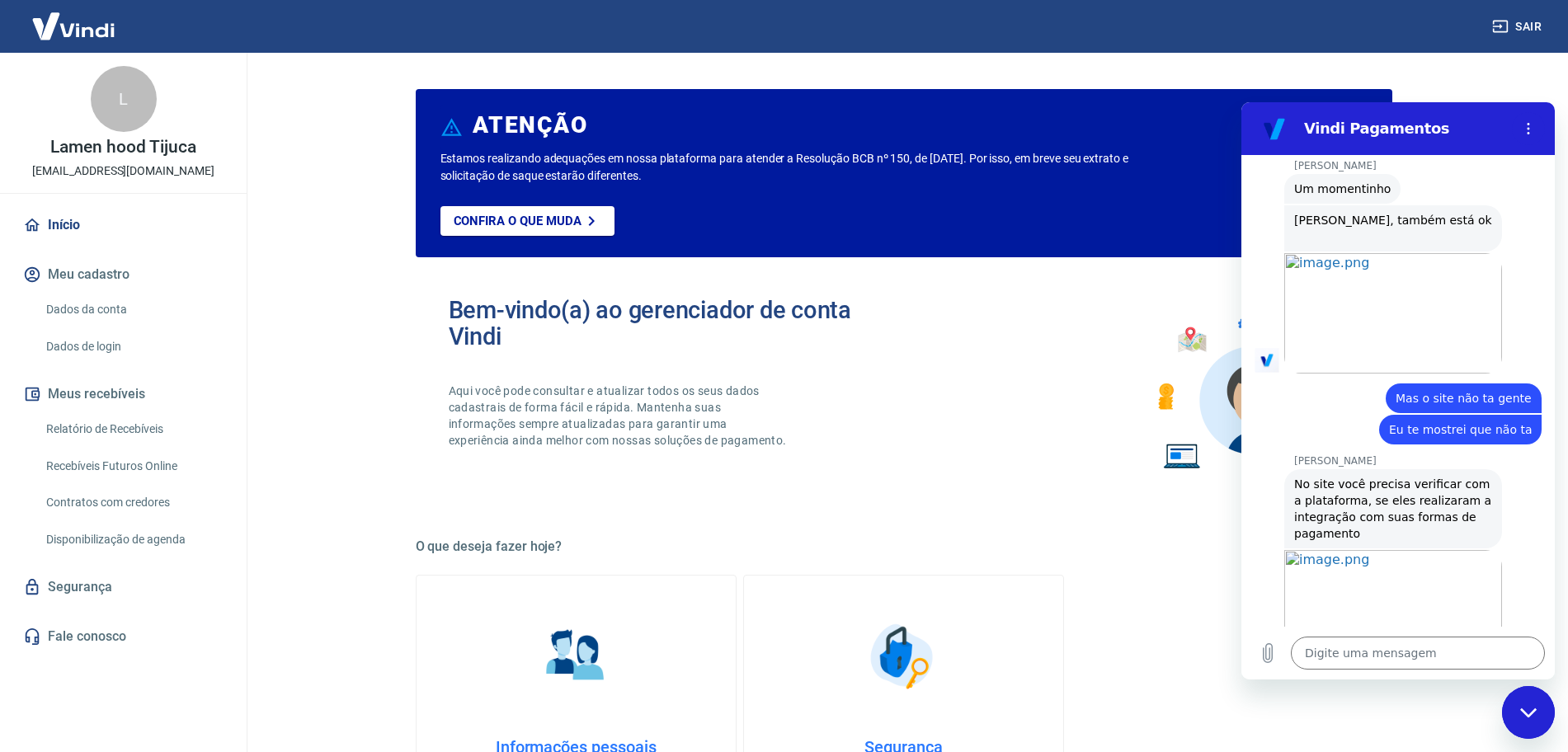
drag, startPoint x: 1392, startPoint y: 597, endPoint x: 1347, endPoint y: 564, distance: 55.8
click at [1347, 743] on span "Fala que aqui na Vindi está ok, você pode visualizar o Token e confirmar com el…" at bounding box center [1384, 766] width 181 height 46
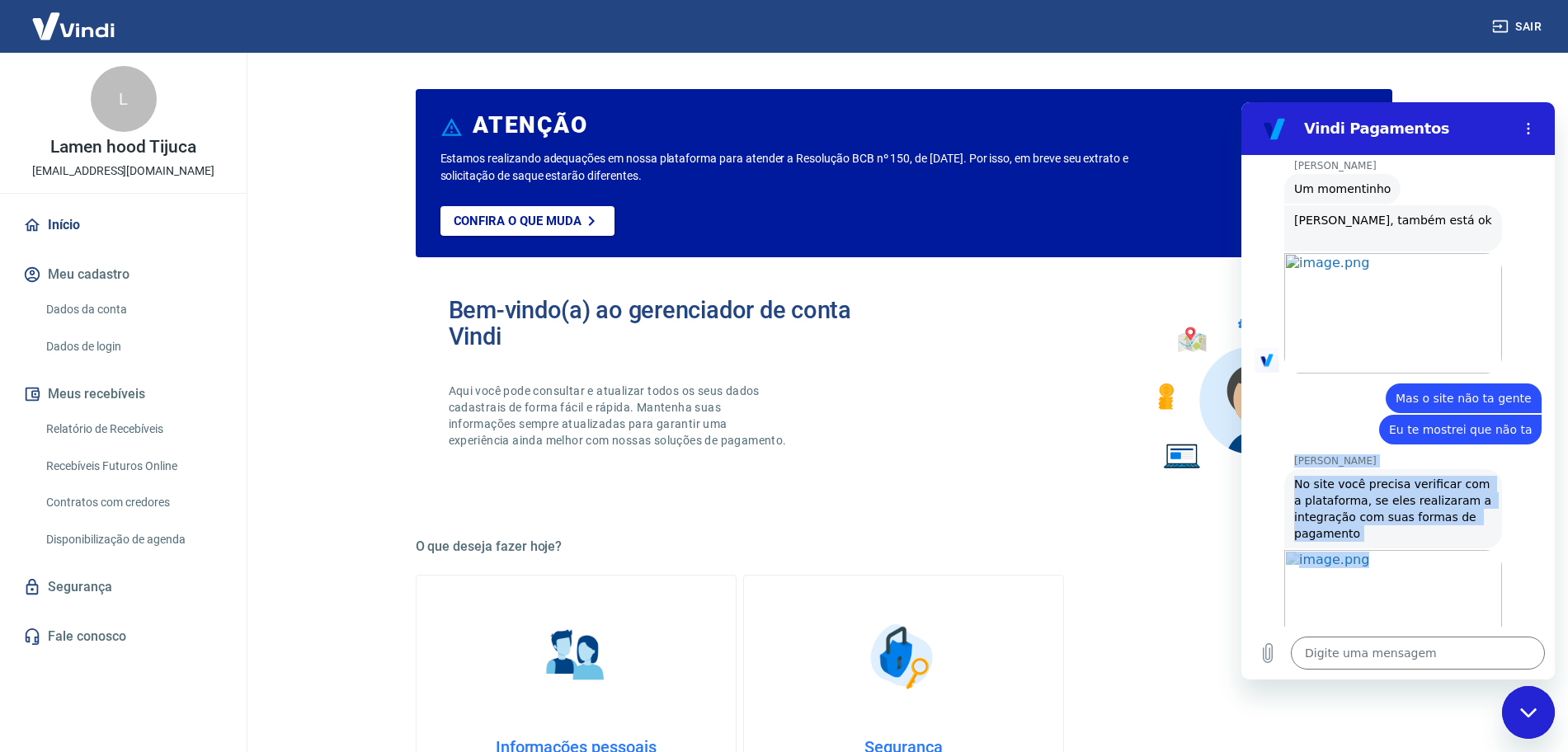
drag, startPoint x: 1407, startPoint y: 611, endPoint x: 1292, endPoint y: 270, distance: 359.9
click at [1292, 270] on div "17:56 diz: Falar com atendente Enviado · 17:56 diz: Falar com atendente Enviado…" at bounding box center [1398, 391] width 313 height 472
copy div "[PERSON_NAME] [PERSON_NAME] diz: No site você precisa verificar com a plataform…"
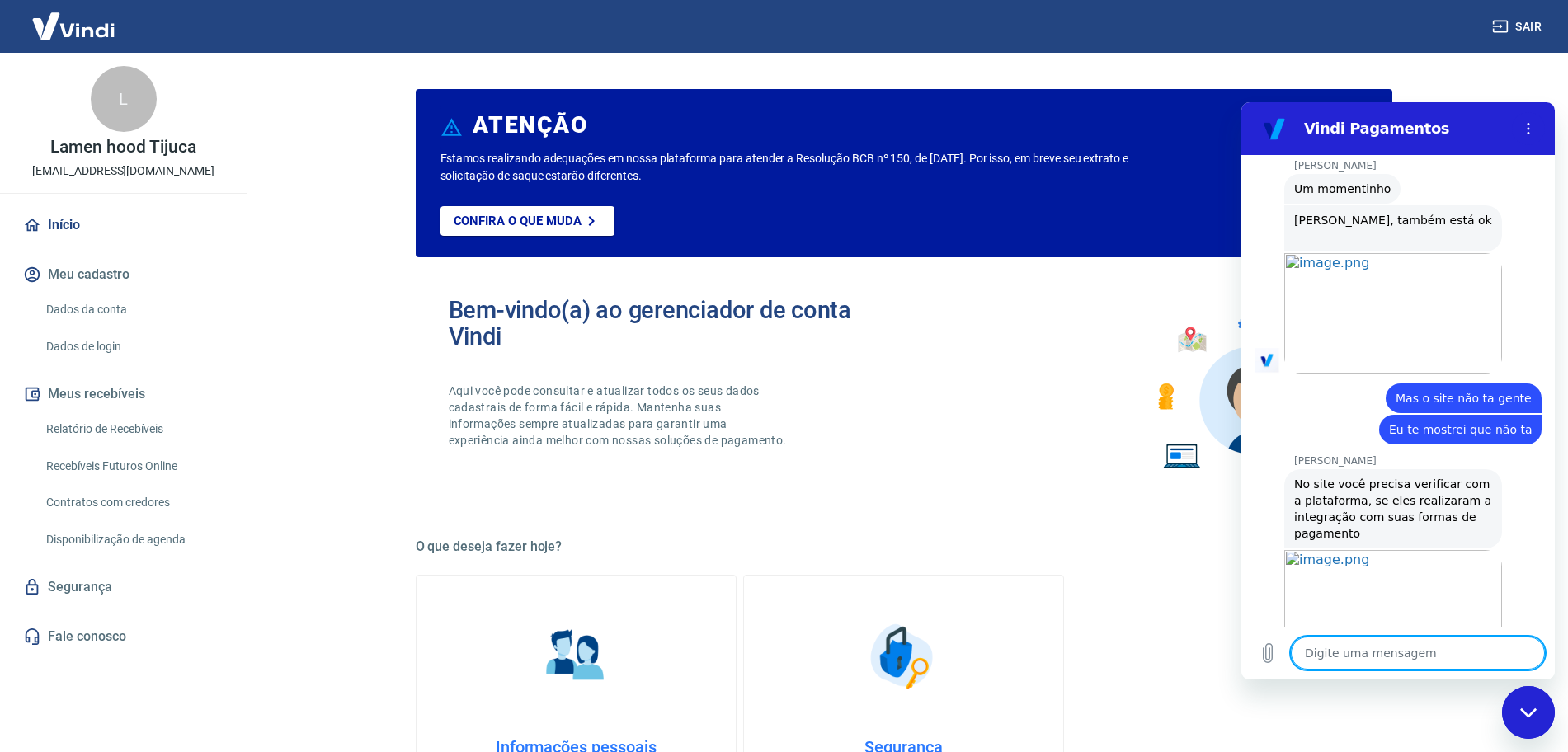
click at [1349, 665] on textarea at bounding box center [1417, 653] width 254 height 33
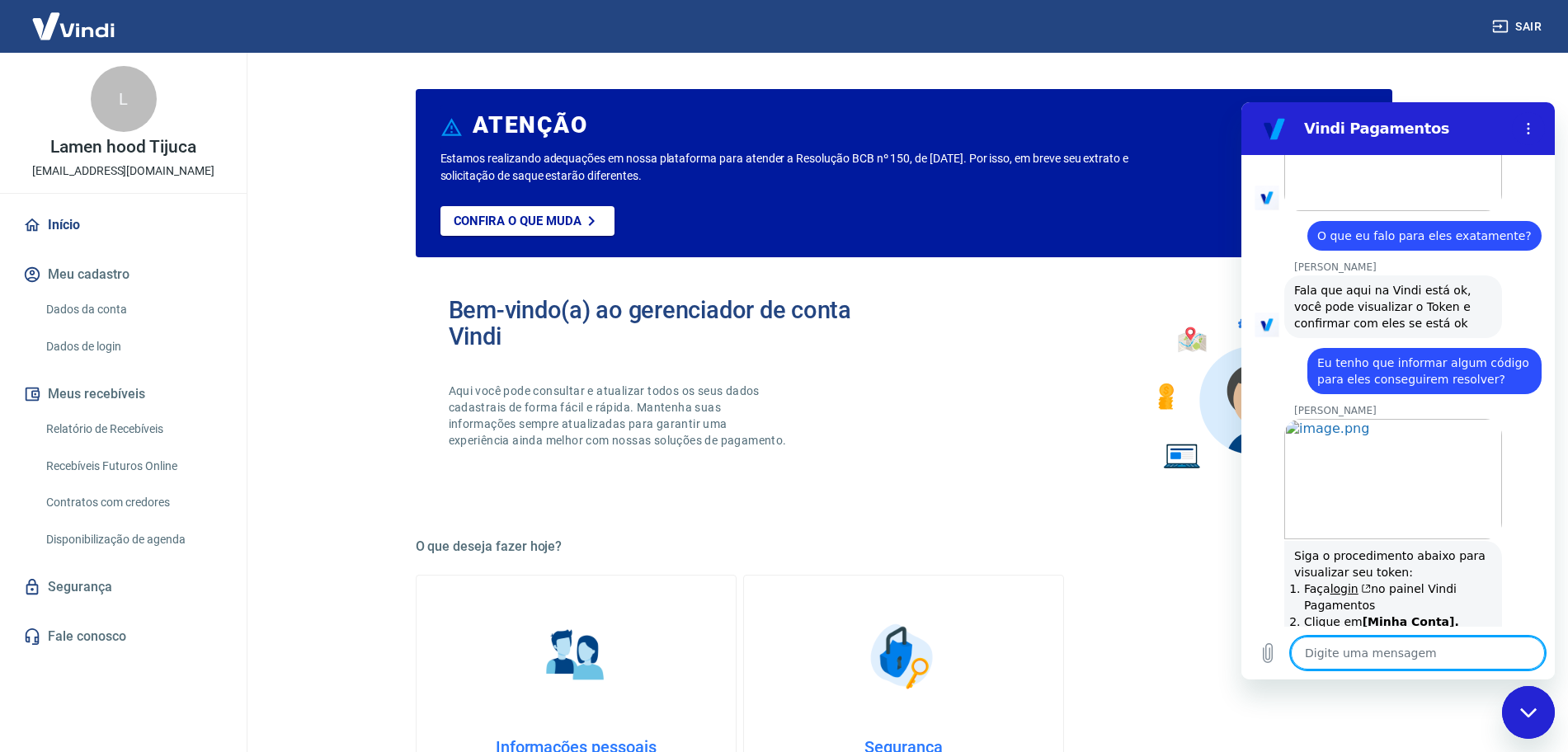
scroll to position [8120, 0]
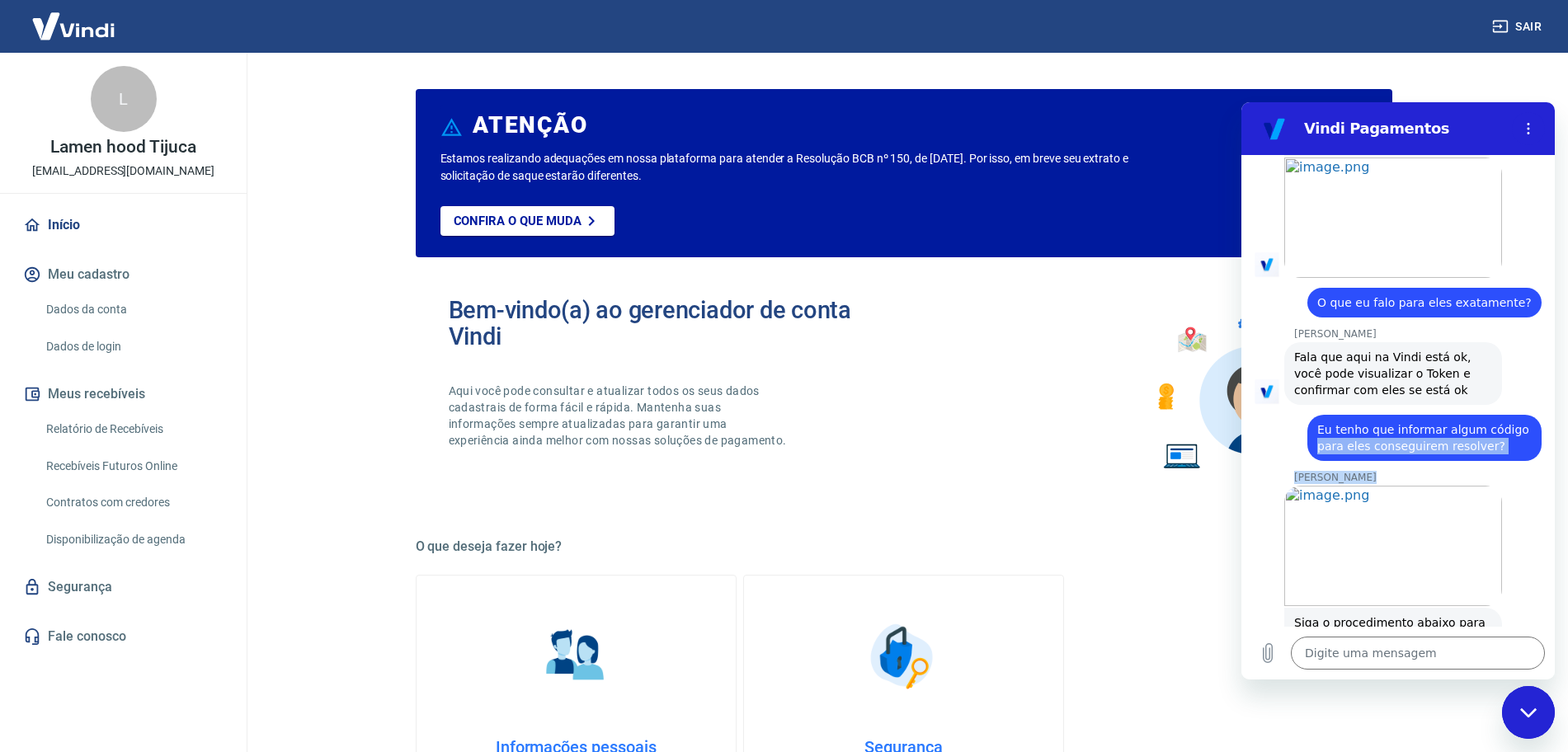
drag, startPoint x: 1286, startPoint y: 290, endPoint x: 1297, endPoint y: 272, distance: 21.1
click at [1297, 272] on div "17:56 diz: Falar com atendente Enviado · 17:56 diz: Falar com atendente Enviado…" at bounding box center [1398, 391] width 313 height 472
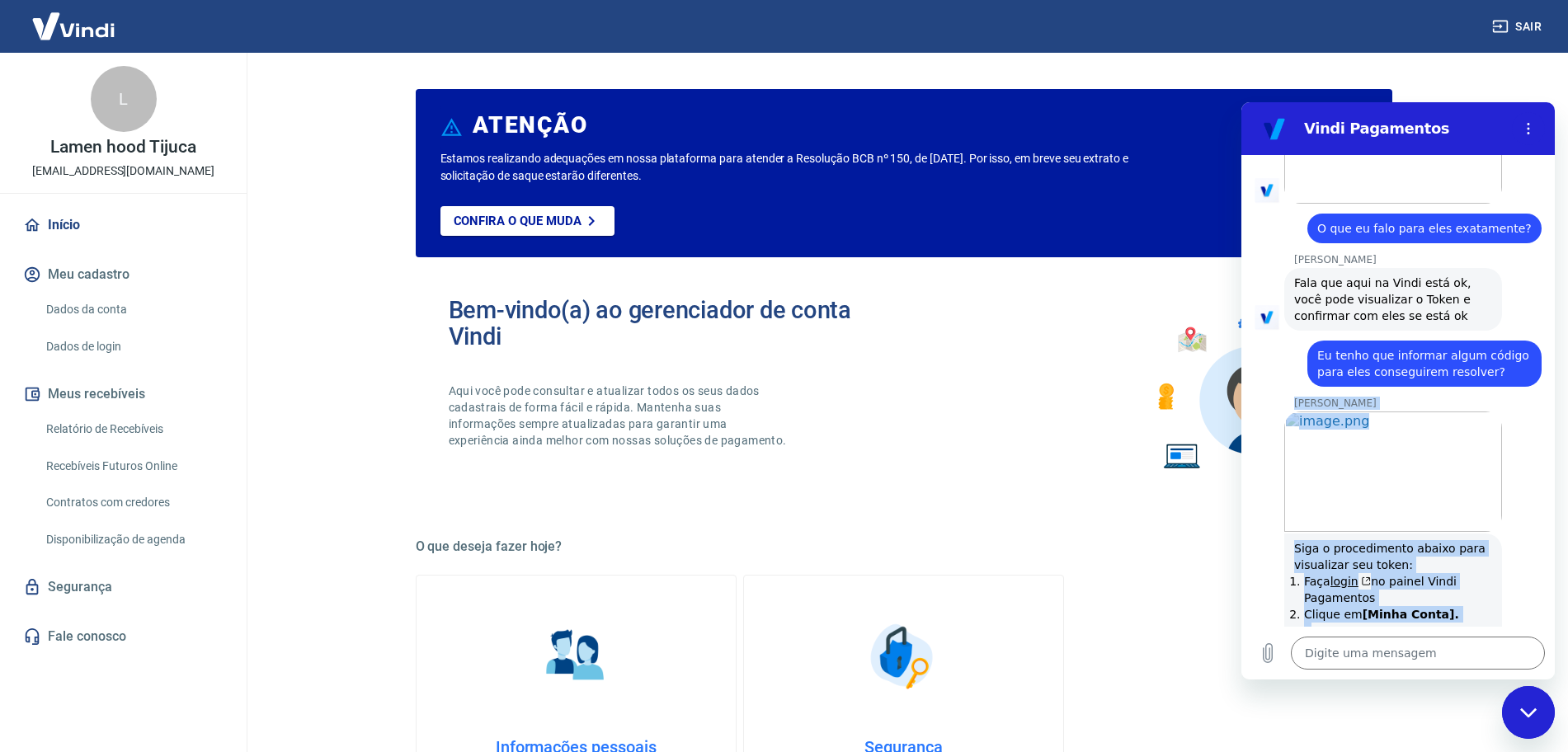
scroll to position [8359, 0]
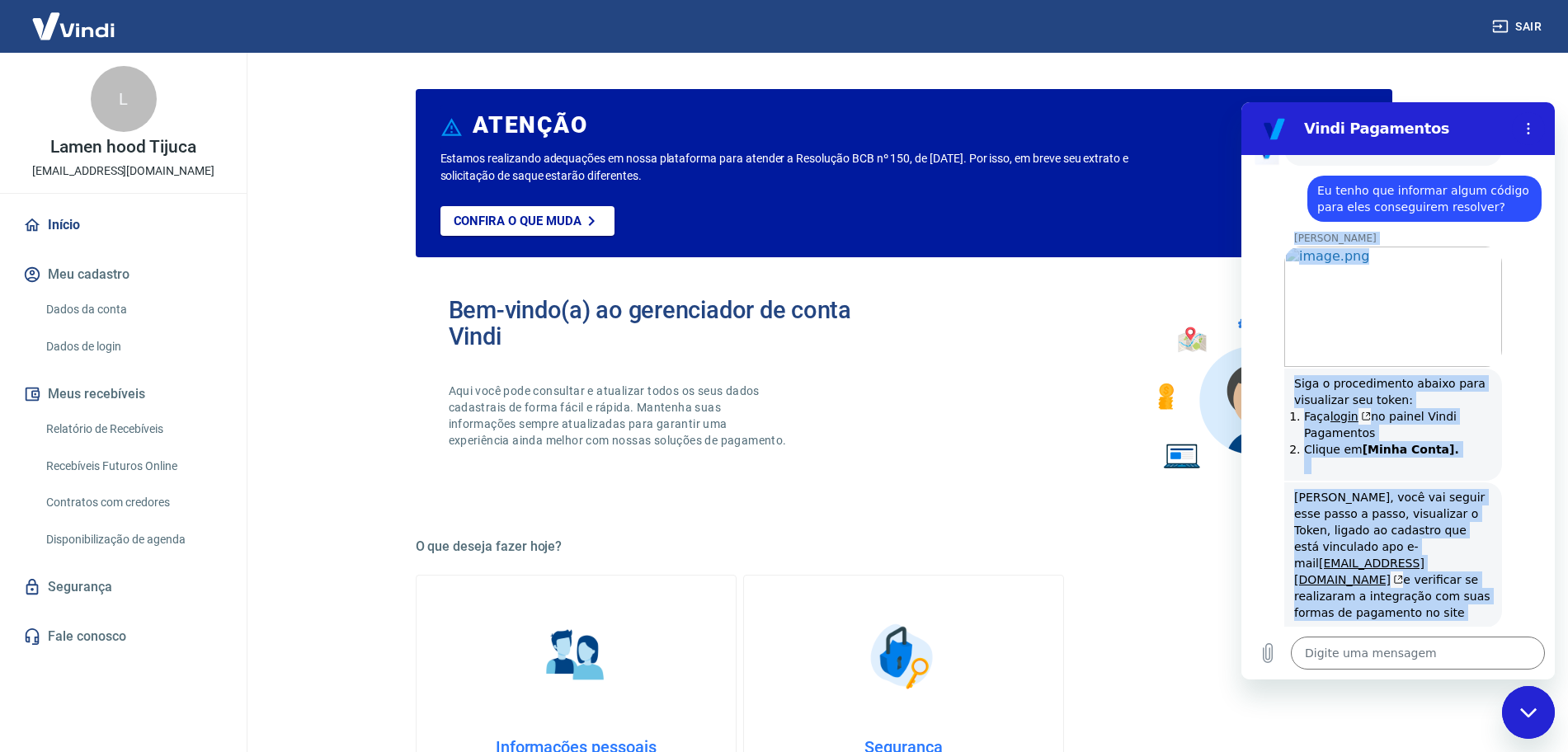
drag, startPoint x: 1295, startPoint y: 285, endPoint x: 1415, endPoint y: 613, distance: 349.3
click at [1415, 613] on div "17:56 diz: Falar com atendente Enviado · 17:56 diz: Falar com atendente Enviado…" at bounding box center [1398, 391] width 313 height 472
copy div "[PERSON_NAME] Abrir em nova aba [PERSON_NAME] diz: Siga o procedimento abaixo p…"
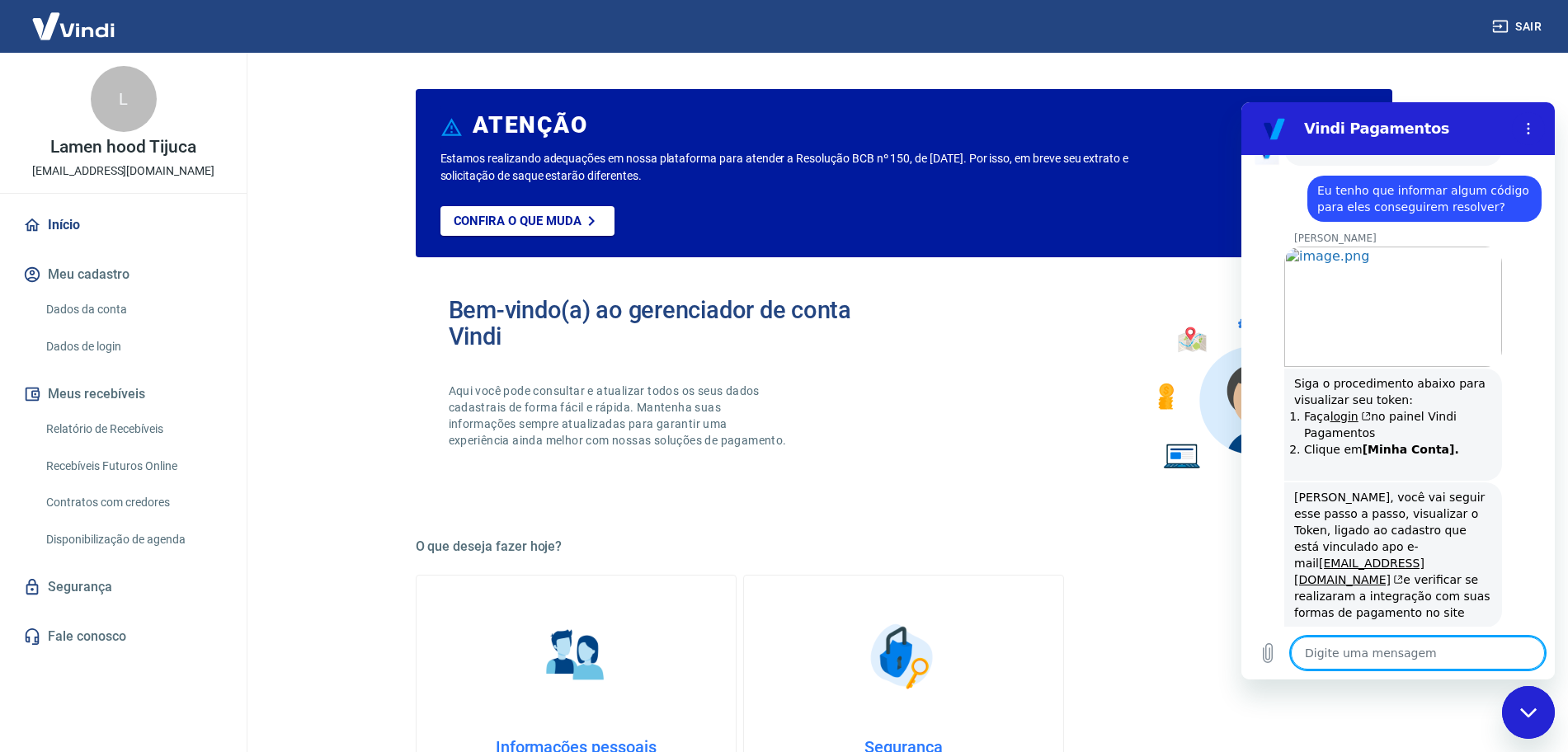
click at [1358, 651] on textarea at bounding box center [1417, 653] width 254 height 33
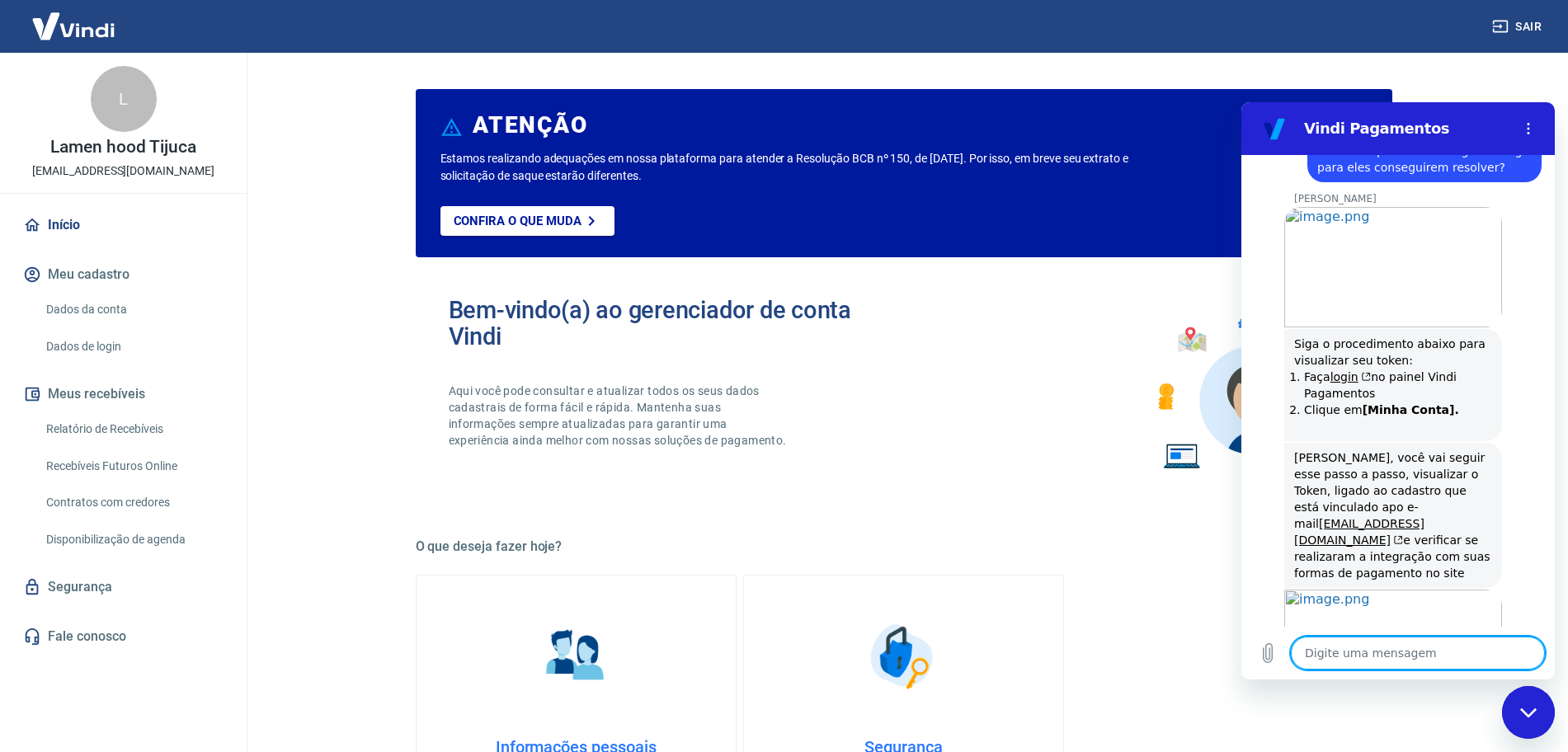
scroll to position [8443, 0]
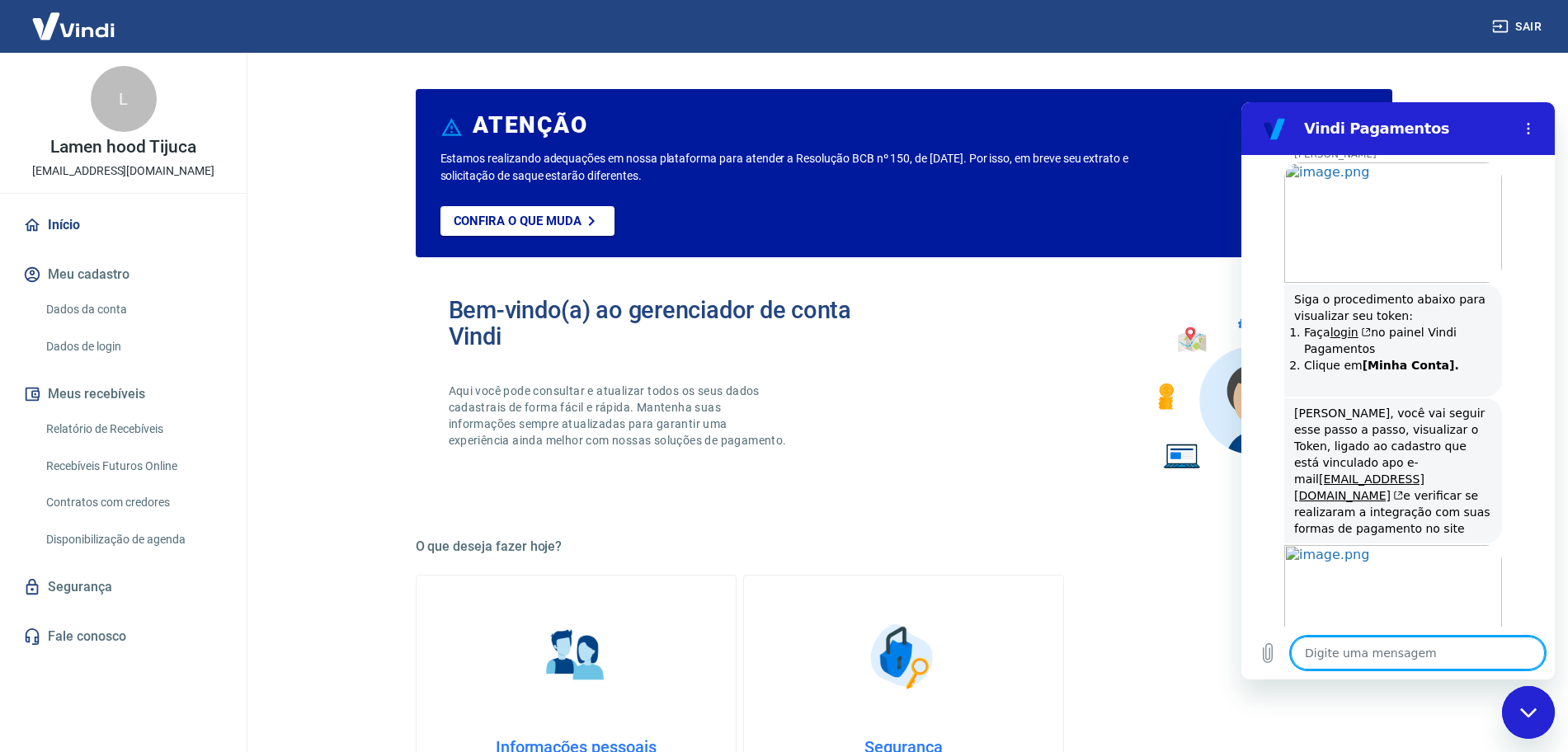
click at [1350, 650] on textarea at bounding box center [1417, 653] width 254 height 33
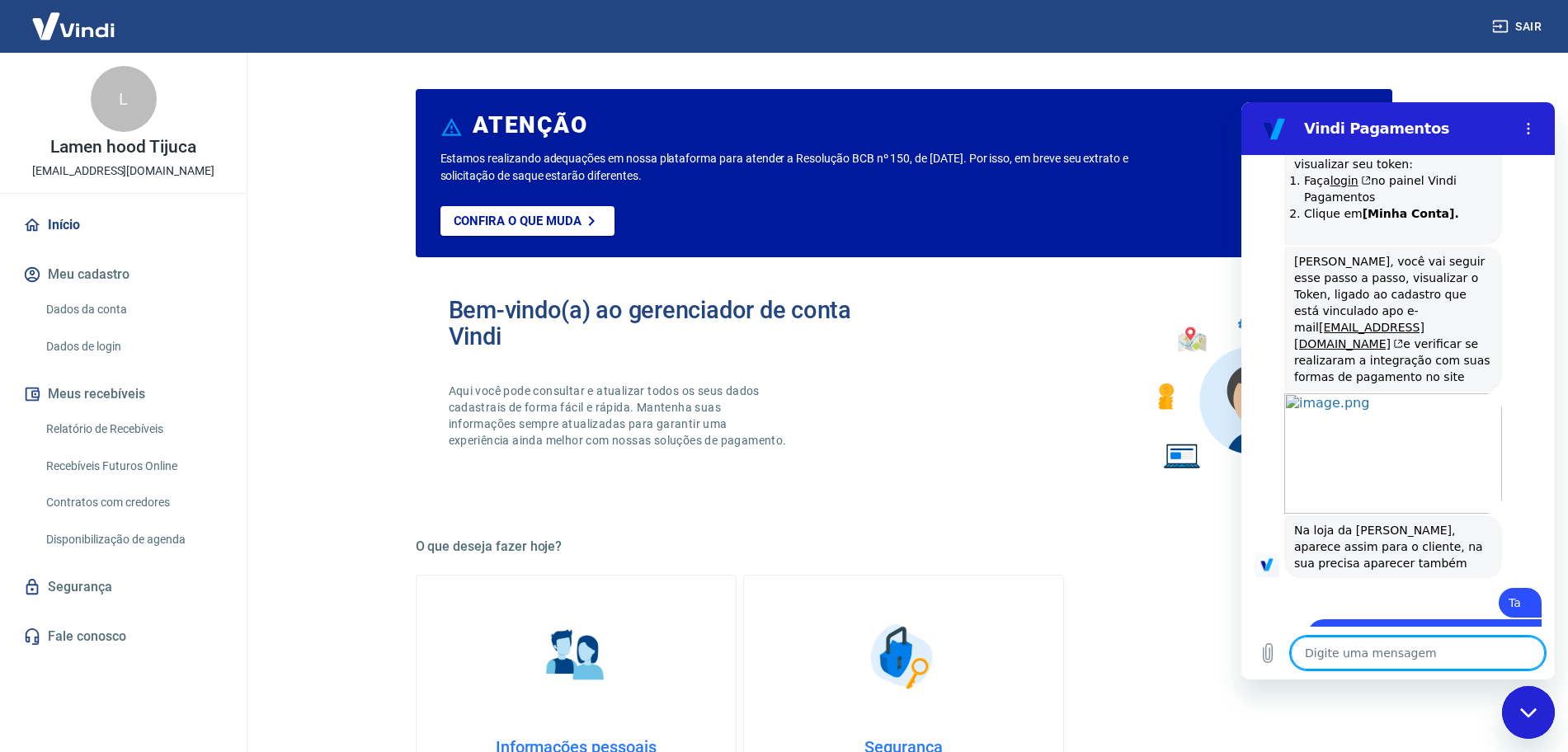
scroll to position [8658, 0]
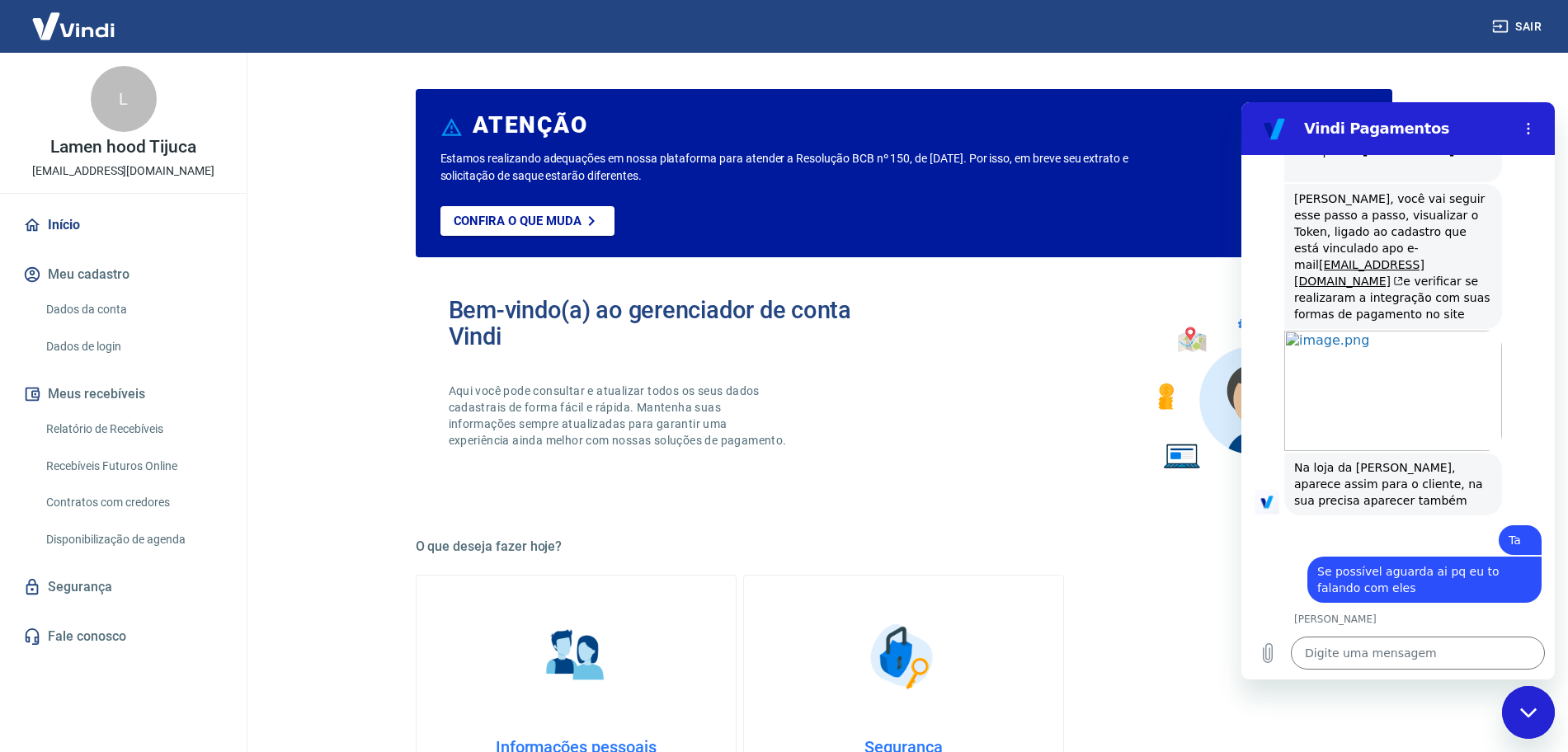
click at [1530, 712] on icon "Fechar janela de mensagens" at bounding box center [1528, 713] width 17 height 11
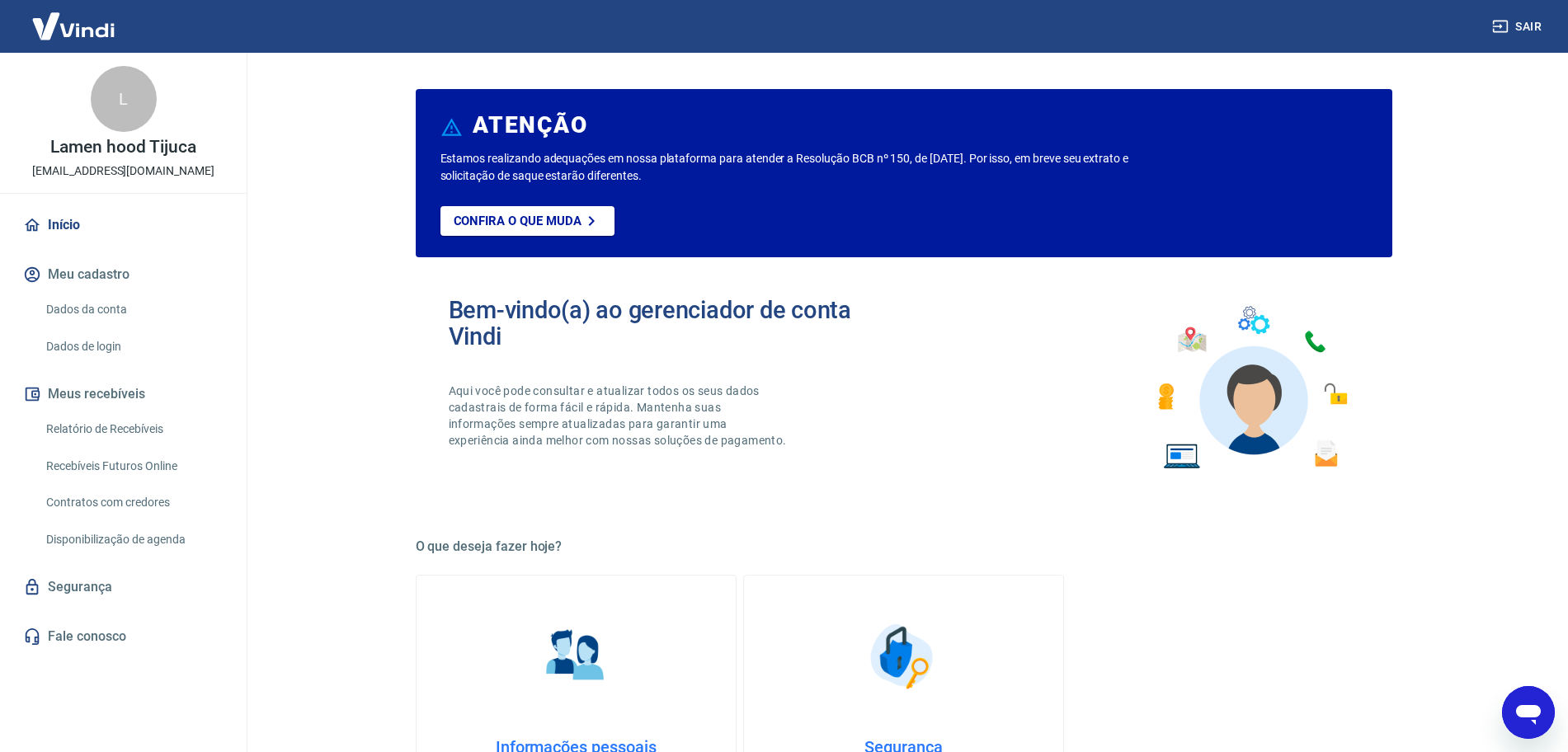
click at [1544, 724] on div "Abrir janela de mensagens" at bounding box center [1528, 712] width 49 height 49
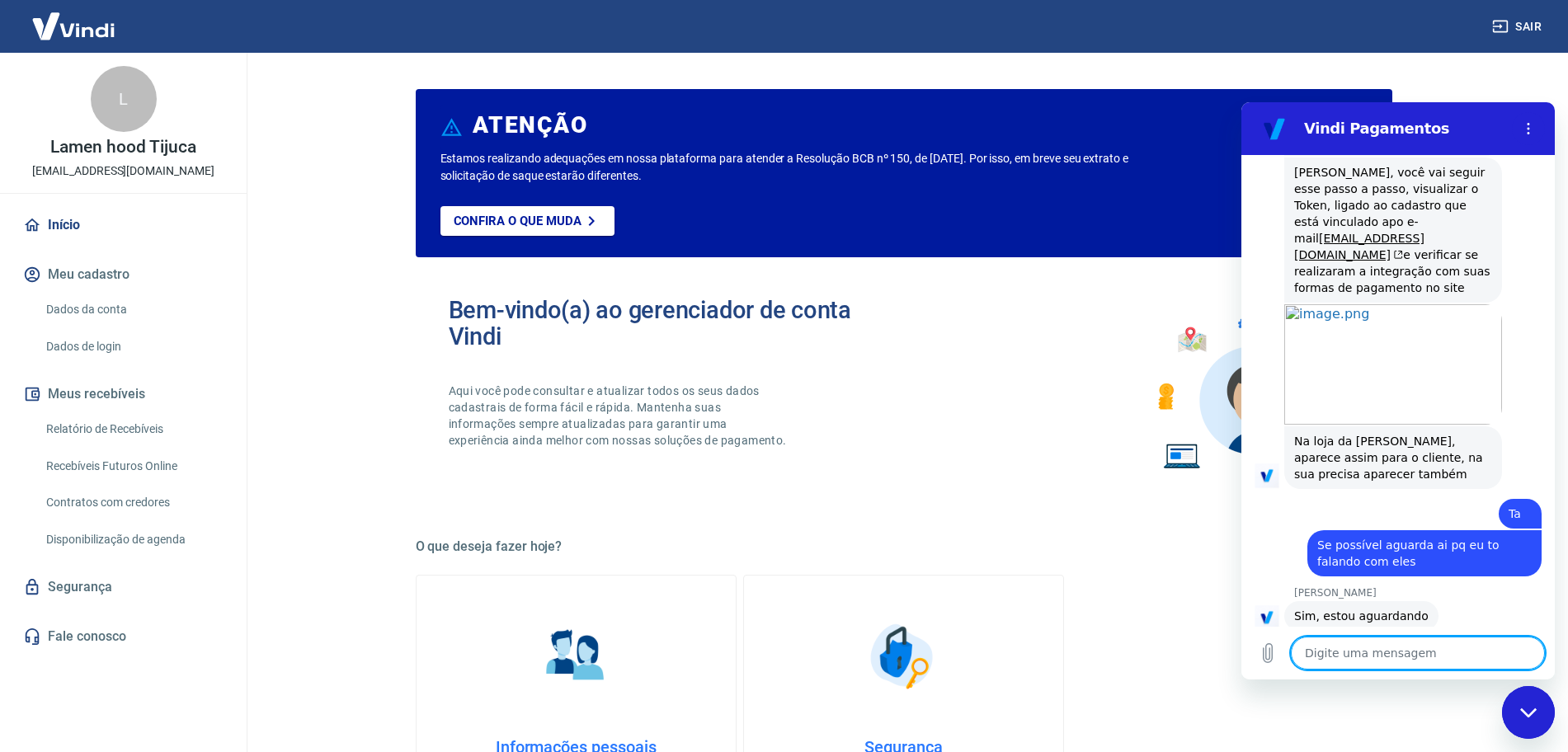
scroll to position [8631, 0]
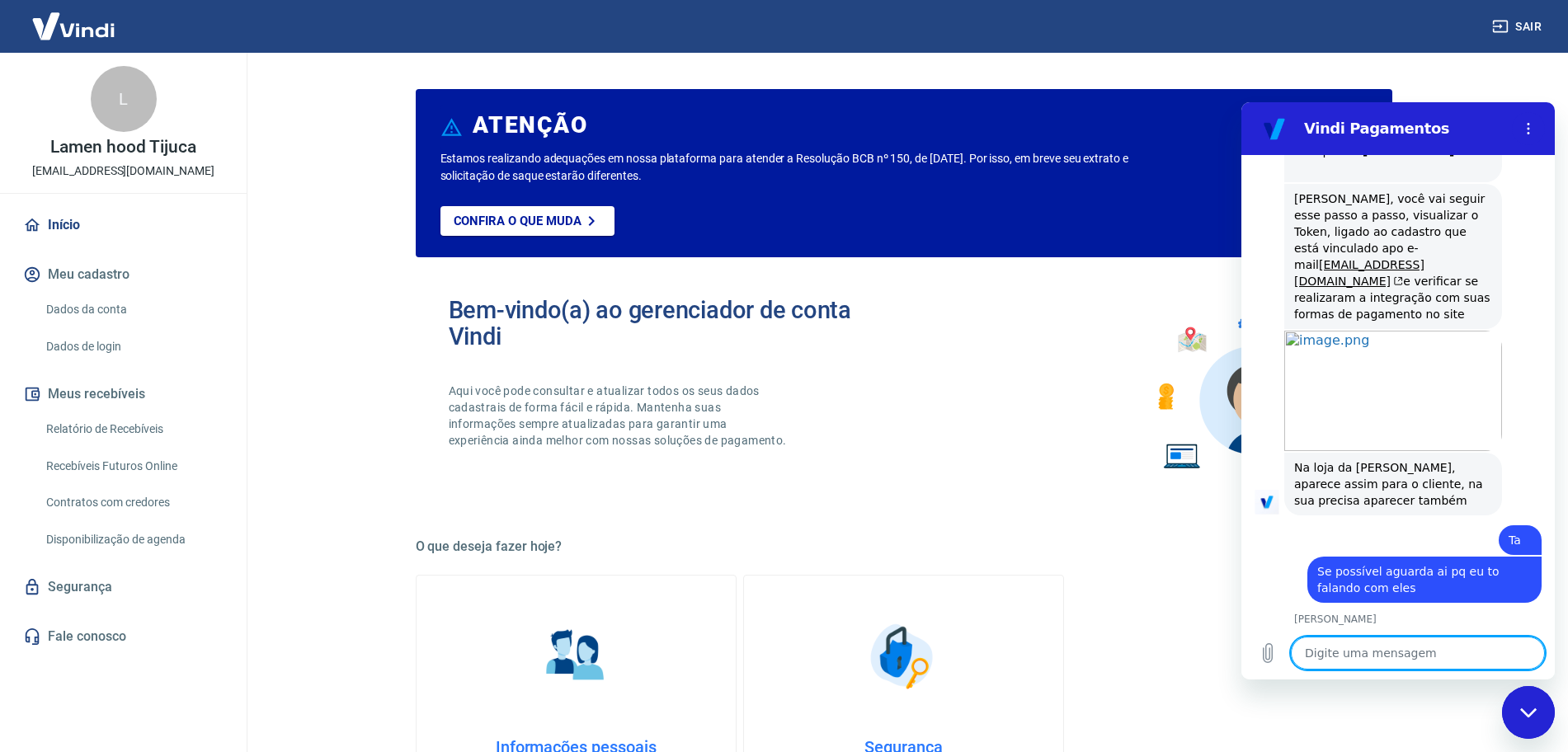
click at [1407, 646] on textarea at bounding box center [1417, 653] width 254 height 33
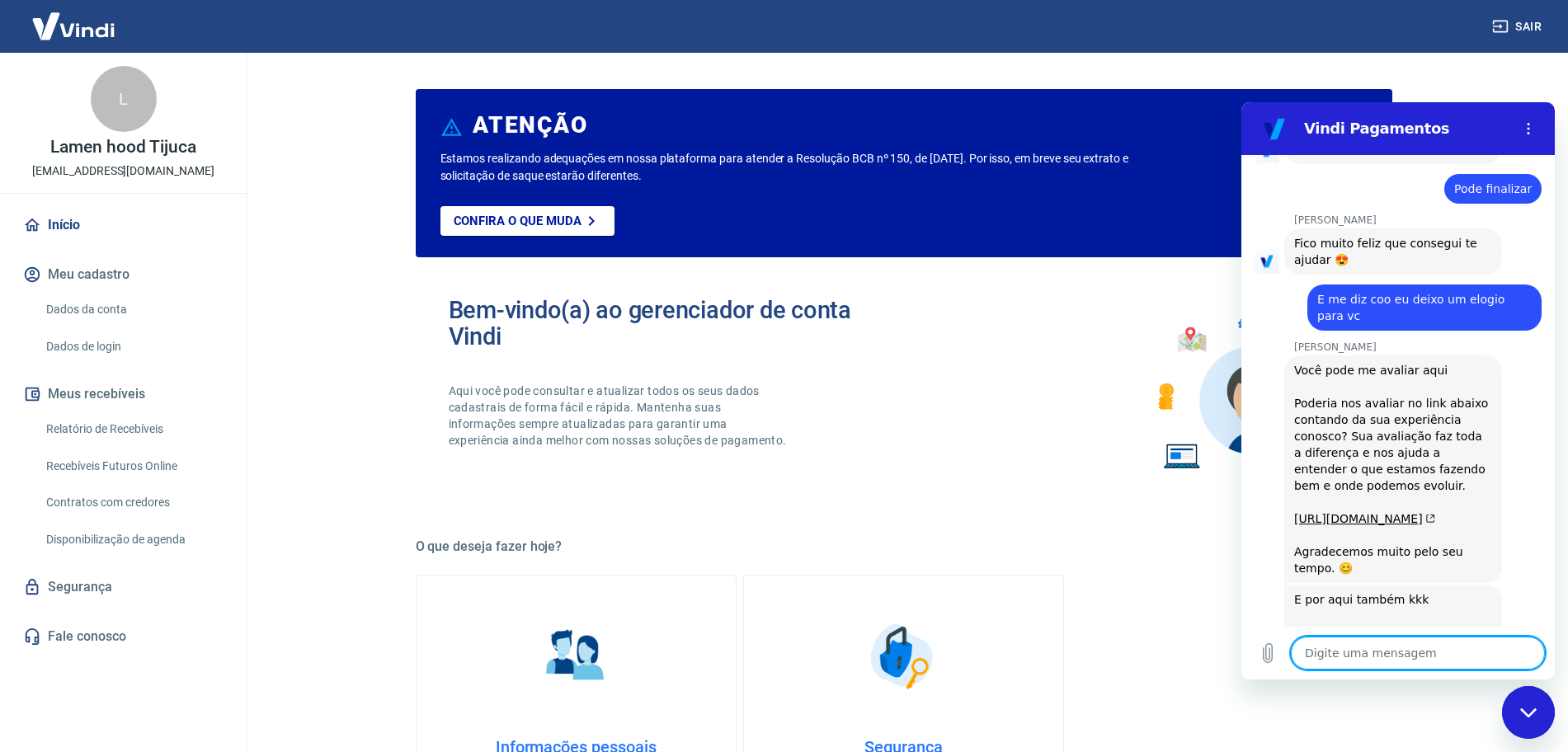
scroll to position [9560, 0]
